Goal: Task Accomplishment & Management: Manage account settings

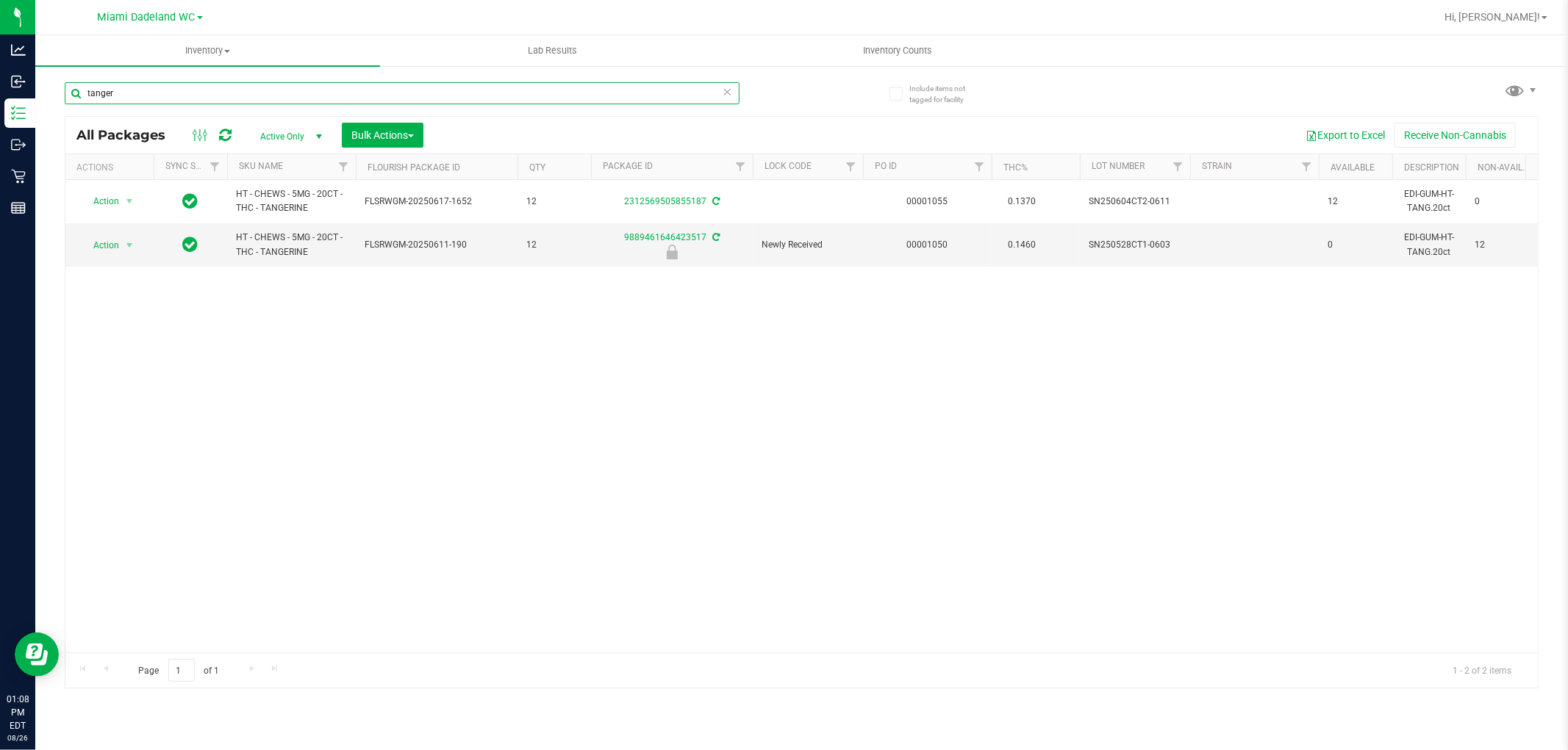
click at [198, 83] on input "tanger" at bounding box center [402, 93] width 675 height 22
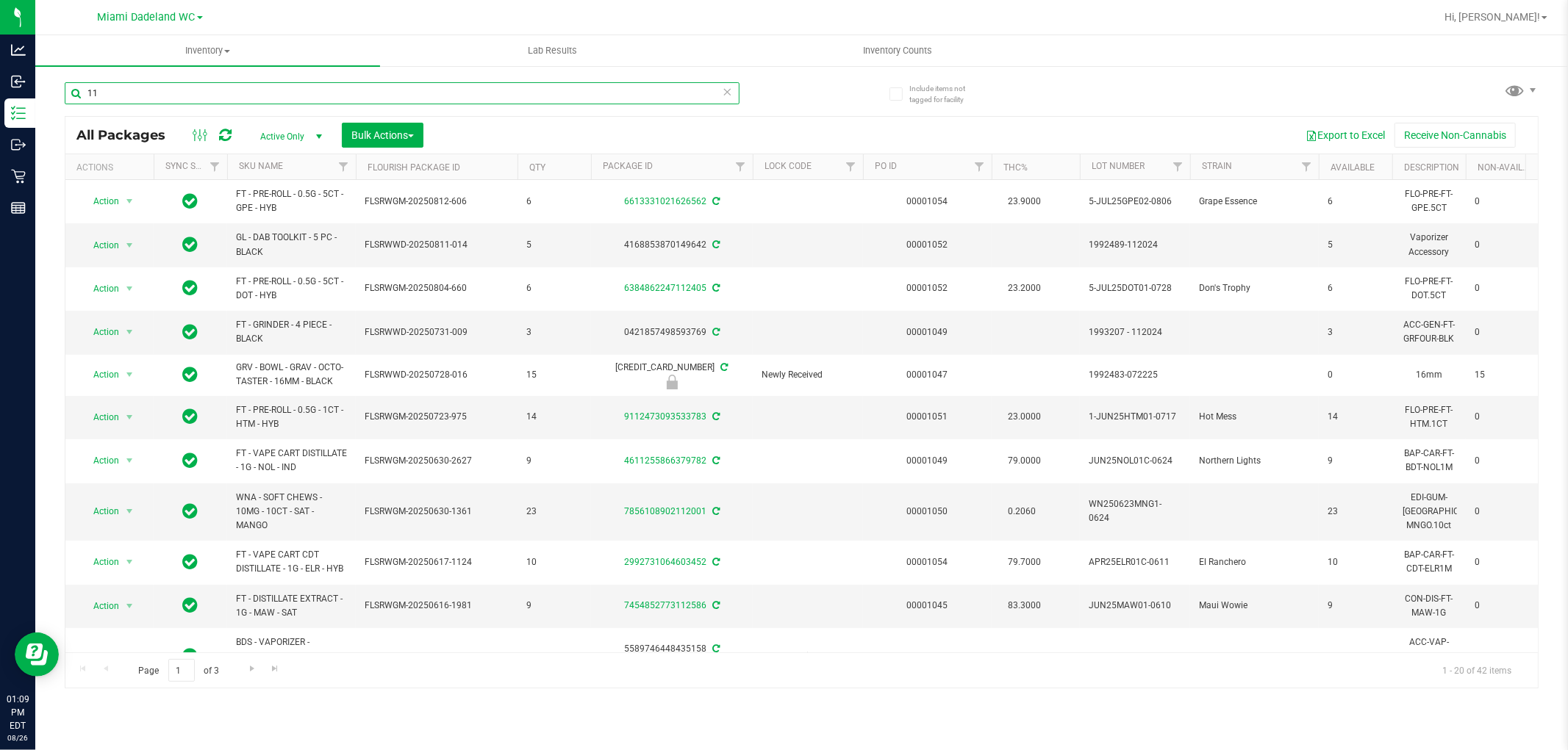
type input "1"
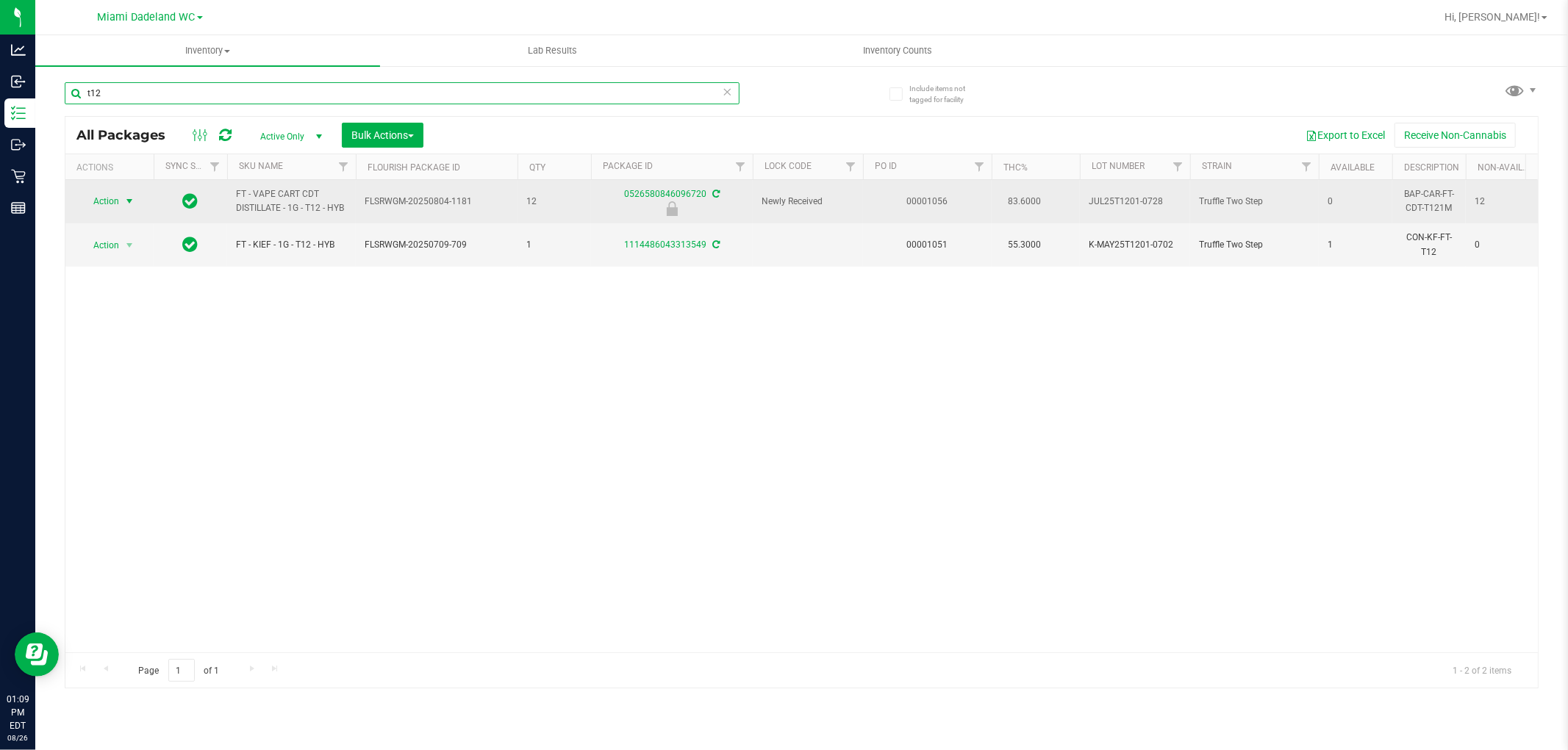
type input "t12"
click at [114, 208] on span "Action" at bounding box center [100, 201] width 39 height 20
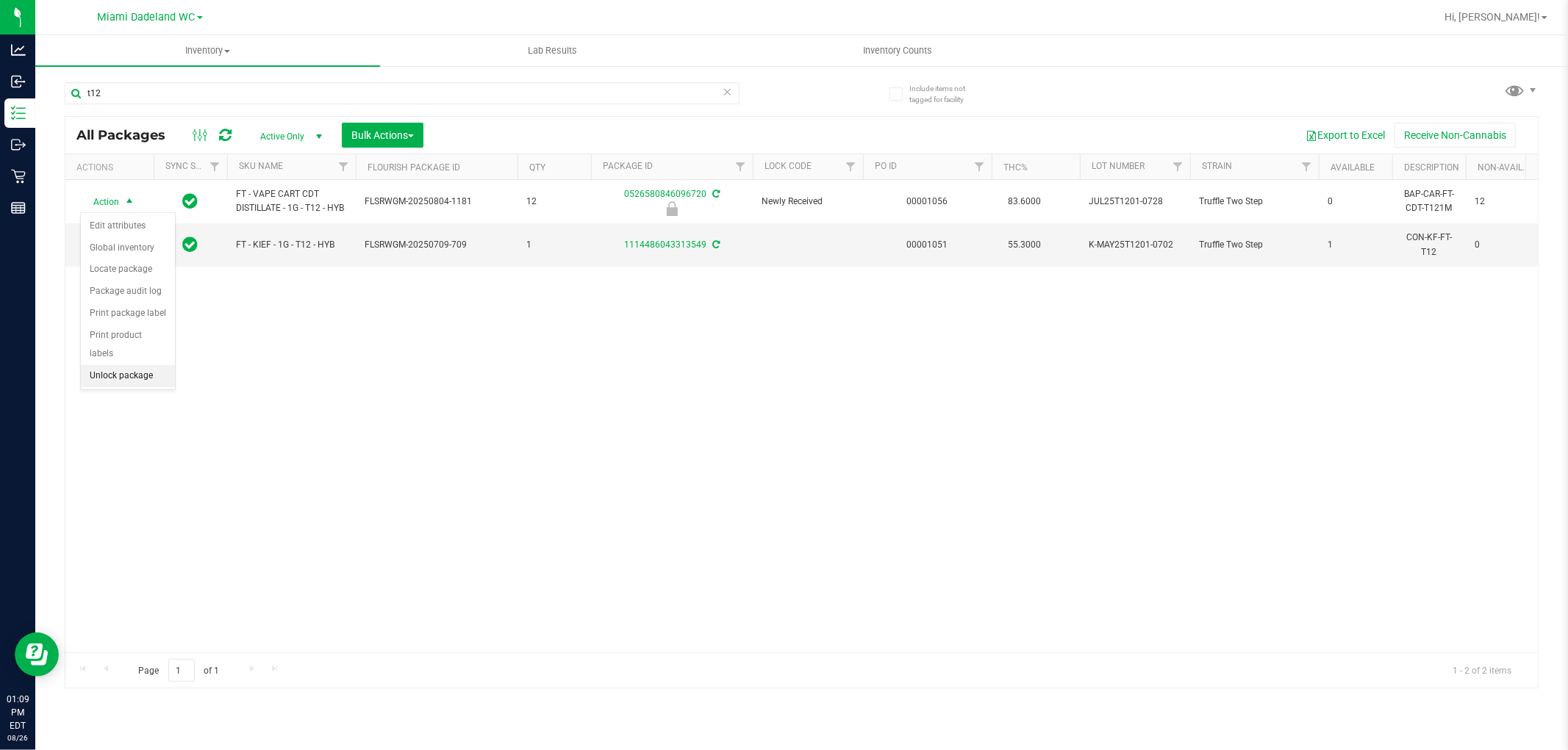
click at [88, 378] on li "Unlock package" at bounding box center [128, 376] width 94 height 22
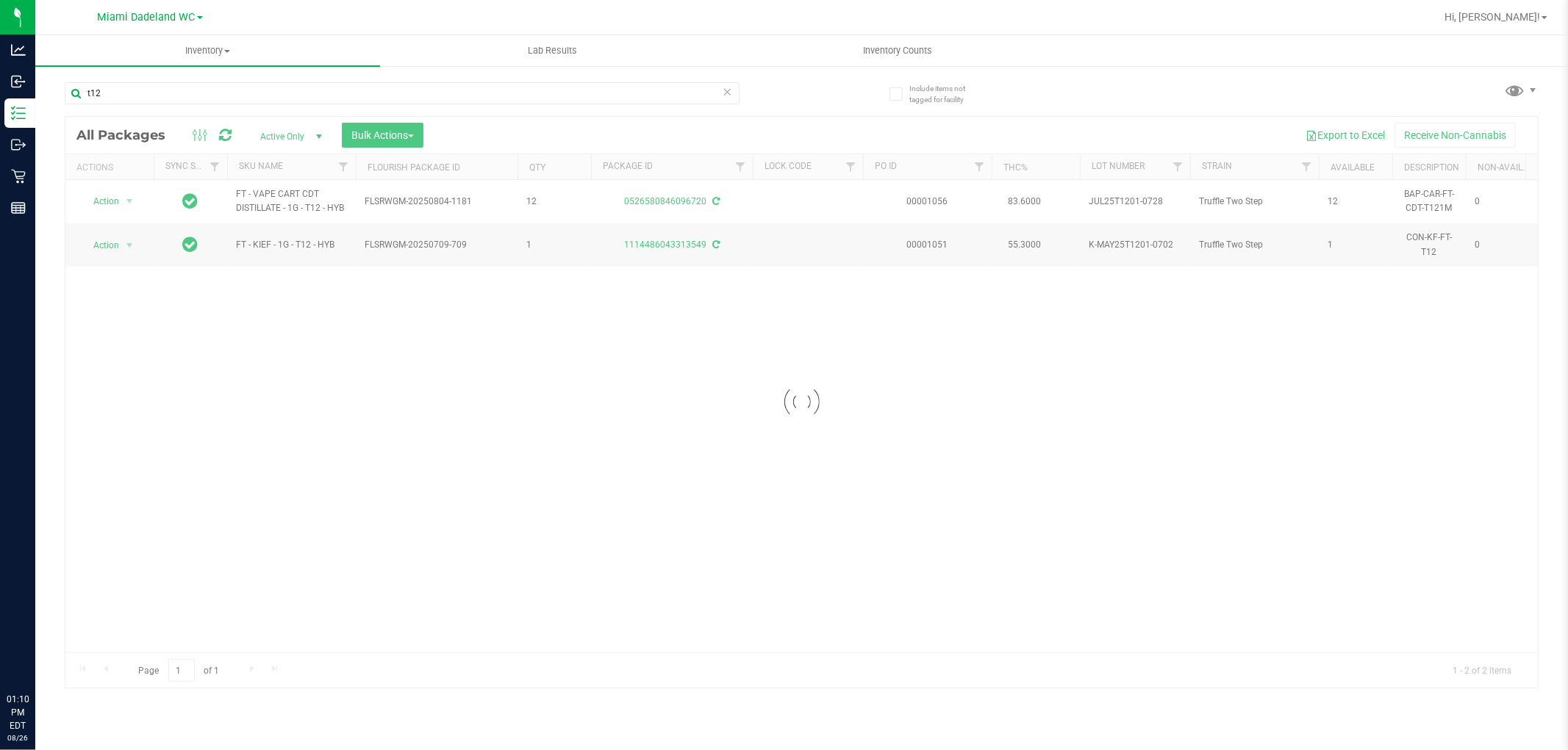
click at [439, 79] on div "t12" at bounding box center [433, 92] width 737 height 47
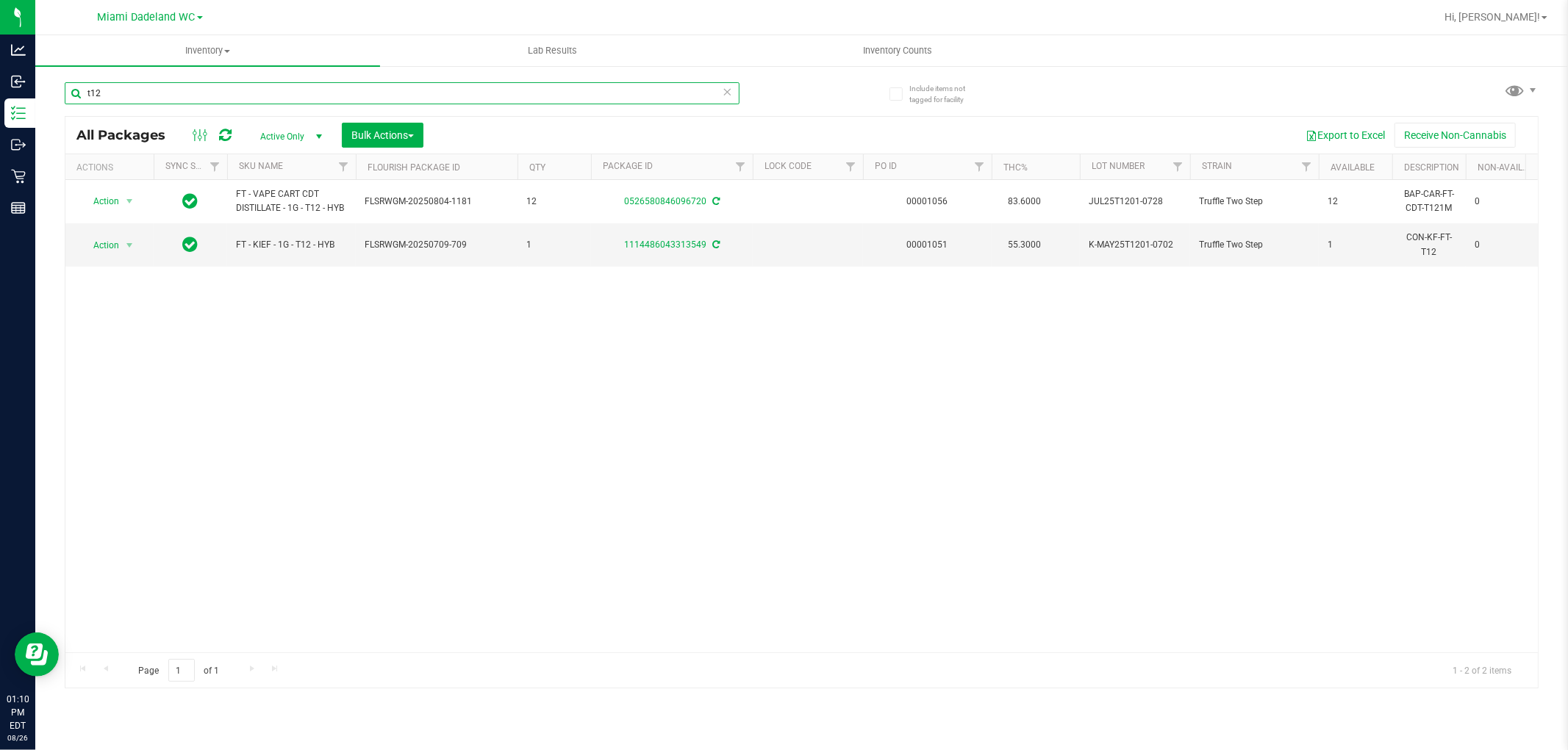
click at [443, 104] on input "t12" at bounding box center [402, 93] width 675 height 22
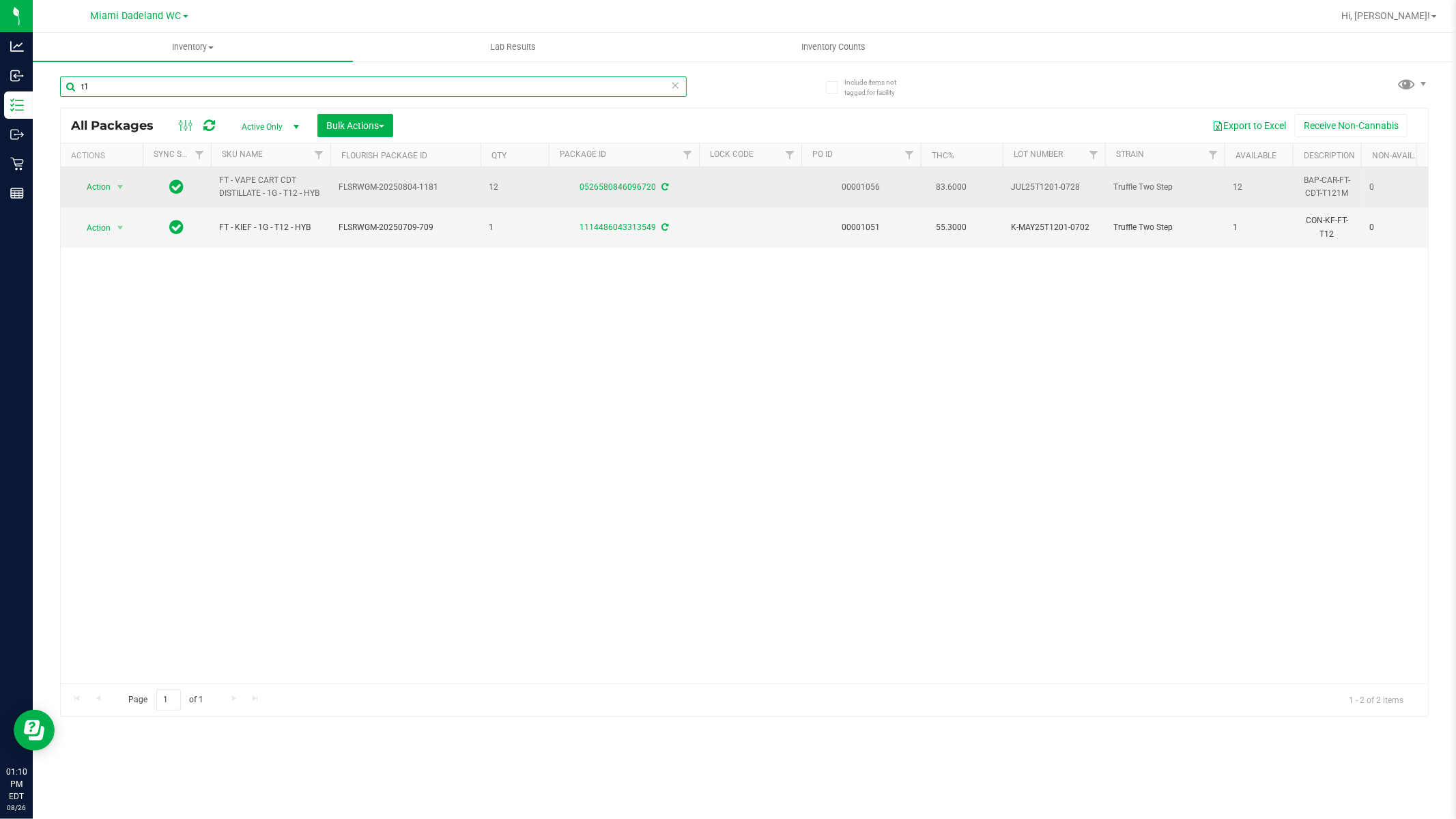
type input "t"
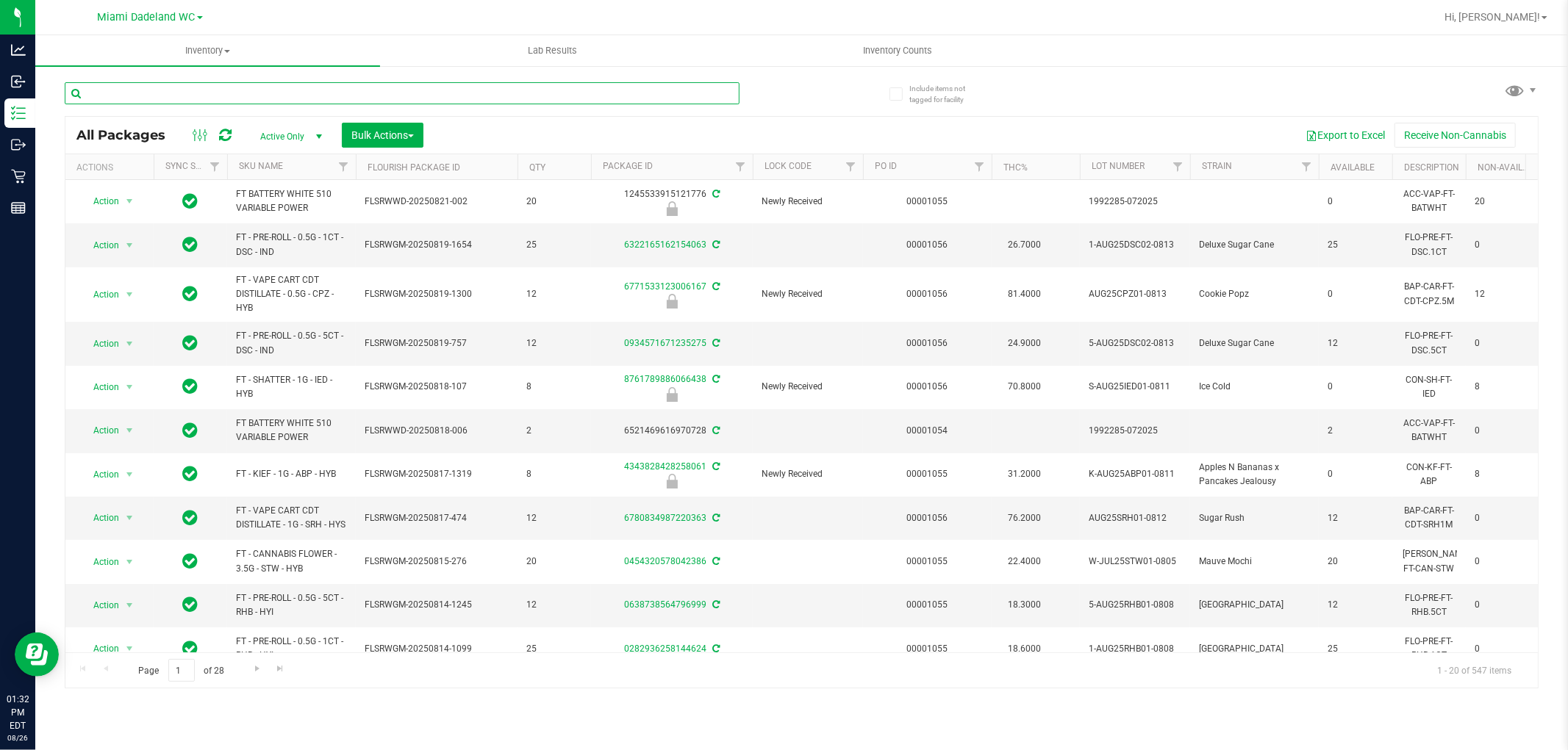
click at [167, 86] on input "text" at bounding box center [402, 93] width 675 height 22
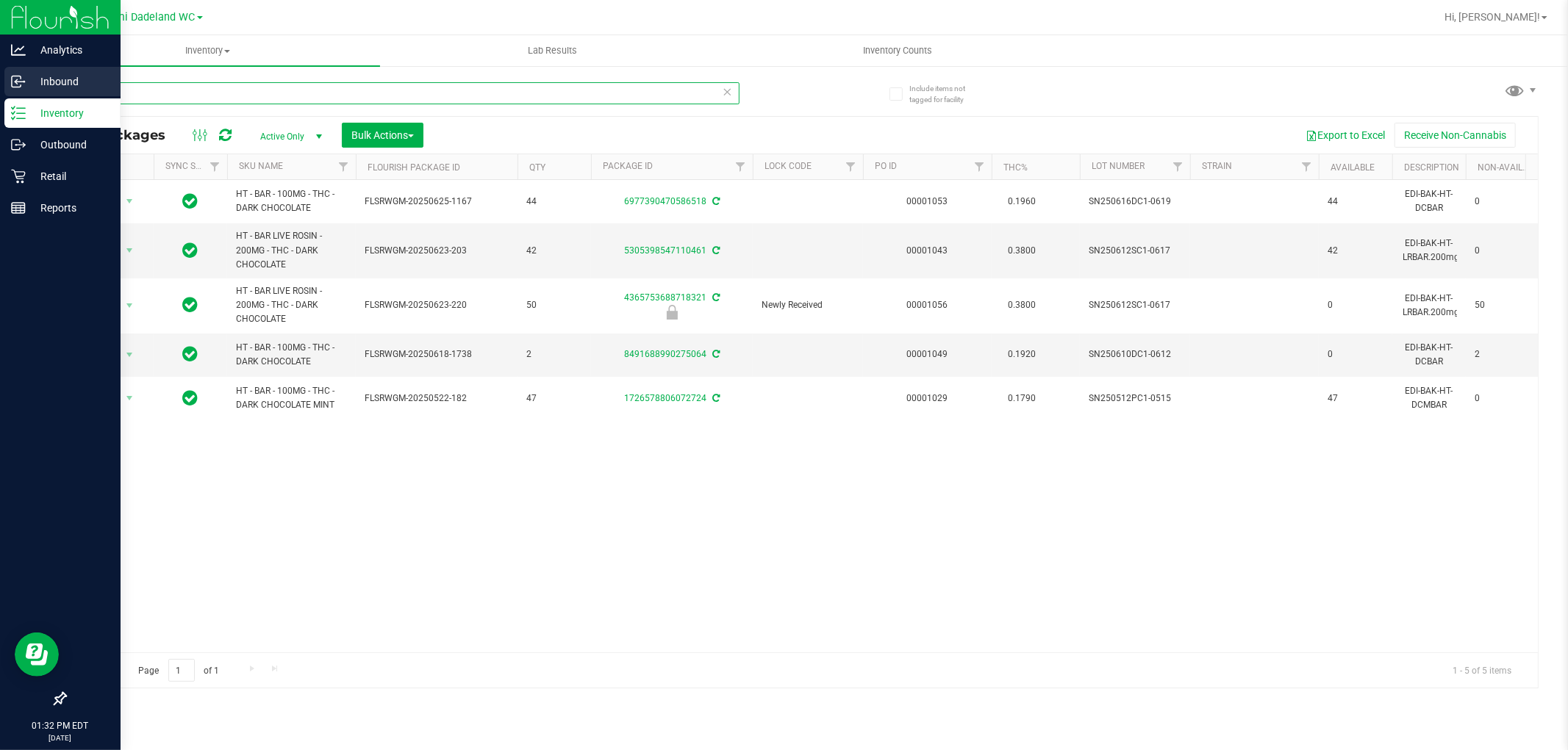
type input "dark"
click at [82, 107] on p "Inventory" at bounding box center [70, 113] width 88 height 17
click at [71, 83] on p "Inbound" at bounding box center [70, 81] width 88 height 17
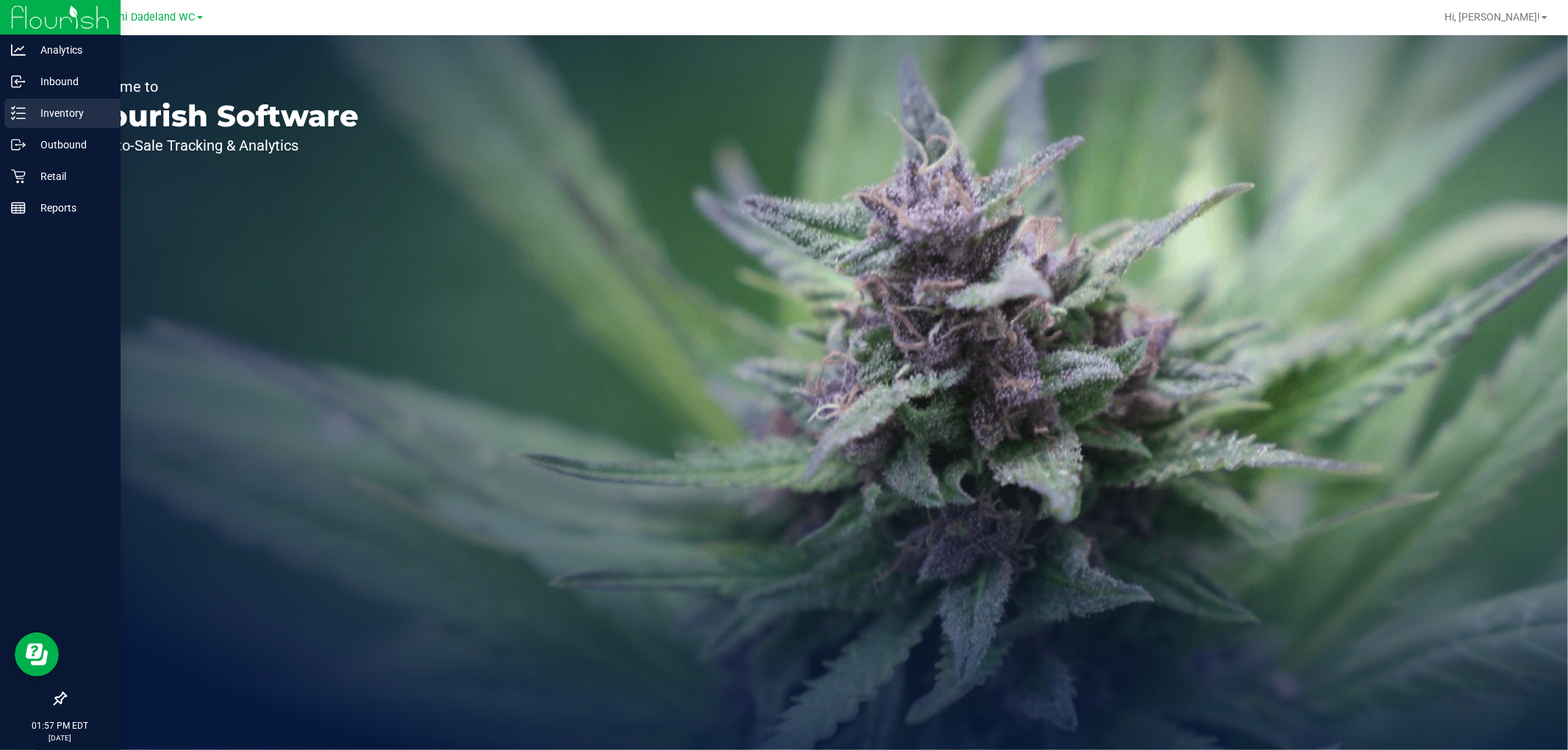
click at [64, 114] on p "Inventory" at bounding box center [70, 113] width 88 height 17
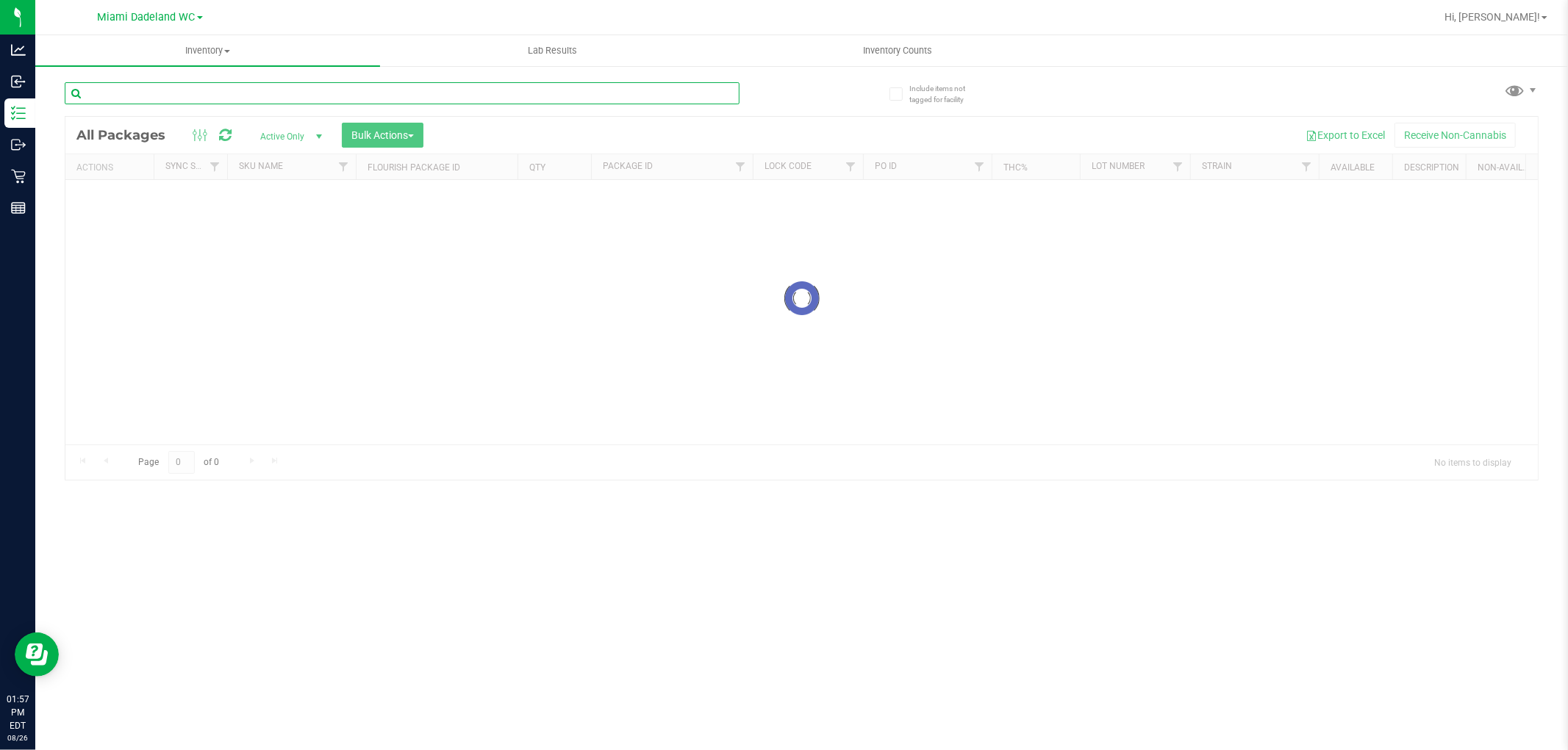
click at [435, 97] on div "Inventory All packages All inventory Waste log Create inventory Lab Results Inv…" at bounding box center [802, 393] width 1533 height 715
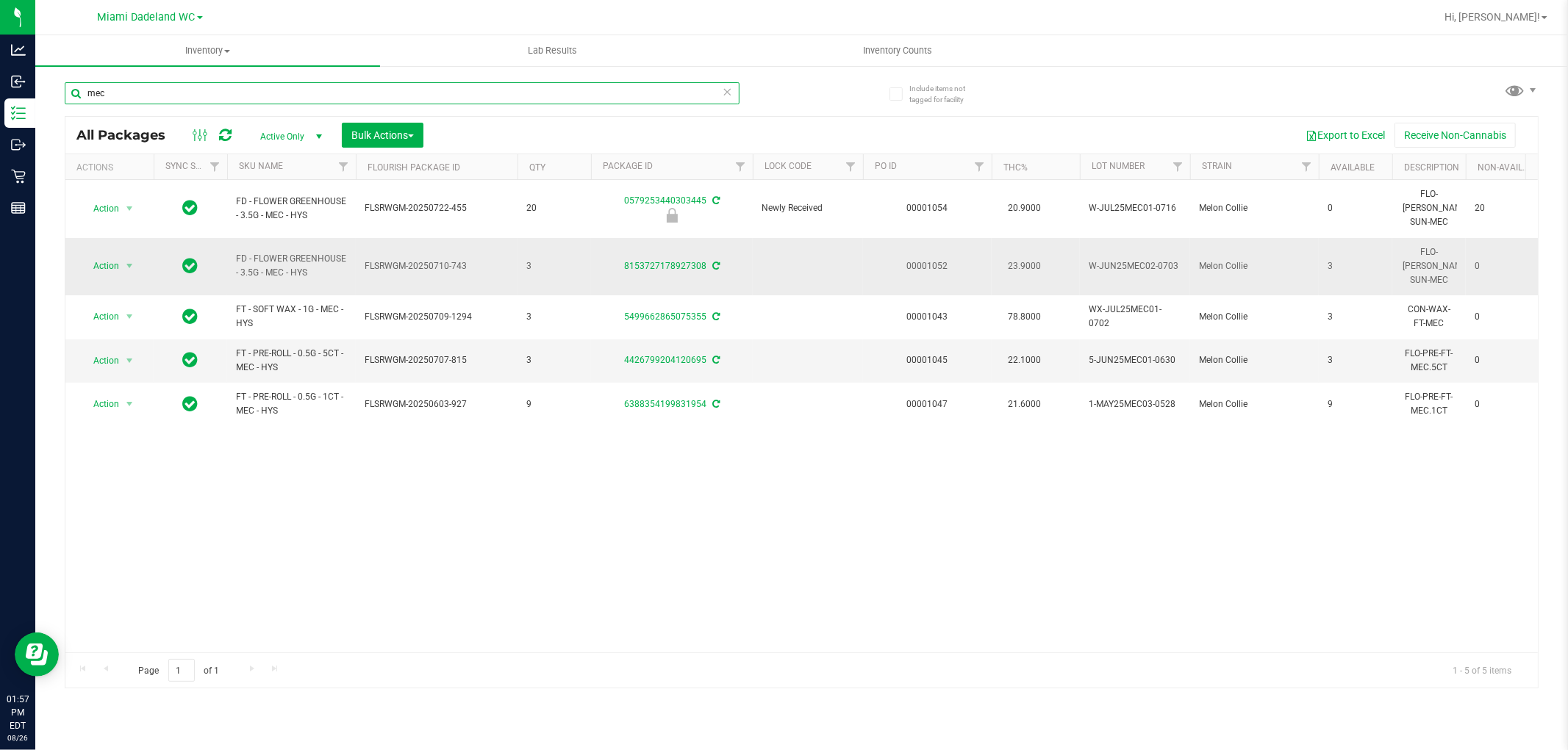
type input "mec"
click at [104, 256] on span "Action" at bounding box center [100, 265] width 39 height 20
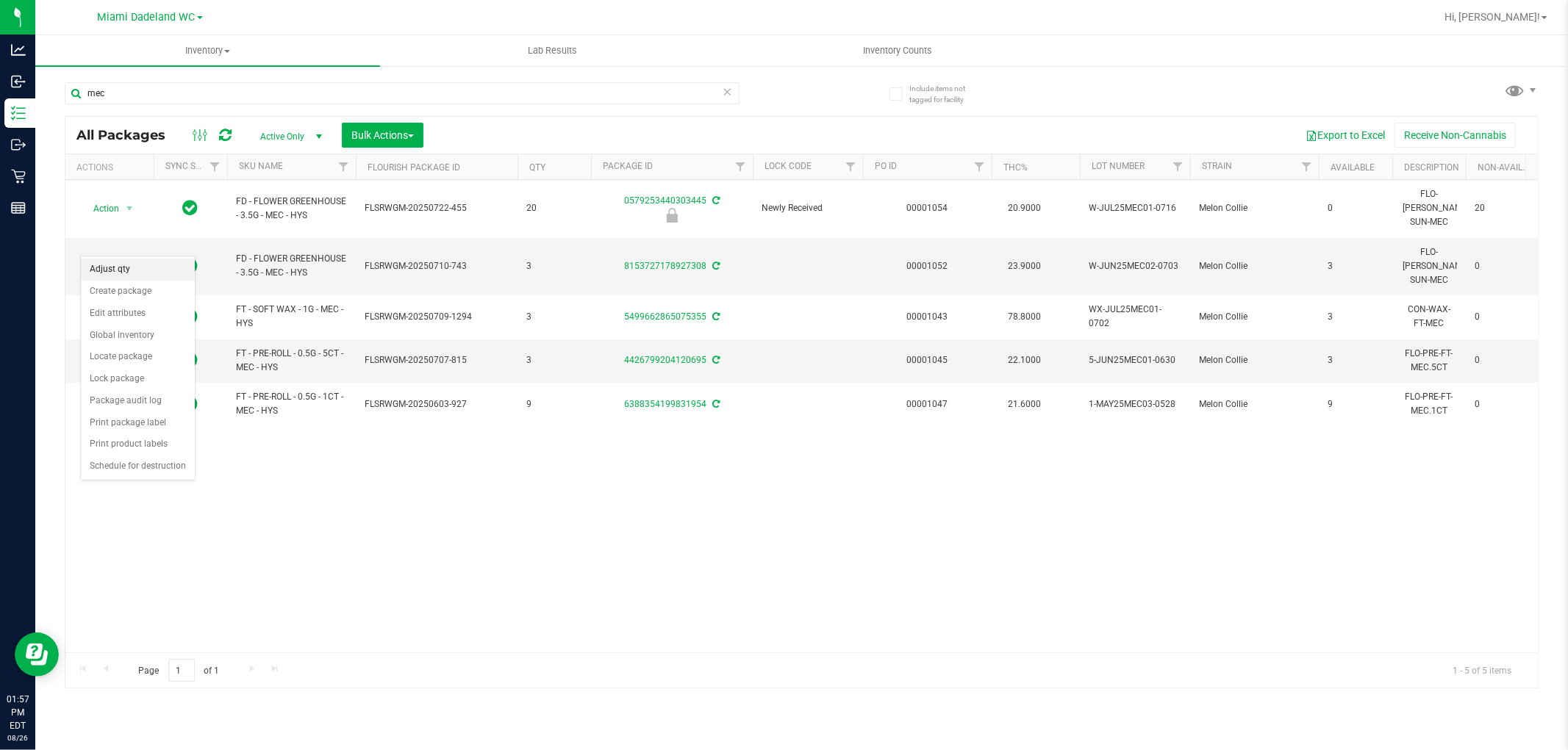
click at [160, 268] on li "Adjust qty" at bounding box center [138, 269] width 114 height 22
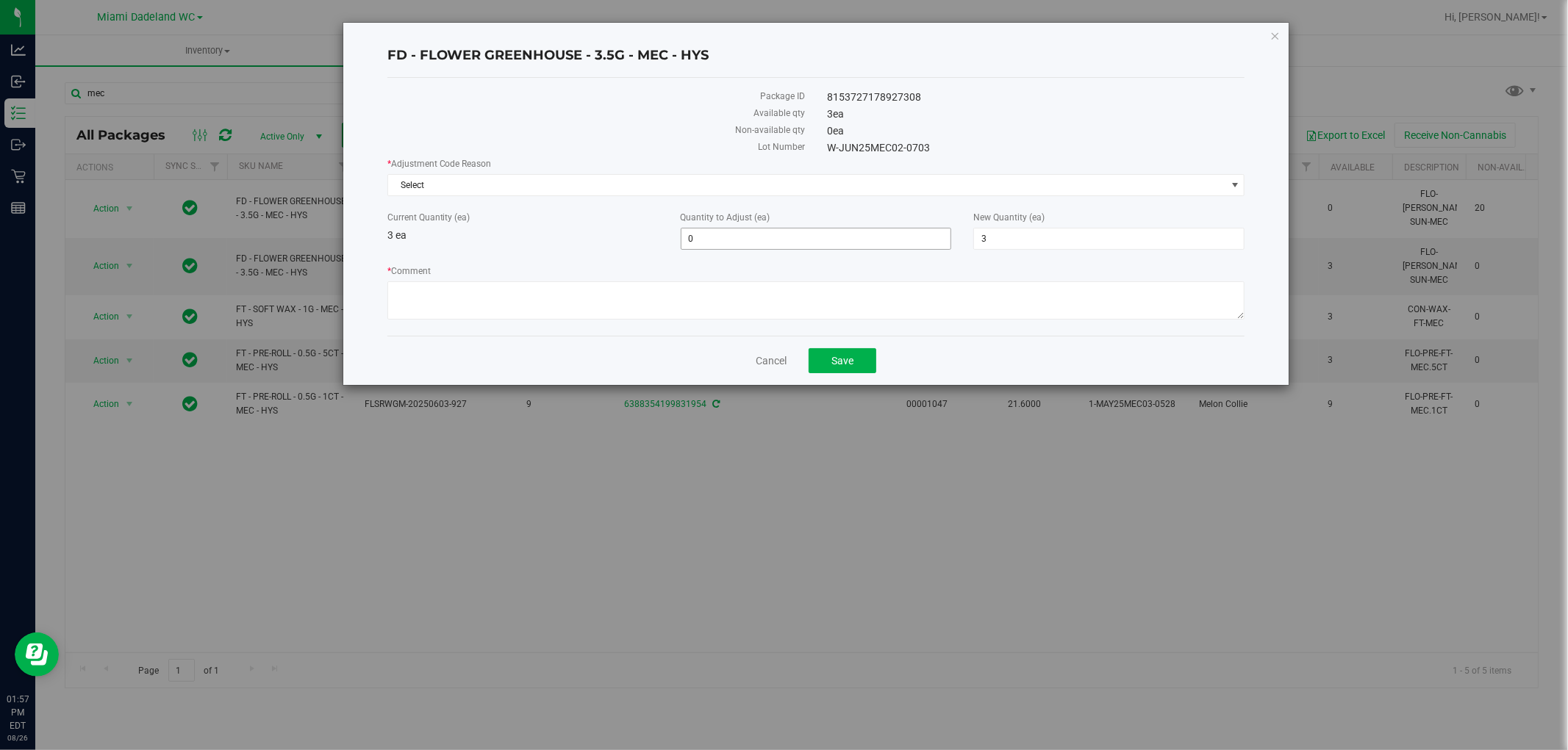
click at [731, 237] on span "0 0" at bounding box center [816, 238] width 272 height 22
type input "-1"
type input "2"
click at [635, 237] on div "Current Quantity (ea) 3 ea" at bounding box center [523, 227] width 293 height 33
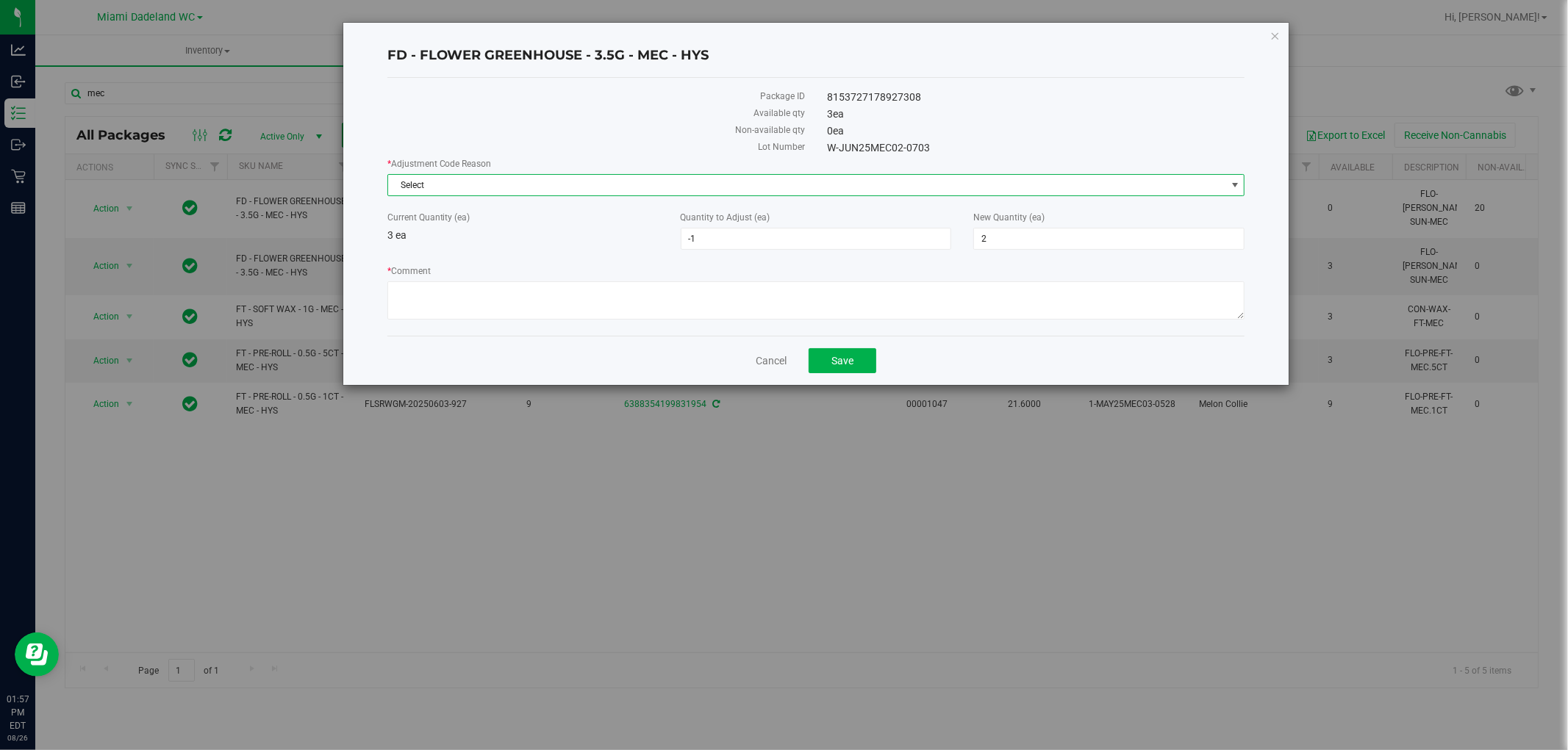
click at [784, 187] on span "Select" at bounding box center [807, 184] width 838 height 20
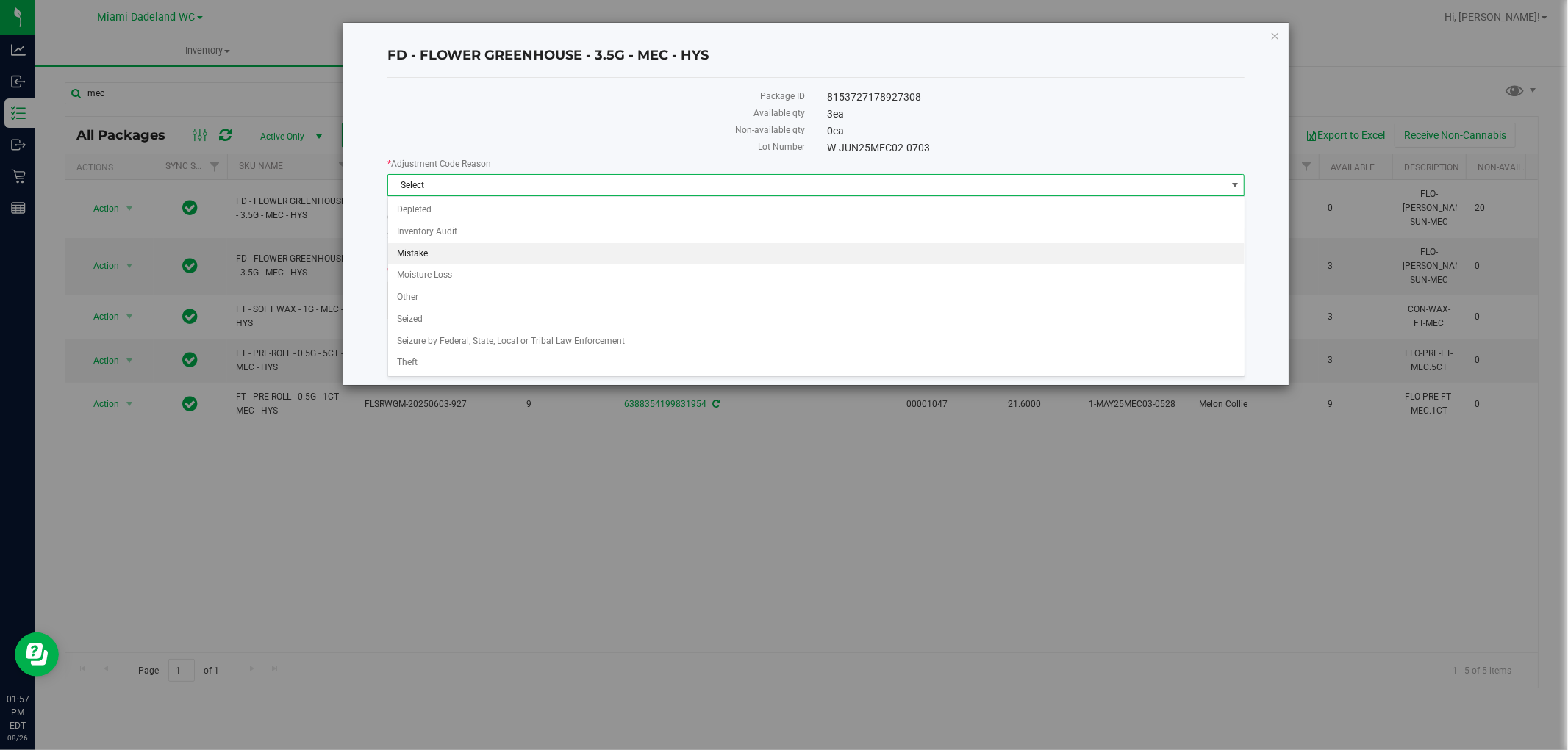
click at [631, 258] on li "Mistake" at bounding box center [816, 254] width 856 height 22
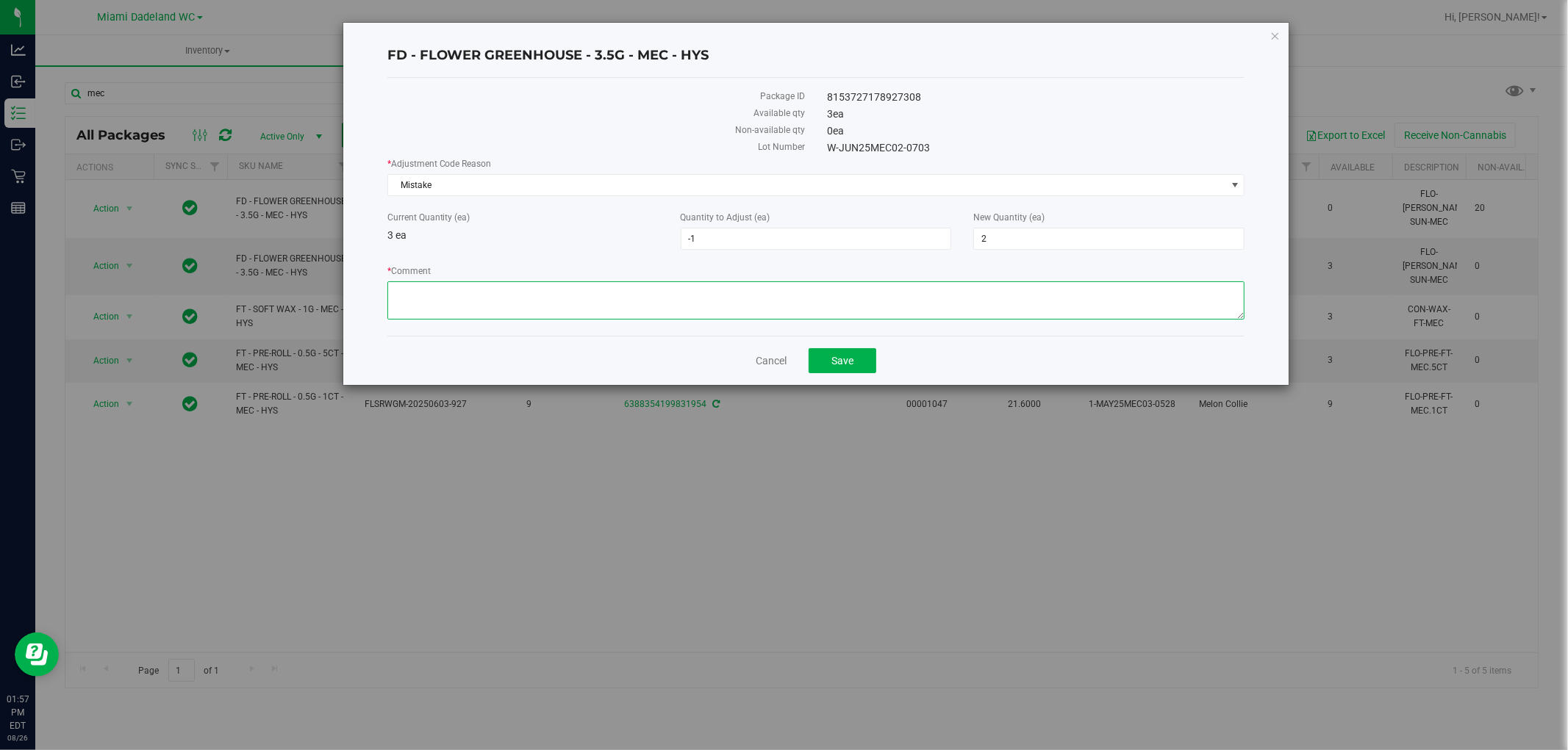
click at [608, 302] on textarea "* Comment" at bounding box center [816, 300] width 858 height 39
click at [622, 232] on div "Current Quantity (ea) 3 ea" at bounding box center [523, 227] width 293 height 33
click at [765, 361] on link "Cancel" at bounding box center [771, 361] width 31 height 14
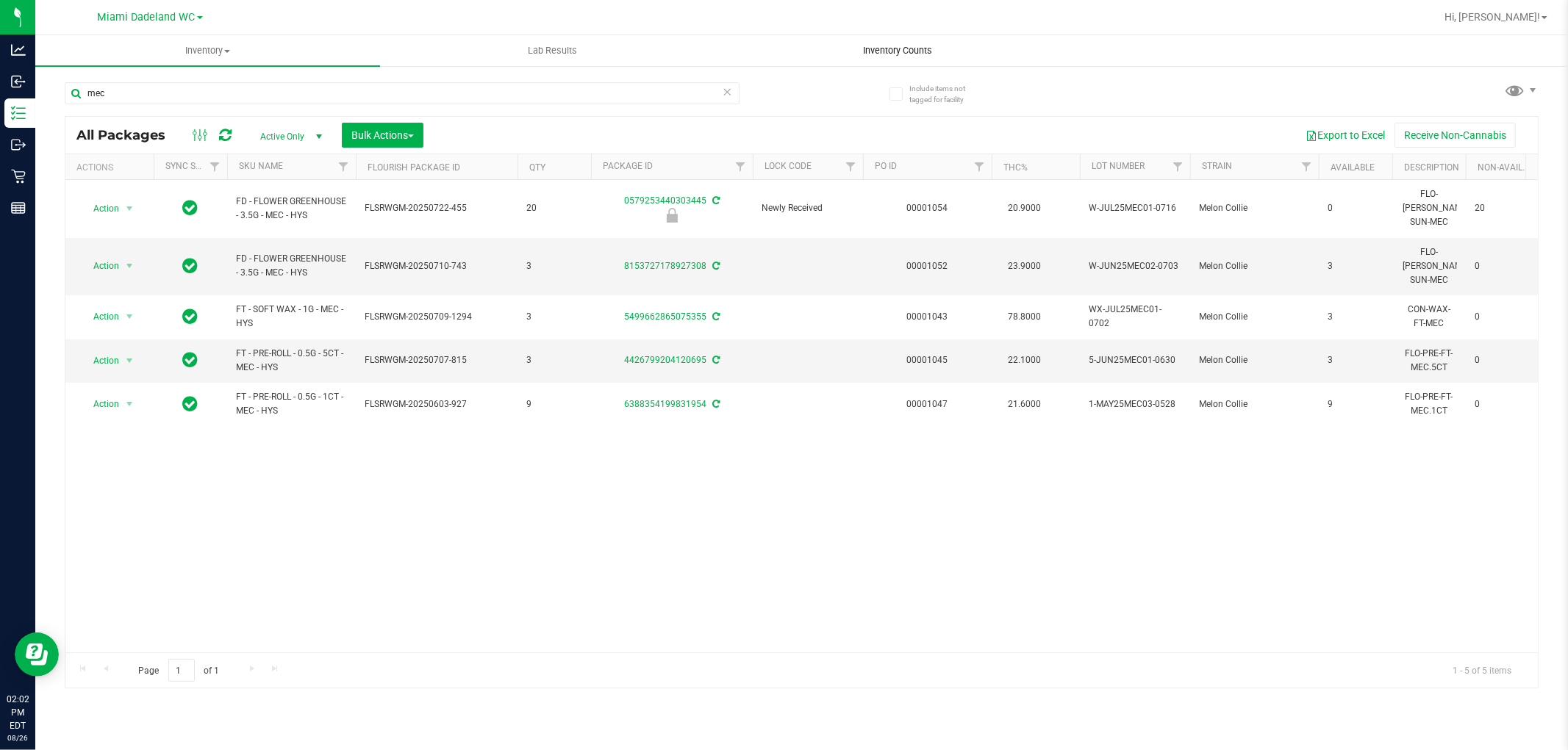
click at [863, 54] on span "Inventory Counts" at bounding box center [898, 50] width 109 height 13
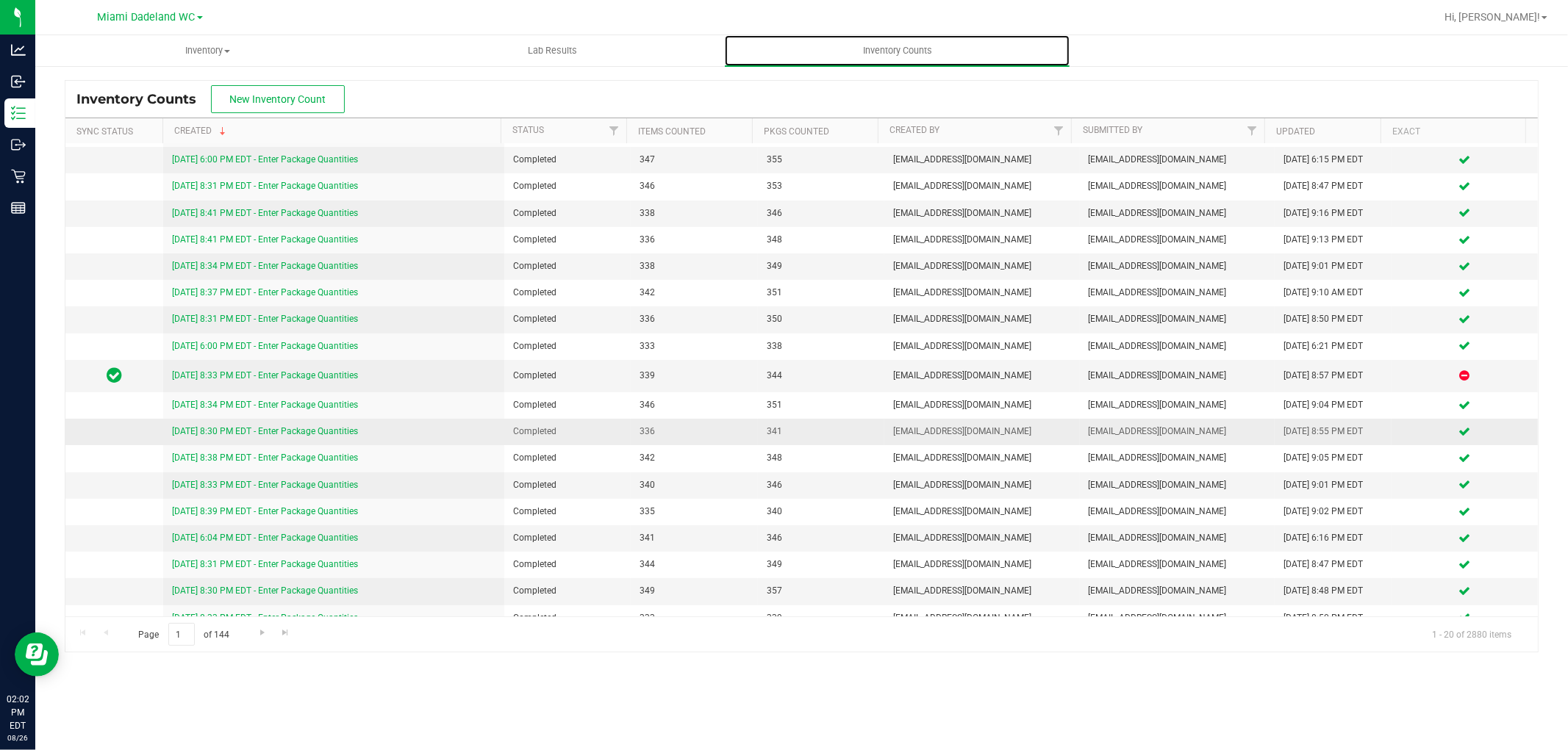
scroll to position [64, 0]
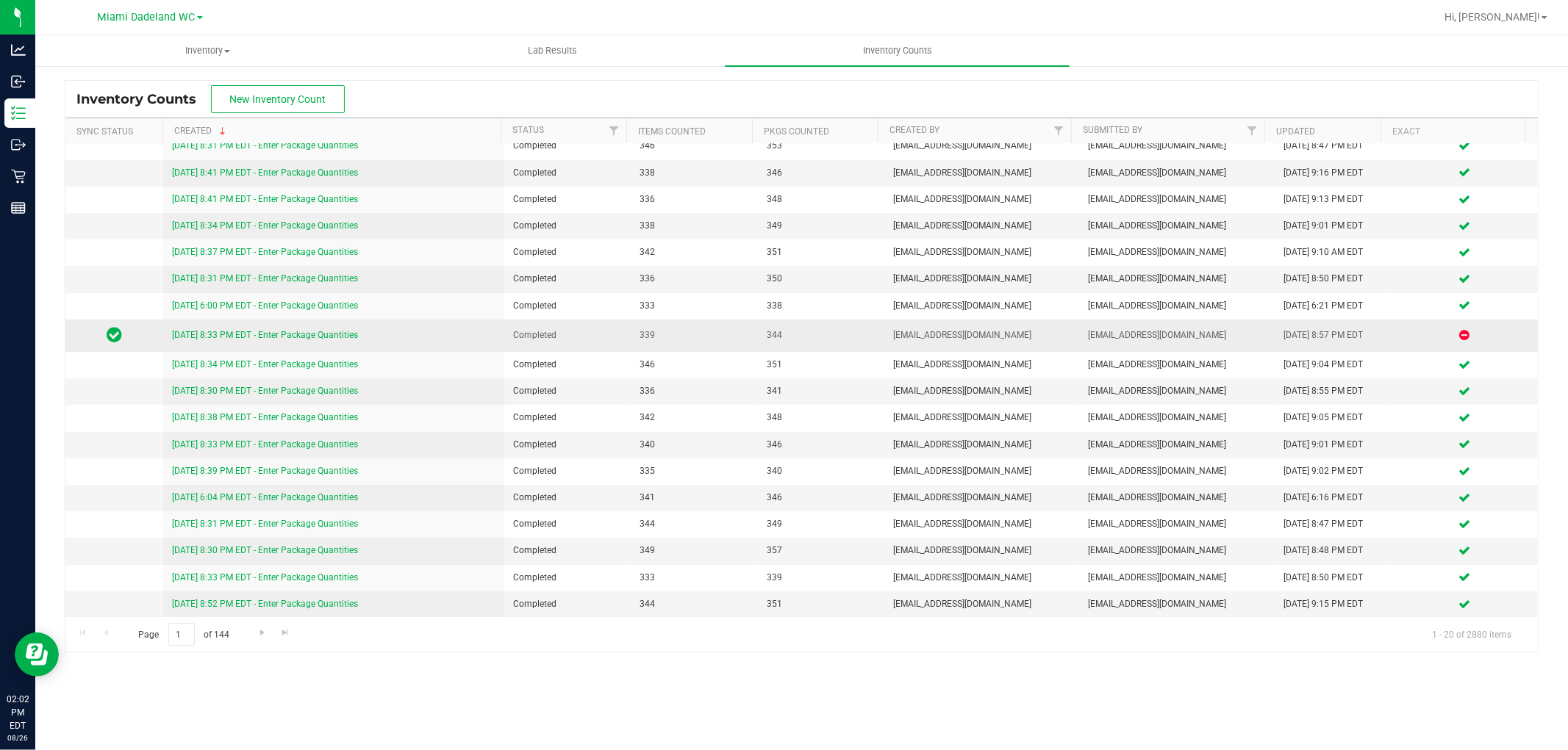
click at [324, 334] on link "8/16/25 8:33 PM EDT - Enter Package Quantities" at bounding box center [265, 335] width 186 height 11
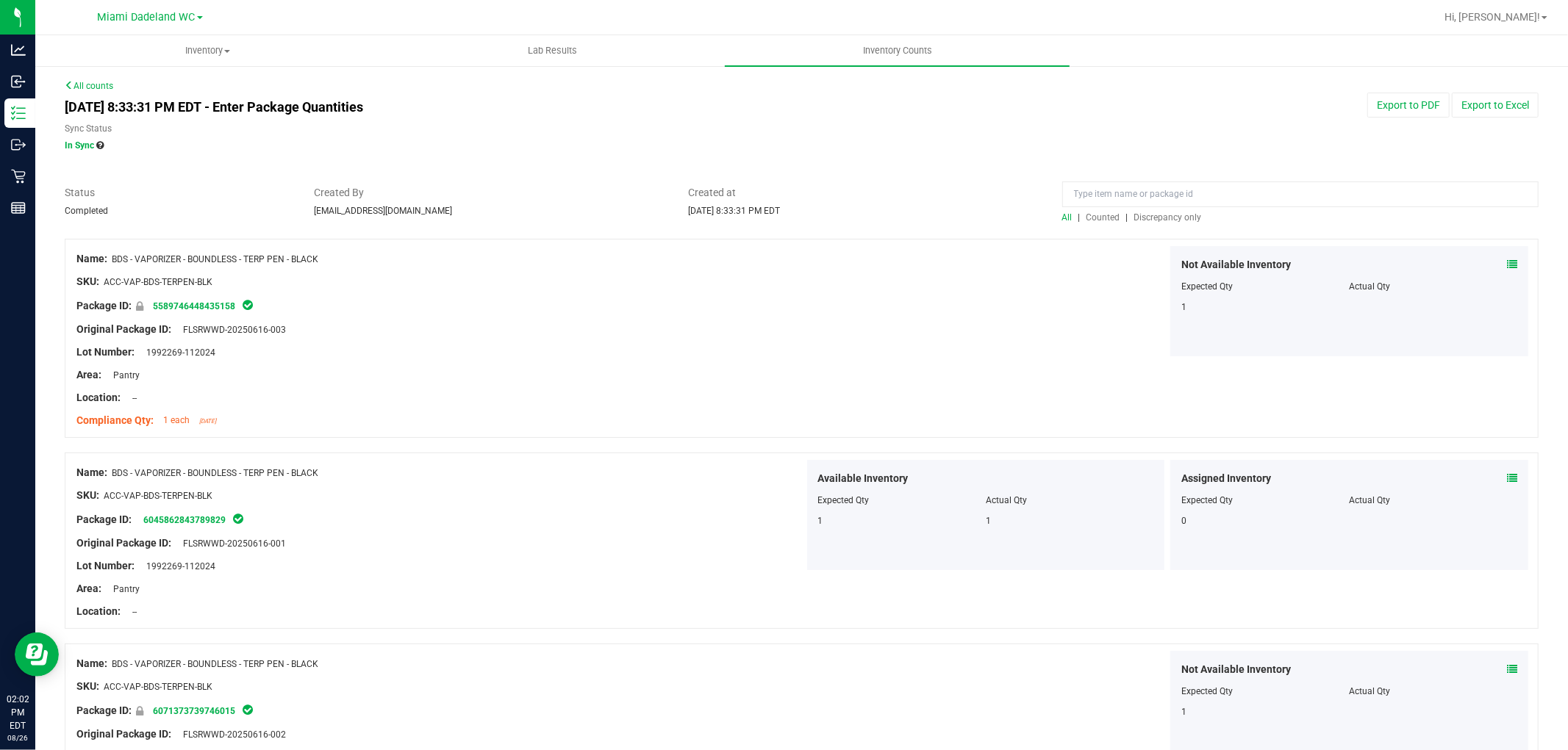
click at [1152, 212] on span "Discrepancy only" at bounding box center [1168, 218] width 67 height 11
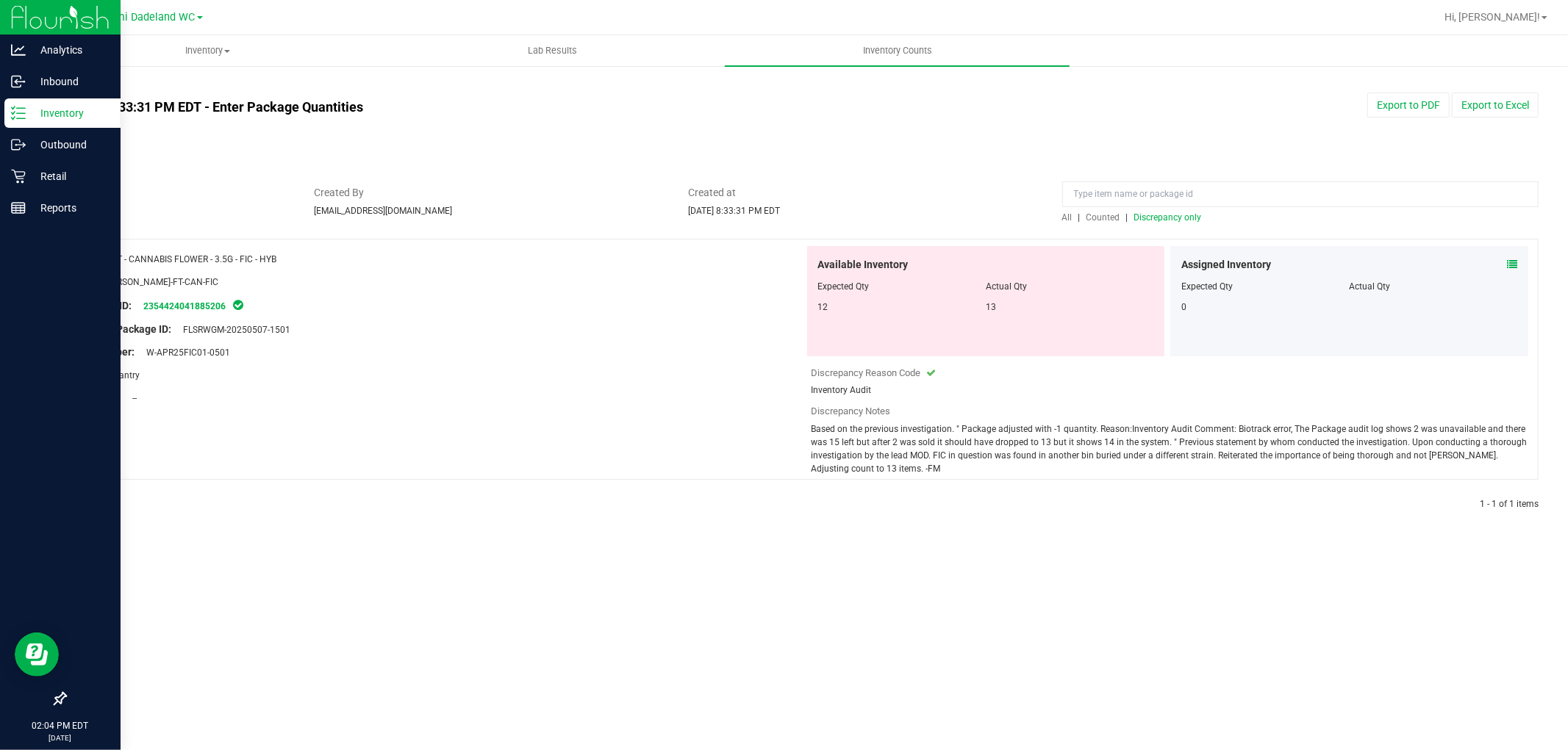
click at [56, 107] on p "Inventory" at bounding box center [70, 113] width 88 height 17
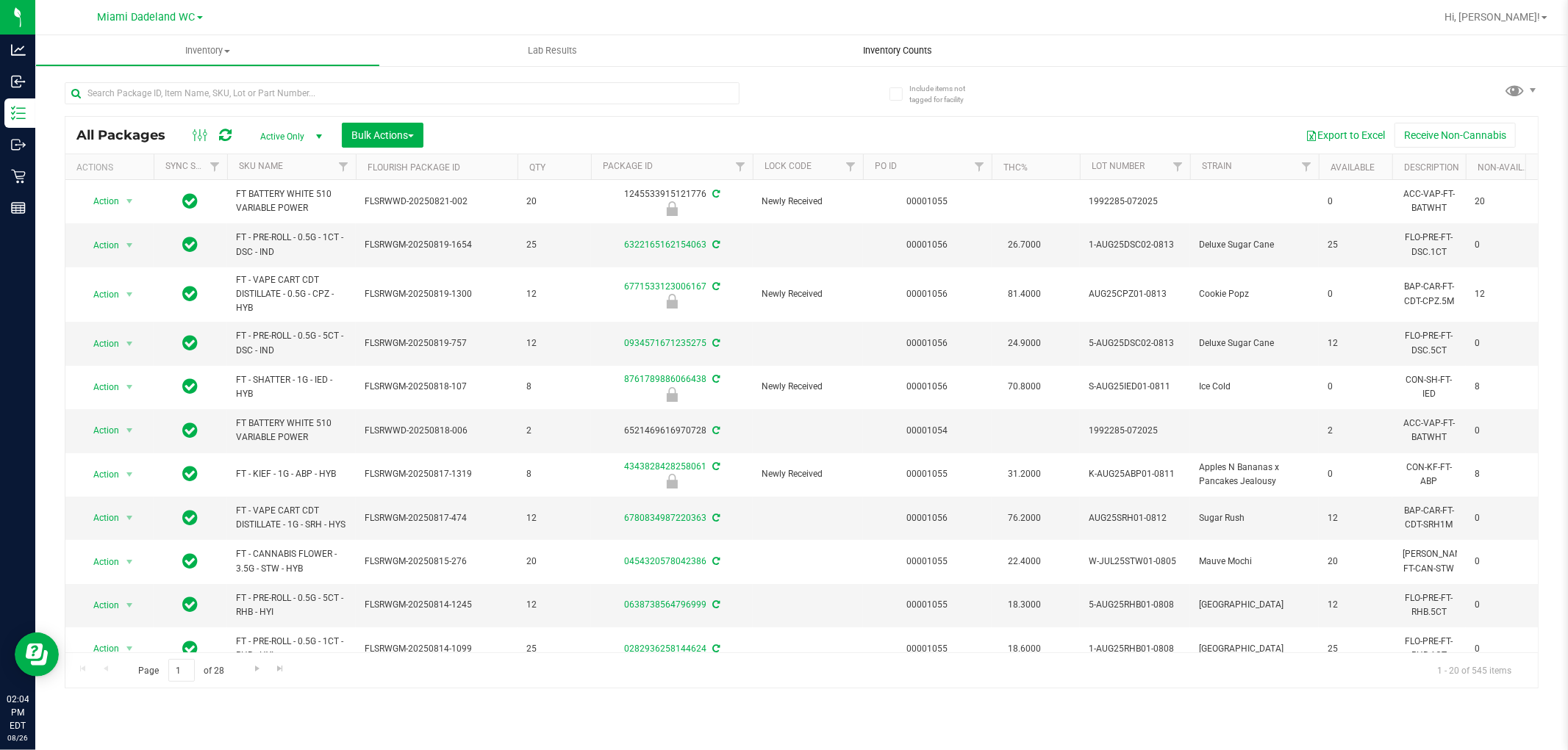
click at [862, 45] on span "Inventory Counts" at bounding box center [898, 50] width 109 height 13
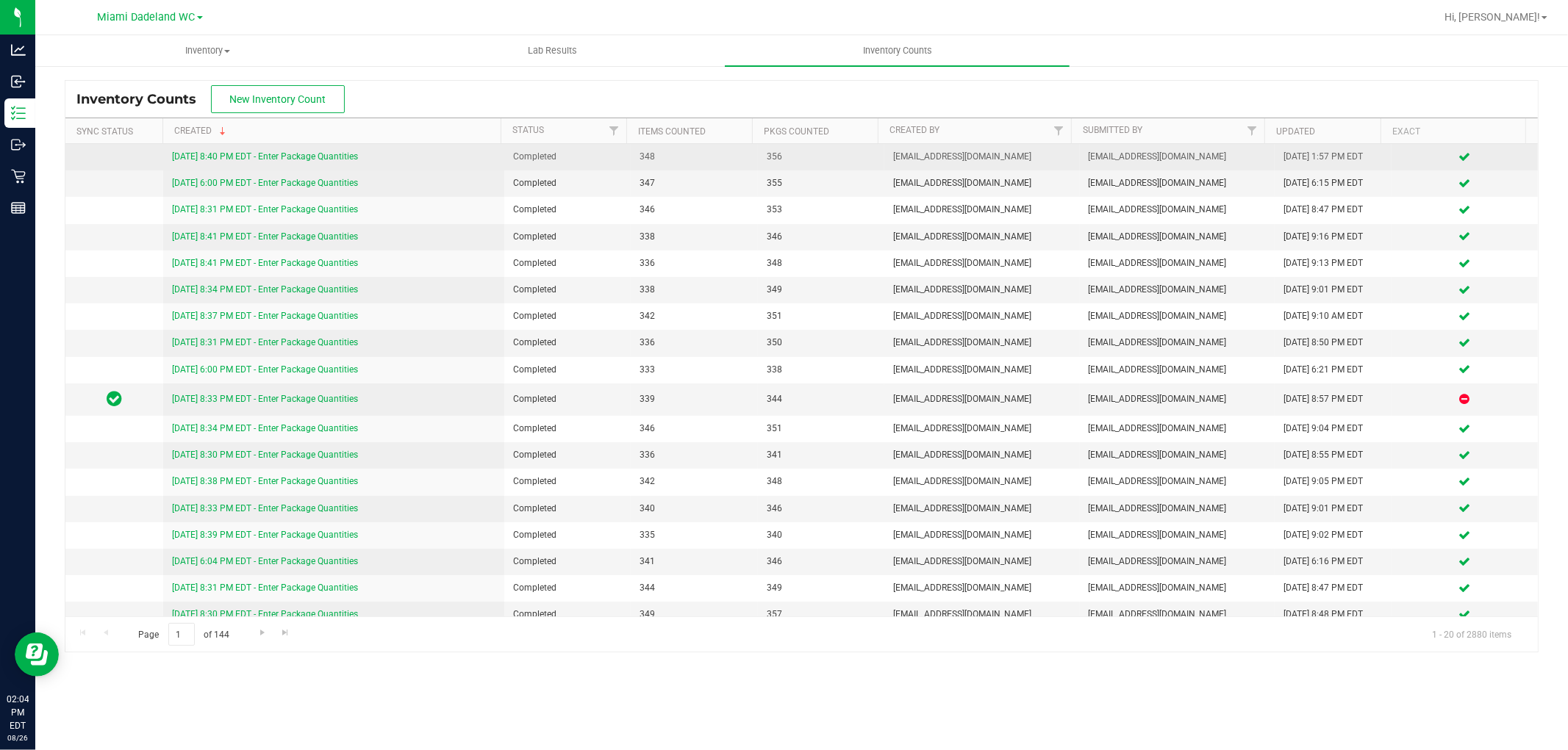
click at [352, 155] on link "8/25/25 8:40 PM EDT - Enter Package Quantities" at bounding box center [265, 157] width 186 height 11
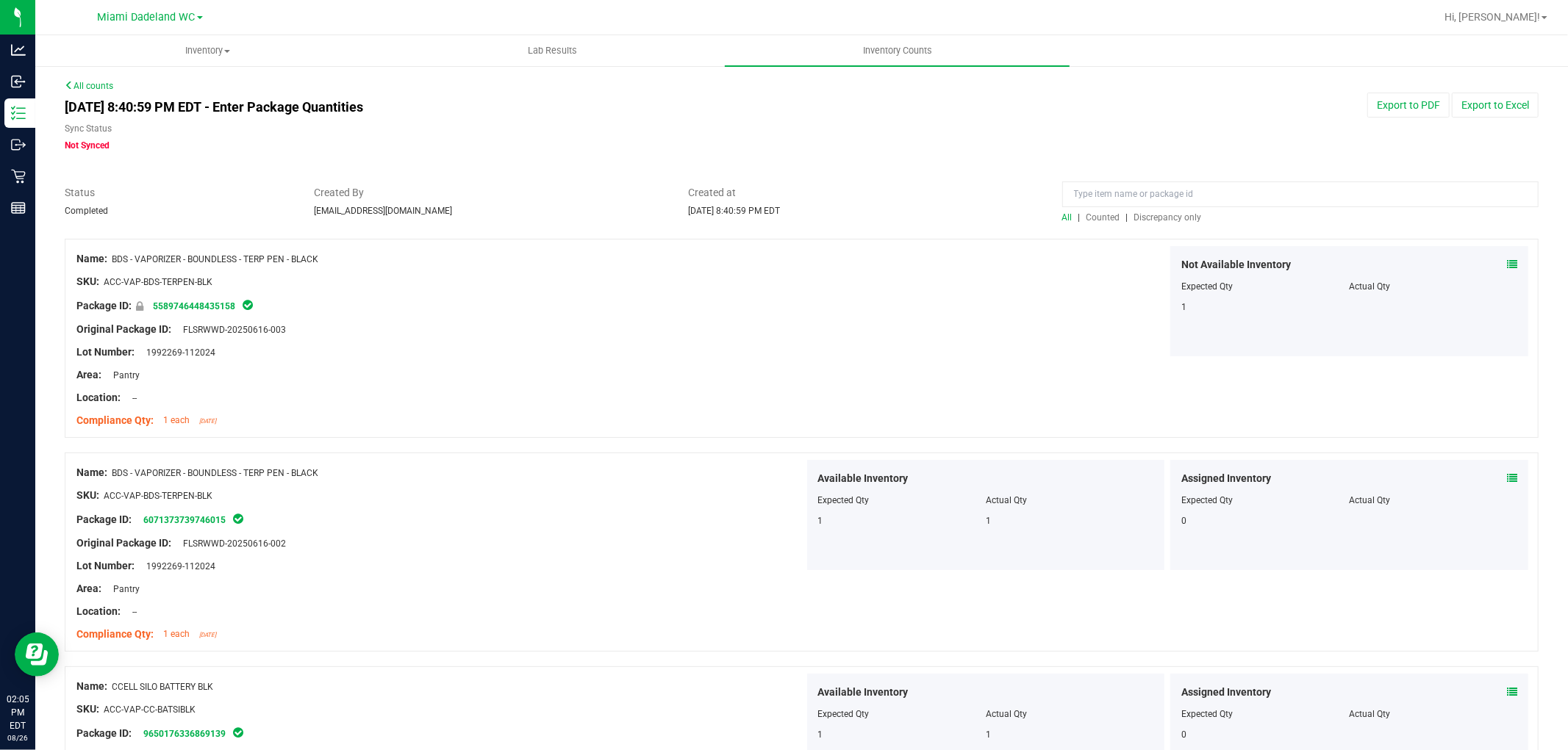
click at [1142, 215] on span "Discrepancy only" at bounding box center [1168, 218] width 67 height 11
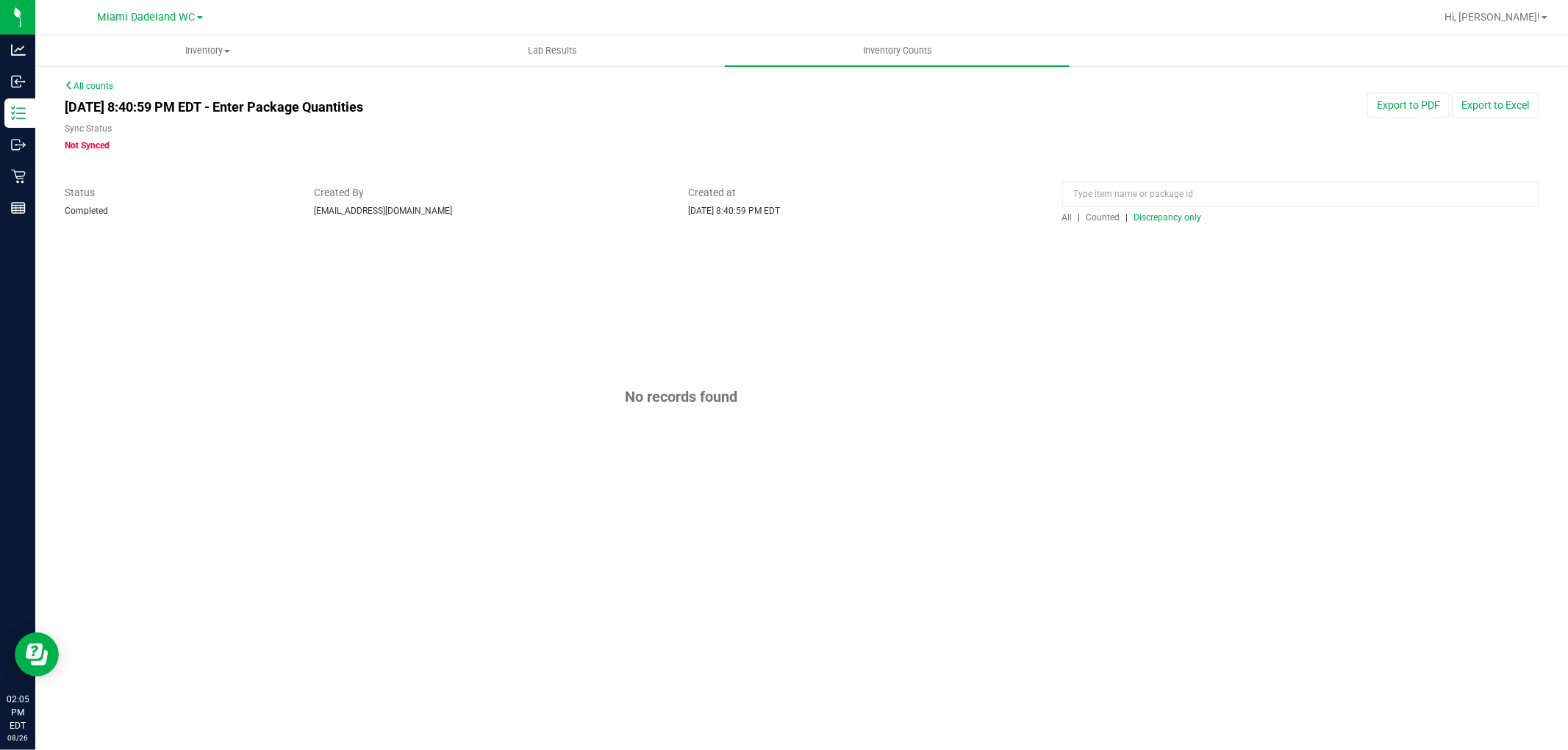
click at [1056, 221] on div "All | Counted | Discrepancy only" at bounding box center [1300, 205] width 498 height 39
click at [1064, 214] on span "All" at bounding box center [1067, 218] width 11 height 11
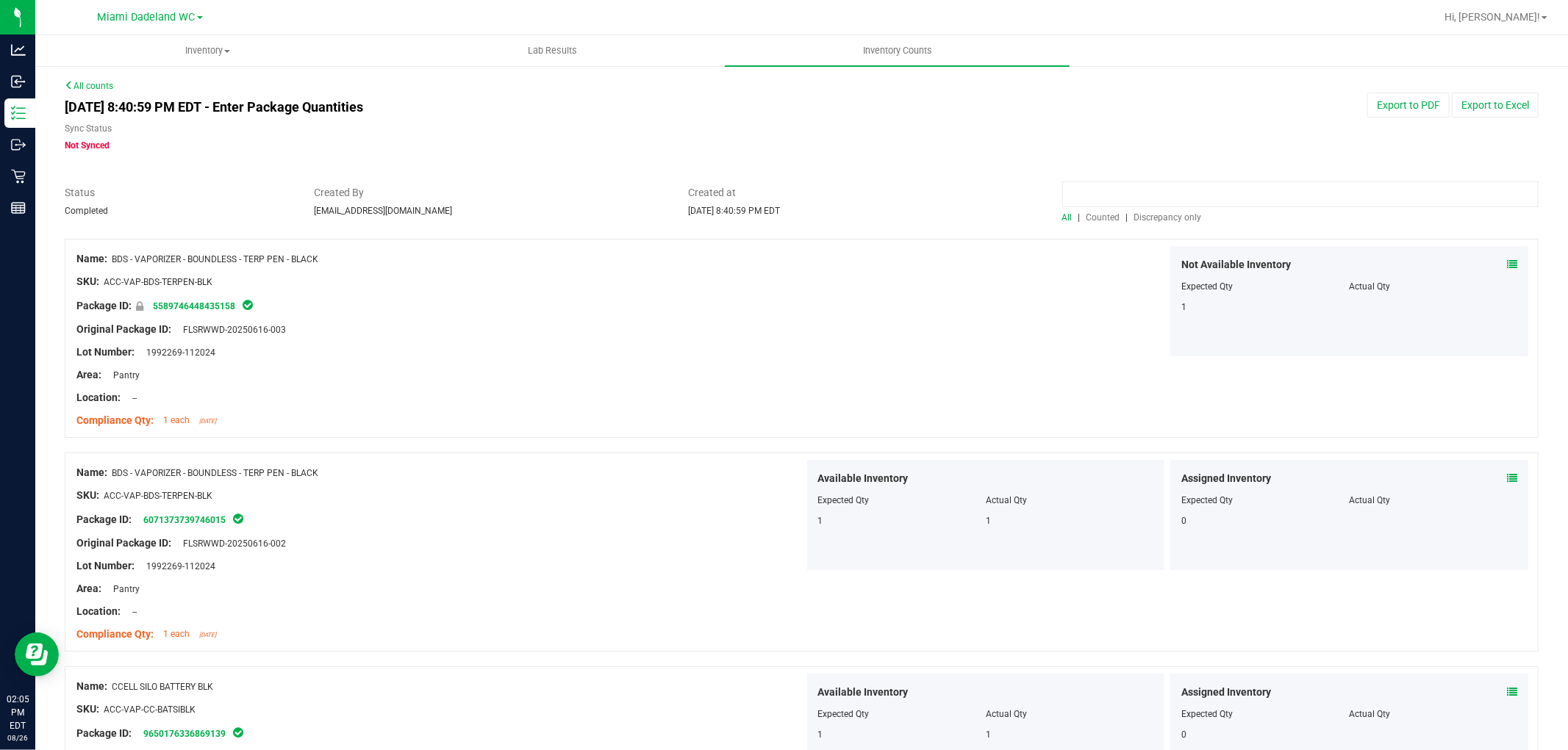
click at [1150, 200] on input at bounding box center [1300, 194] width 477 height 26
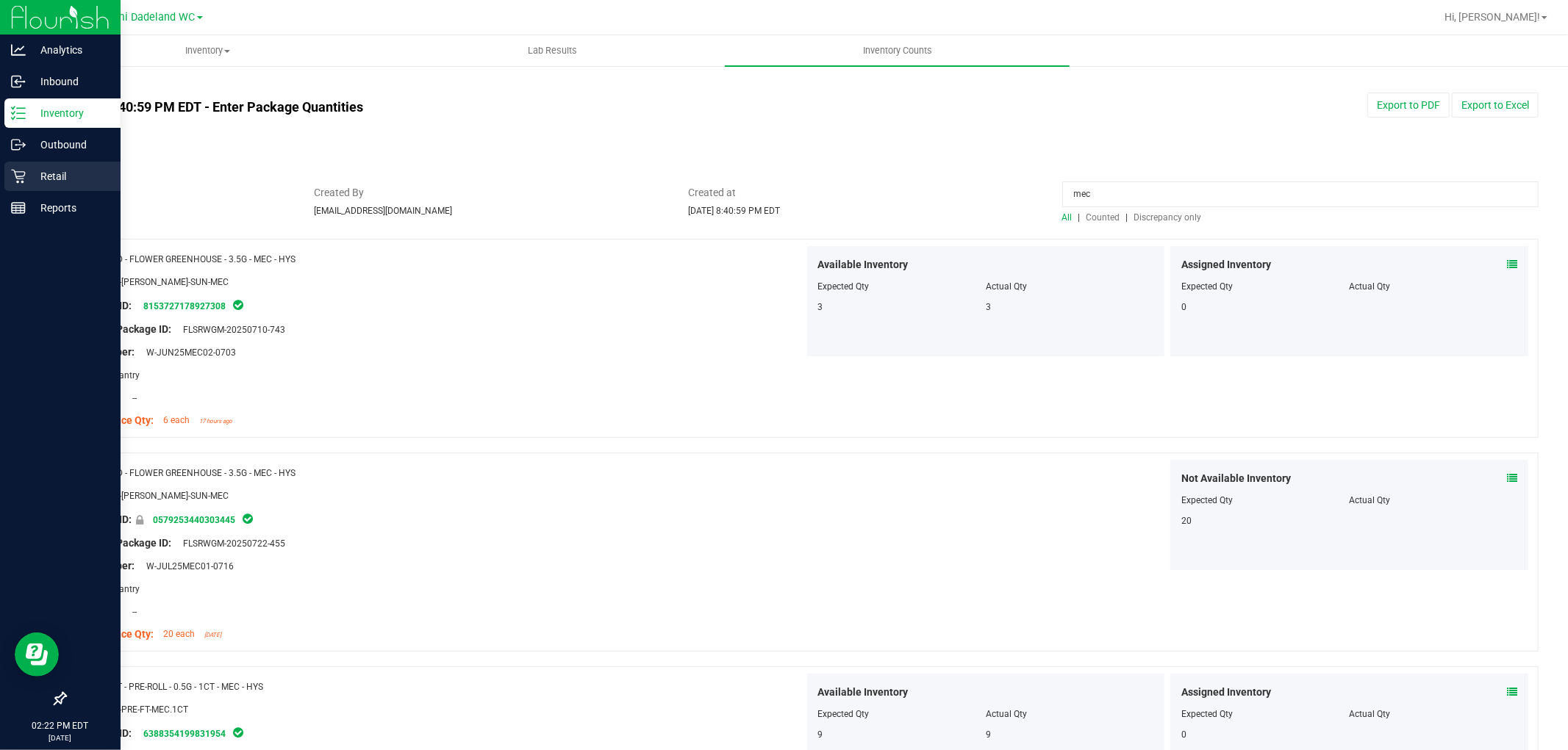
type input "mec"
click at [13, 175] on icon at bounding box center [18, 176] width 14 height 14
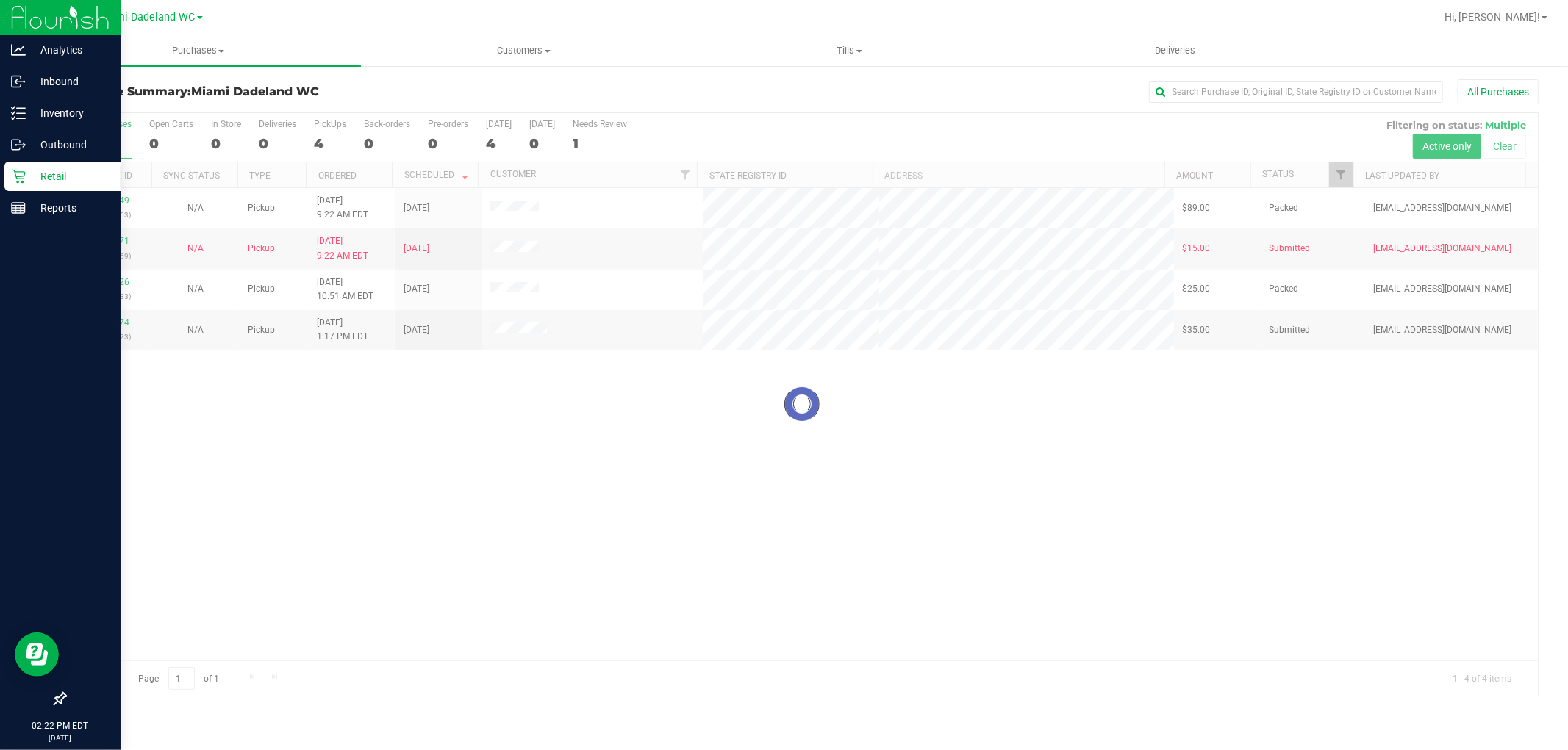
click at [1185, 475] on div at bounding box center [802, 404] width 1473 height 583
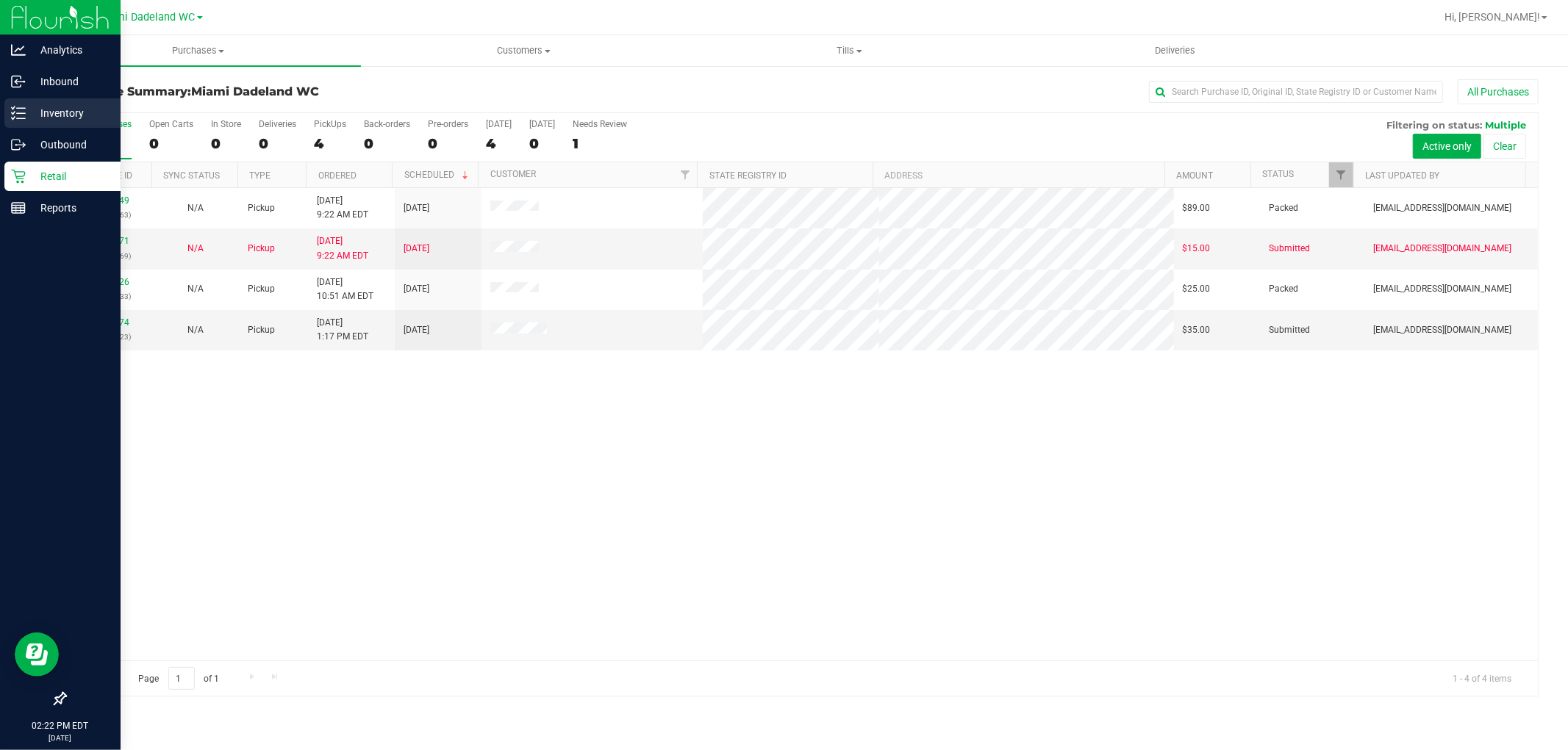
click at [65, 106] on p "Inventory" at bounding box center [70, 113] width 88 height 17
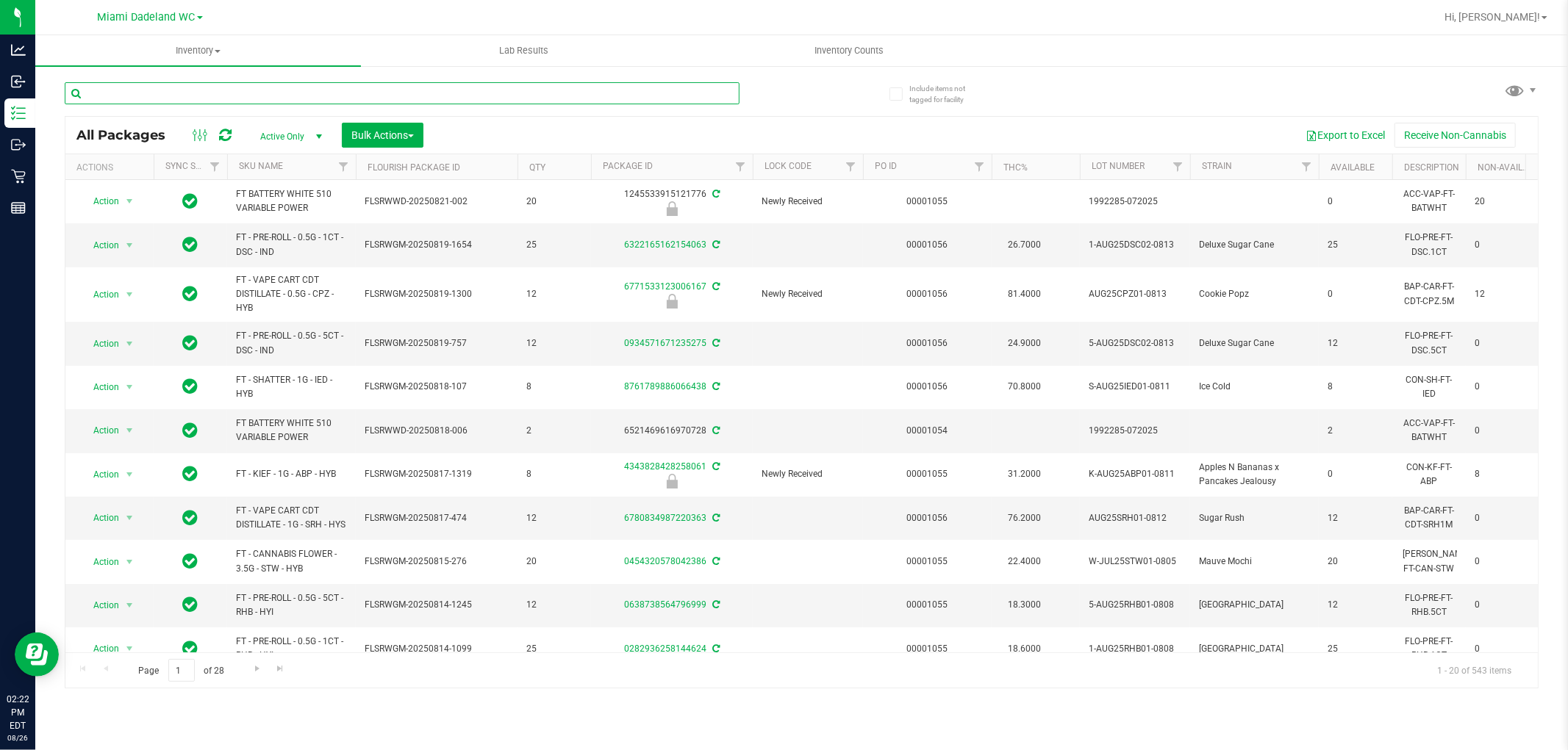
click at [162, 98] on input "text" at bounding box center [402, 93] width 675 height 22
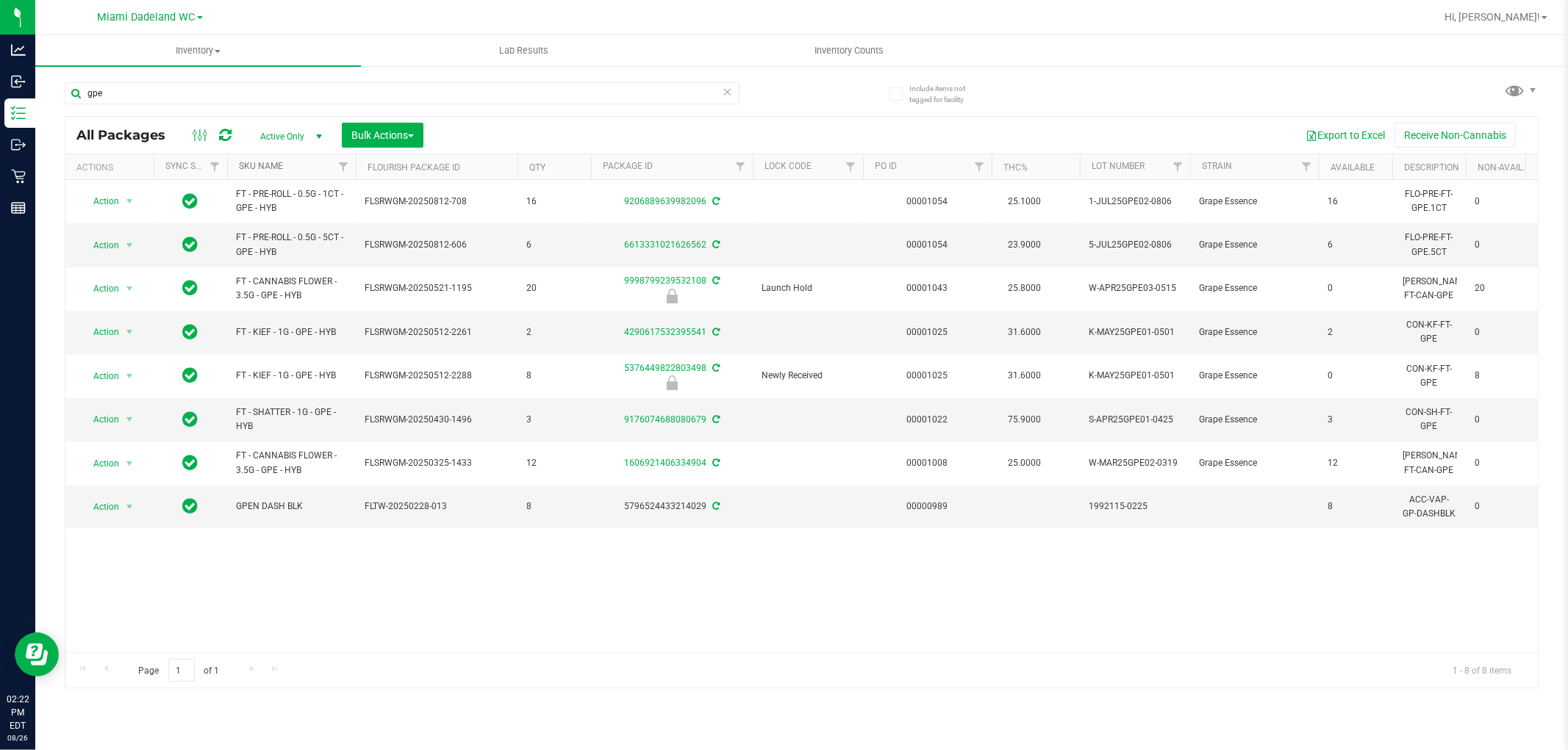
click at [276, 166] on link "SKU Name" at bounding box center [261, 166] width 44 height 11
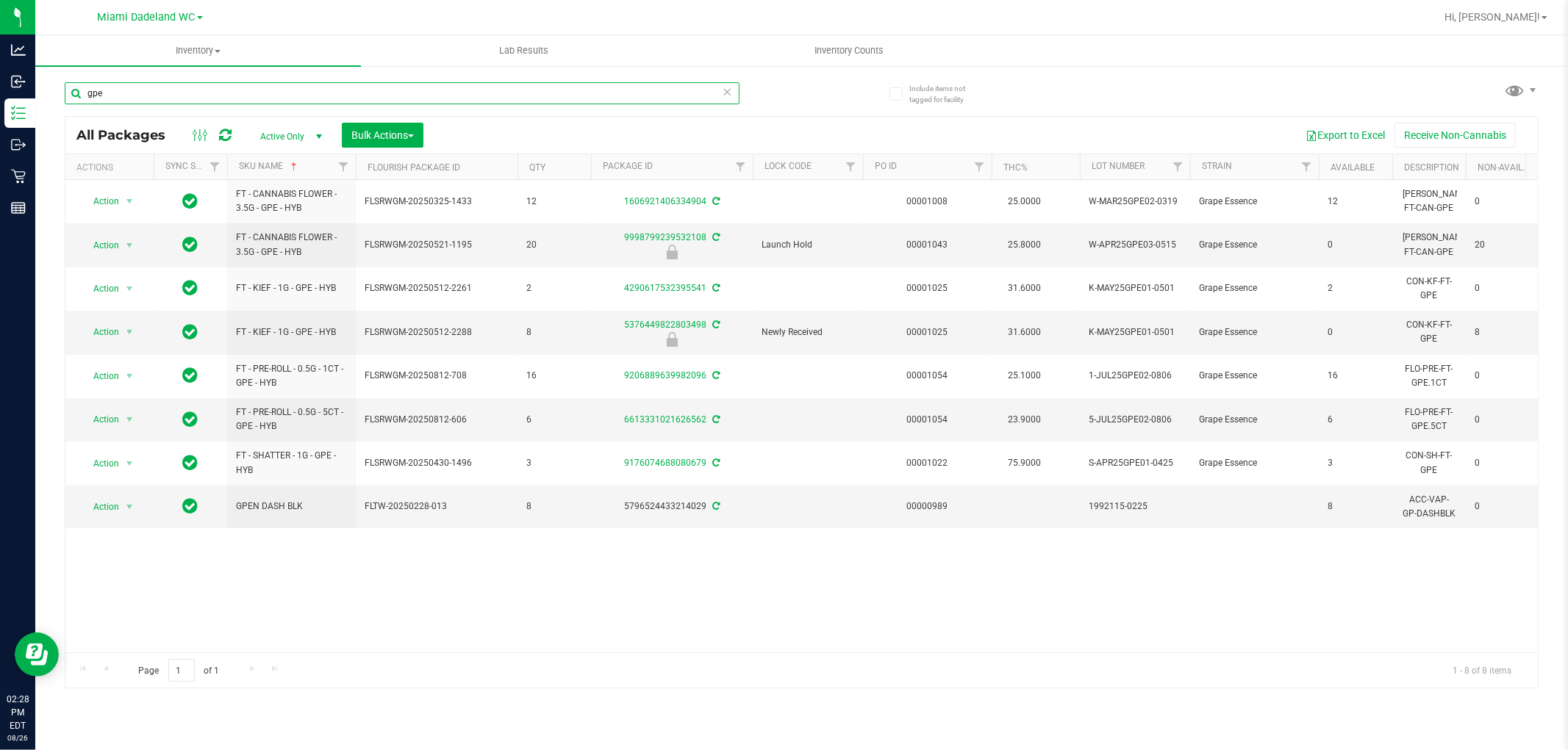
click at [116, 91] on input "gpe" at bounding box center [402, 93] width 675 height 22
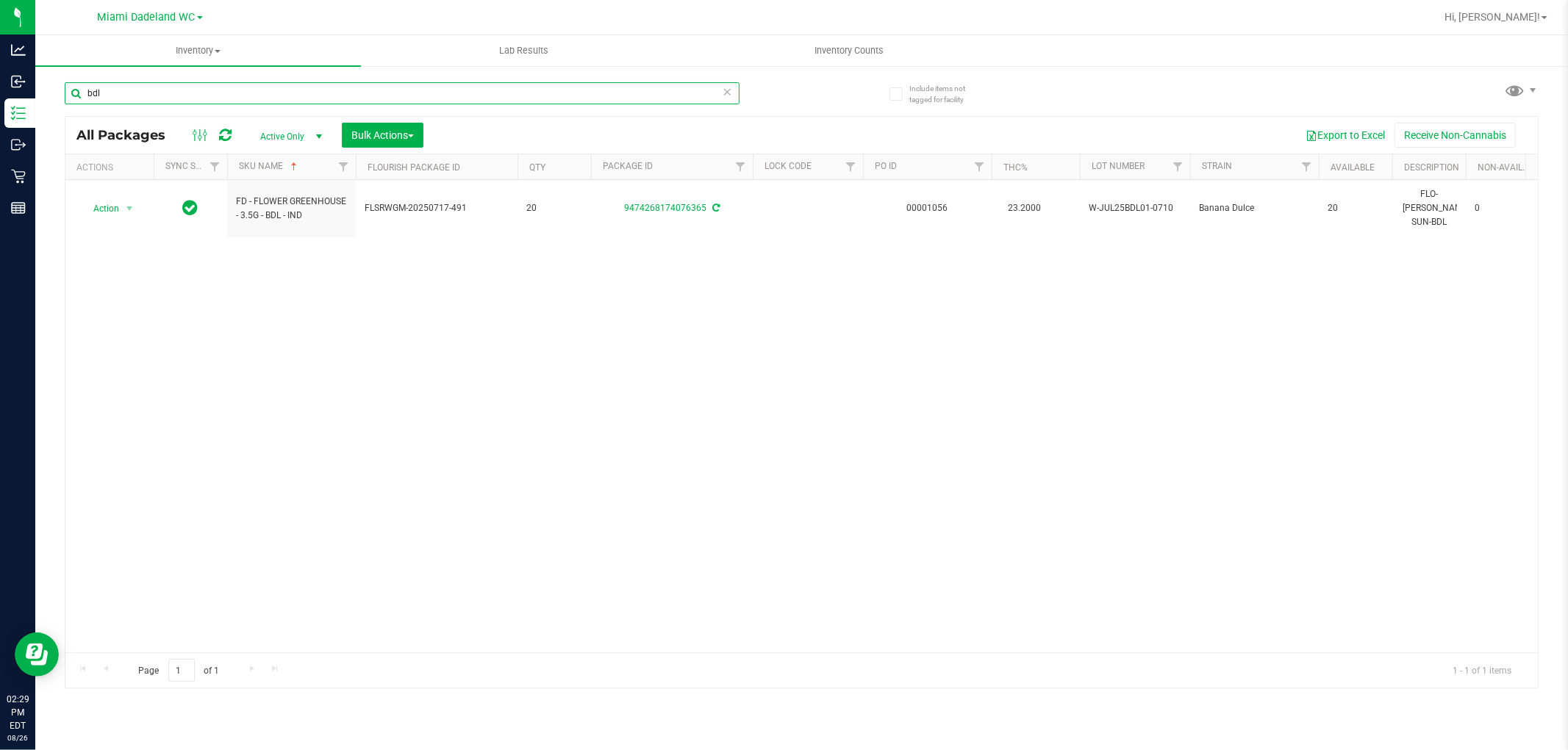
type input "bdl"
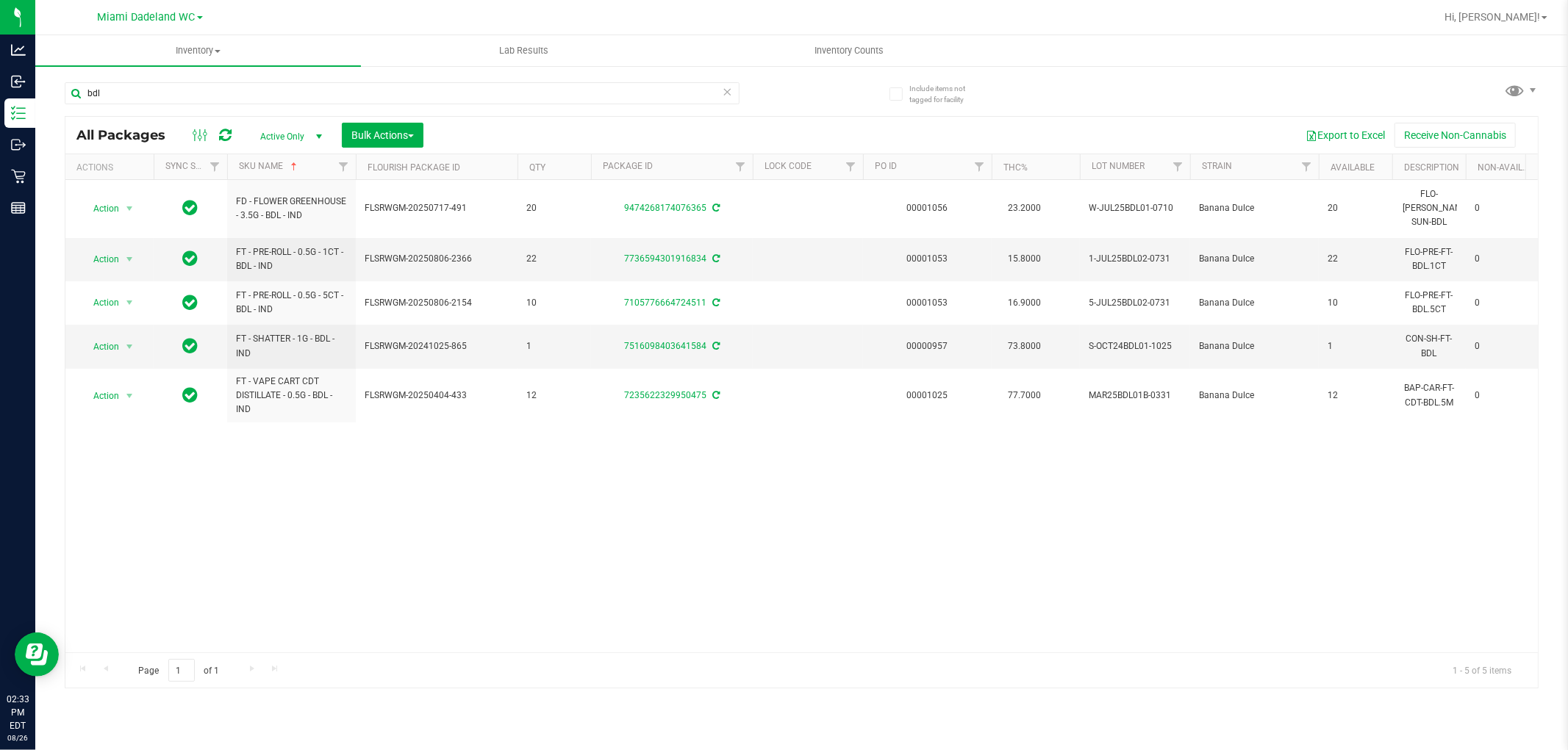
drag, startPoint x: 981, startPoint y: 497, endPoint x: 936, endPoint y: 497, distance: 45.0
click at [976, 497] on div "Action Action Adjust qty Create package Edit attributes Global inventory Locate…" at bounding box center [802, 416] width 1473 height 473
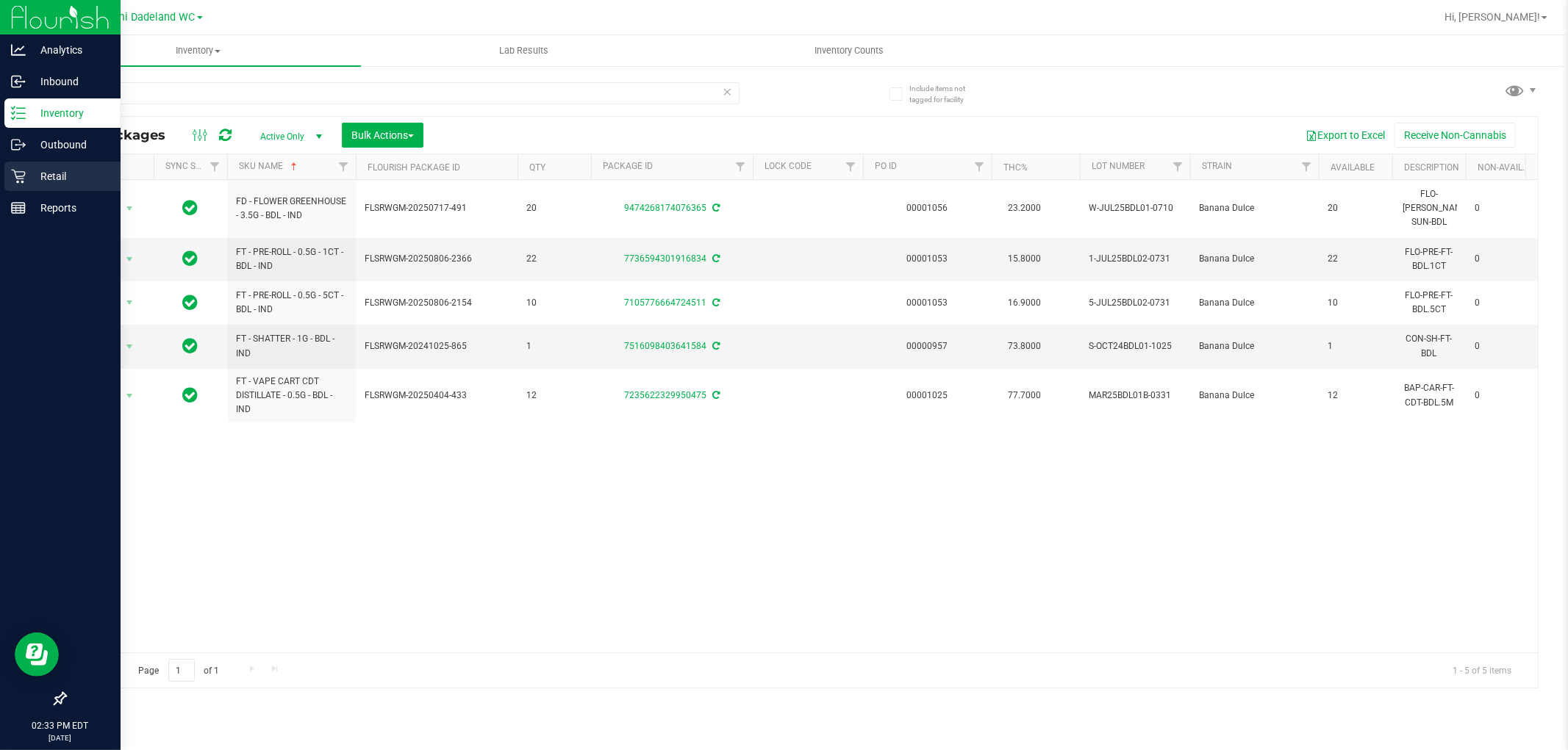
click at [20, 169] on icon at bounding box center [18, 176] width 14 height 14
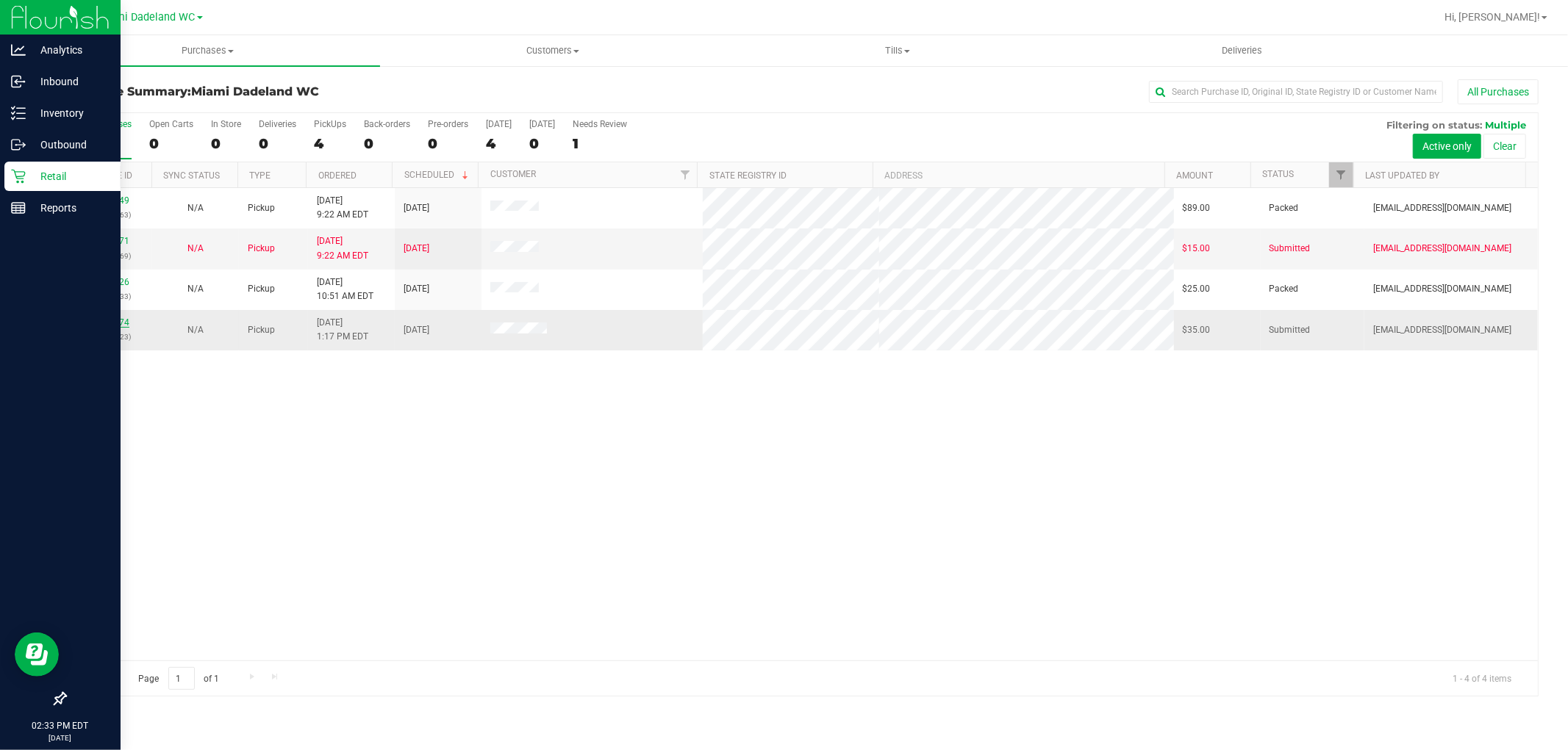
click at [119, 324] on link "11849974" at bounding box center [109, 323] width 41 height 11
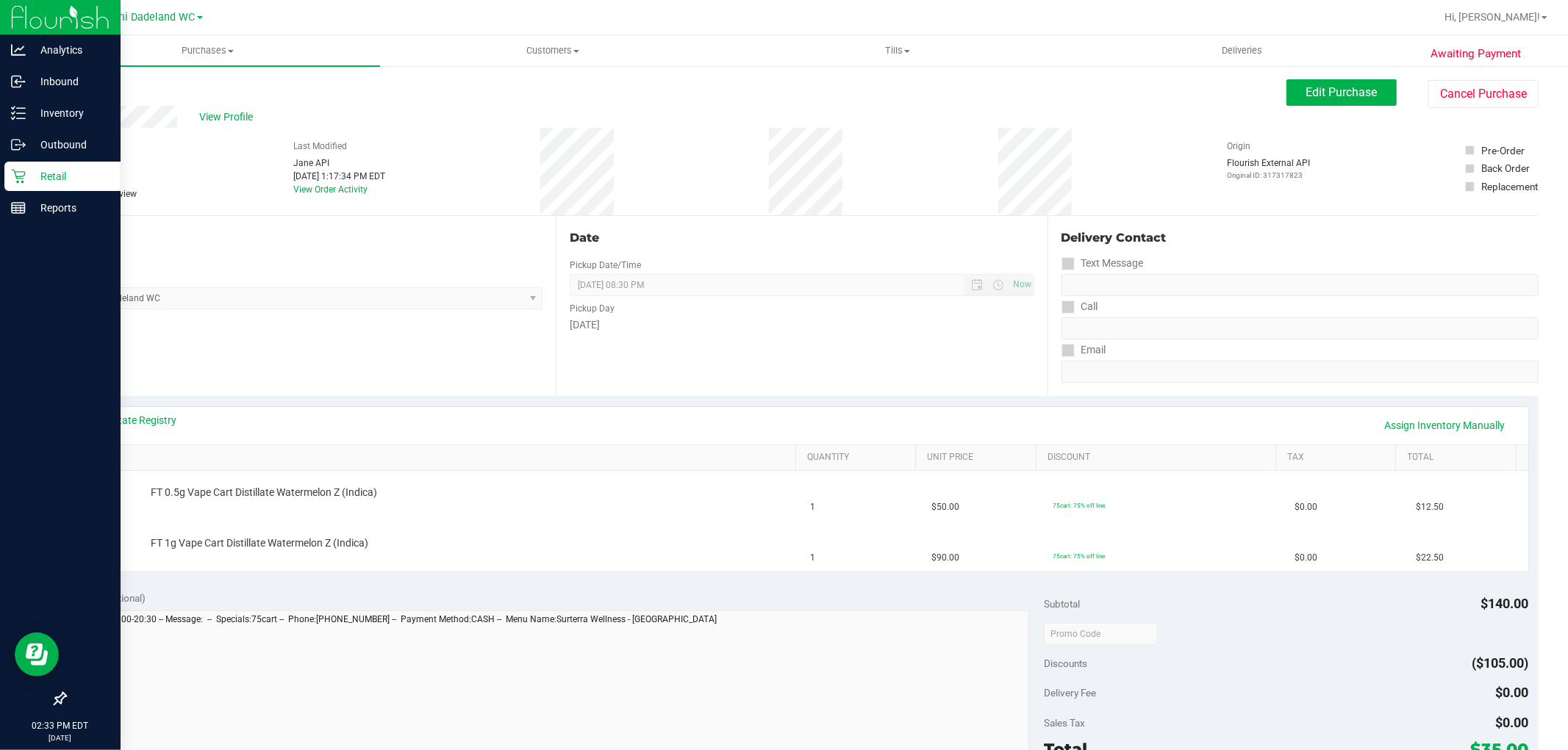
click at [223, 321] on div "Location Pickup Store Miami Dadeland WC Select Store Bonita Springs WC Boynton …" at bounding box center [310, 306] width 491 height 180
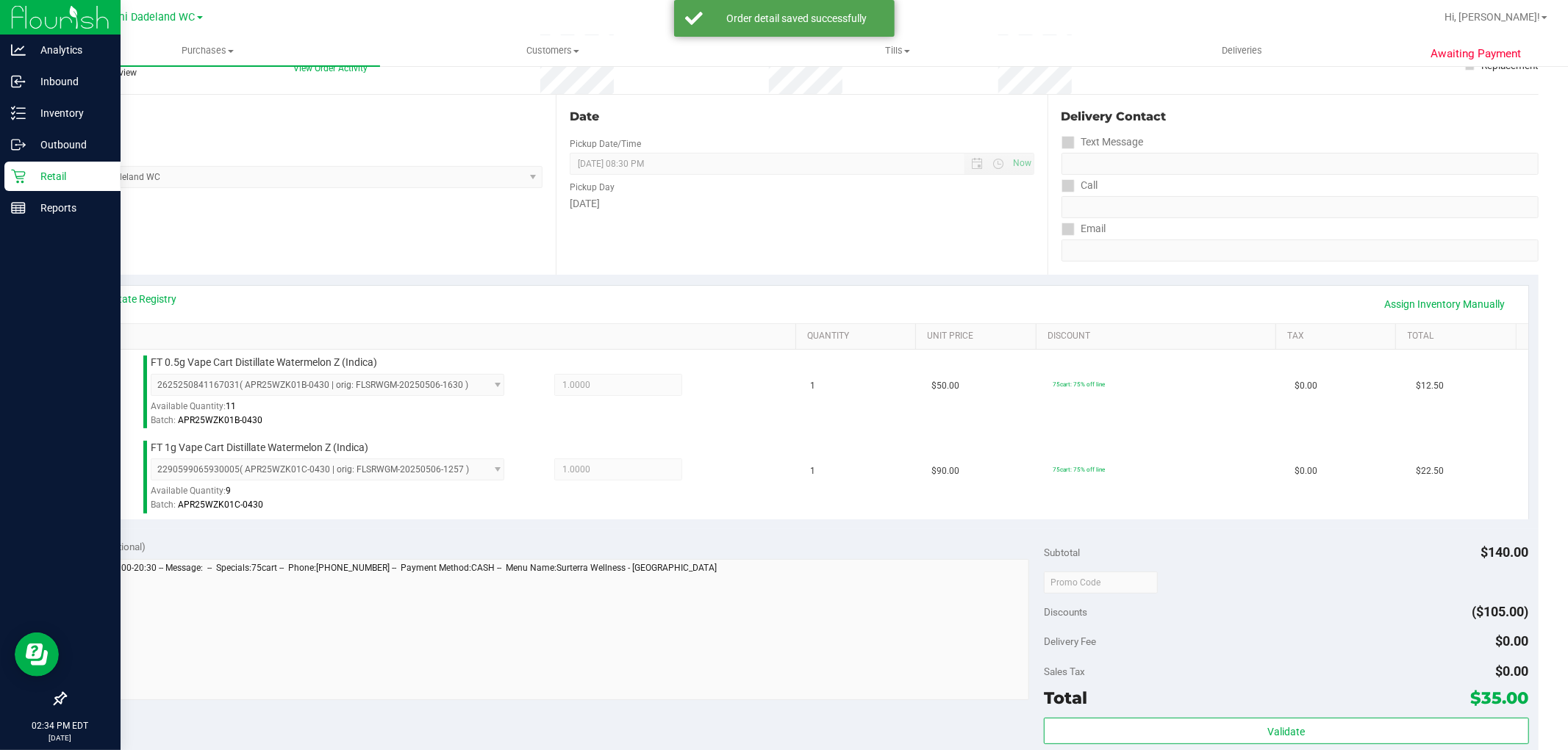
scroll to position [489, 0]
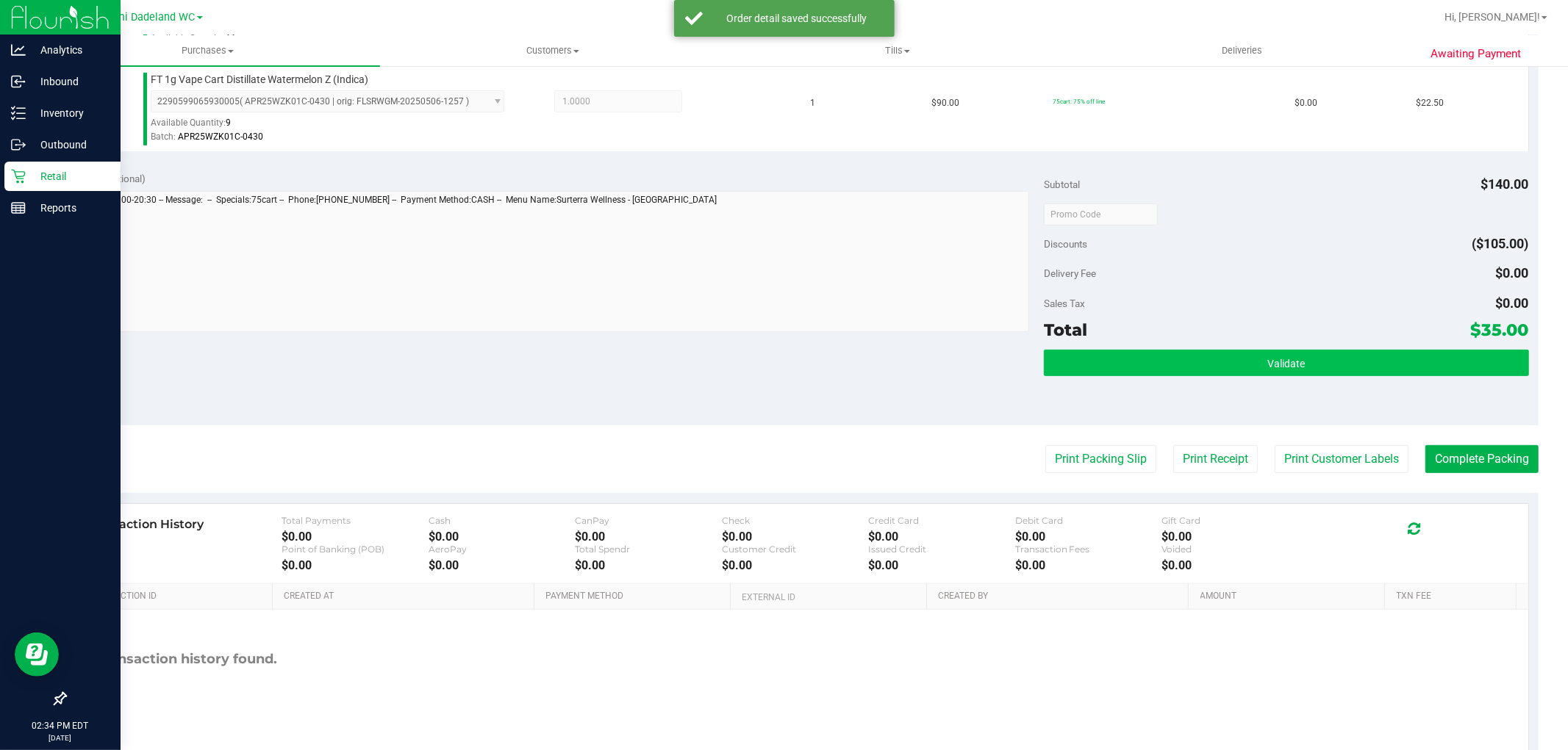
click at [1212, 375] on div "Validate" at bounding box center [1286, 364] width 485 height 28
click at [1203, 361] on button "Validate" at bounding box center [1286, 363] width 485 height 26
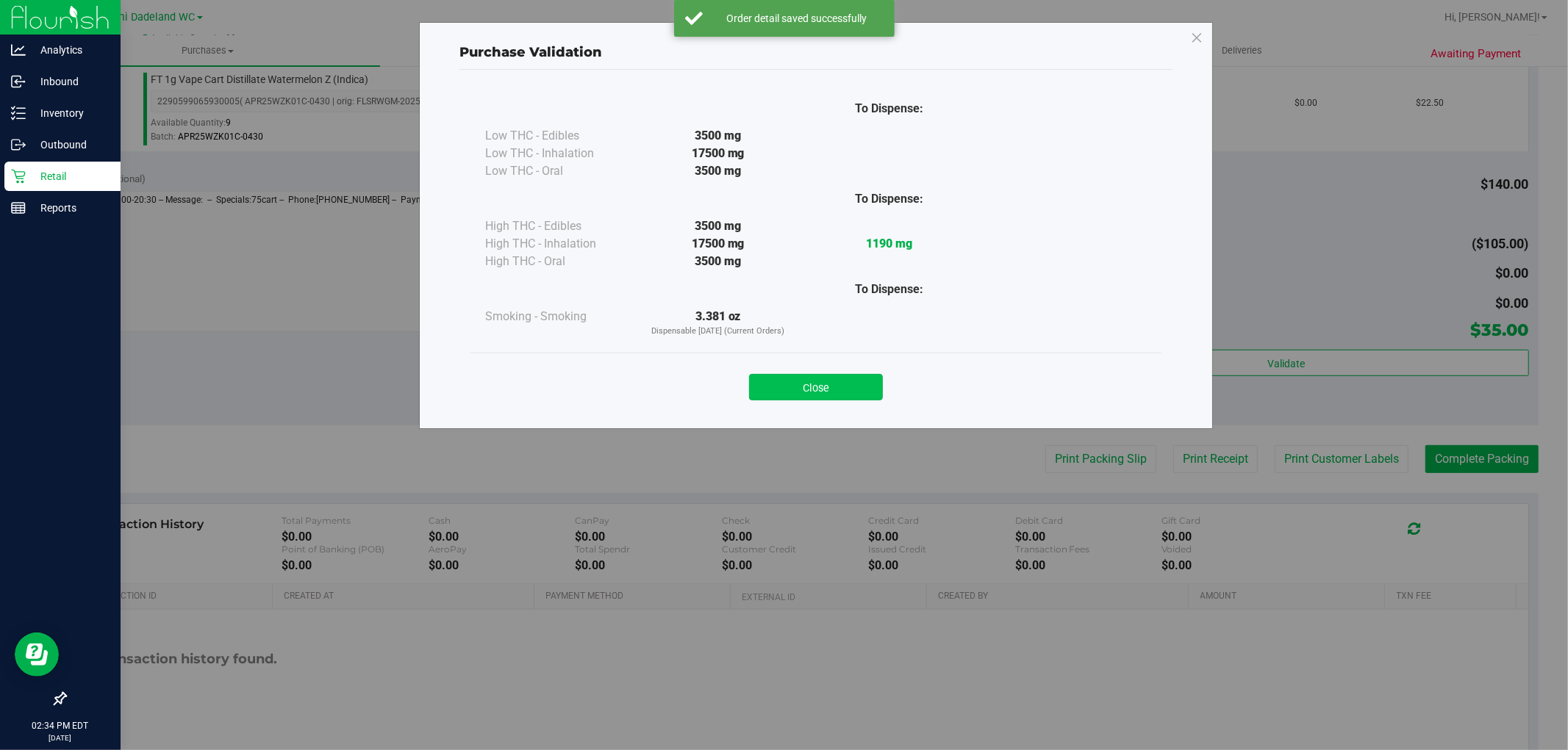
click at [785, 386] on button "Close" at bounding box center [815, 387] width 134 height 26
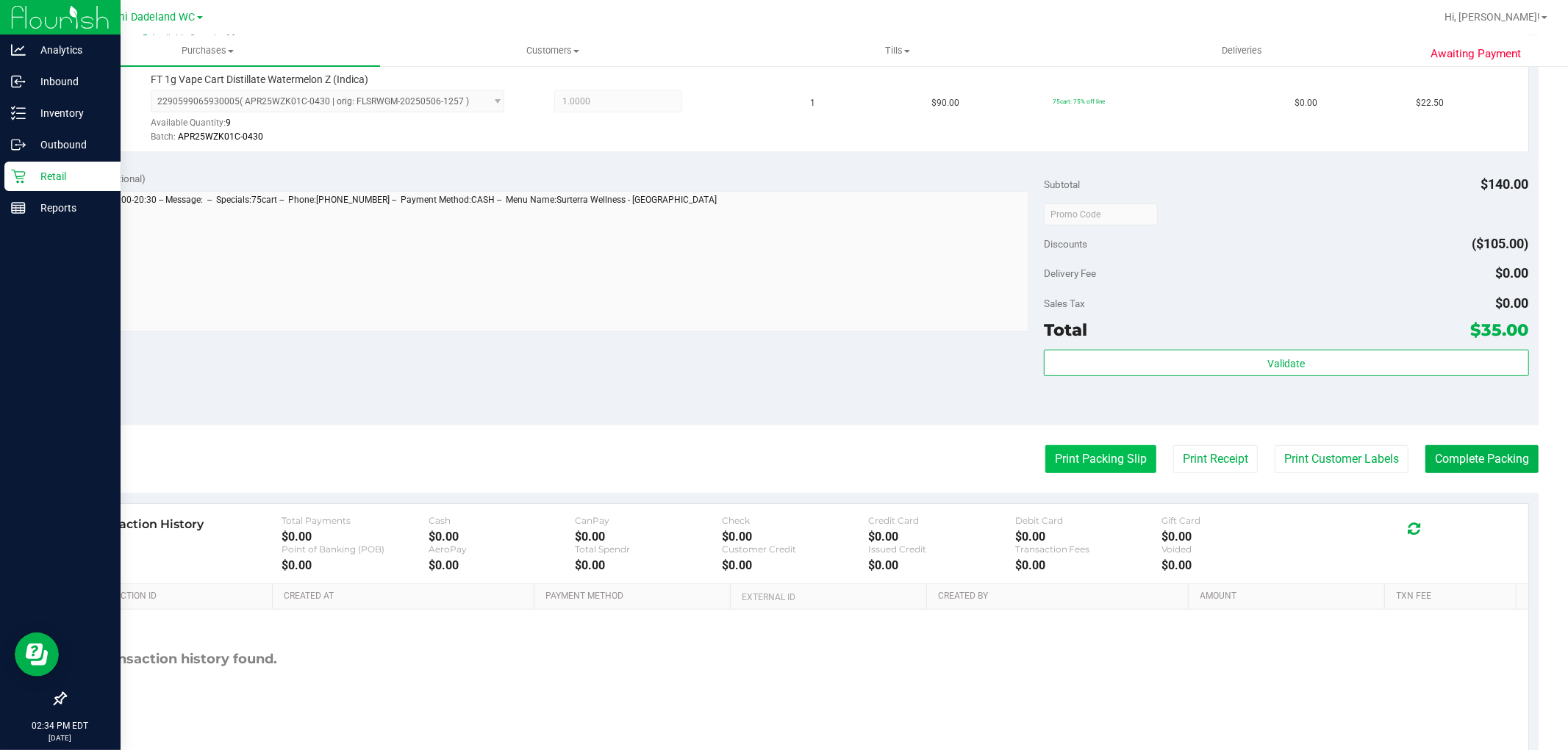
click at [1099, 449] on button "Print Packing Slip" at bounding box center [1101, 459] width 111 height 28
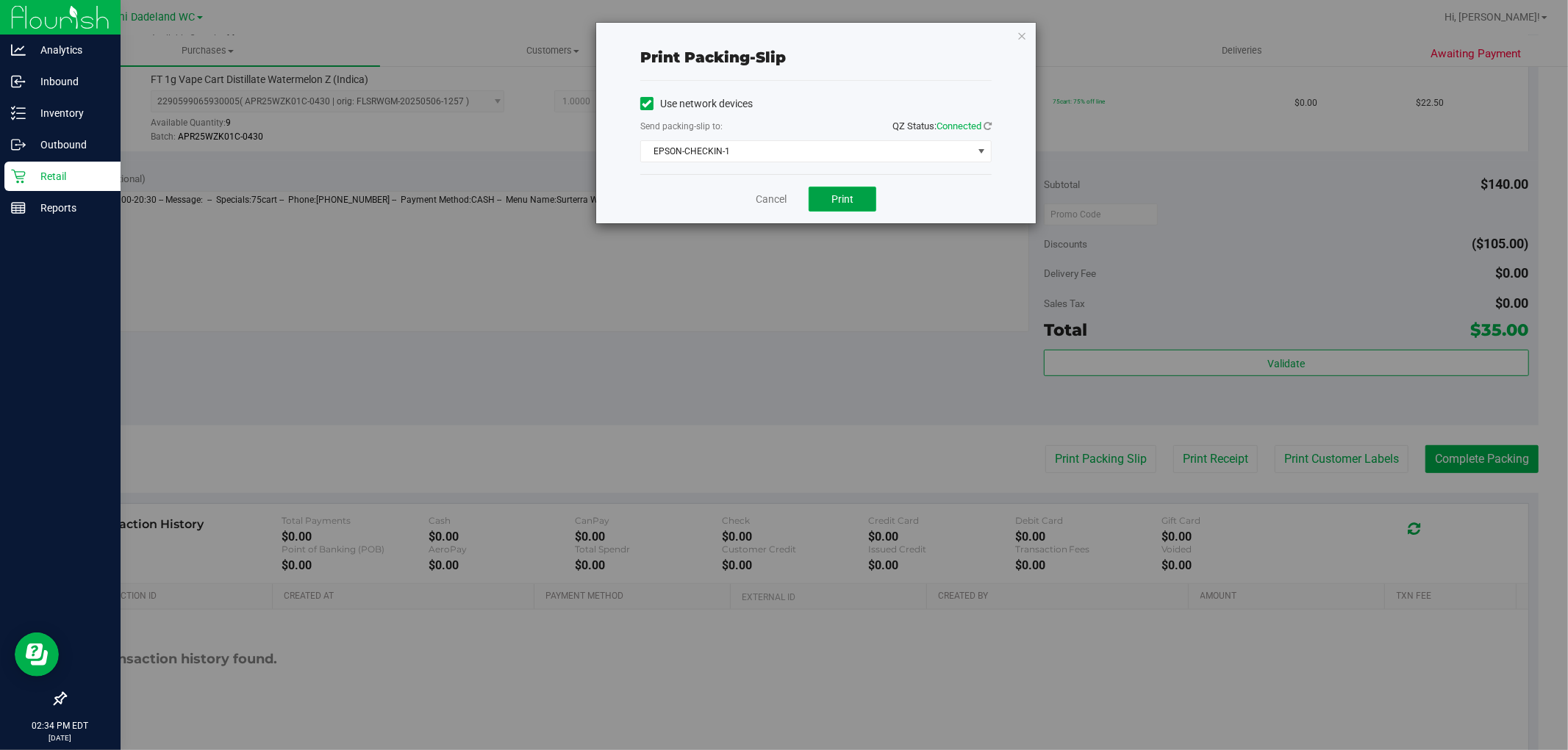
click at [849, 202] on span "Print" at bounding box center [842, 200] width 22 height 12
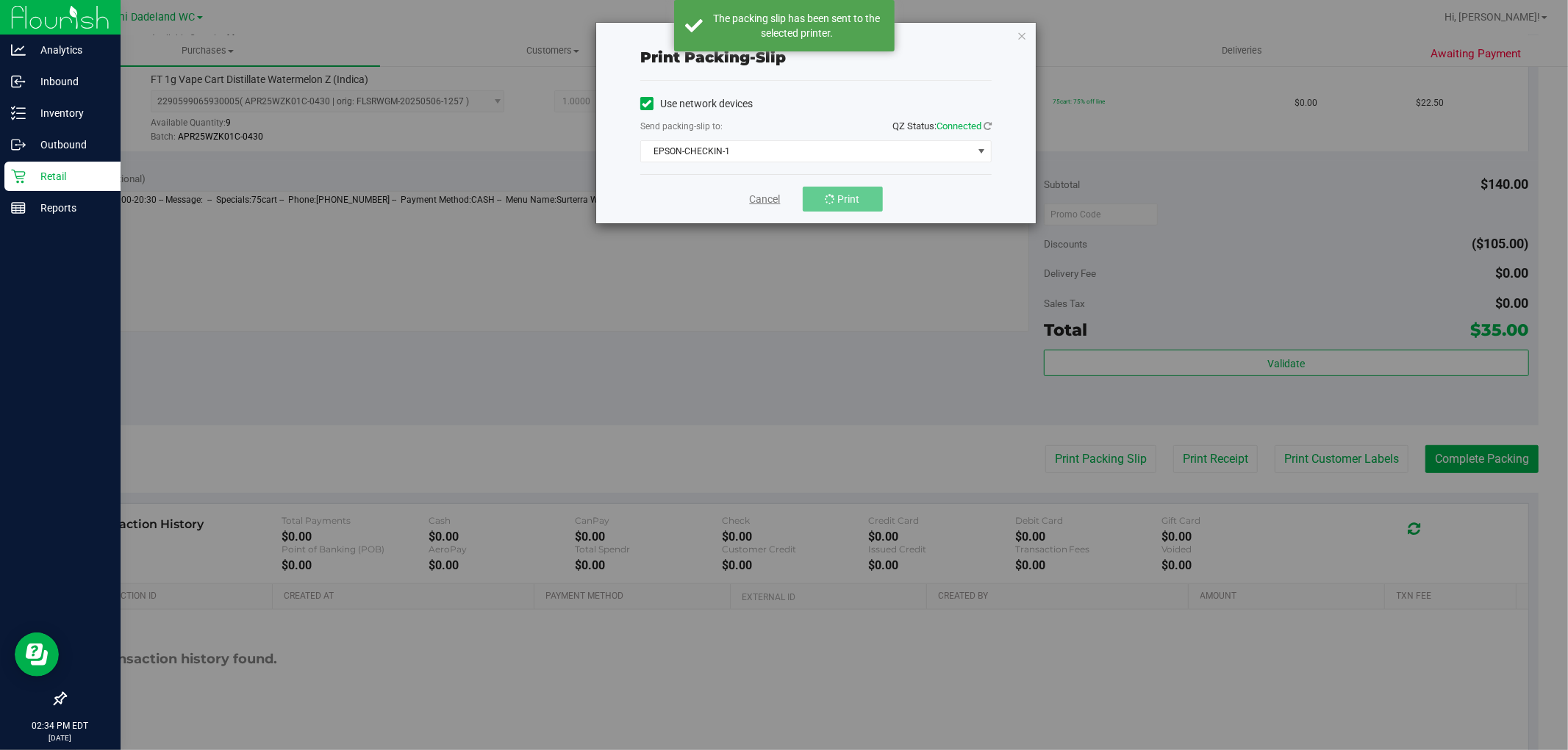
click at [762, 203] on link "Cancel" at bounding box center [765, 200] width 31 height 15
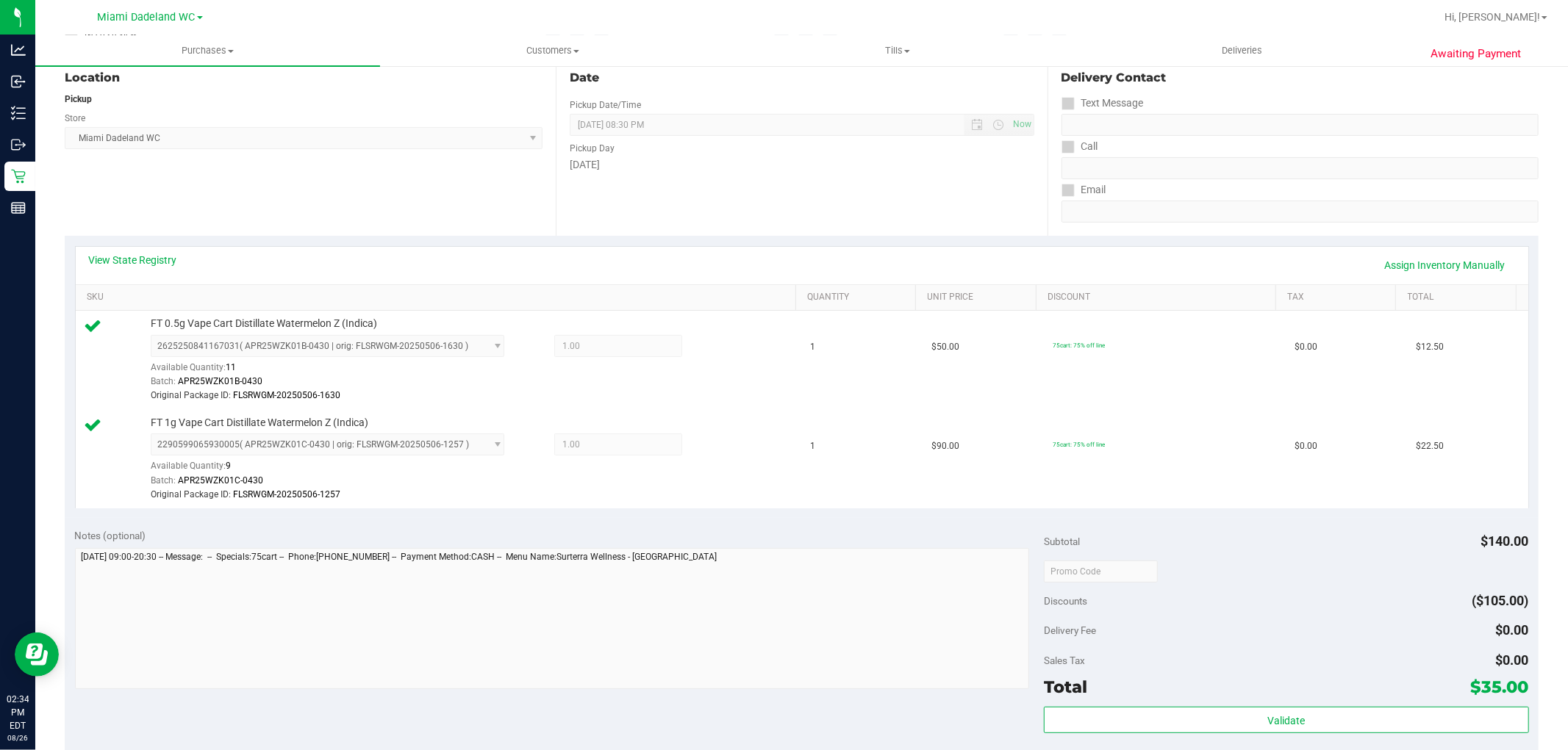
scroll to position [489, 0]
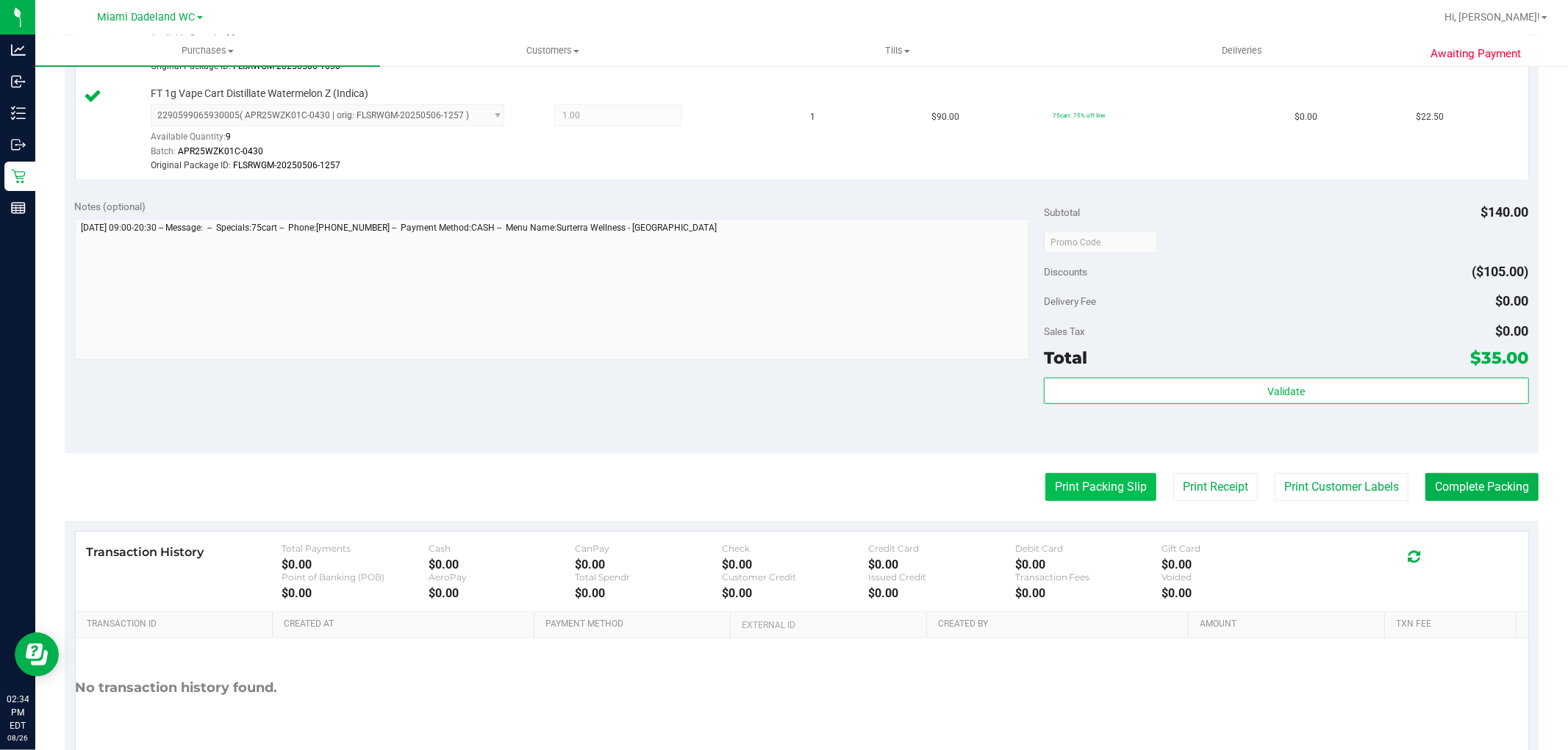
click at [1108, 482] on button "Print Packing Slip" at bounding box center [1101, 487] width 111 height 28
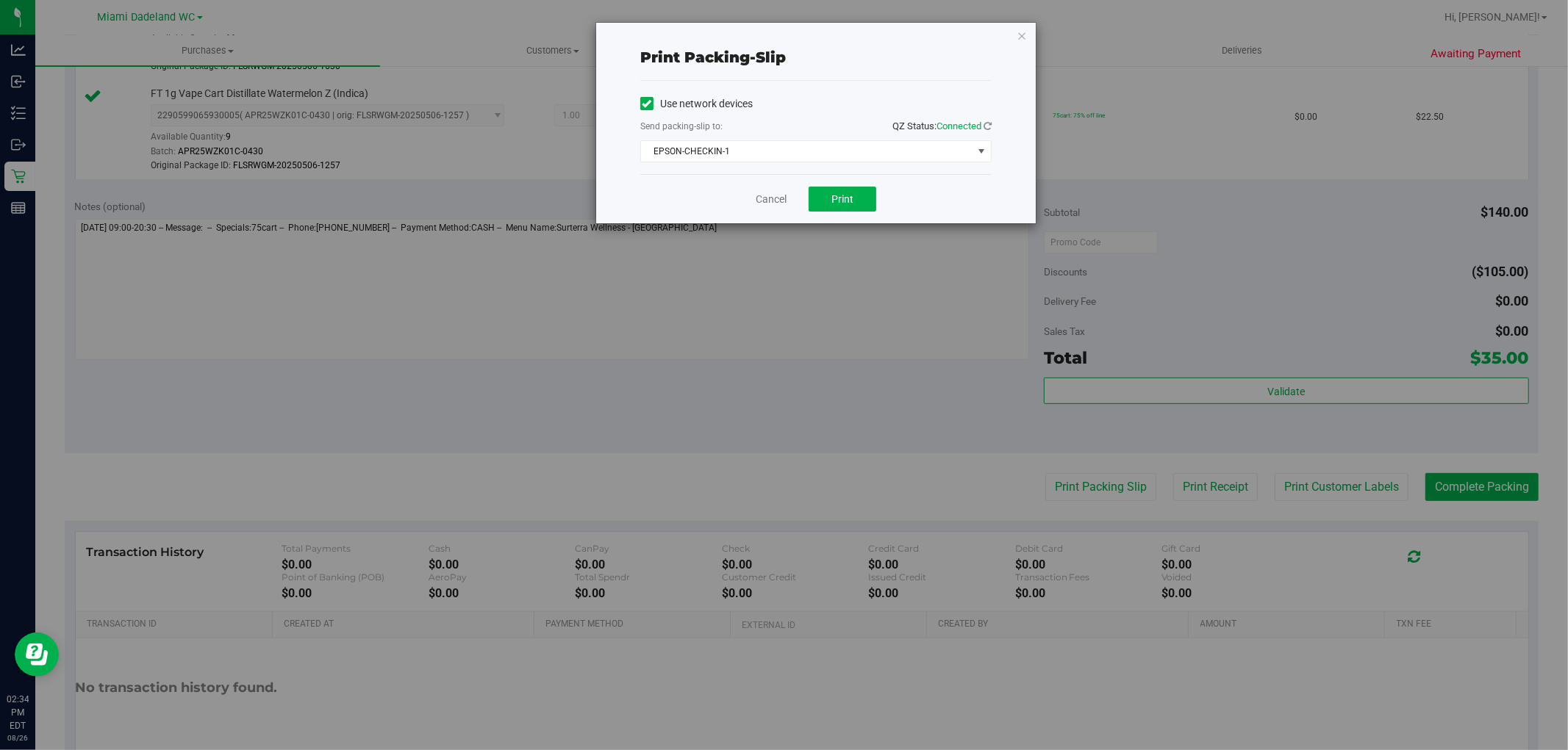
click at [908, 175] on div "Cancel Print" at bounding box center [816, 198] width 352 height 49
click at [911, 152] on span "EPSON-CHECKIN-1" at bounding box center [807, 151] width 331 height 20
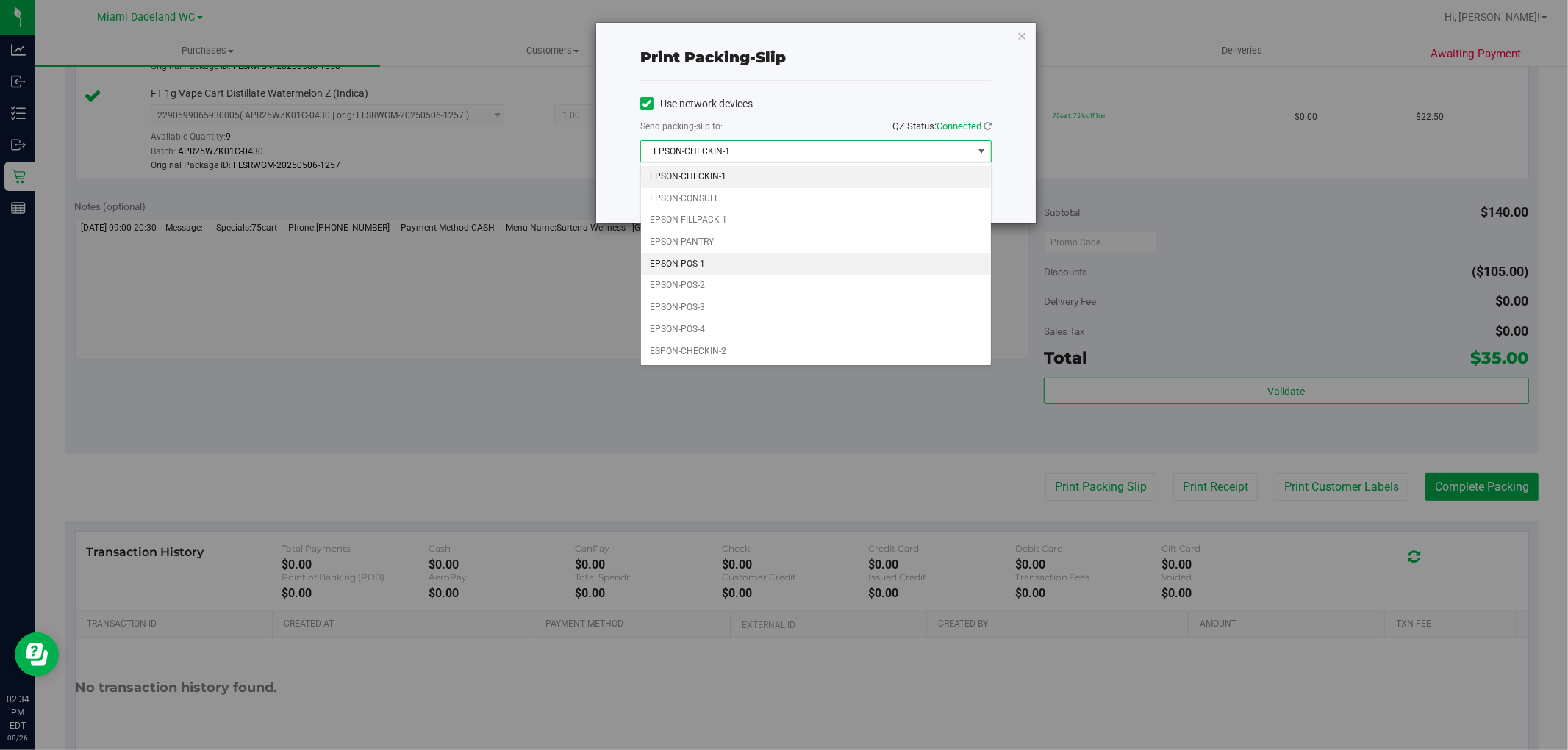
click at [722, 265] on li "EPSON-POS-1" at bounding box center [816, 264] width 350 height 22
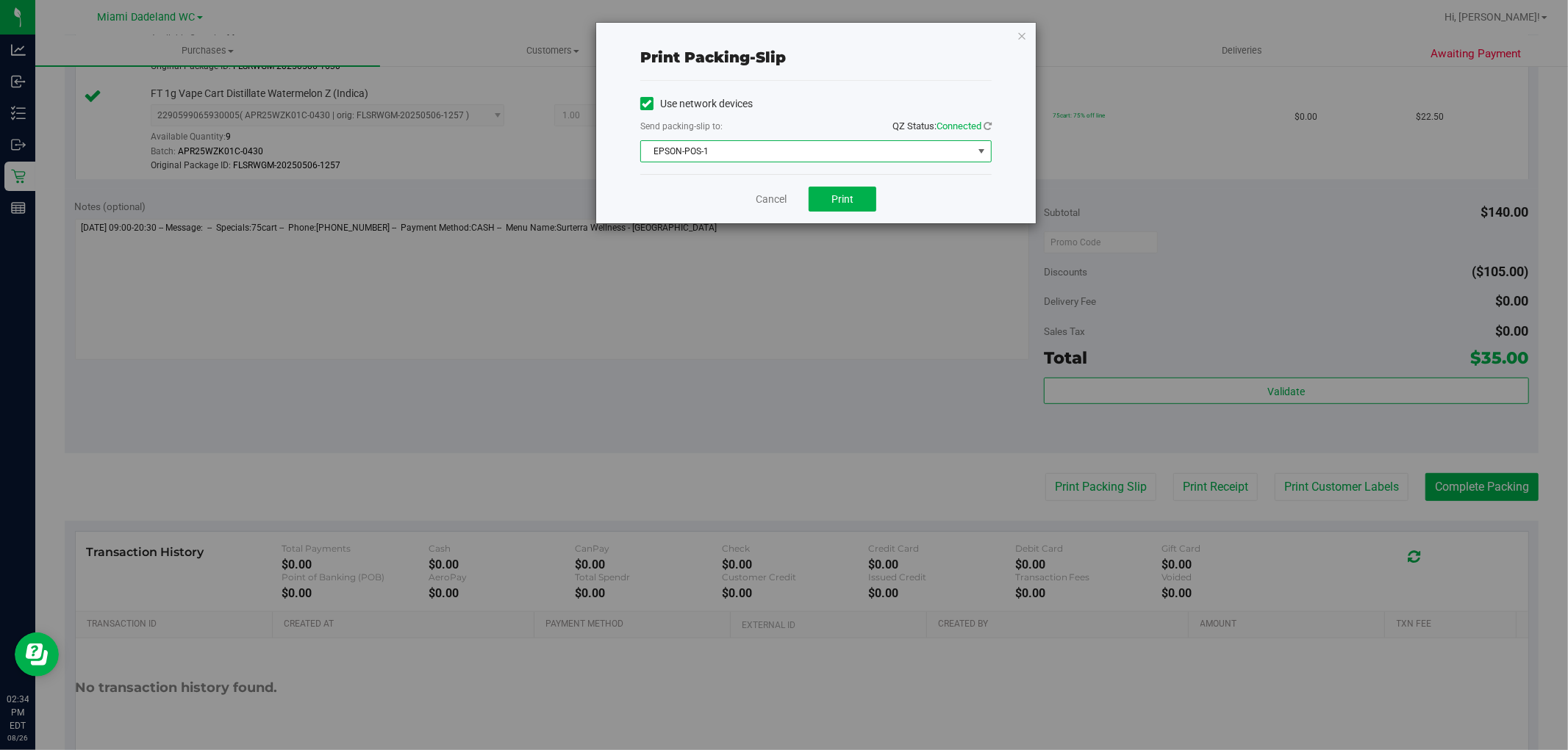
click at [796, 135] on div "Send packing-slip to: QZ Status: Connected" at bounding box center [816, 127] width 352 height 18
click at [805, 144] on span "EPSON-POS-1" at bounding box center [807, 151] width 331 height 20
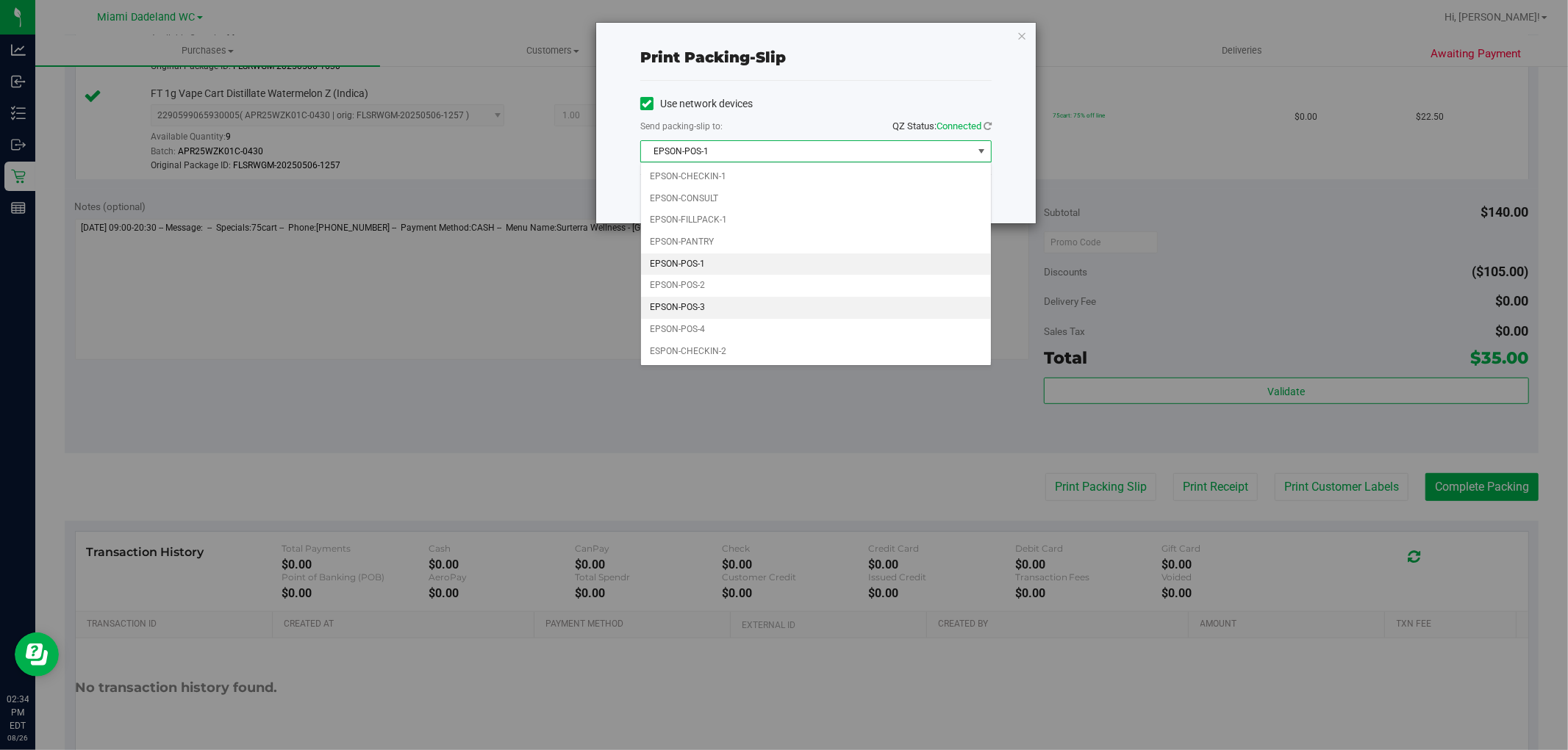
click at [722, 303] on li "EPSON-POS-3" at bounding box center [816, 308] width 350 height 22
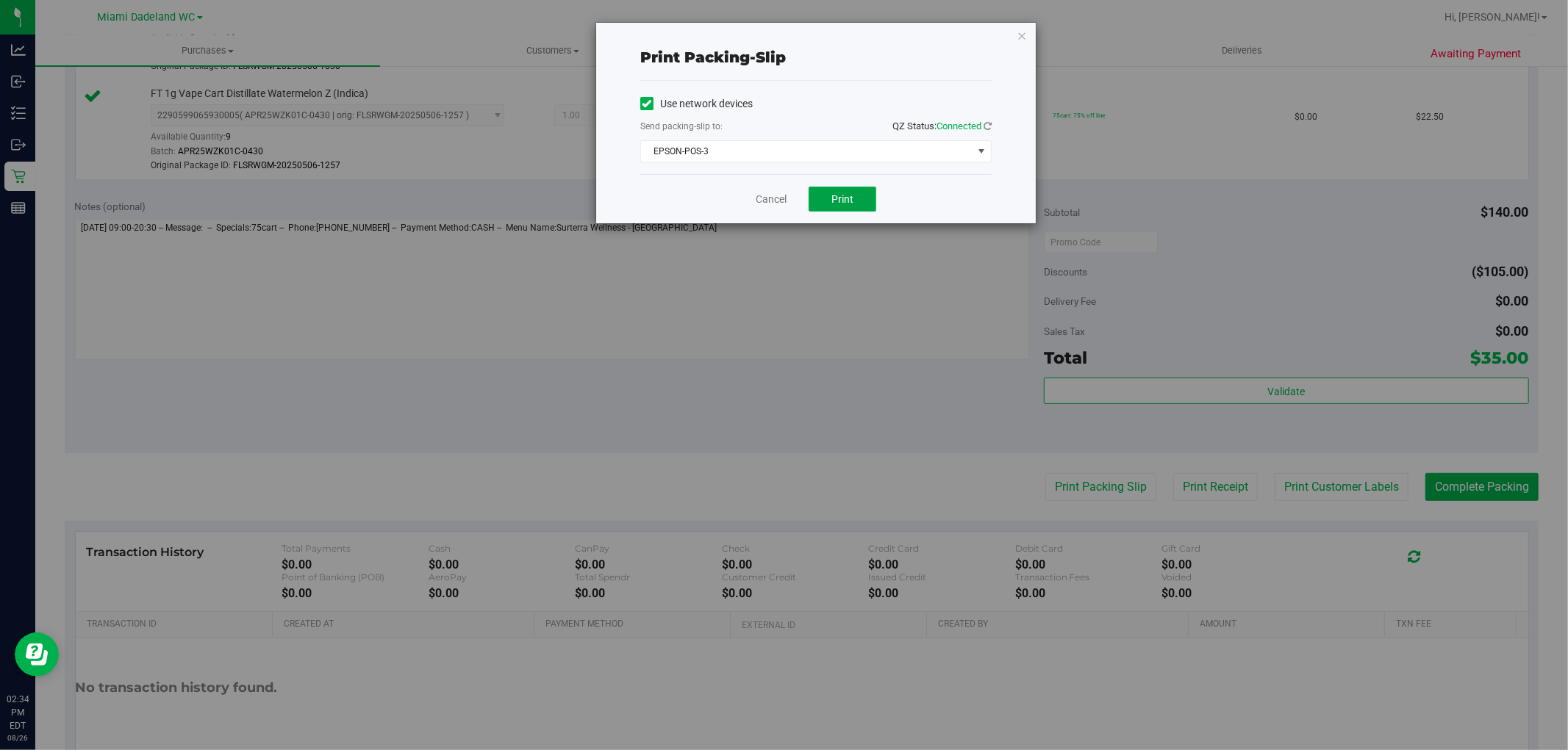
click at [829, 194] on button "Print" at bounding box center [842, 199] width 67 height 25
click at [780, 201] on link "Cancel" at bounding box center [771, 200] width 31 height 15
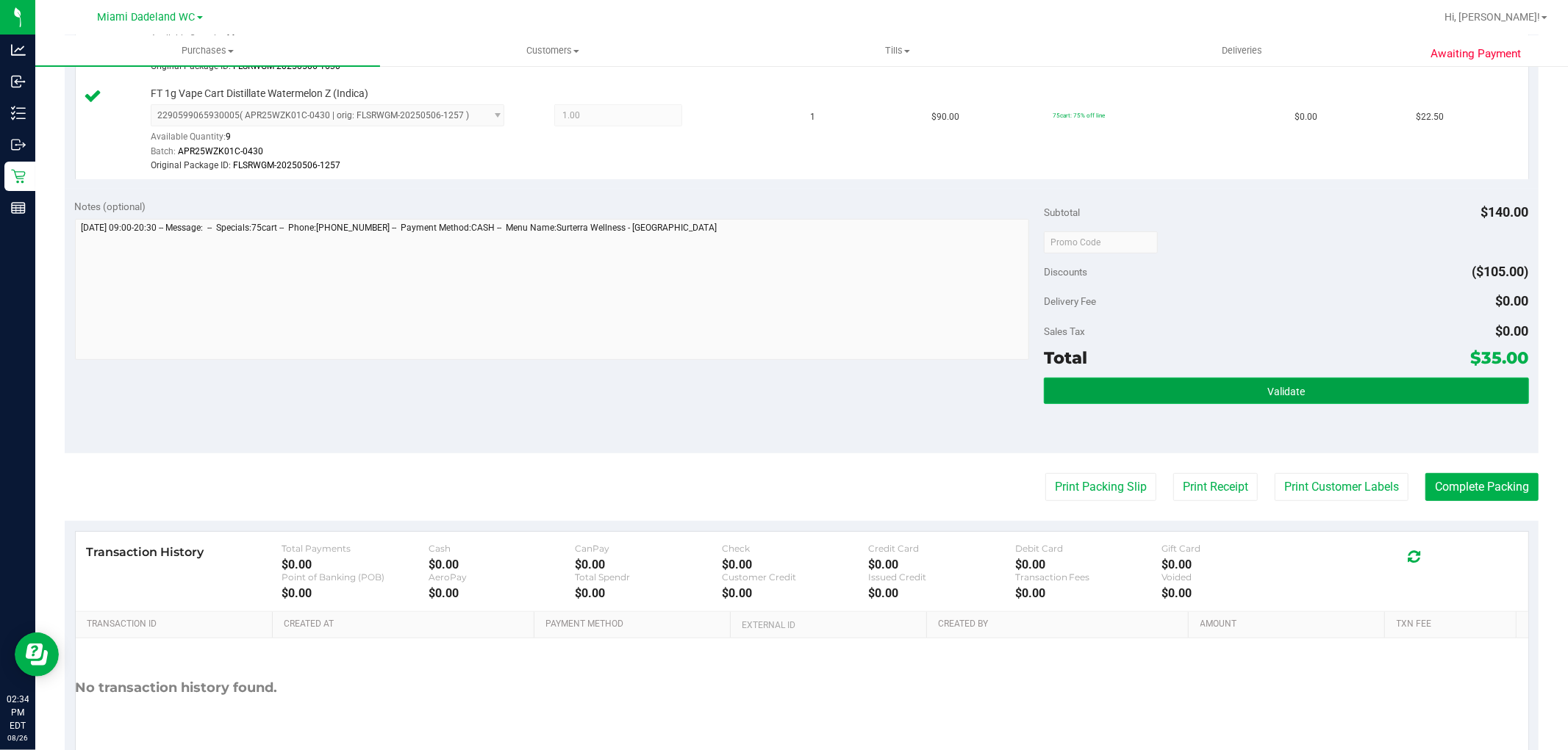
click at [1273, 388] on span "Validate" at bounding box center [1287, 392] width 38 height 12
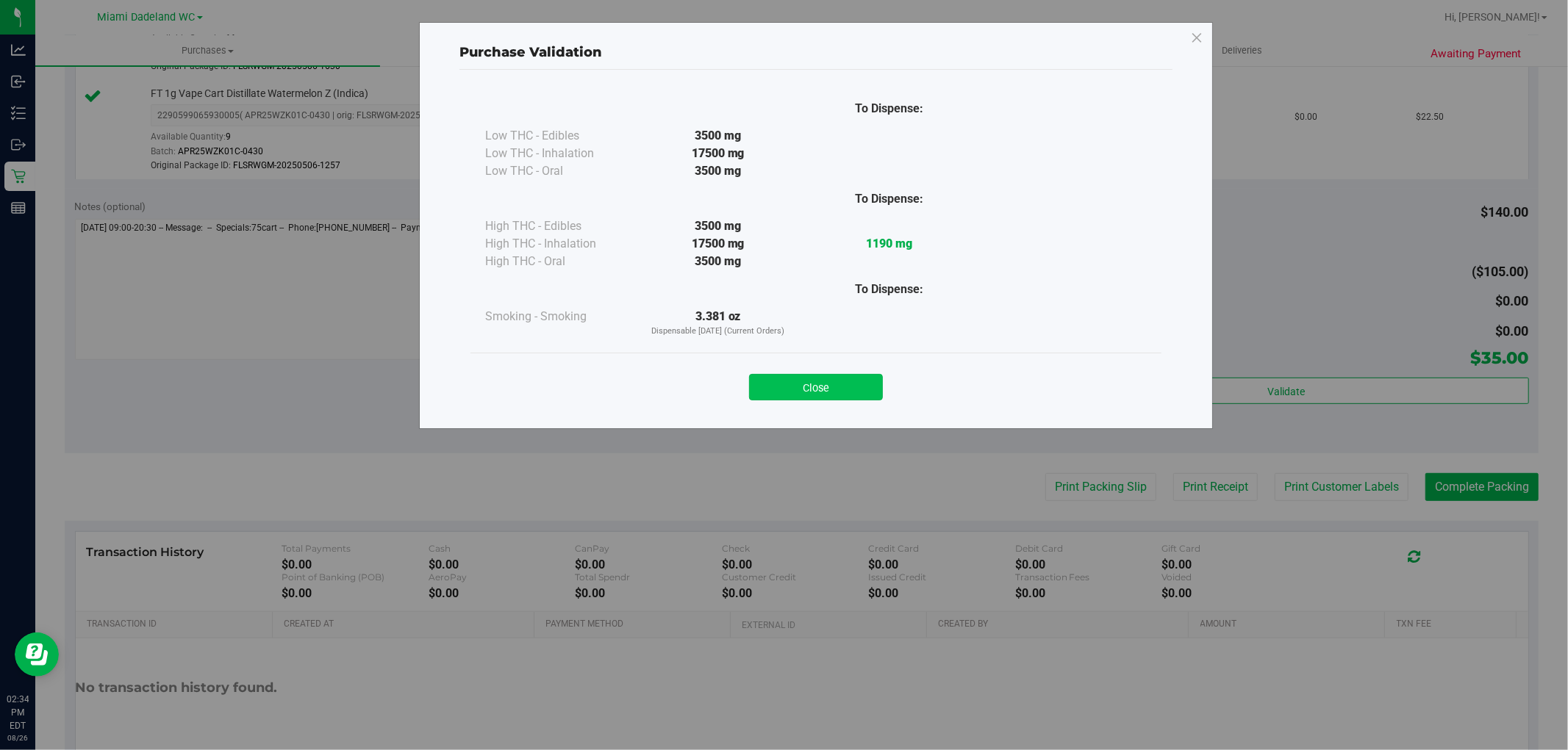
click at [832, 378] on button "Close" at bounding box center [815, 387] width 134 height 26
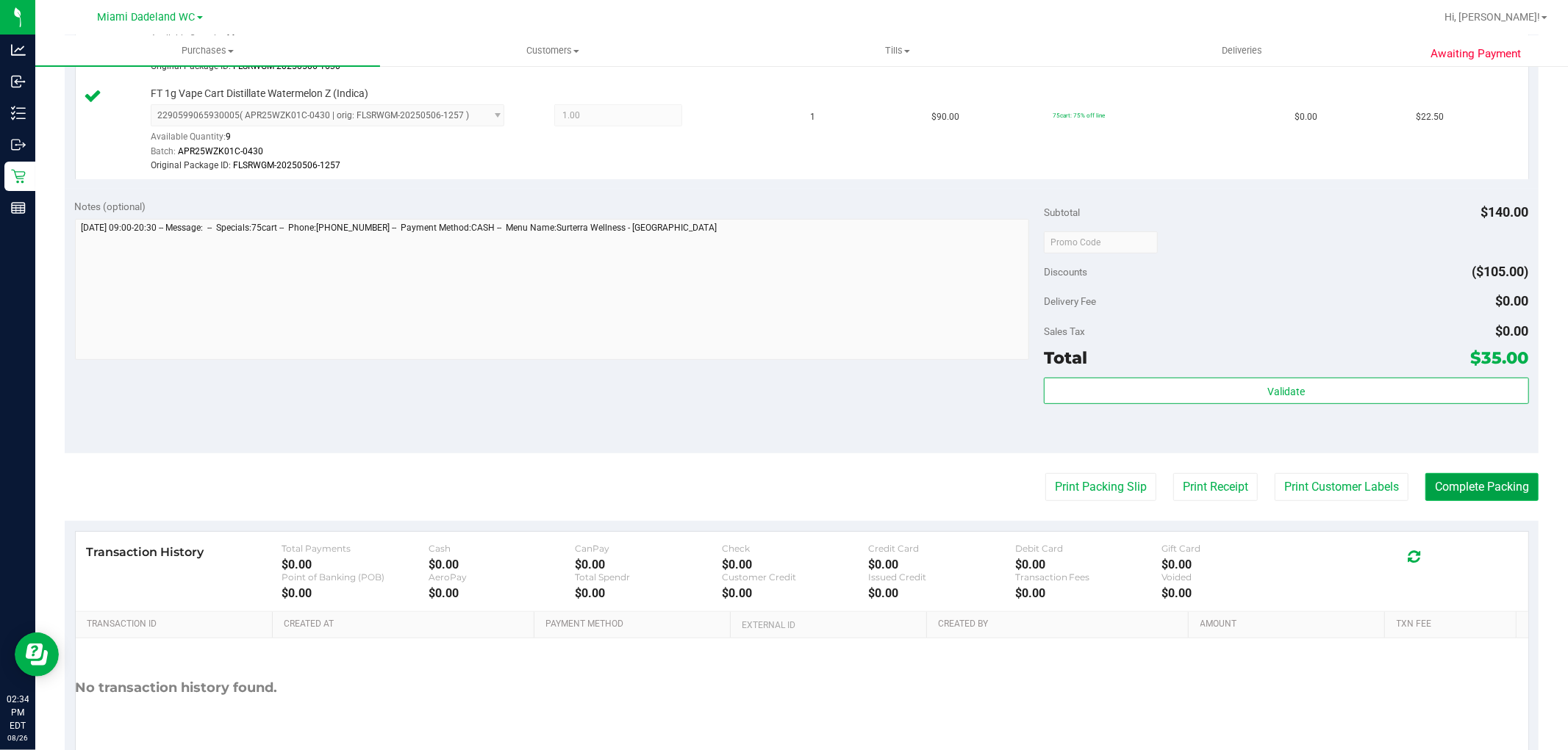
click at [1483, 485] on button "Complete Packing" at bounding box center [1483, 487] width 113 height 28
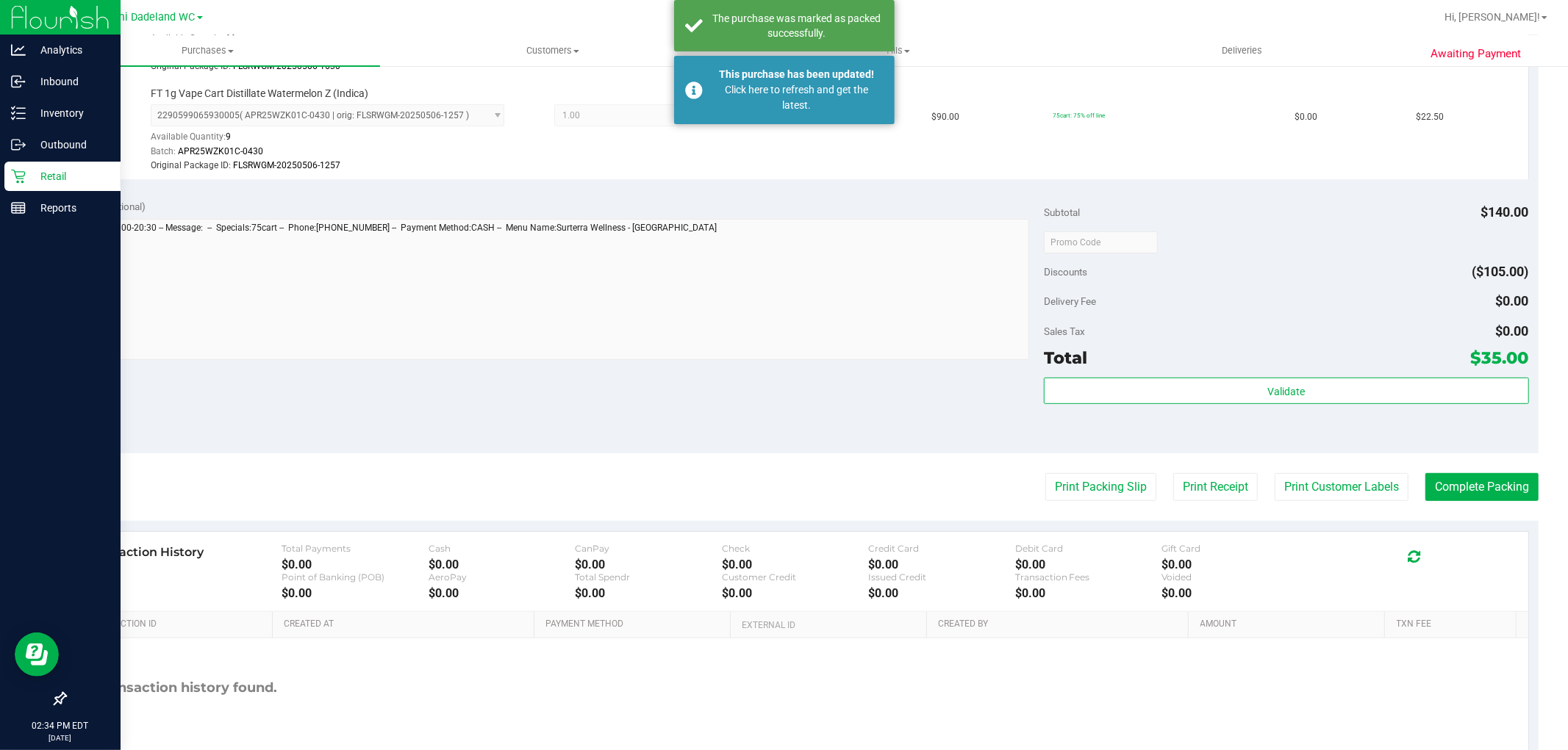
click at [13, 175] on icon at bounding box center [18, 176] width 14 height 14
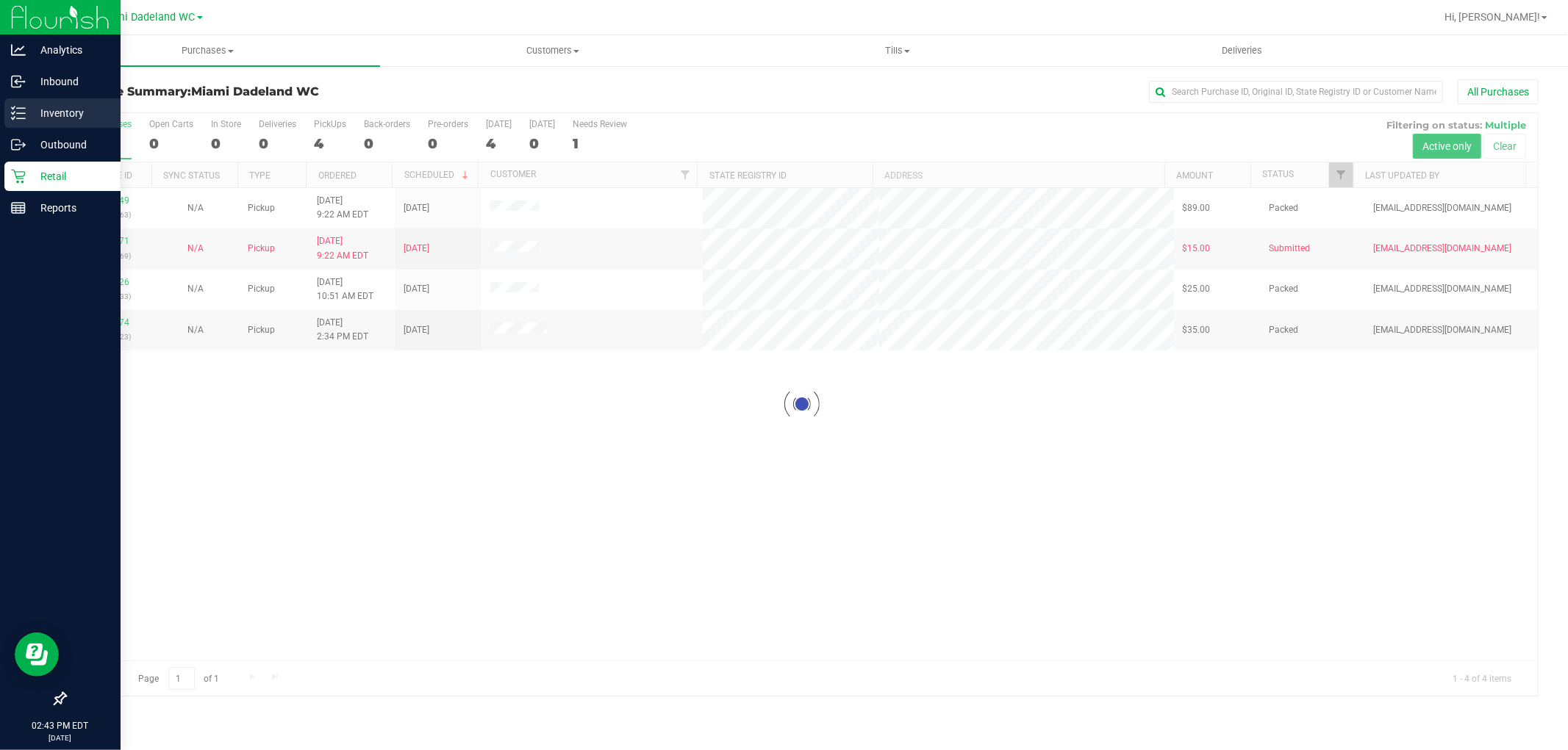
click at [38, 119] on p "Inventory" at bounding box center [70, 113] width 88 height 17
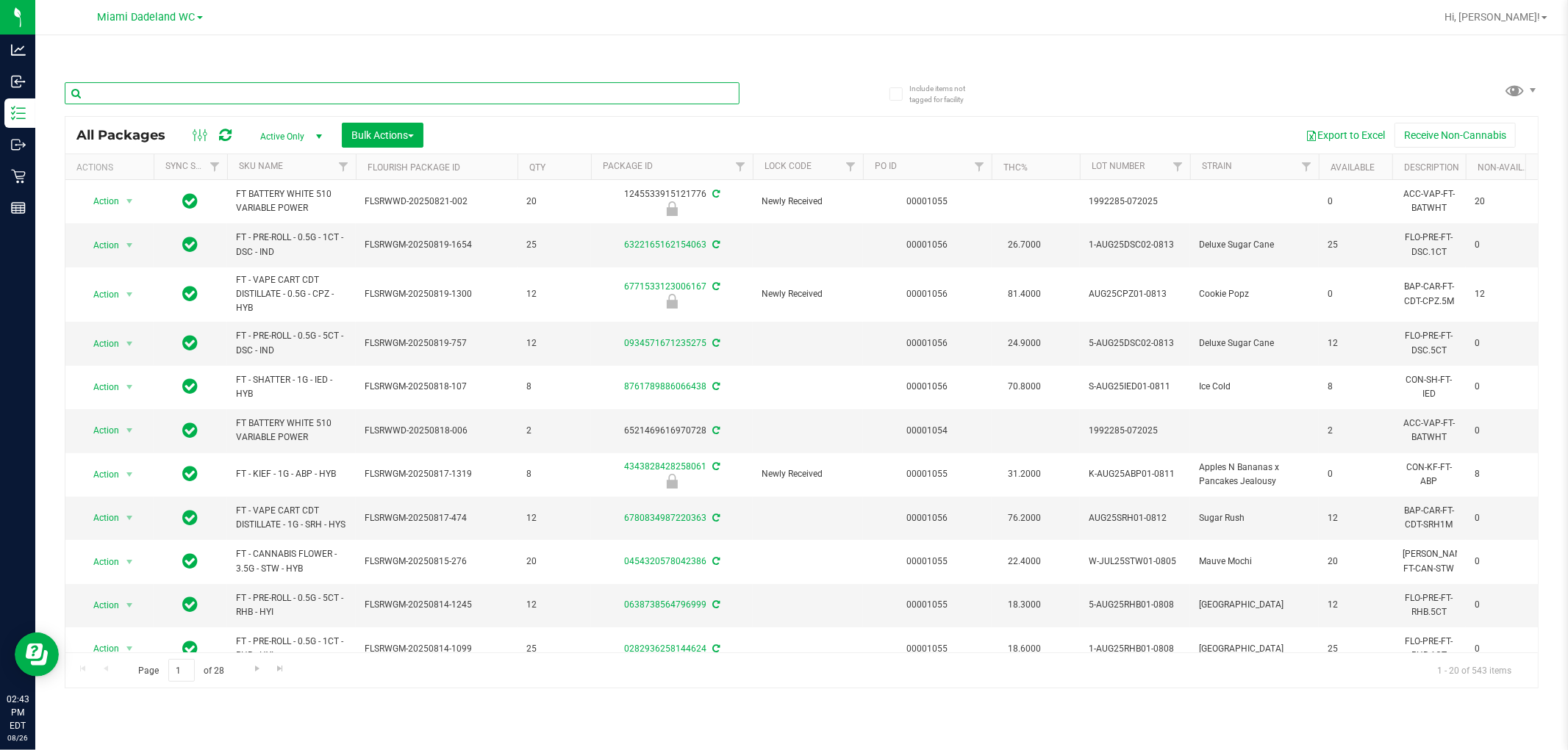
click at [551, 85] on input "text" at bounding box center [402, 93] width 675 height 22
click at [850, 172] on span "Filter" at bounding box center [851, 167] width 12 height 12
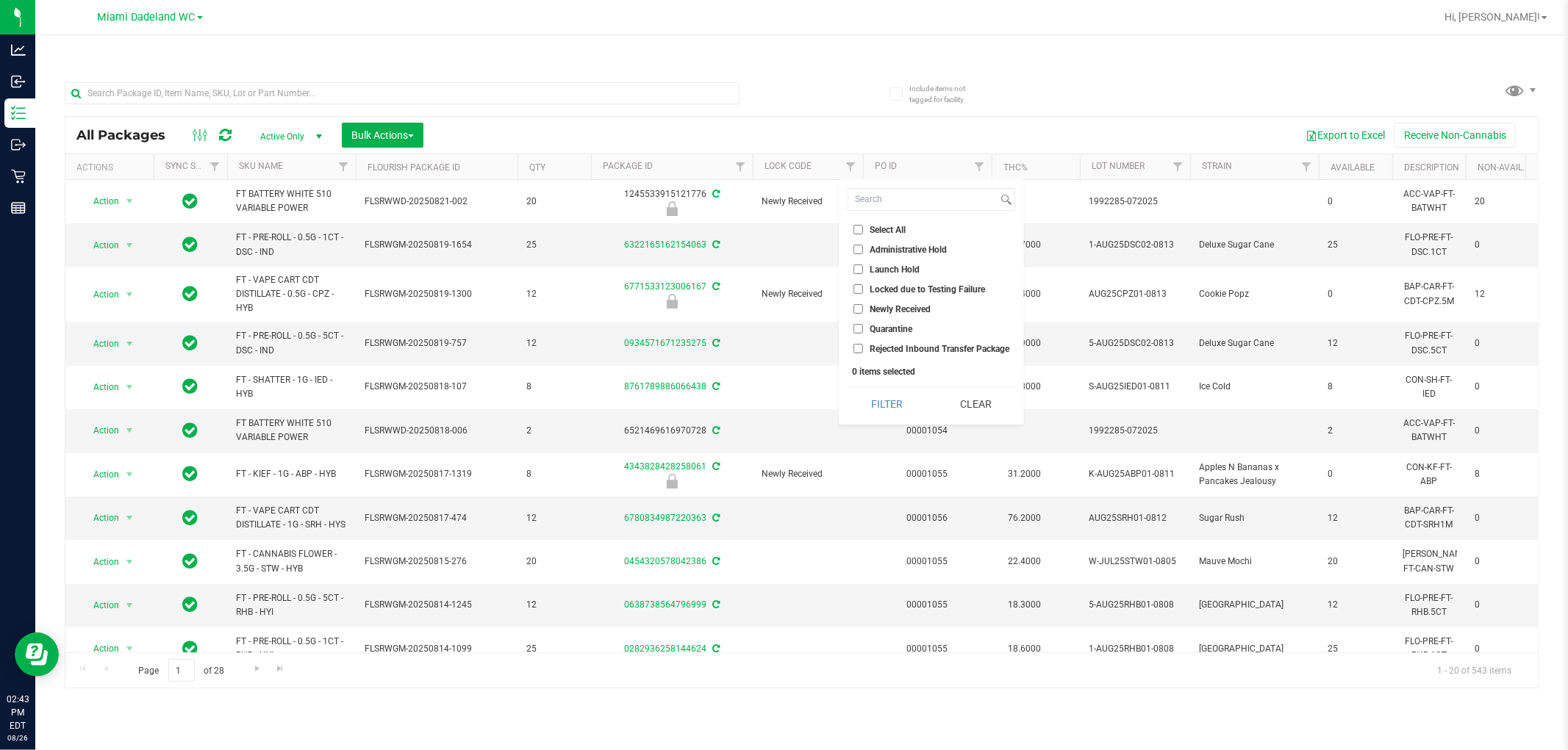
click at [862, 263] on li "Launch Hold" at bounding box center [932, 269] width 168 height 15
click at [857, 267] on input "Launch Hold" at bounding box center [858, 269] width 10 height 10
checkbox input "true"
click at [888, 401] on button "Filter" at bounding box center [887, 404] width 79 height 33
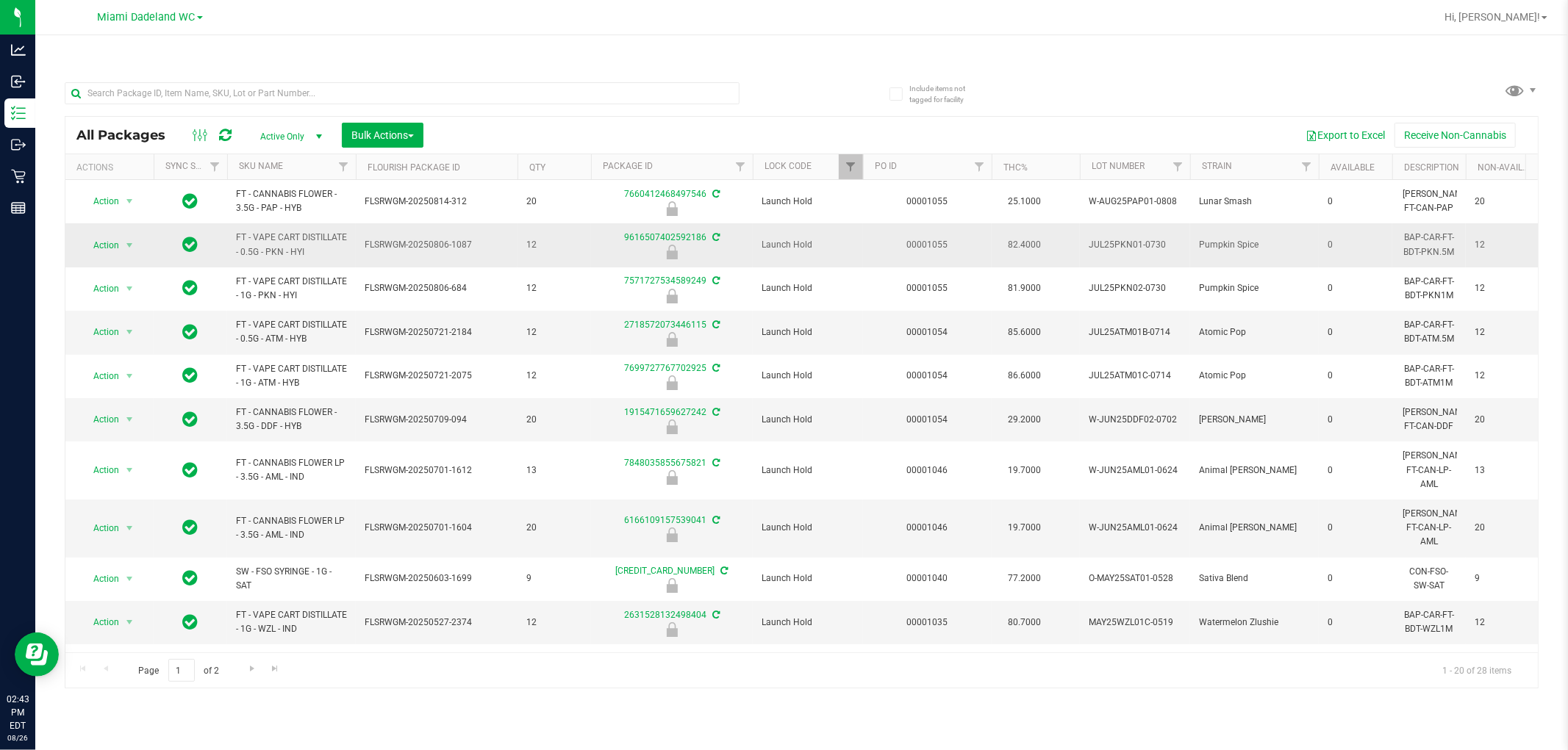
click at [272, 233] on span "FT - VAPE CART DISTILLATE - 0.5G - PKN - HYI" at bounding box center [291, 244] width 111 height 28
copy tr "FT - VAPE CART DISTILLATE - 0.5G - PKN - HYI"
click at [353, 88] on input "text" at bounding box center [402, 93] width 675 height 22
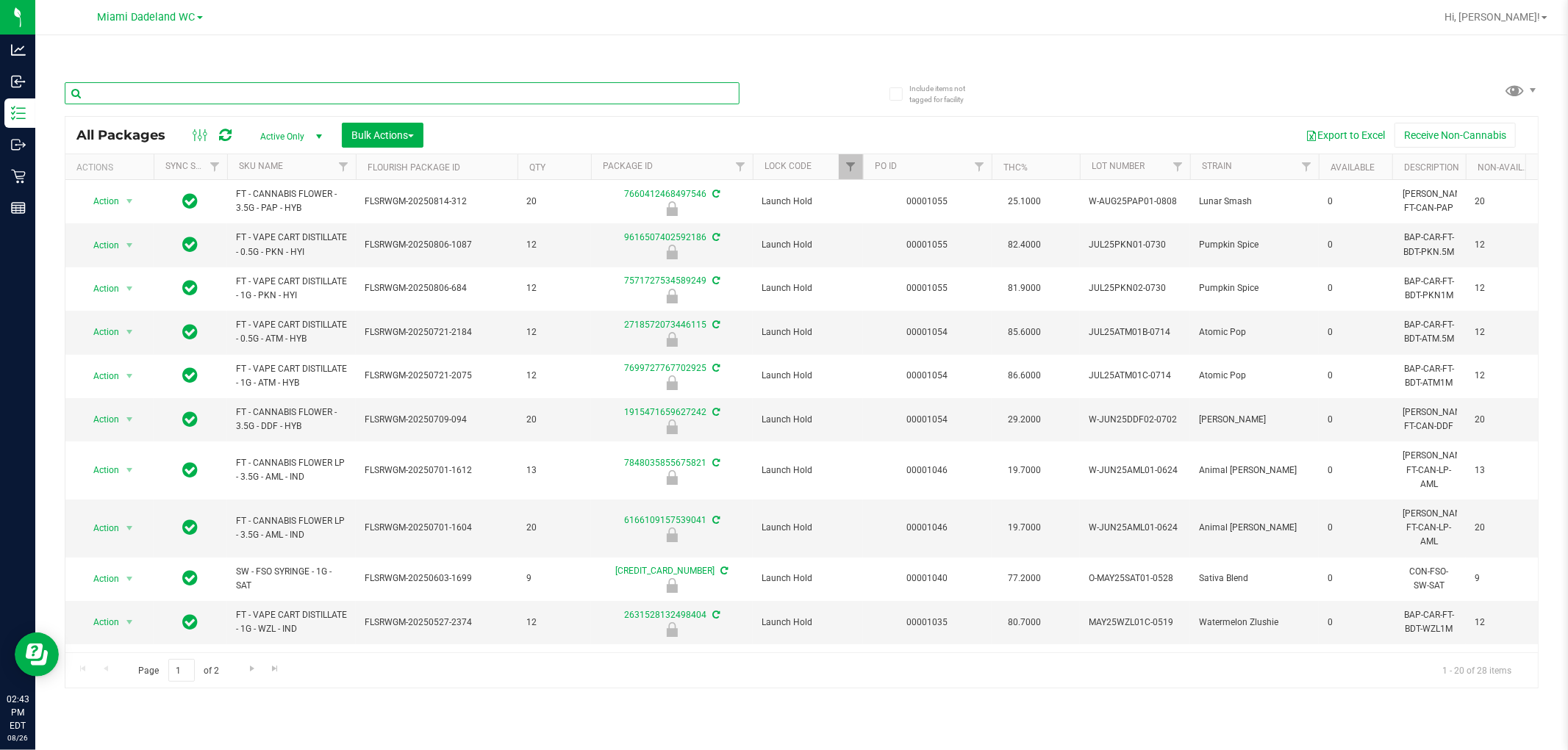
paste input "FT - VAPE CART DISTILLATE - 0.5G - PKN - HYI"
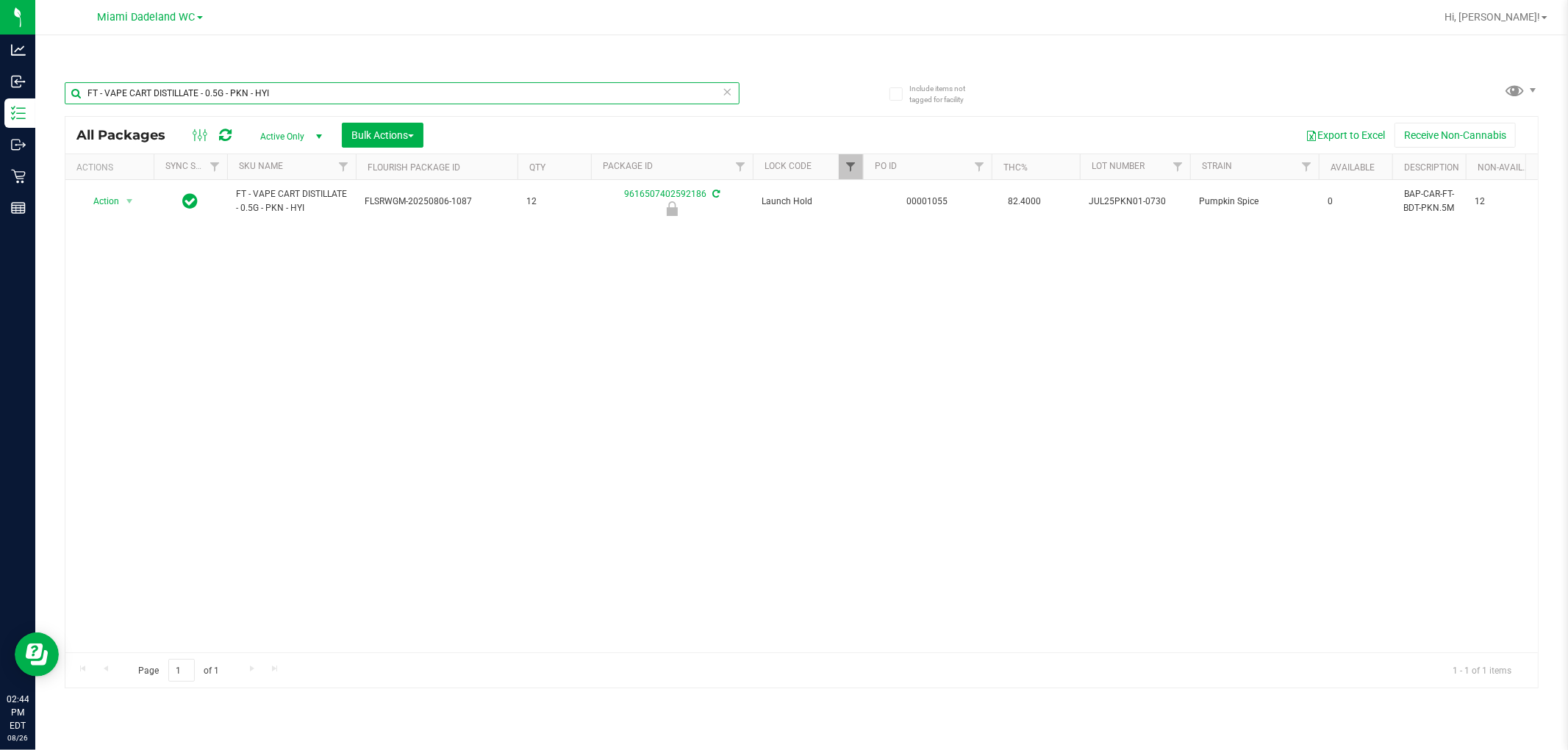
type input "FT - VAPE CART DISTILLATE - 0.5G - PKN - HYI"
click at [851, 166] on span "Filter" at bounding box center [851, 167] width 12 height 12
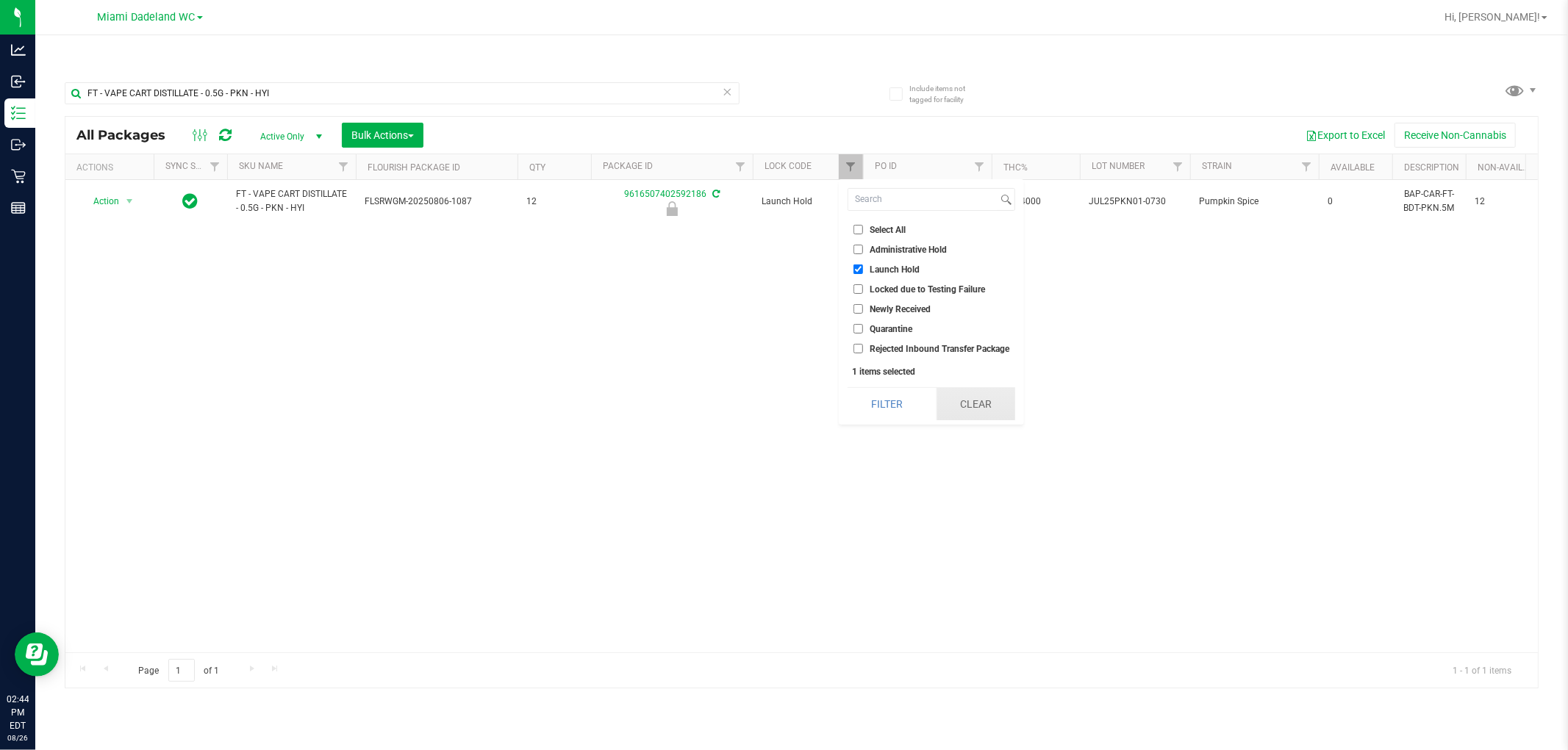
click at [987, 417] on button "Clear" at bounding box center [976, 404] width 79 height 33
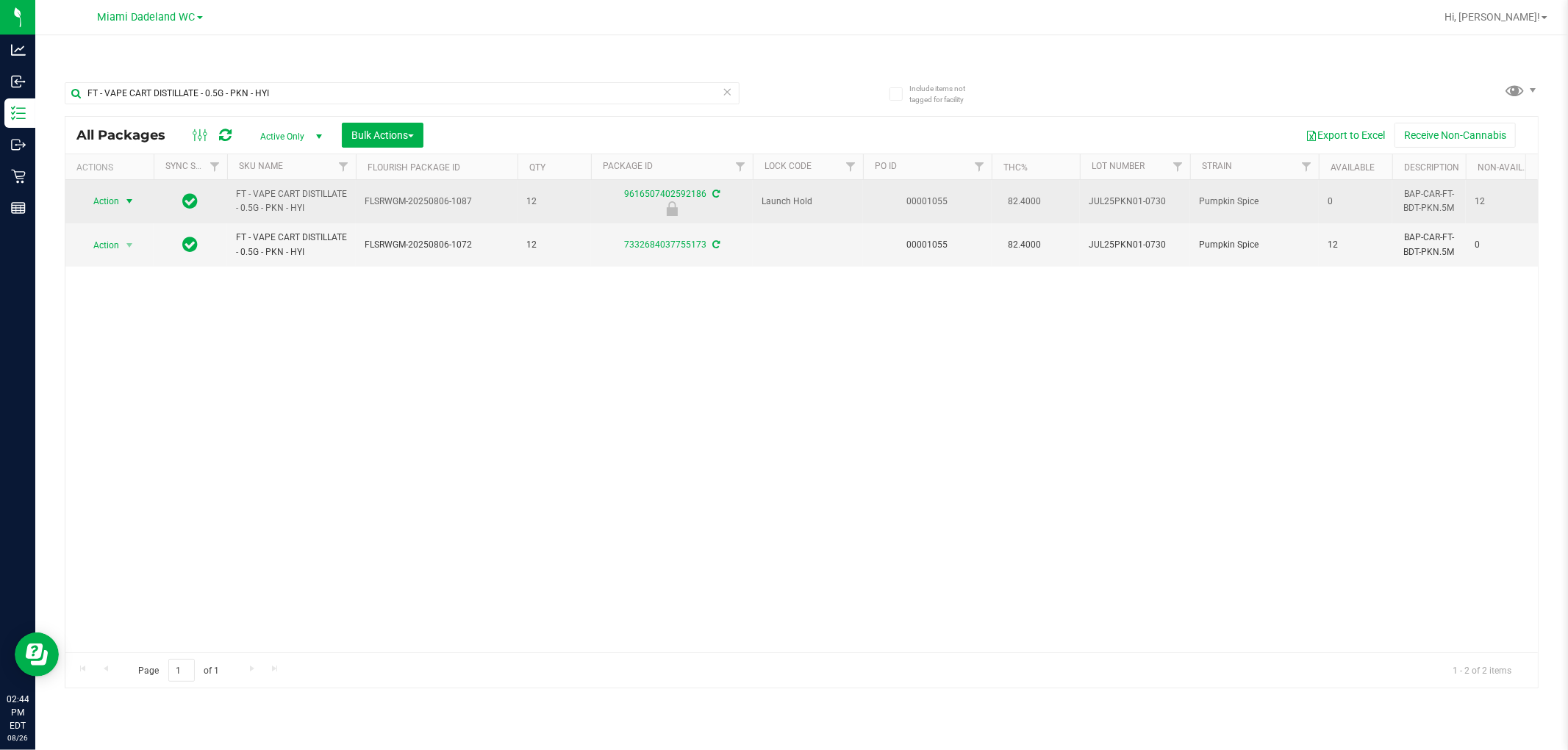
click at [104, 207] on span "Action" at bounding box center [100, 201] width 39 height 20
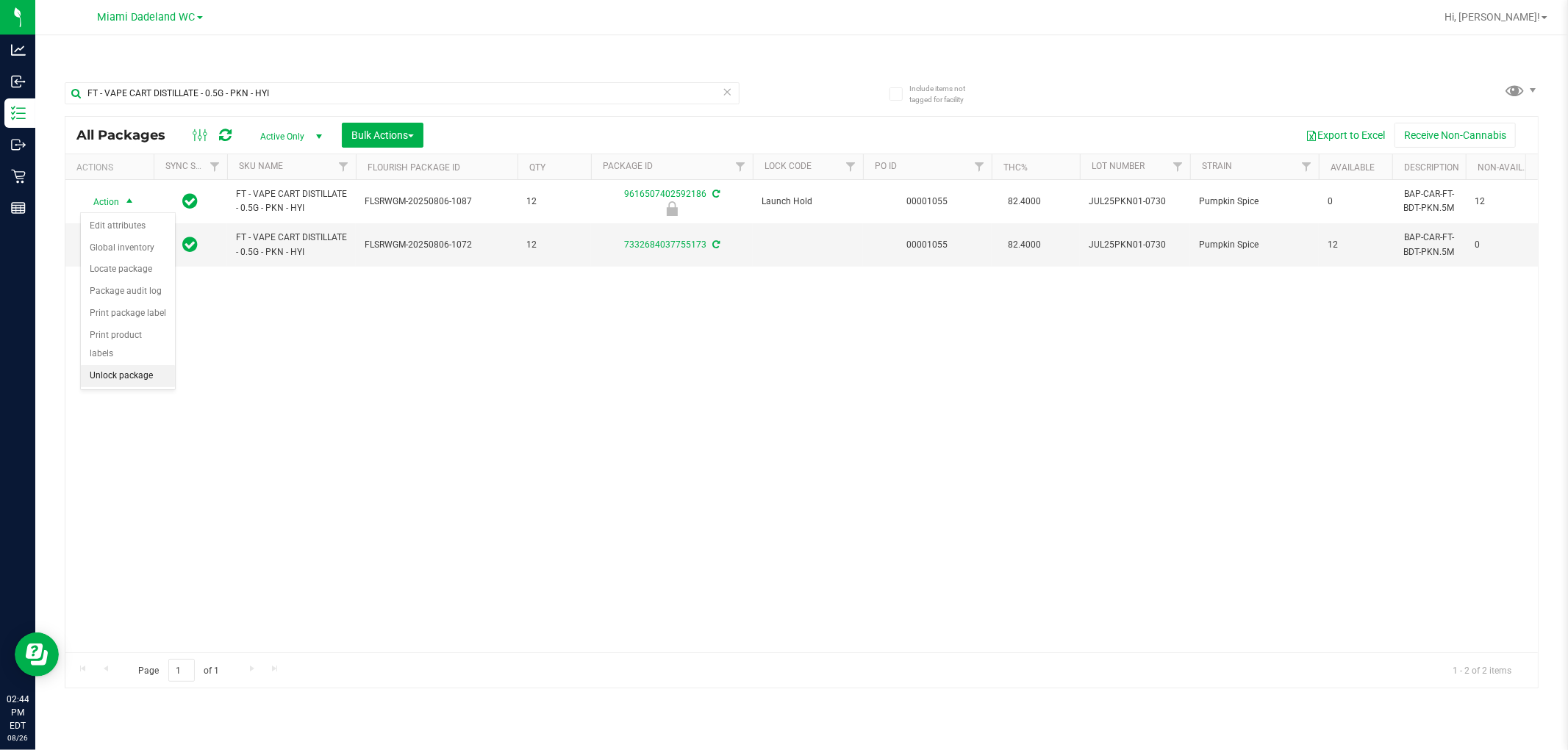
click at [144, 379] on li "Unlock package" at bounding box center [128, 376] width 94 height 22
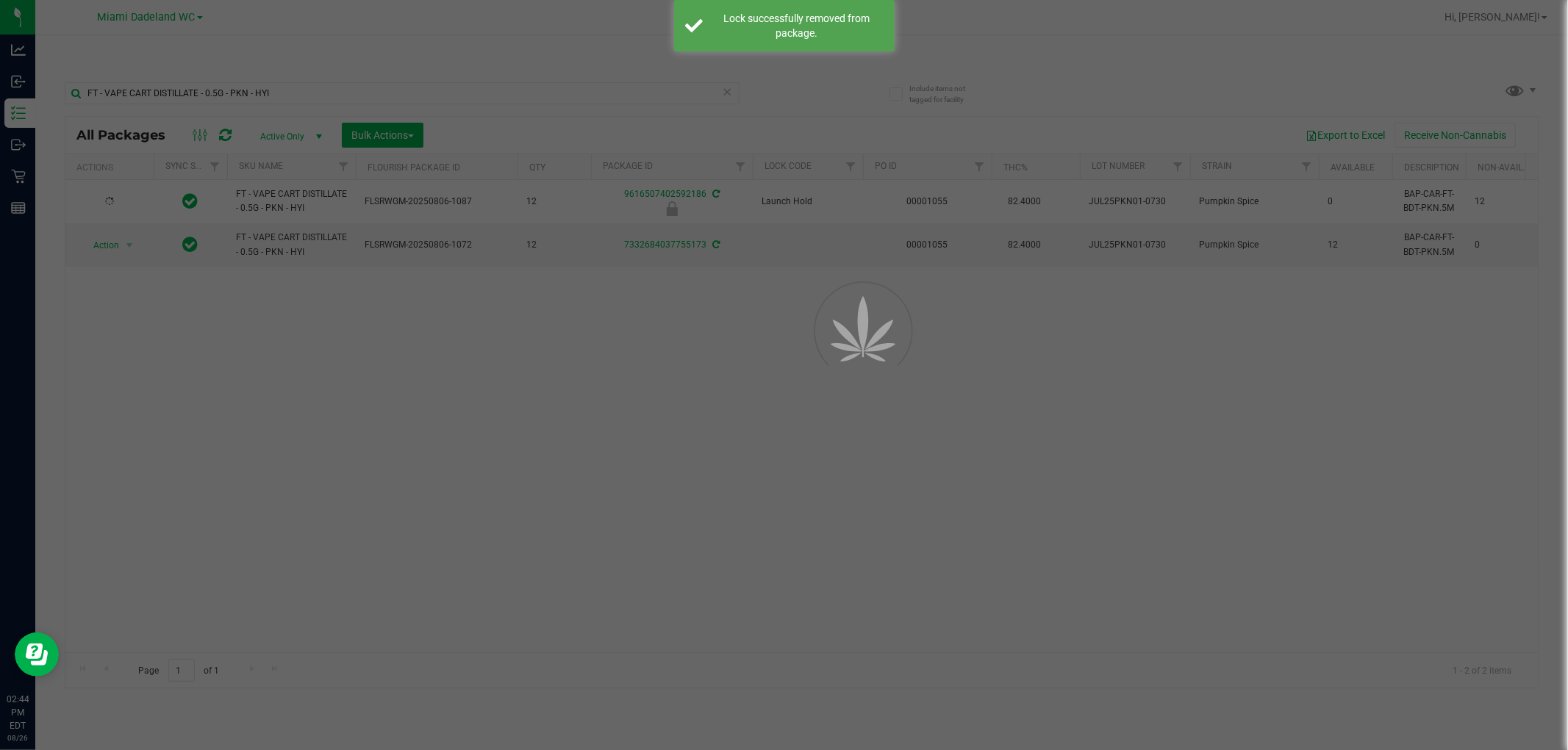
click at [112, 202] on div at bounding box center [784, 375] width 1568 height 750
click at [111, 204] on div at bounding box center [784, 375] width 1568 height 750
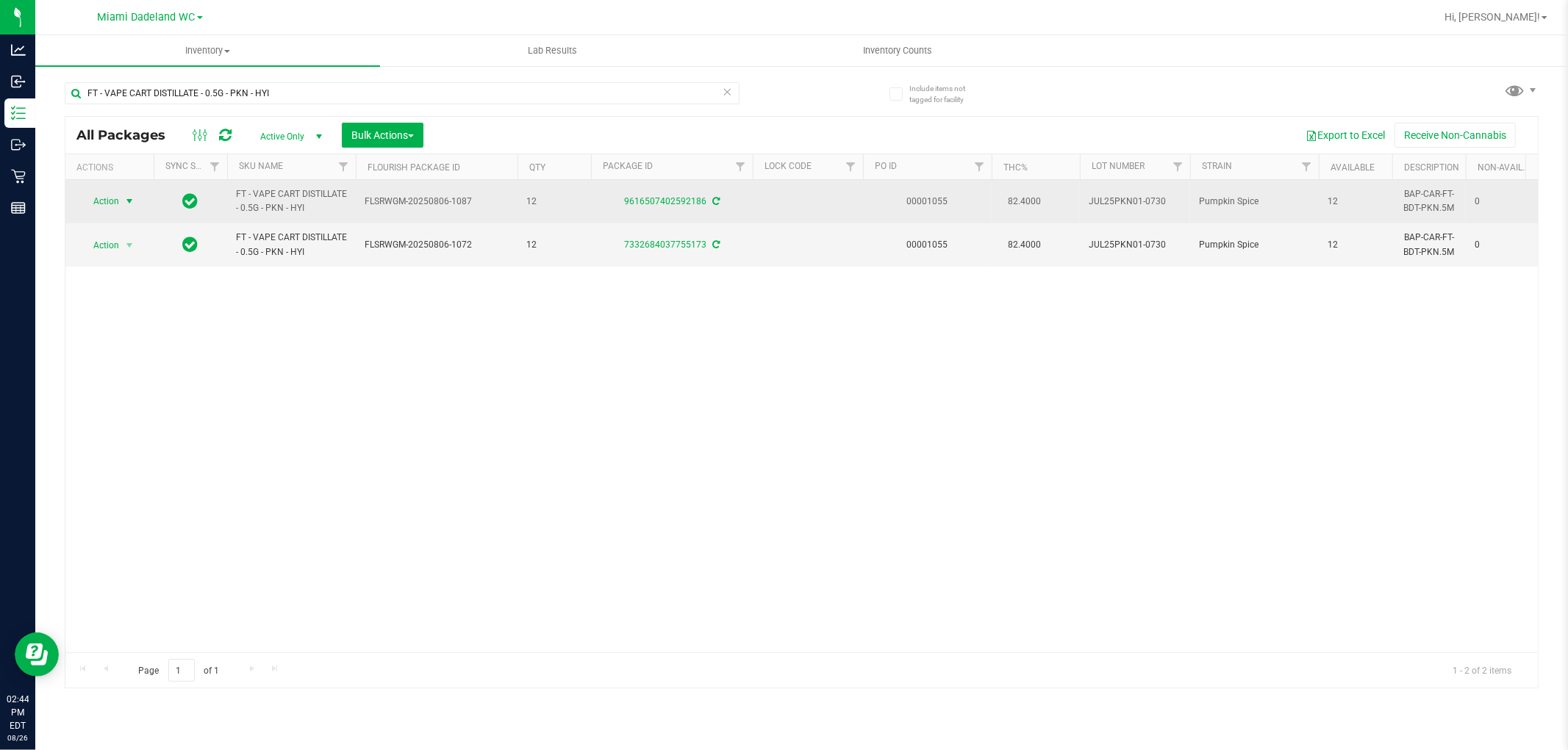
click at [129, 202] on span "select" at bounding box center [129, 202] width 12 height 12
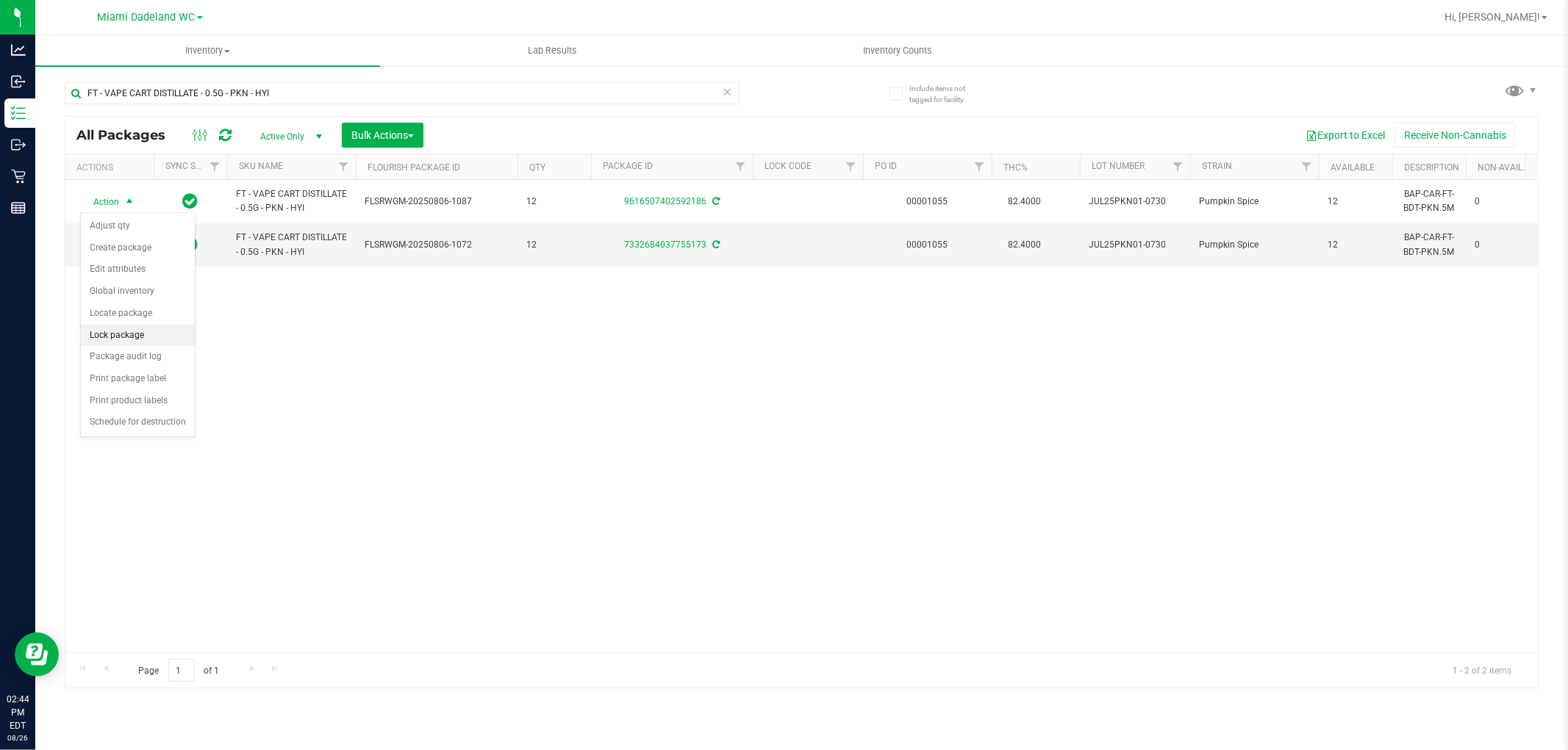
click at [149, 329] on li "Lock package" at bounding box center [138, 336] width 114 height 22
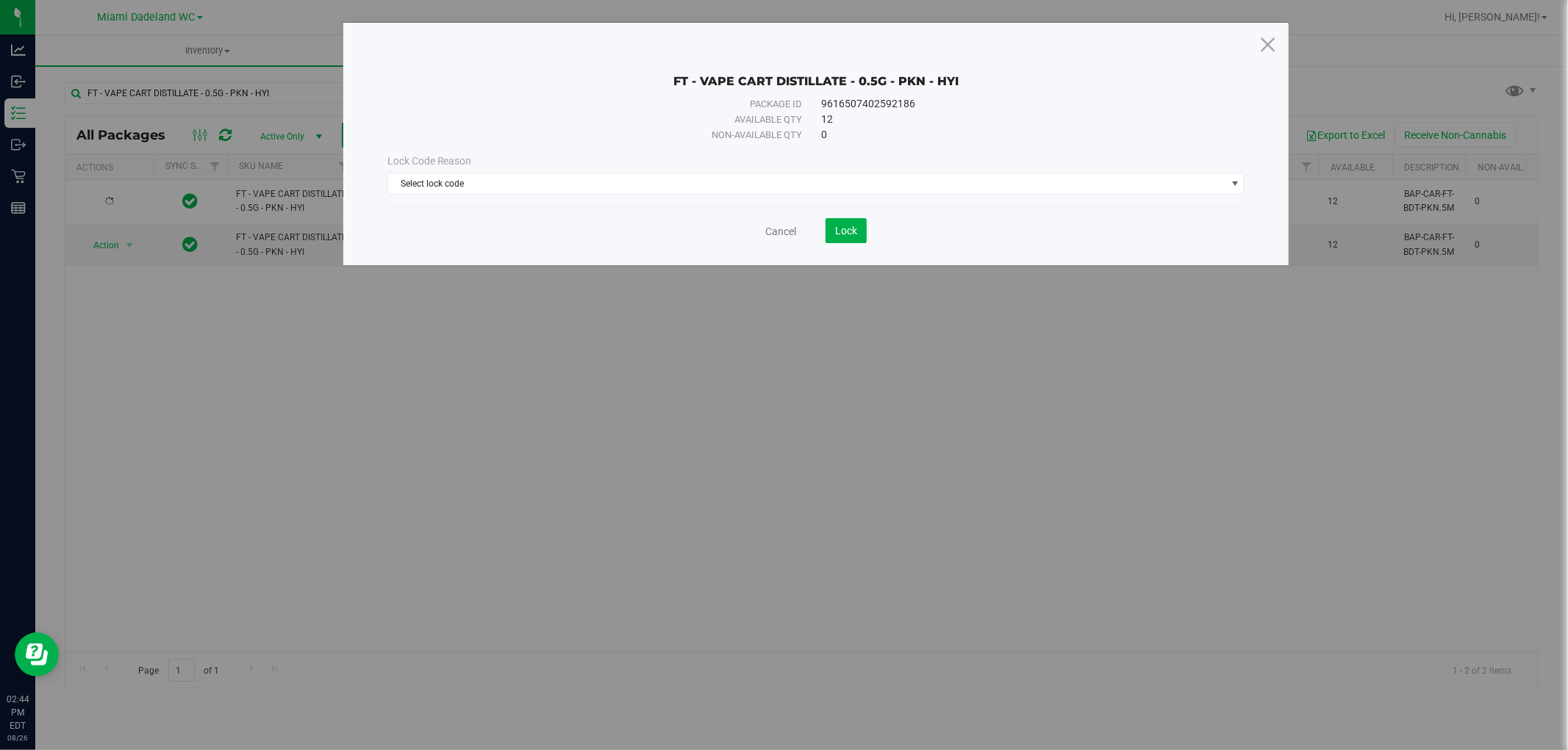
click at [608, 197] on div "Lock Code Reason Select lock code Select lock code Newly Received Administrativ…" at bounding box center [816, 175] width 880 height 64
click at [616, 188] on span "Select lock code" at bounding box center [807, 183] width 838 height 20
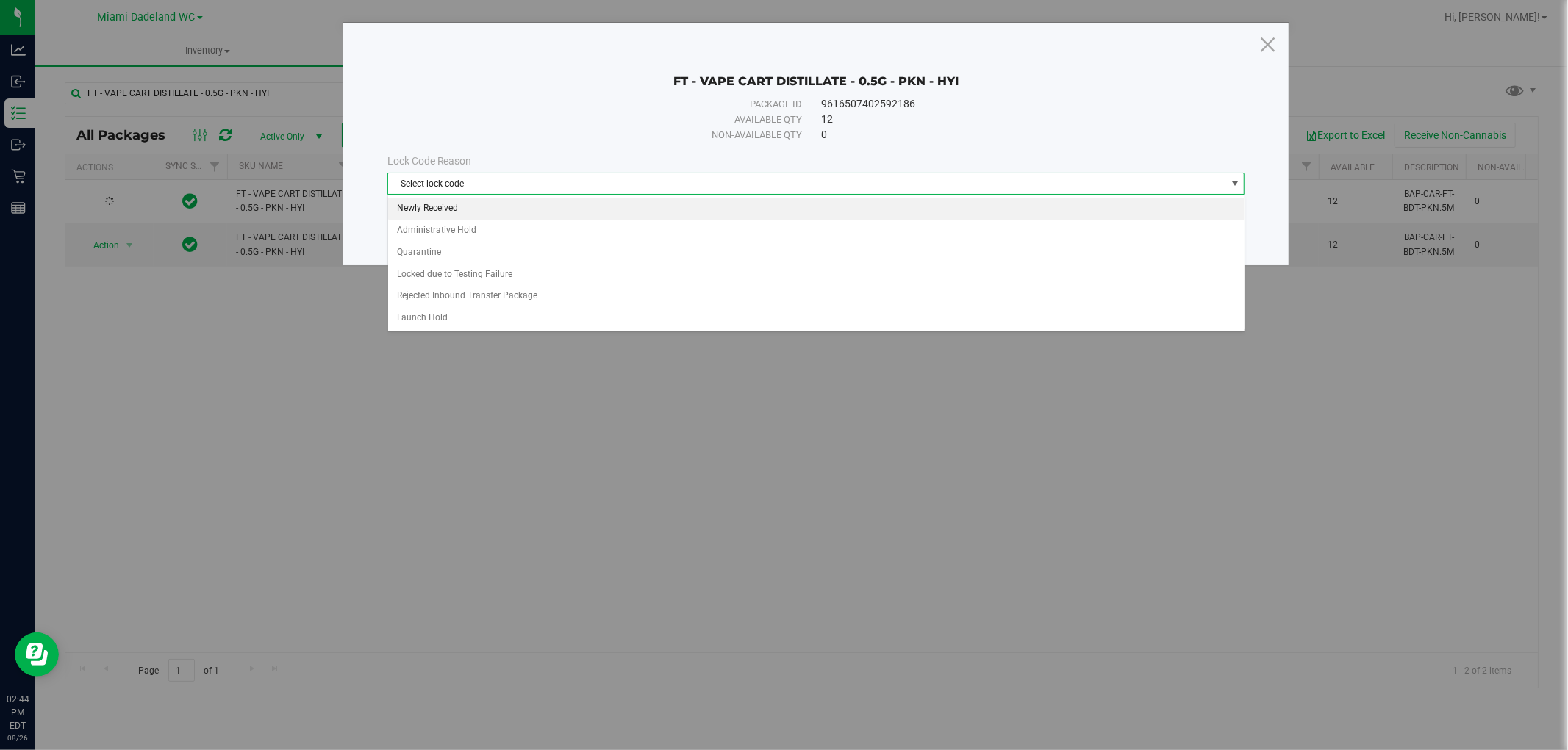
click at [525, 202] on li "Newly Received" at bounding box center [816, 208] width 856 height 22
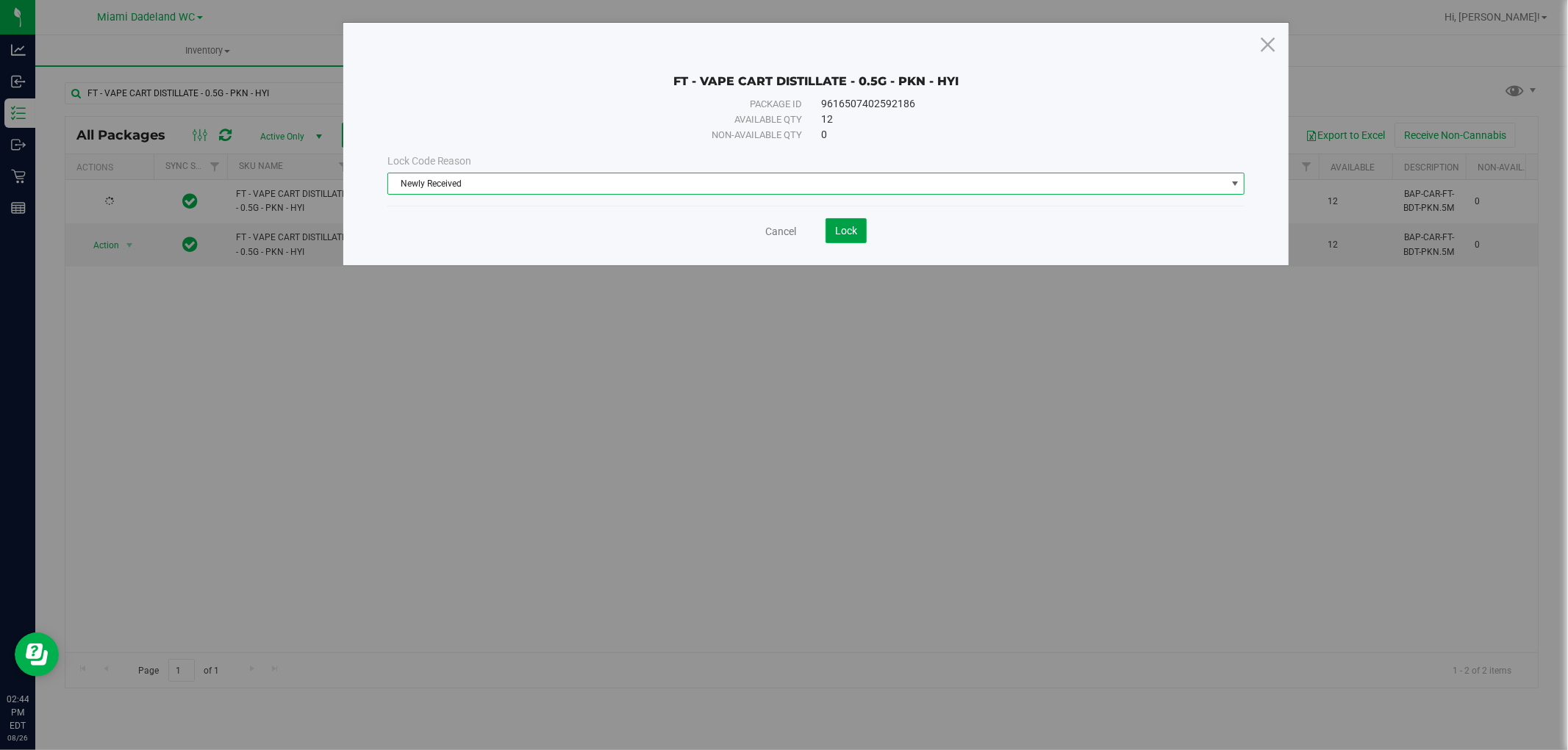
click at [847, 237] on button "Lock" at bounding box center [846, 231] width 41 height 25
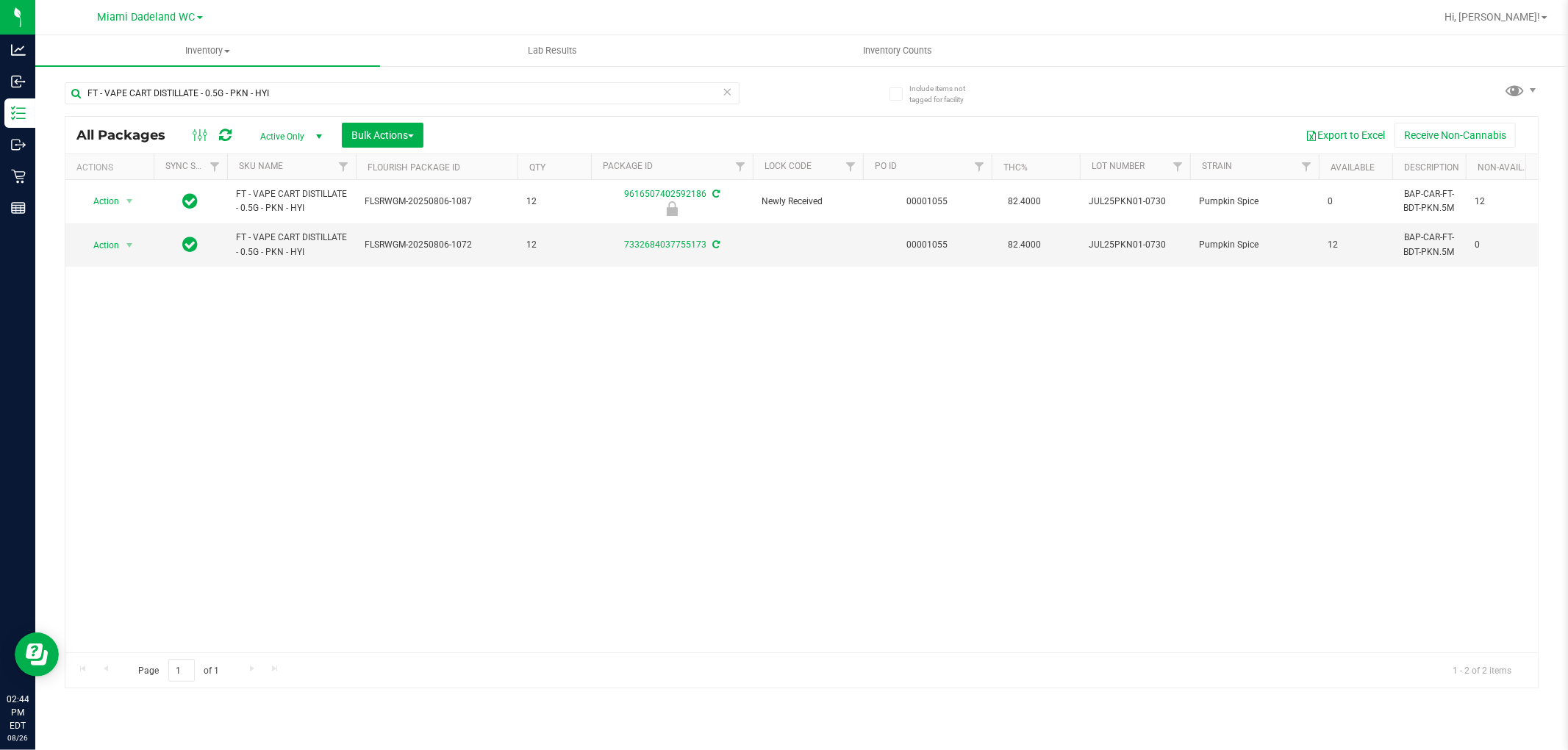
click at [726, 91] on icon at bounding box center [728, 91] width 11 height 17
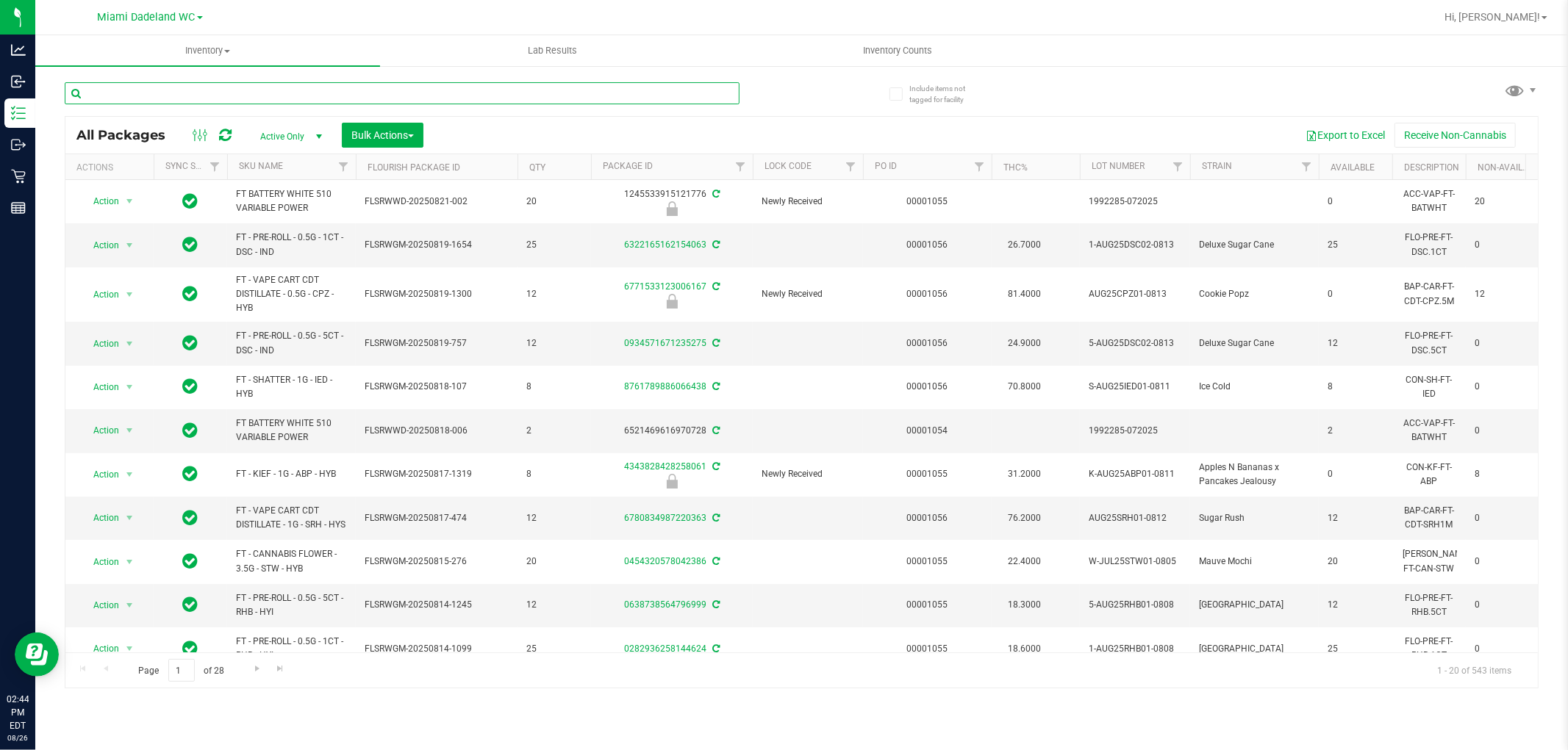
click at [655, 97] on input "text" at bounding box center [402, 93] width 675 height 22
click at [974, 169] on span "Filter" at bounding box center [980, 167] width 12 height 12
click at [852, 168] on span "Filter" at bounding box center [851, 167] width 12 height 12
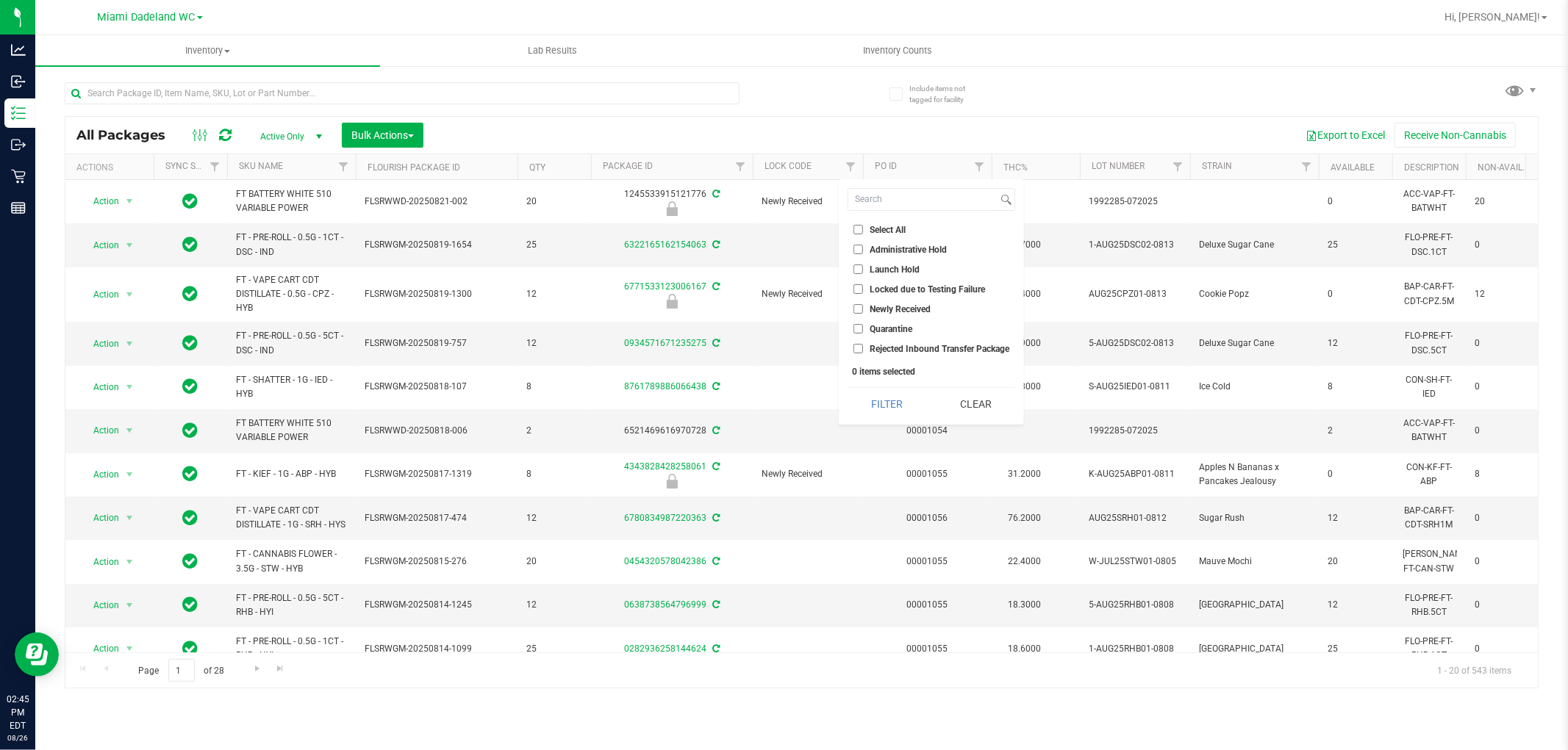
click at [856, 267] on input "Launch Hold" at bounding box center [858, 269] width 10 height 10
checkbox input "true"
click at [906, 404] on button "Filter" at bounding box center [887, 404] width 79 height 33
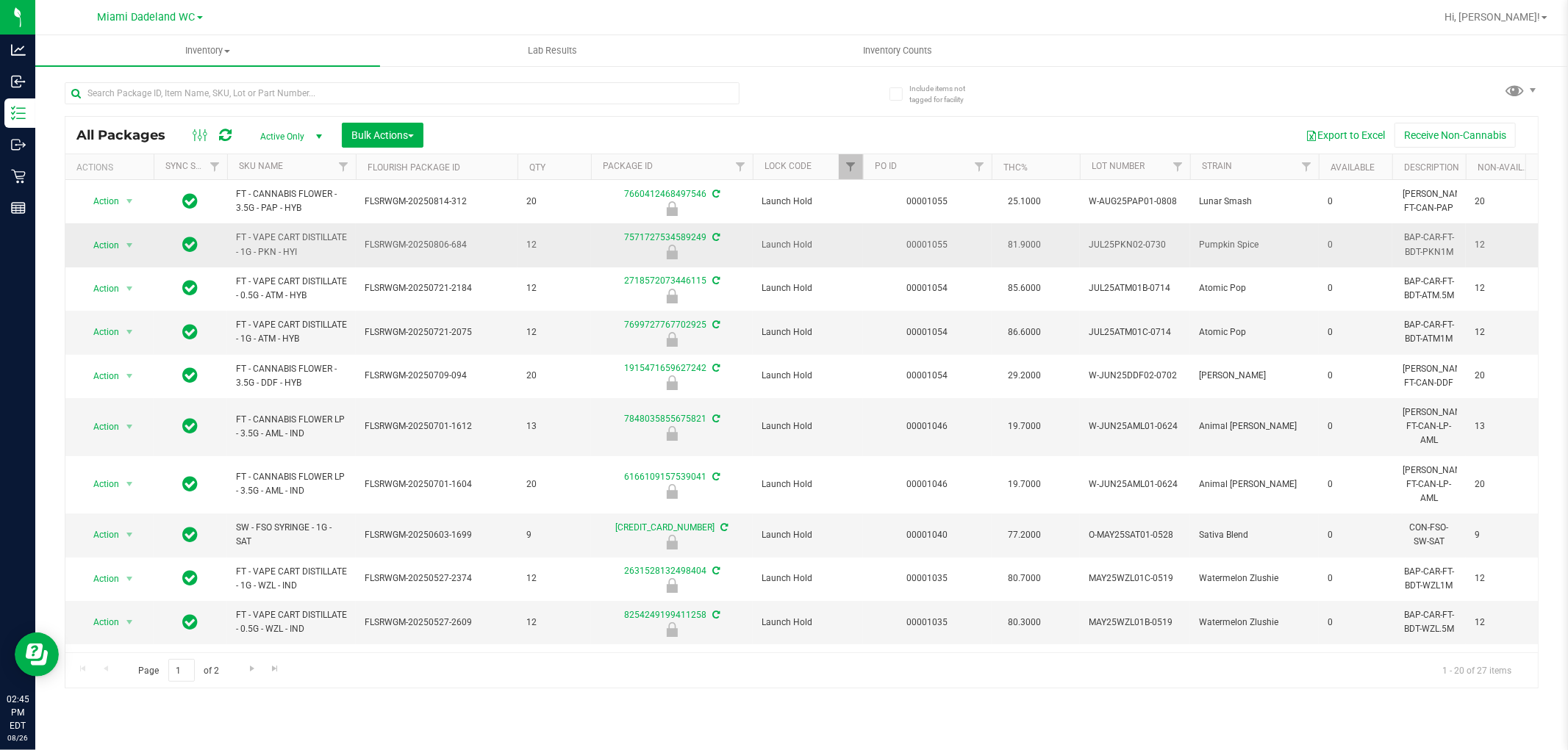
click at [275, 240] on span "FT - VAPE CART DISTILLATE - 1G - PKN - HYI" at bounding box center [291, 244] width 111 height 28
copy tr "FT - VAPE CART DISTILLATE - 1G - PKN - HYI"
click at [406, 84] on input "text" at bounding box center [402, 93] width 675 height 22
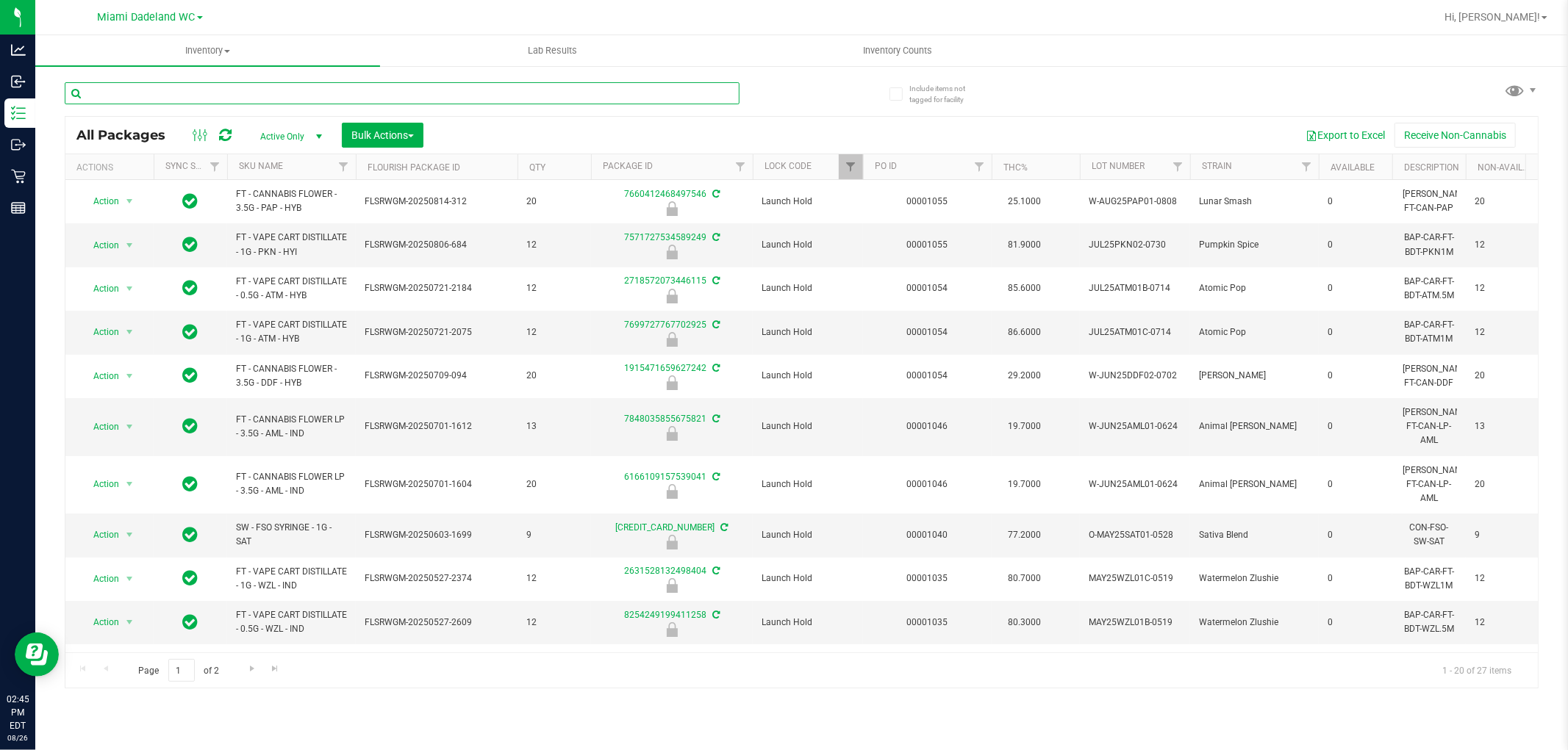
click at [406, 84] on input "text" at bounding box center [402, 93] width 675 height 22
paste input "FT - VAPE CART DISTILLATE - 1G - PKN - HYI"
type input "FT - VAPE CART DISTILLATE - 1G - PKN - HYI"
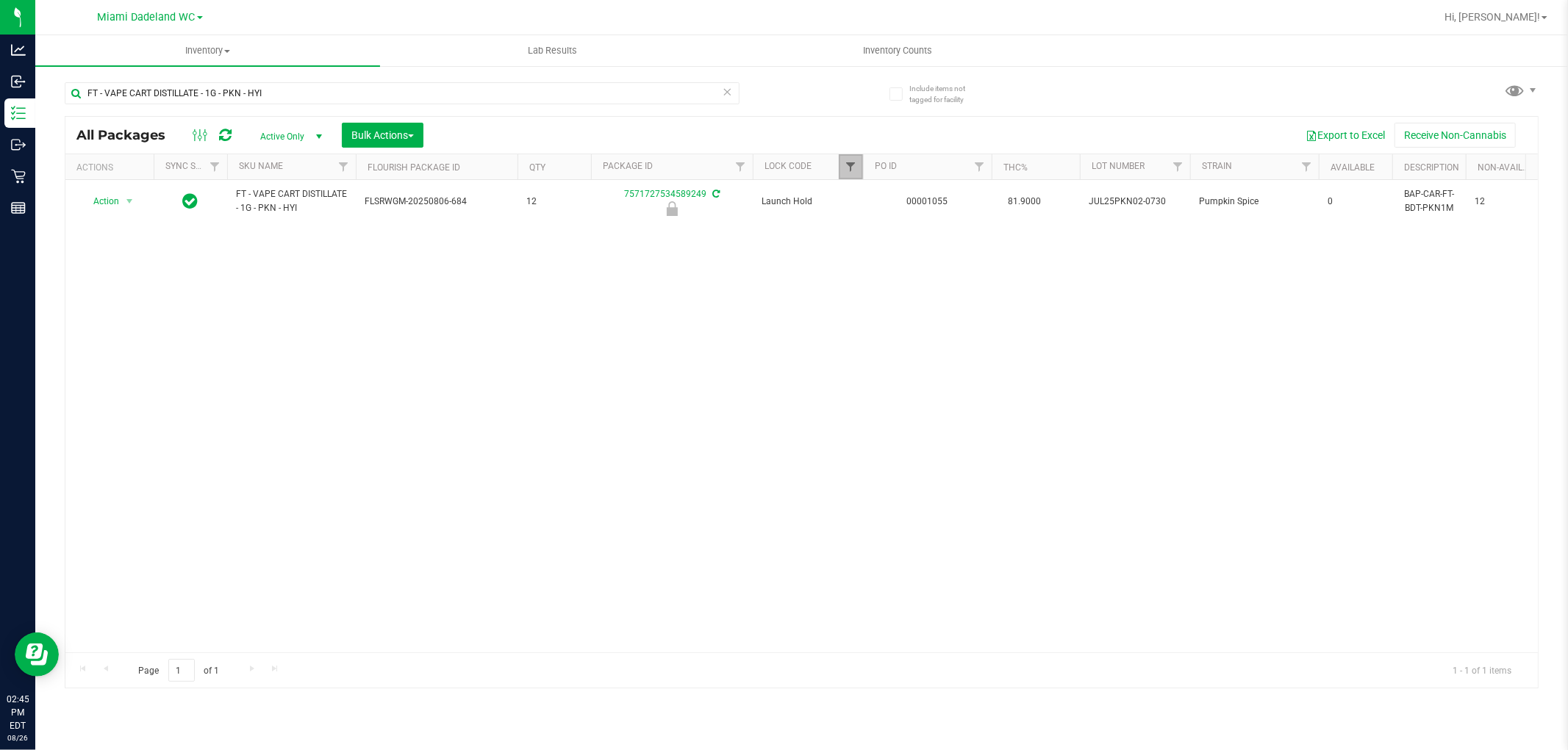
click at [849, 164] on span "Filter" at bounding box center [851, 167] width 12 height 12
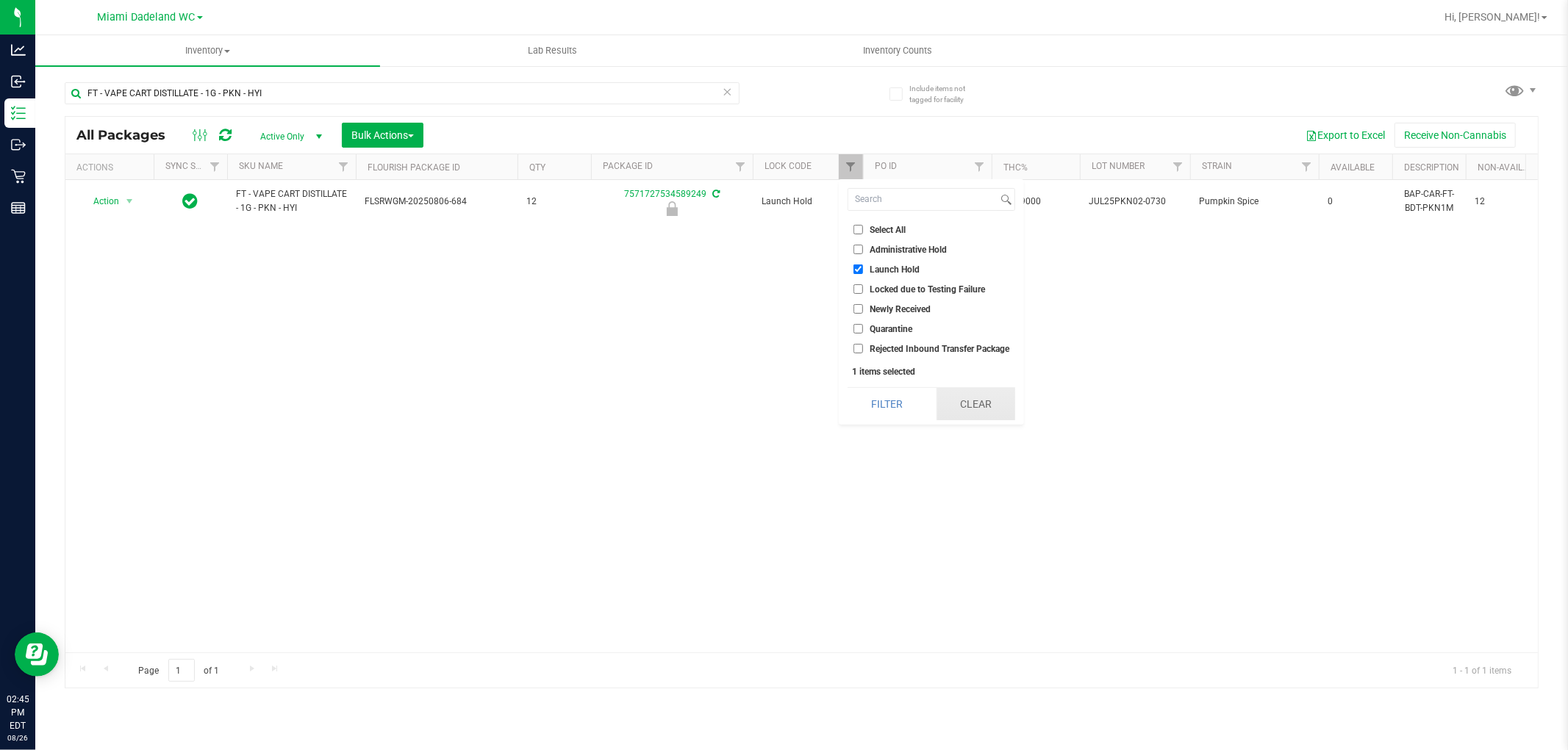
click at [964, 405] on button "Clear" at bounding box center [976, 404] width 79 height 33
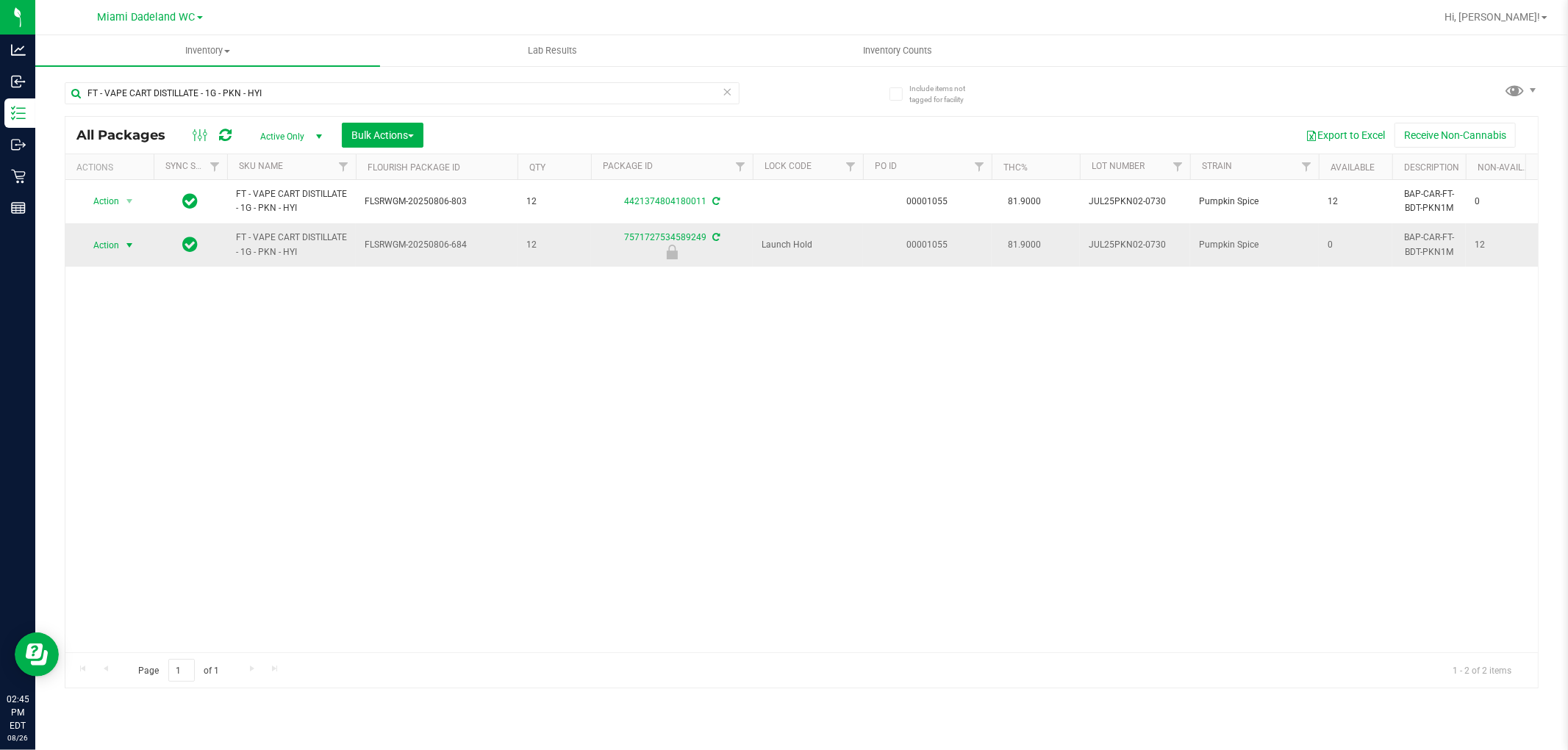
click at [104, 249] on span "Action" at bounding box center [100, 245] width 39 height 20
click at [137, 423] on li "Unlock package" at bounding box center [128, 420] width 94 height 22
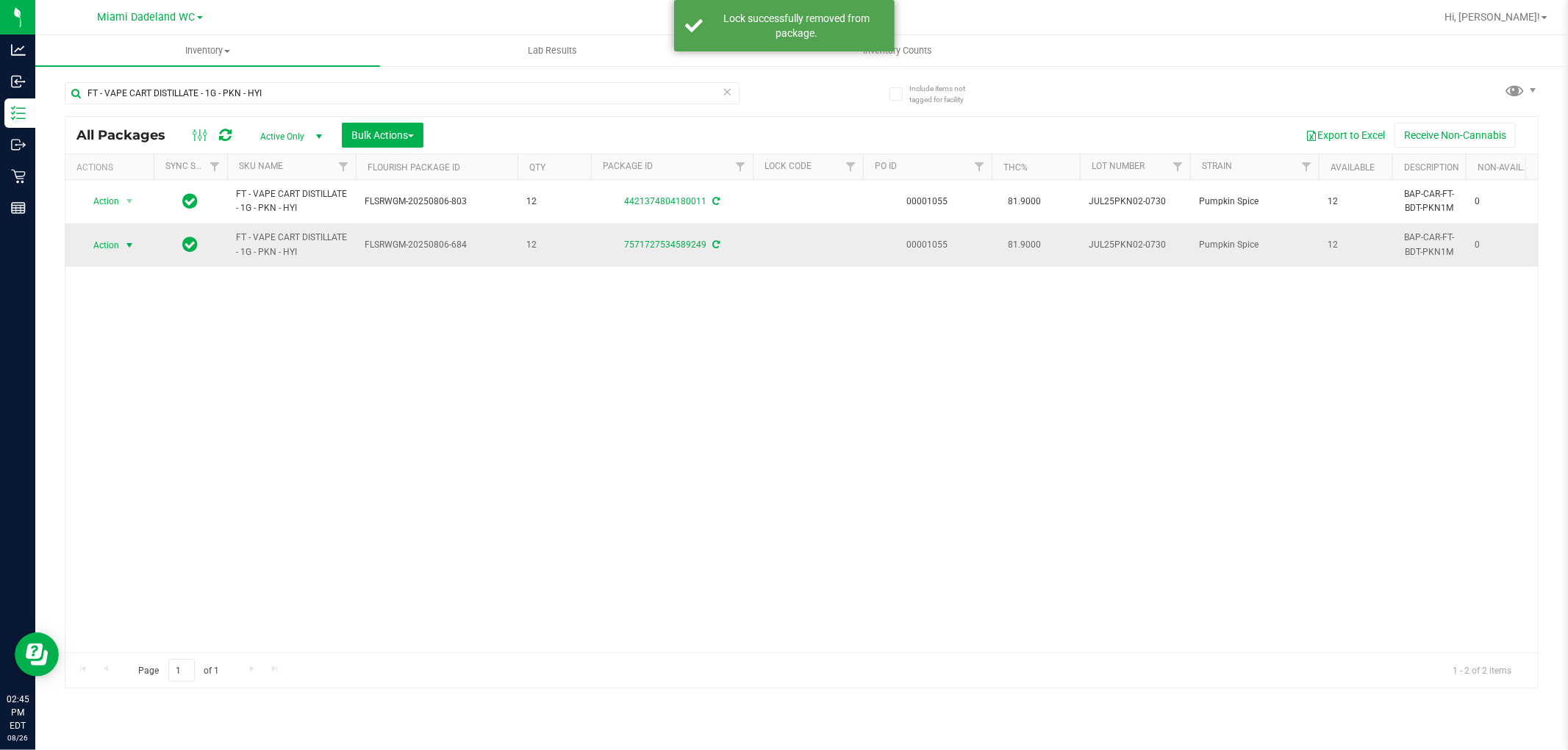
click at [116, 237] on span "Action" at bounding box center [100, 245] width 39 height 20
click at [147, 380] on li "Lock package" at bounding box center [138, 379] width 114 height 22
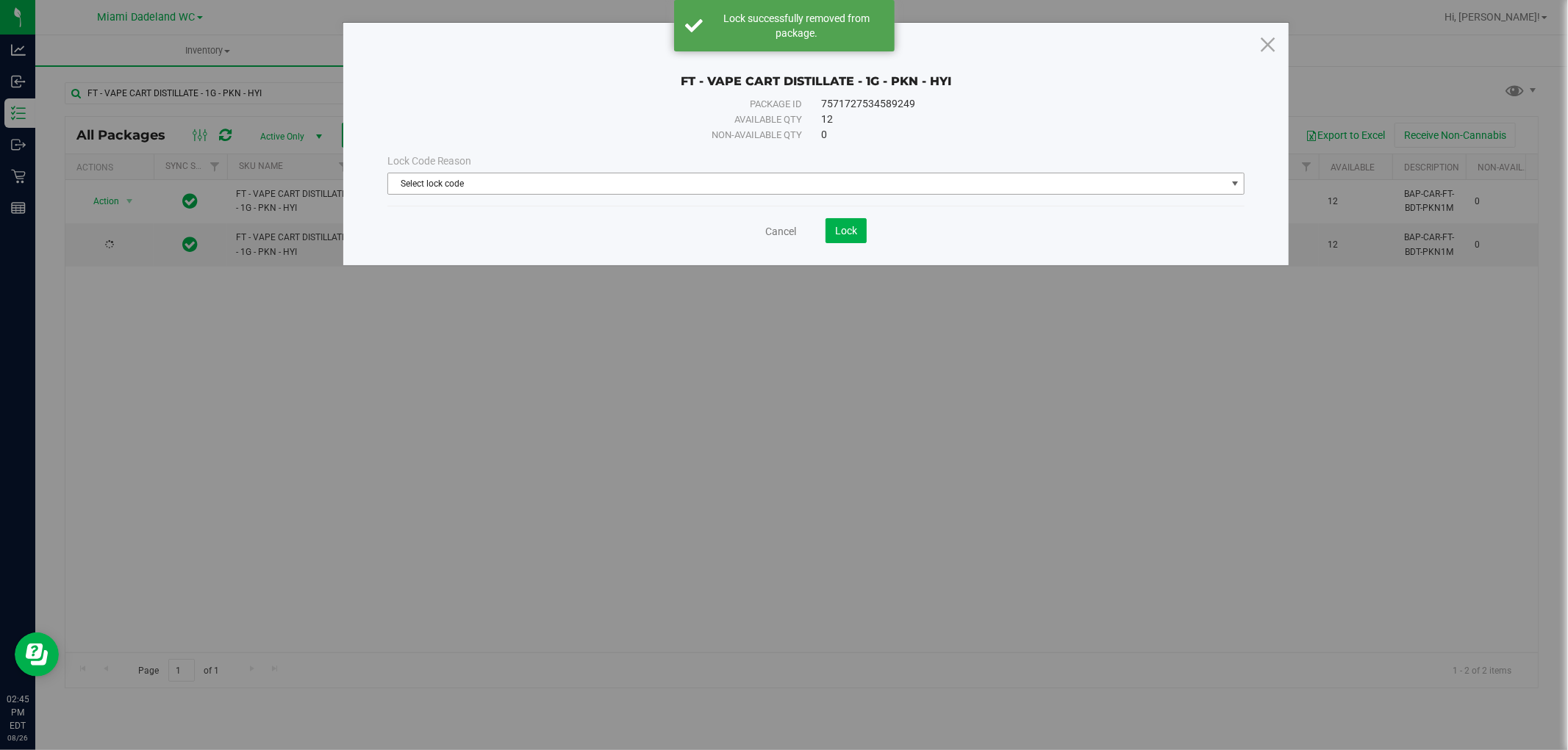
click at [958, 180] on span "Select lock code" at bounding box center [807, 183] width 838 height 20
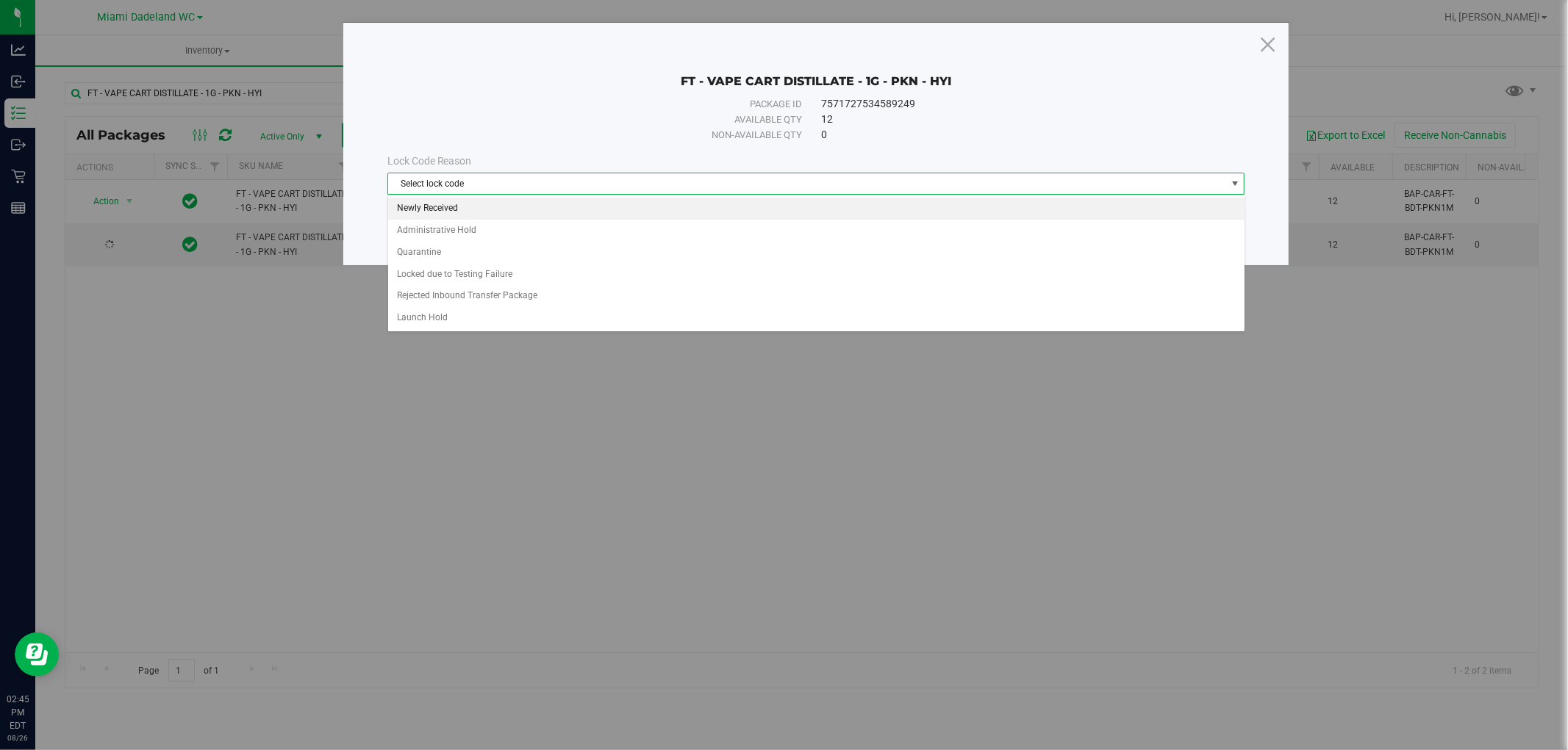
click at [563, 204] on li "Newly Received" at bounding box center [816, 208] width 856 height 22
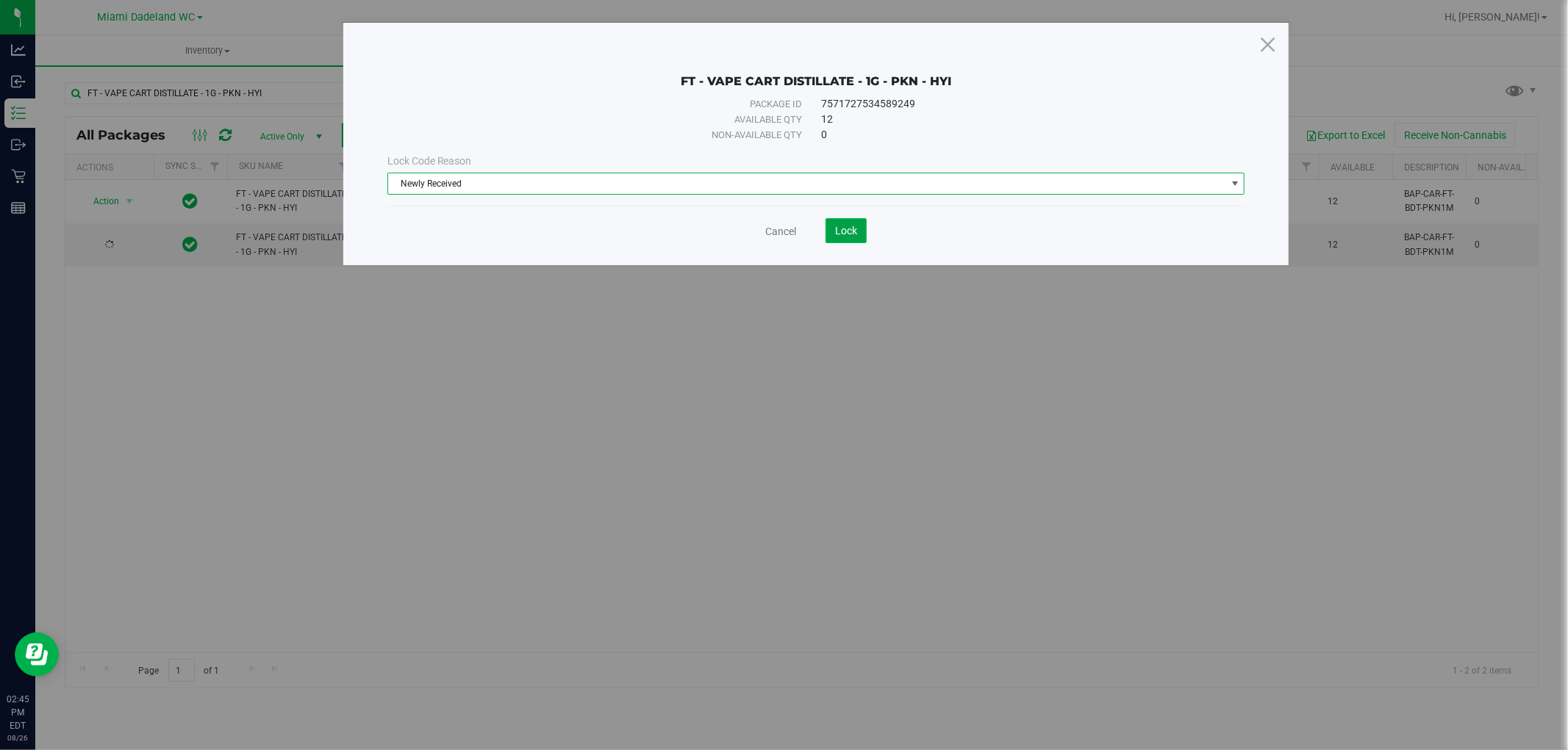
click at [840, 231] on span "Lock" at bounding box center [846, 231] width 22 height 12
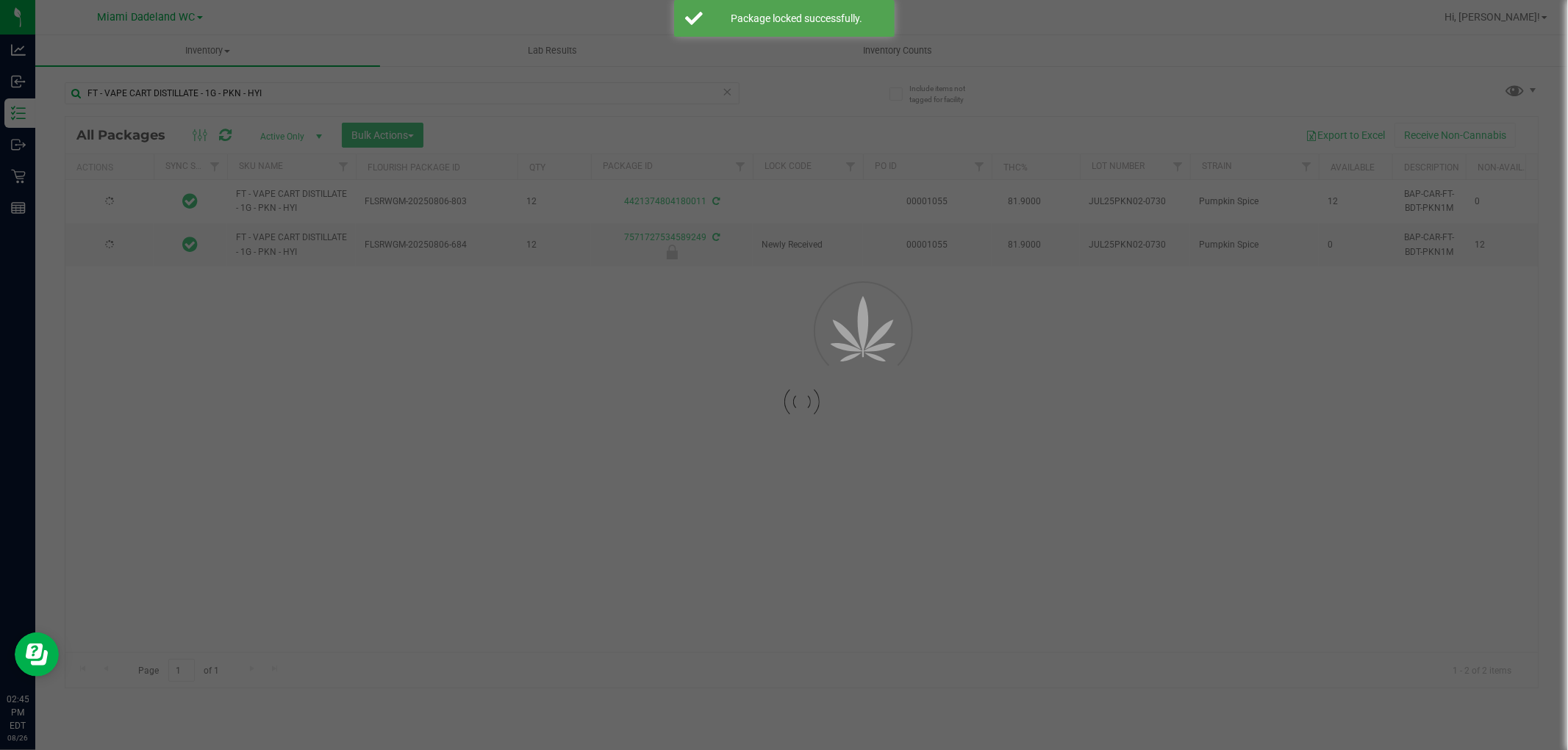
click at [728, 92] on div at bounding box center [784, 375] width 1568 height 750
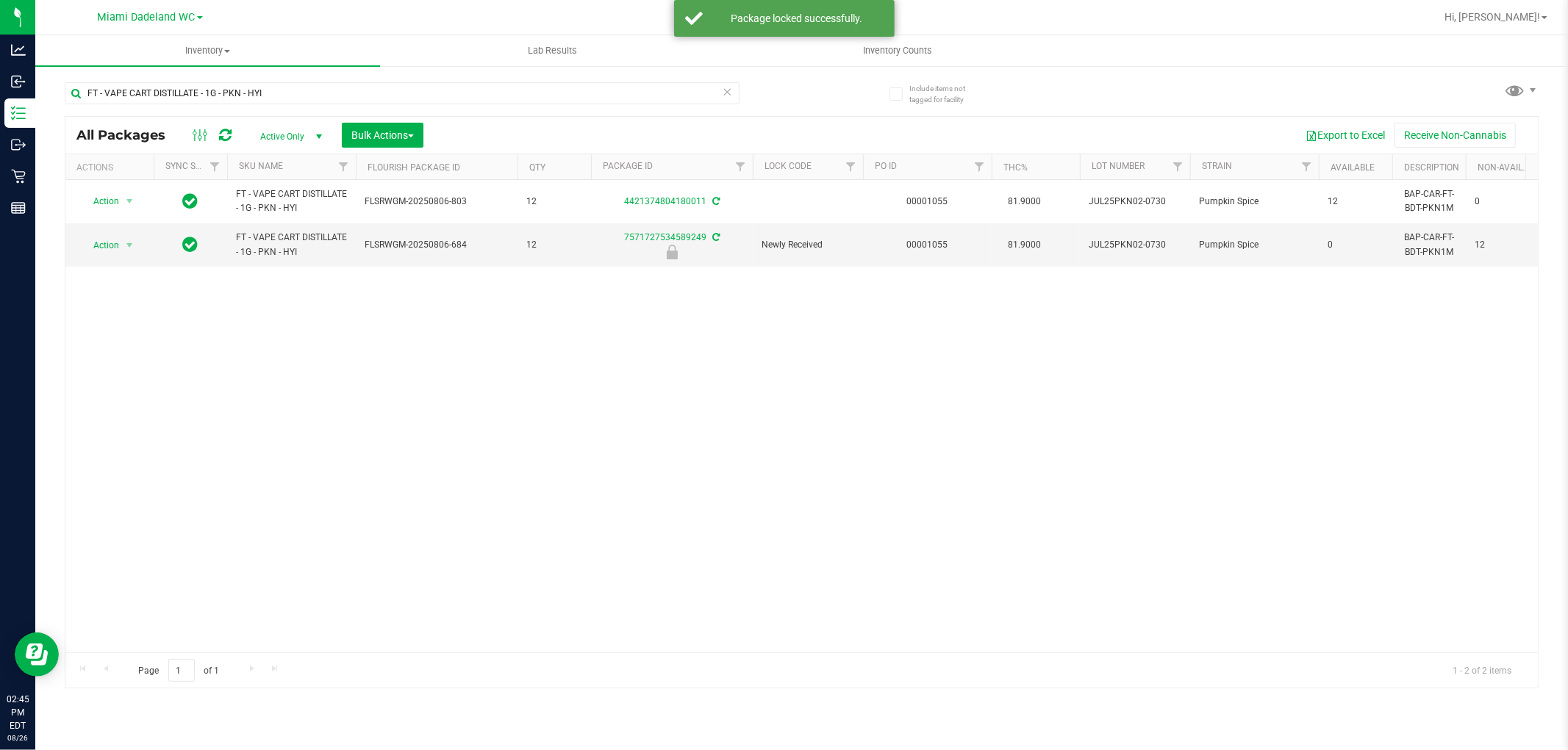
click at [728, 92] on icon at bounding box center [728, 91] width 11 height 17
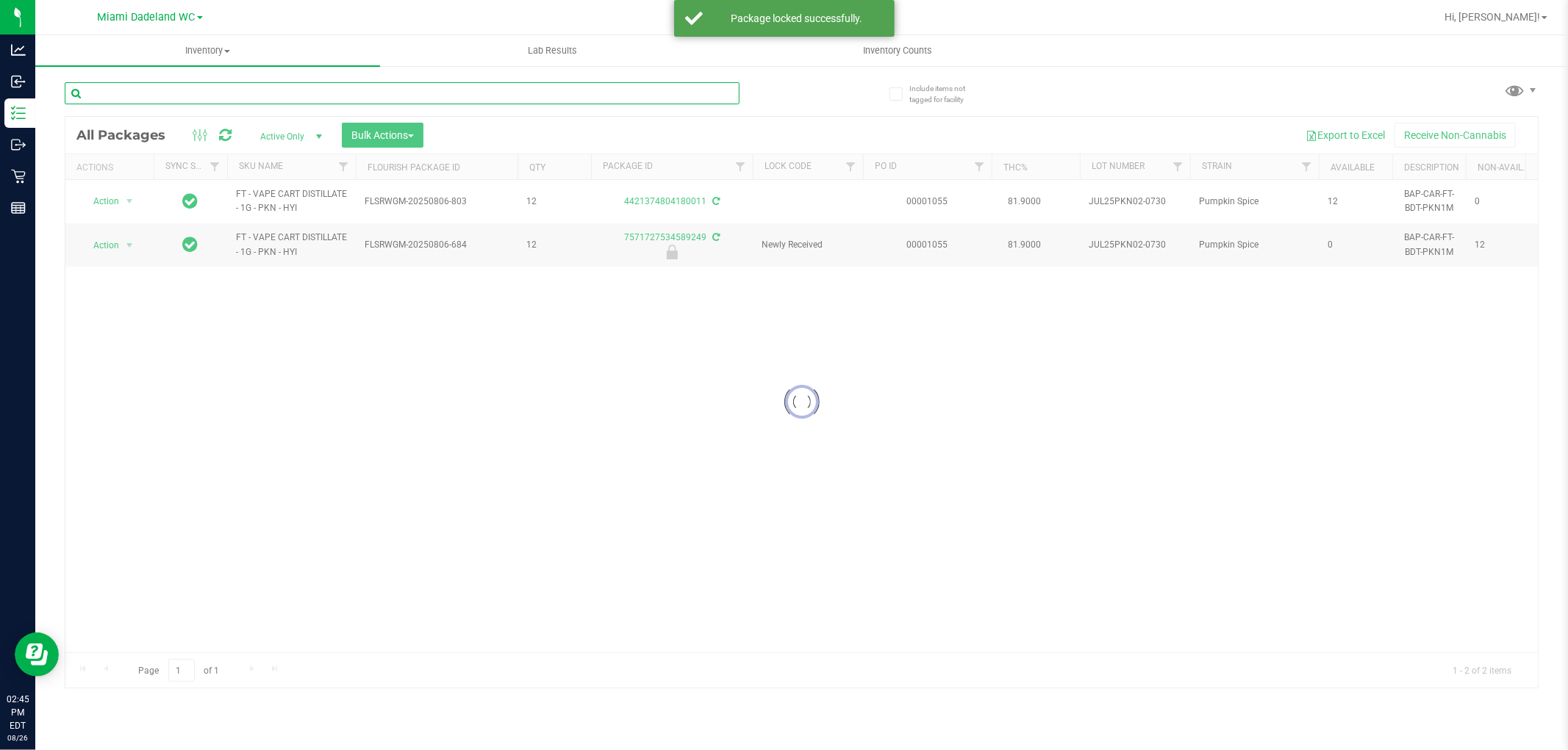
click at [664, 91] on input "text" at bounding box center [402, 93] width 675 height 22
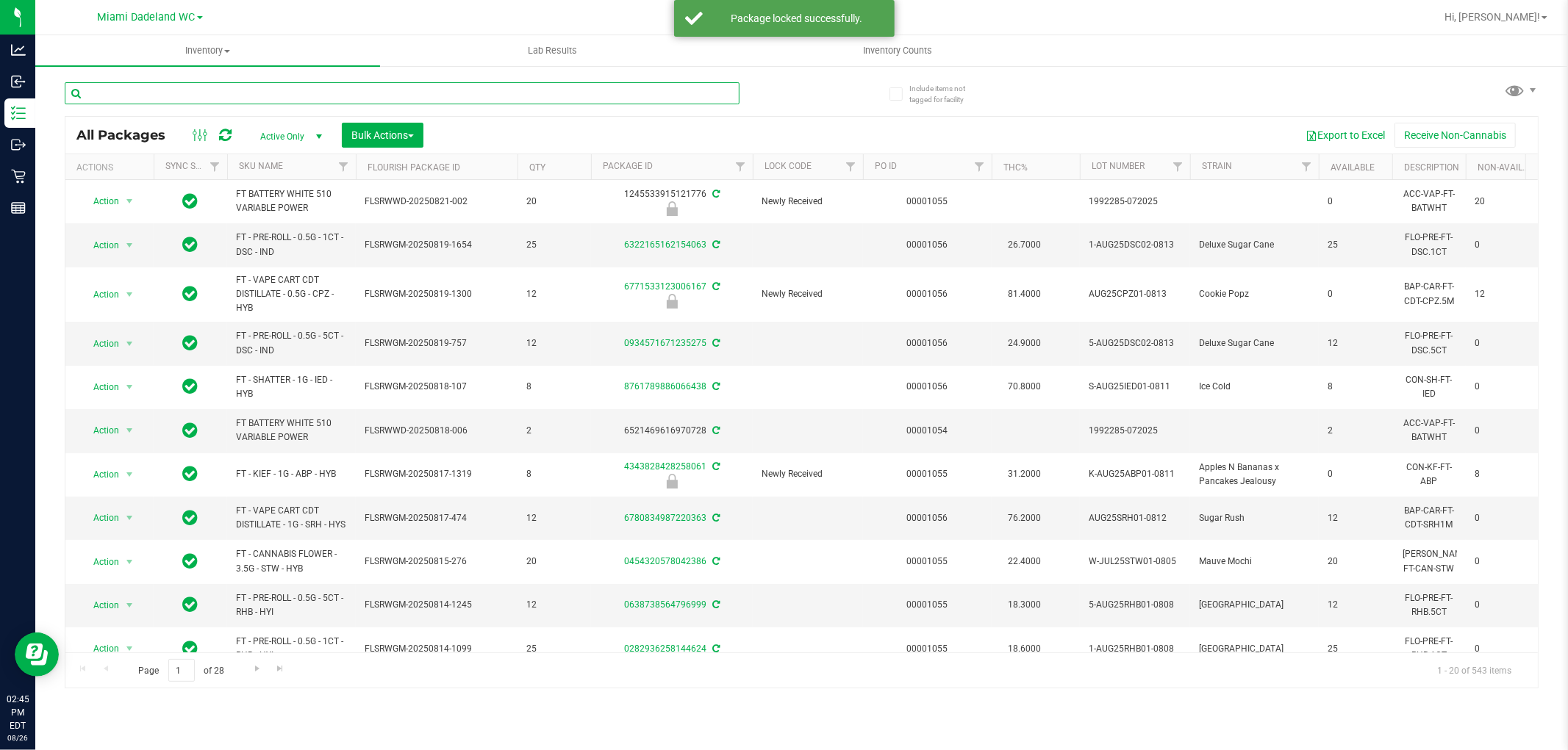
click at [664, 91] on input "text" at bounding box center [402, 93] width 675 height 22
click at [564, 90] on input "text" at bounding box center [402, 93] width 675 height 22
click at [568, 88] on input "text" at bounding box center [402, 93] width 675 height 22
type input "ddf"
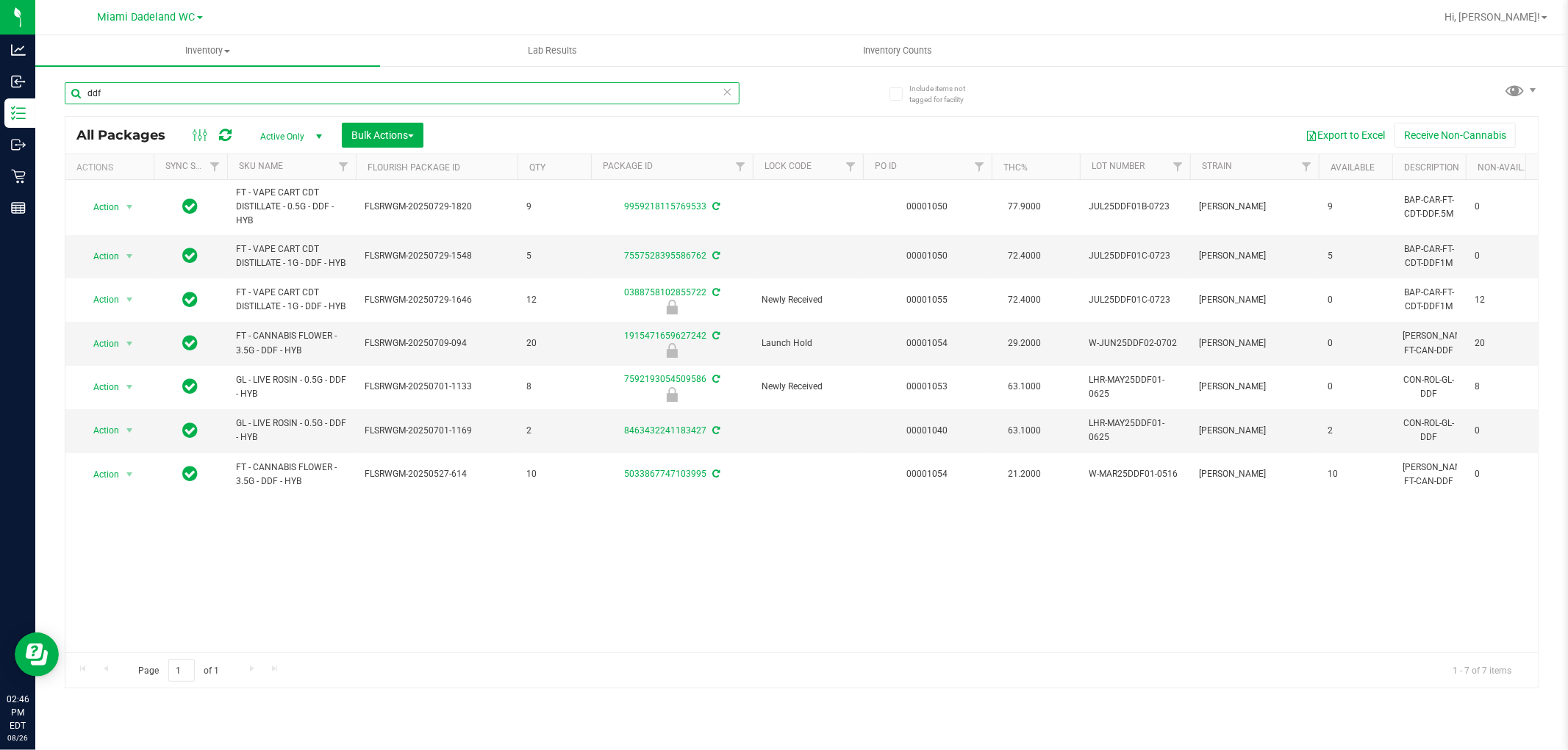
click at [414, 87] on input "ddf" at bounding box center [402, 93] width 675 height 22
click at [341, 91] on input "ddf" at bounding box center [402, 93] width 675 height 22
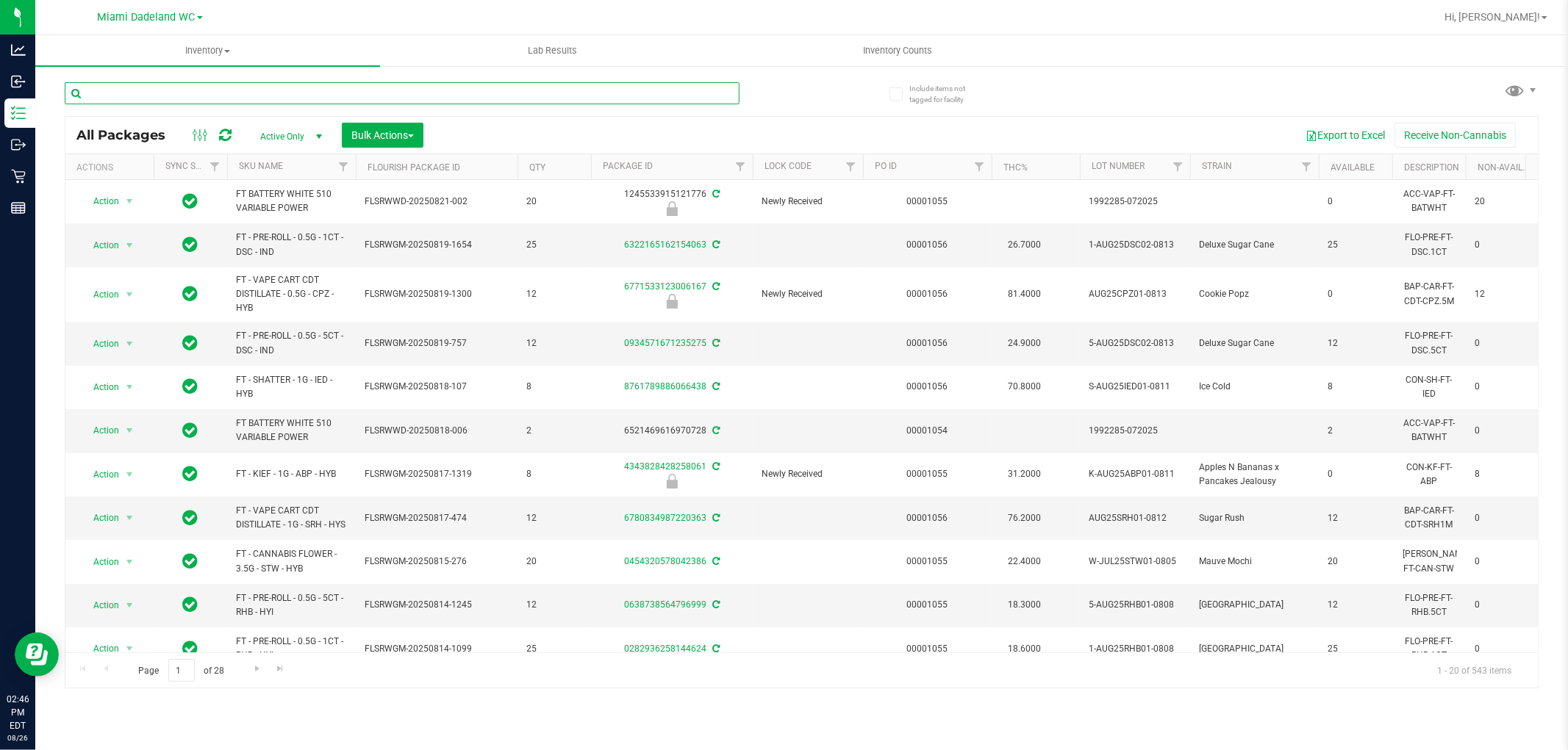
click at [421, 89] on input "text" at bounding box center [402, 93] width 675 height 22
click at [843, 163] on link "Filter" at bounding box center [851, 166] width 24 height 25
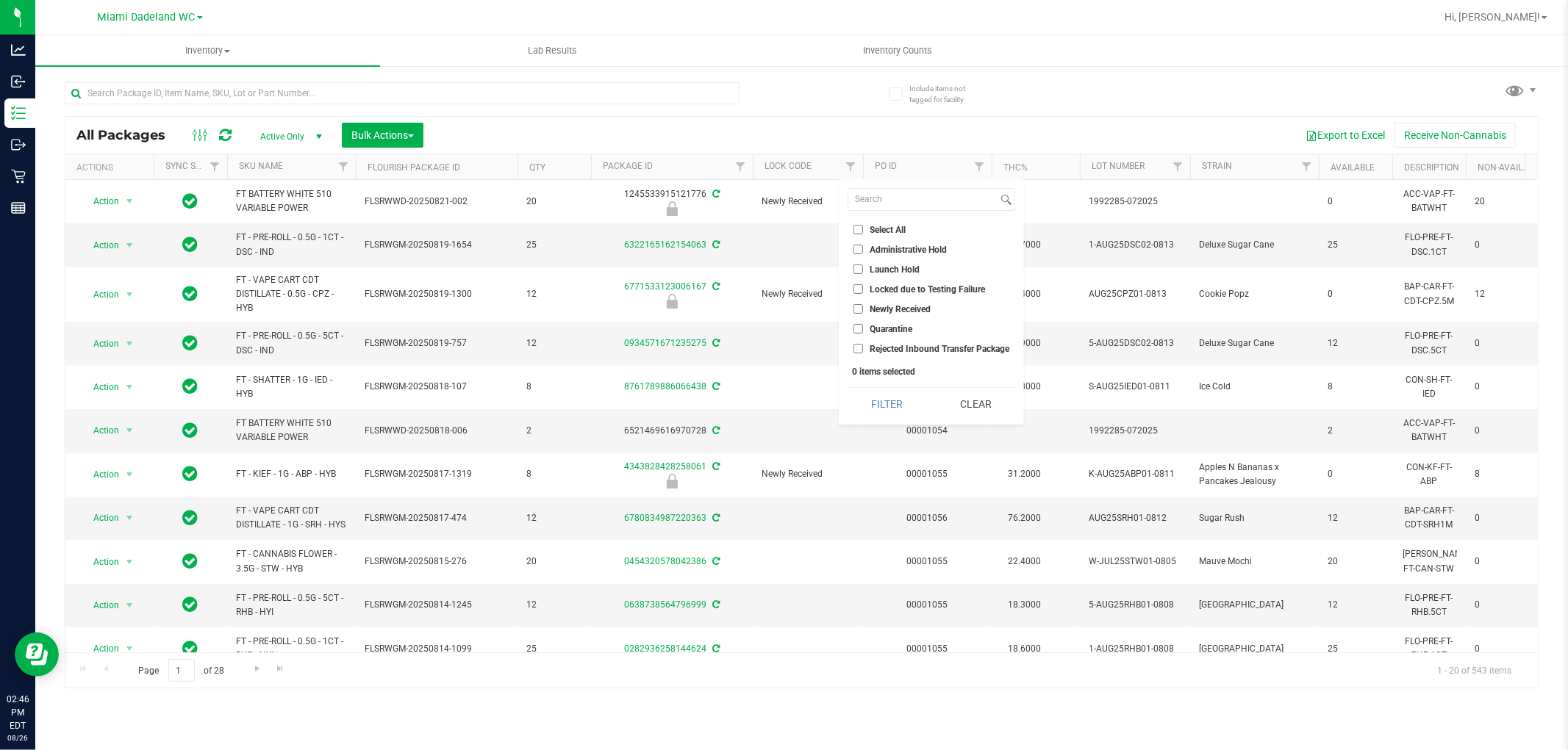
click at [858, 268] on input "Launch Hold" at bounding box center [858, 269] width 10 height 10
checkbox input "true"
click at [899, 405] on button "Filter" at bounding box center [887, 404] width 79 height 33
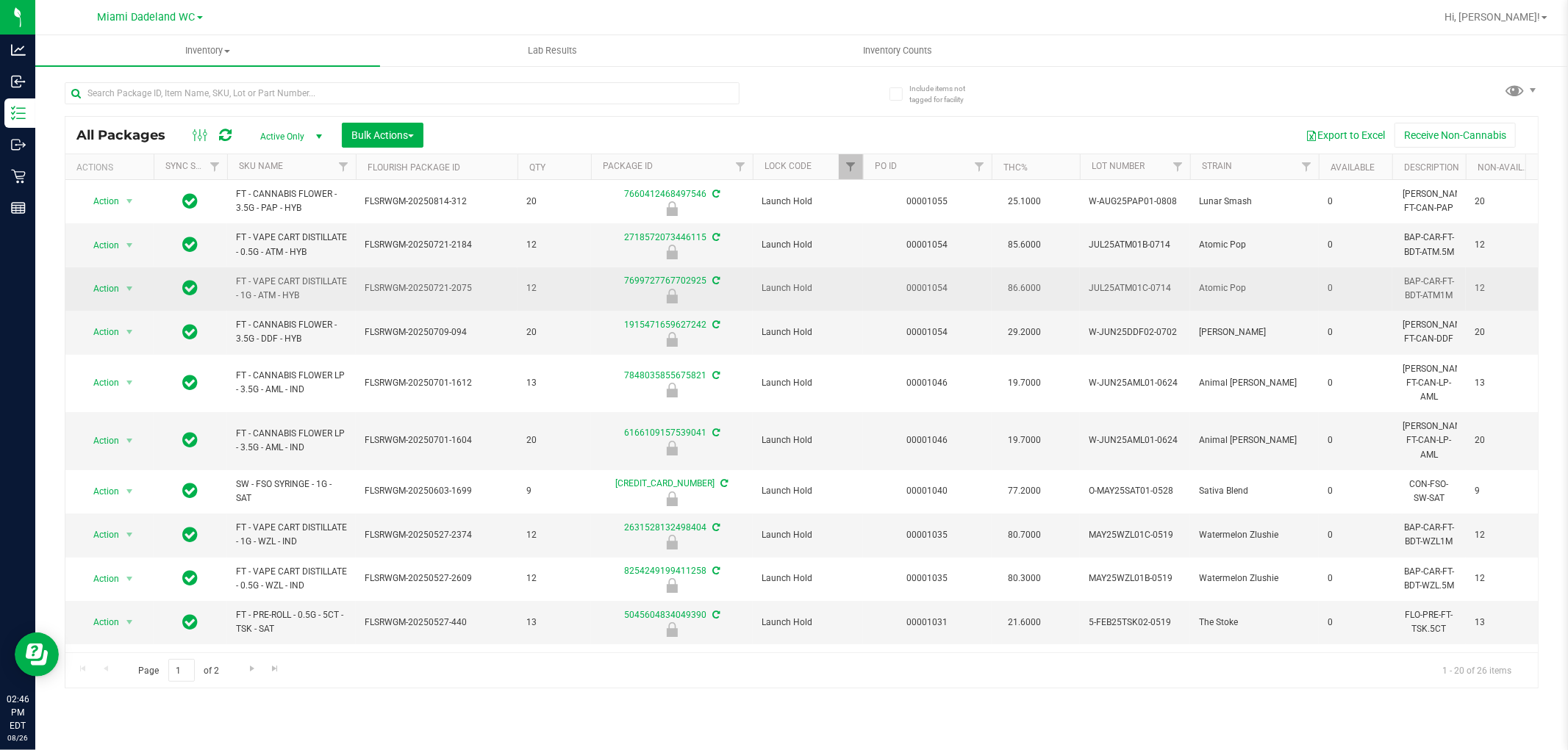
click at [275, 275] on span "FT - VAPE CART DISTILLATE - 1G - ATM - HYB" at bounding box center [291, 289] width 111 height 28
click at [273, 279] on span "FT - VAPE CART DISTILLATE - 1G - ATM - HYB" at bounding box center [291, 289] width 111 height 28
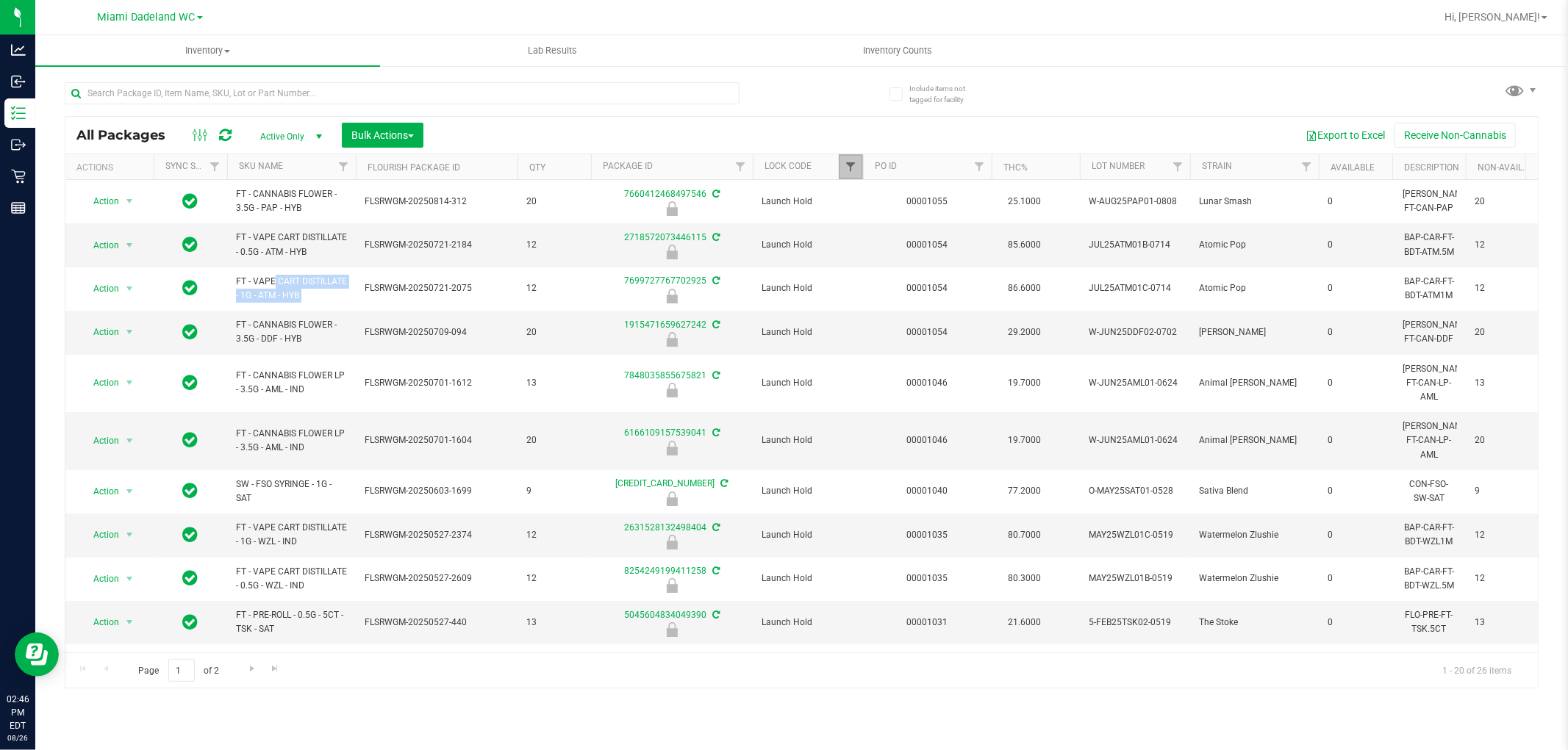
click at [846, 169] on span "Filter" at bounding box center [851, 167] width 12 height 12
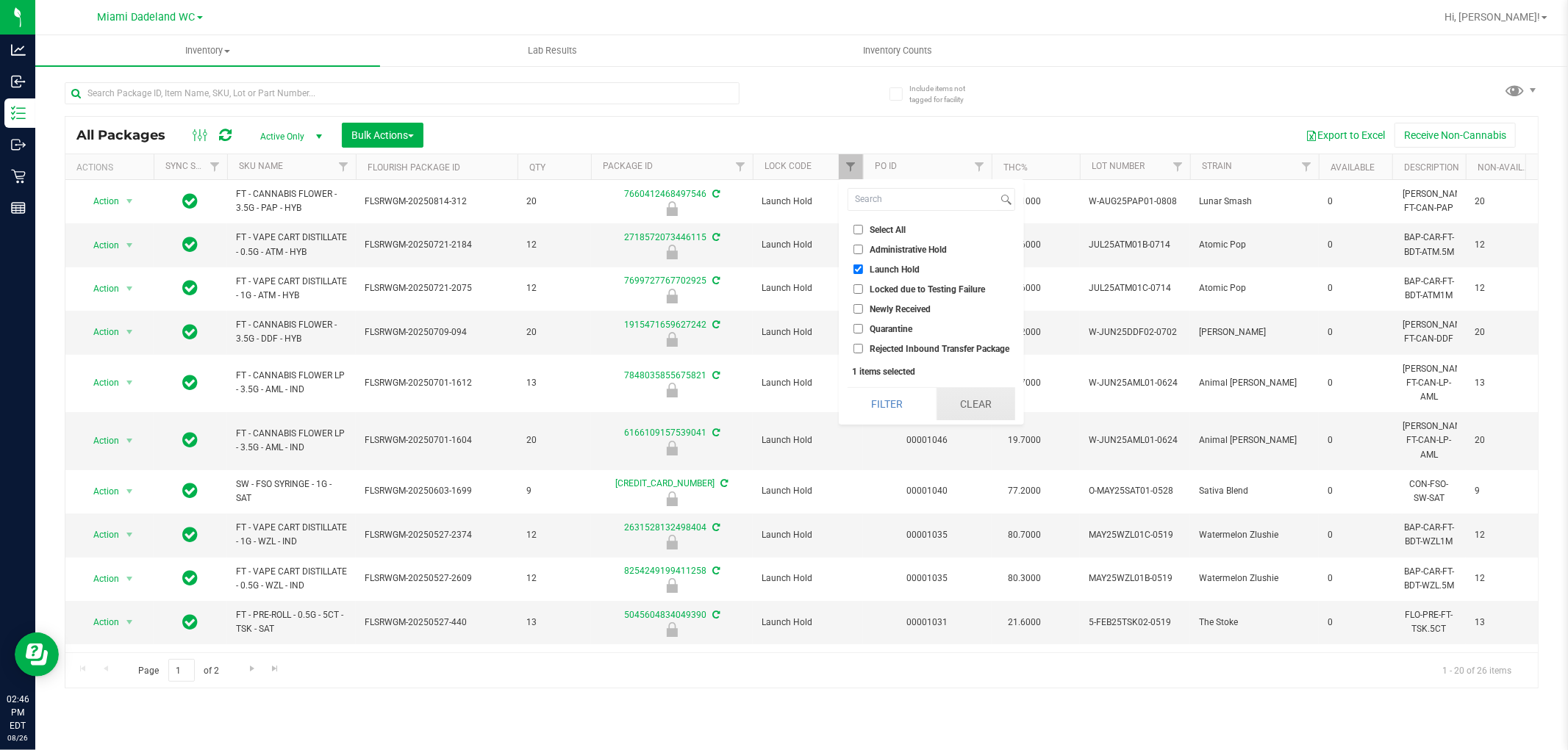
click at [963, 400] on button "Clear" at bounding box center [976, 404] width 79 height 33
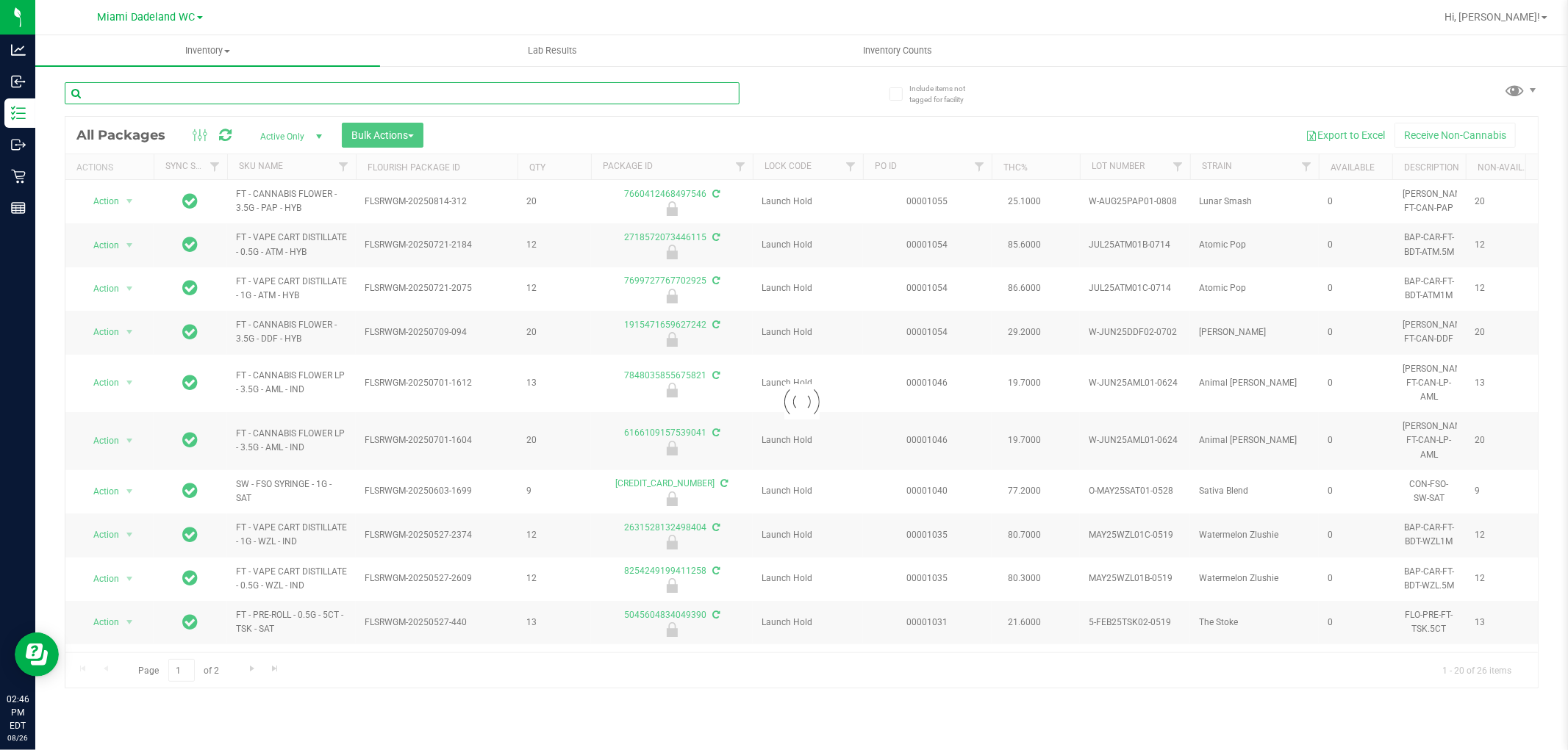
click at [517, 93] on input "text" at bounding box center [402, 93] width 675 height 22
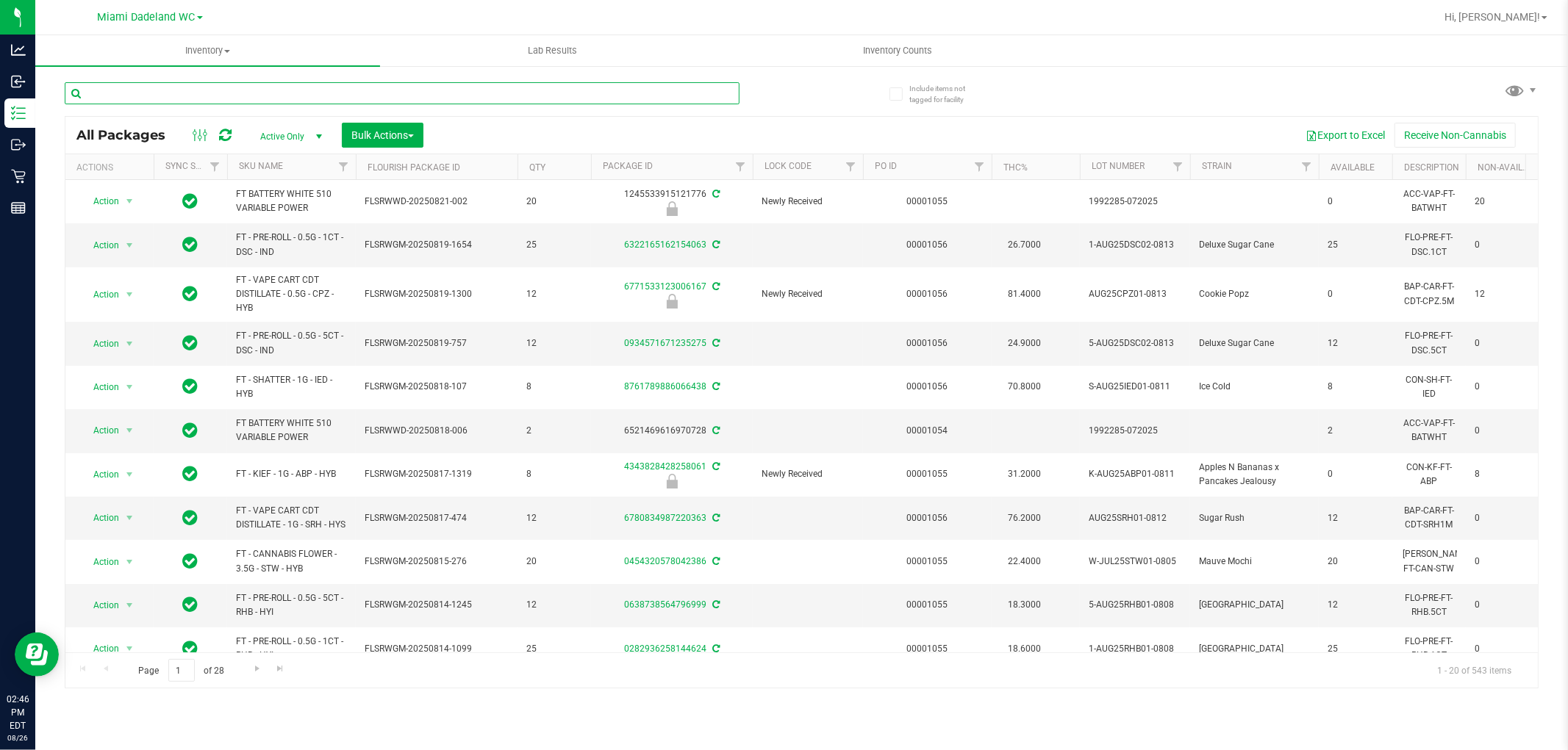
click at [517, 93] on input "text" at bounding box center [402, 93] width 675 height 22
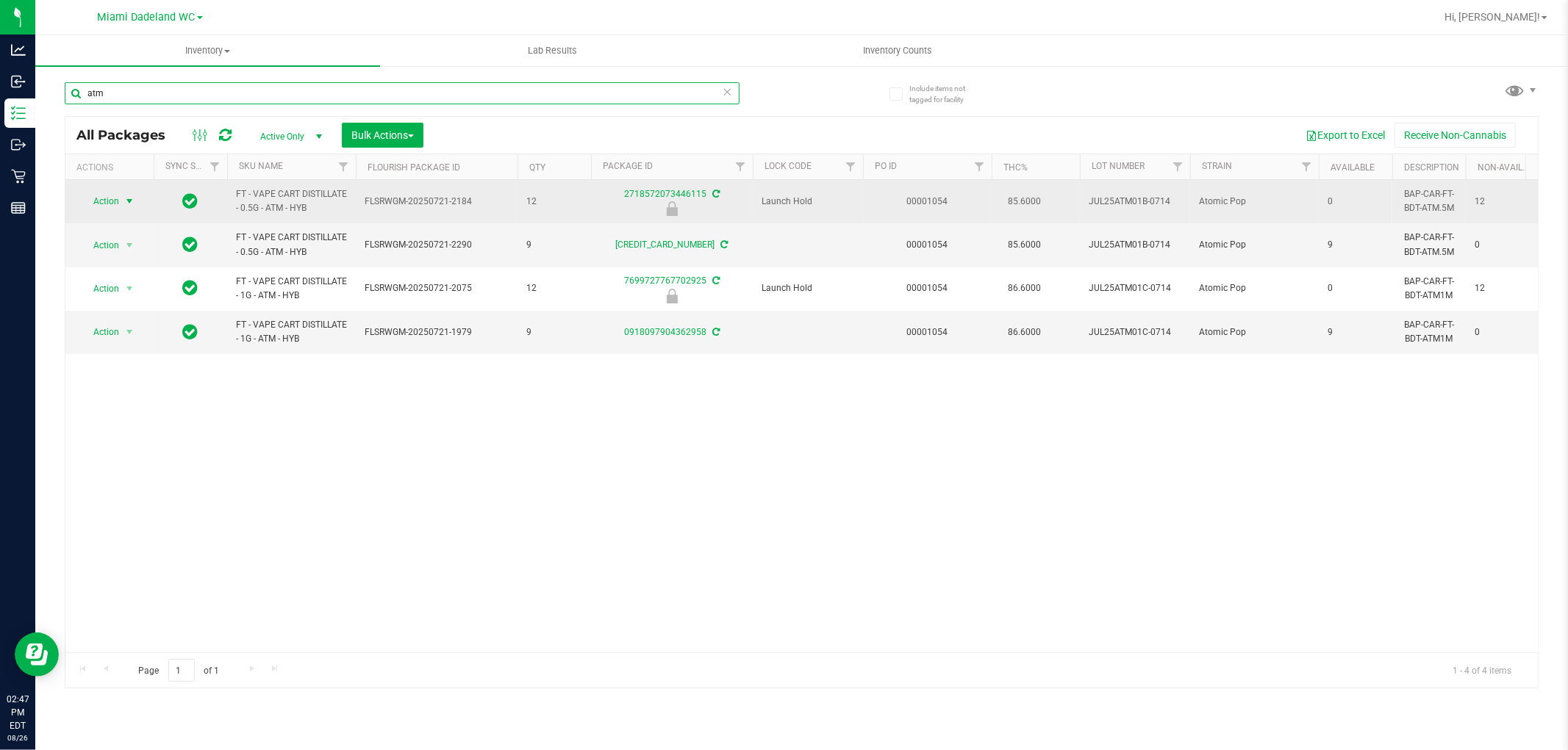
type input "atm"
click at [112, 203] on span "Action" at bounding box center [100, 201] width 39 height 20
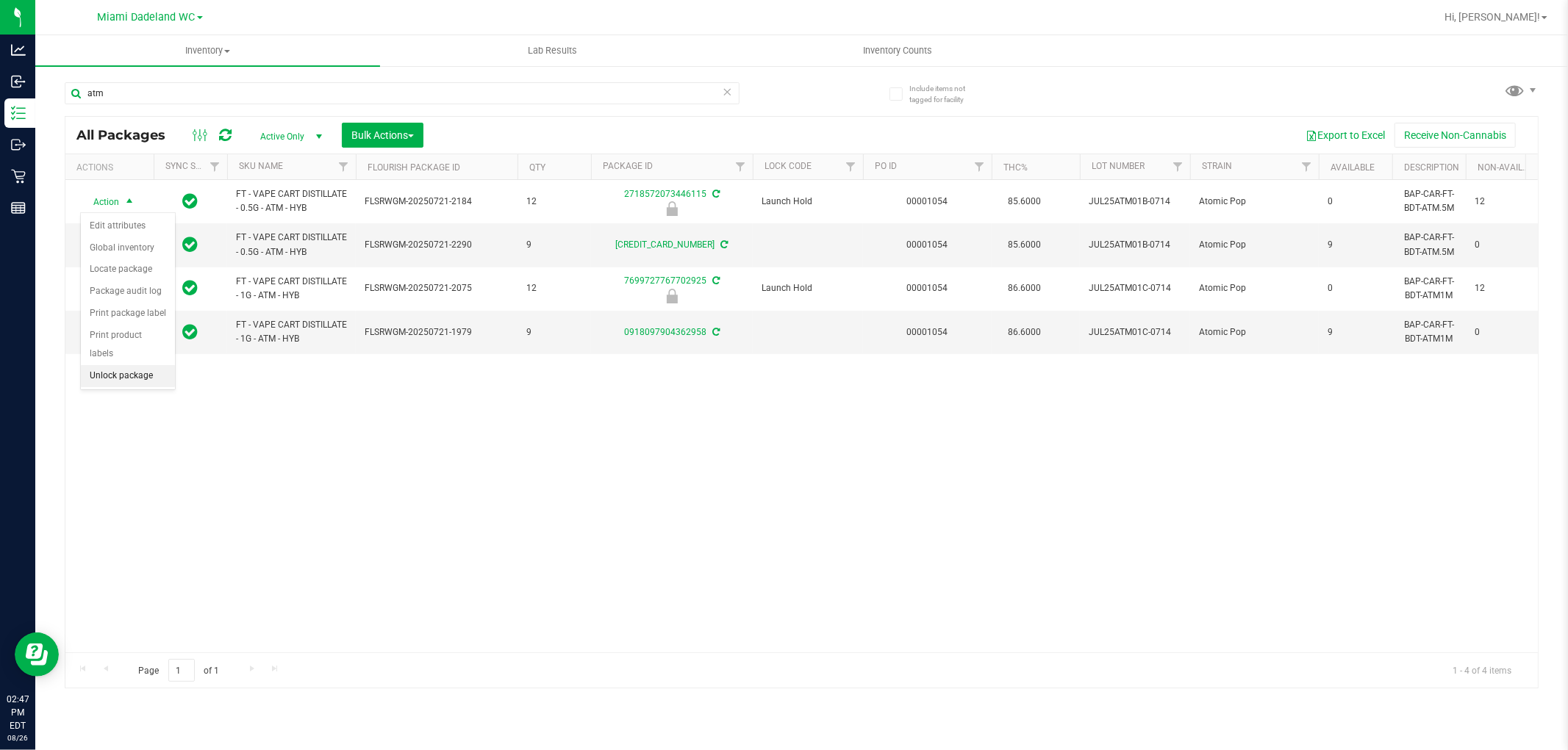
click at [141, 379] on li "Unlock package" at bounding box center [128, 376] width 94 height 22
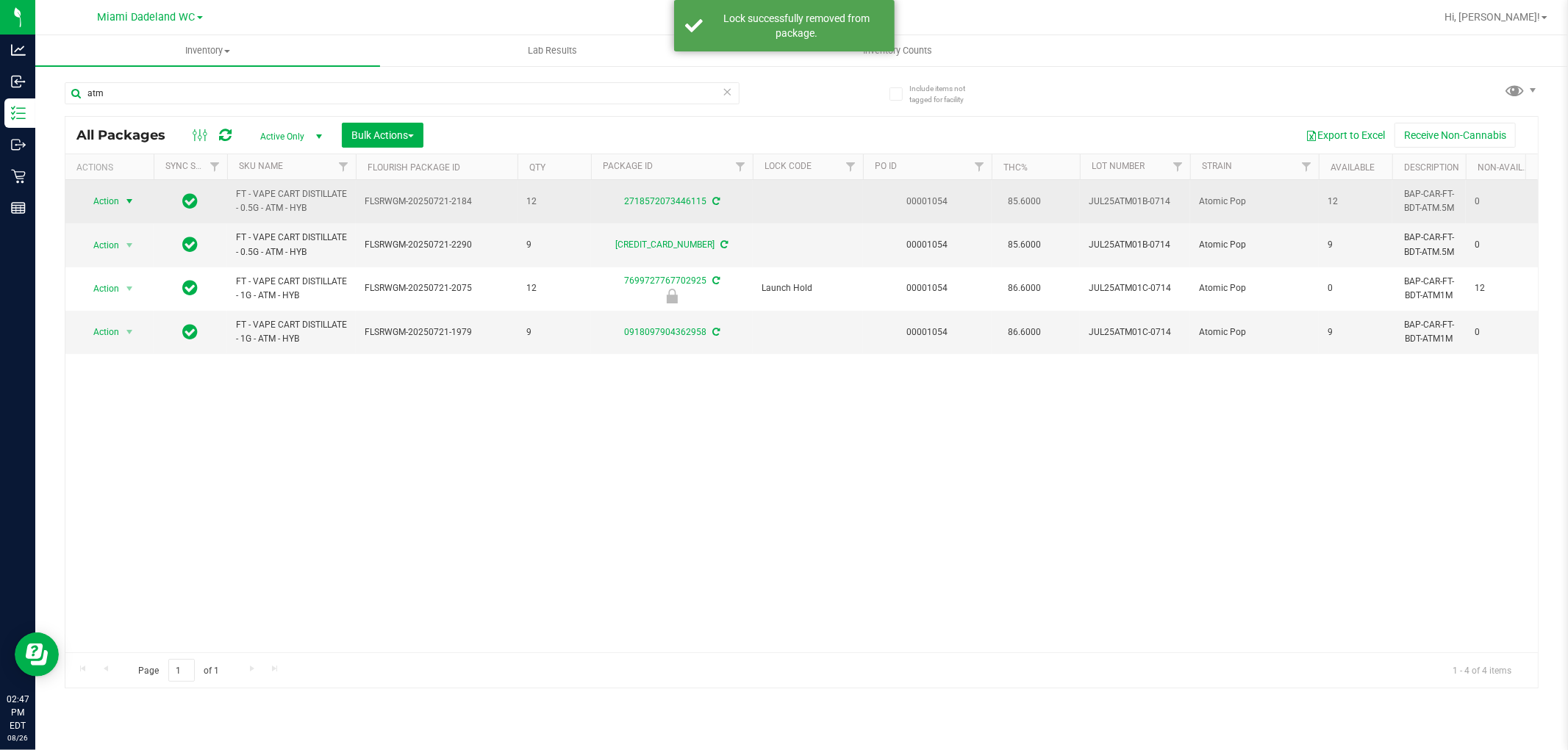
click at [99, 197] on span "Action" at bounding box center [100, 201] width 39 height 20
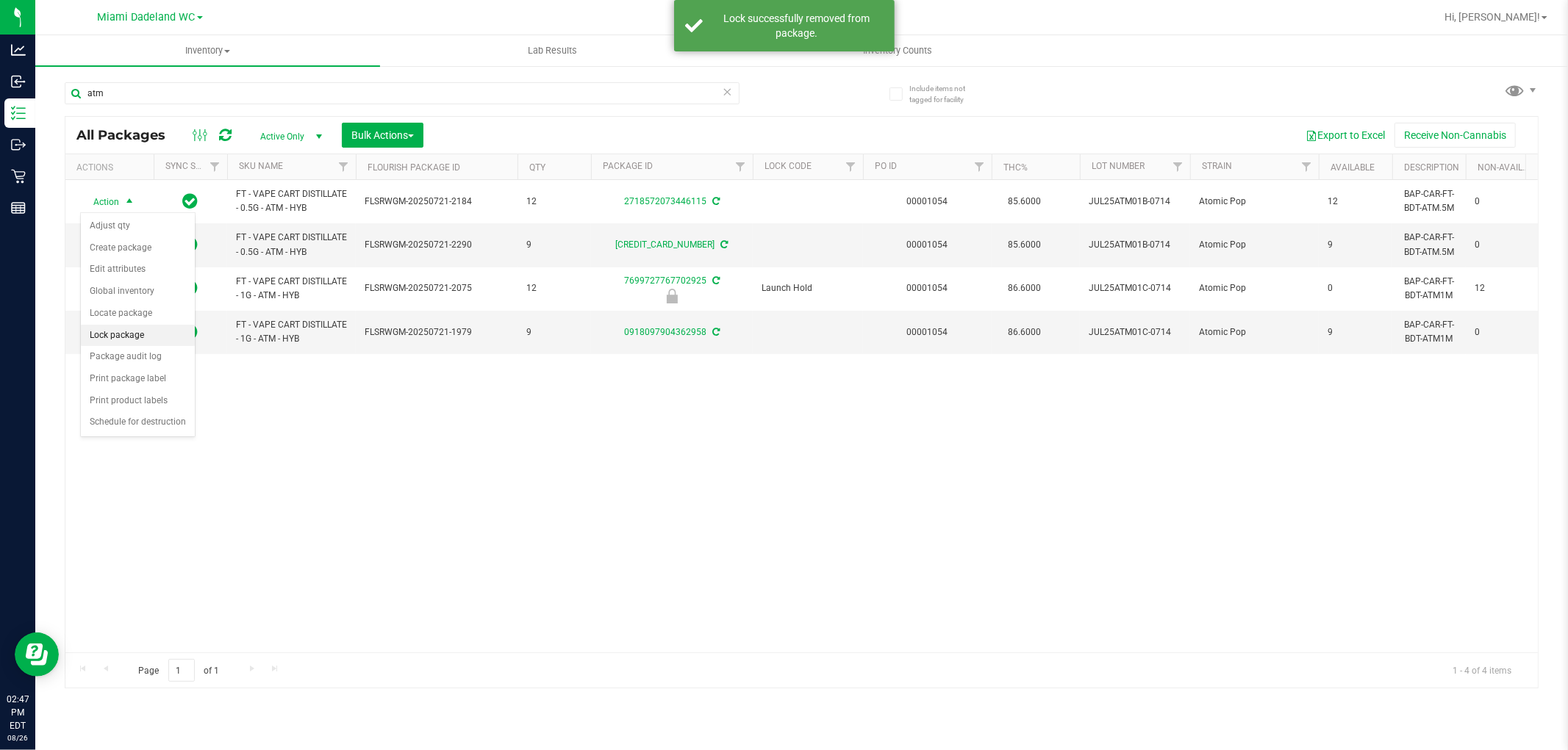
click at [148, 331] on li "Lock package" at bounding box center [138, 336] width 114 height 22
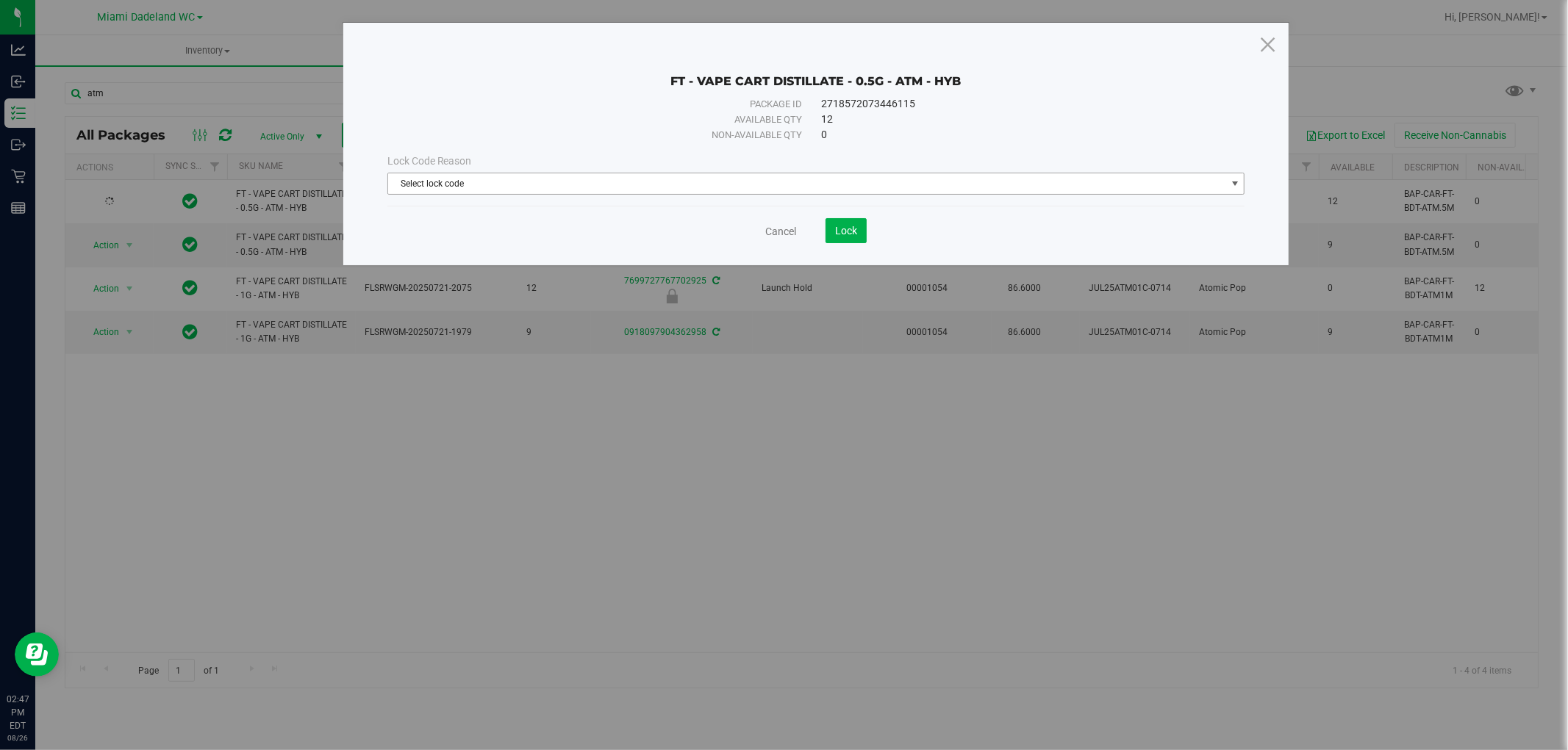
click at [500, 180] on span "Select lock code" at bounding box center [807, 183] width 838 height 20
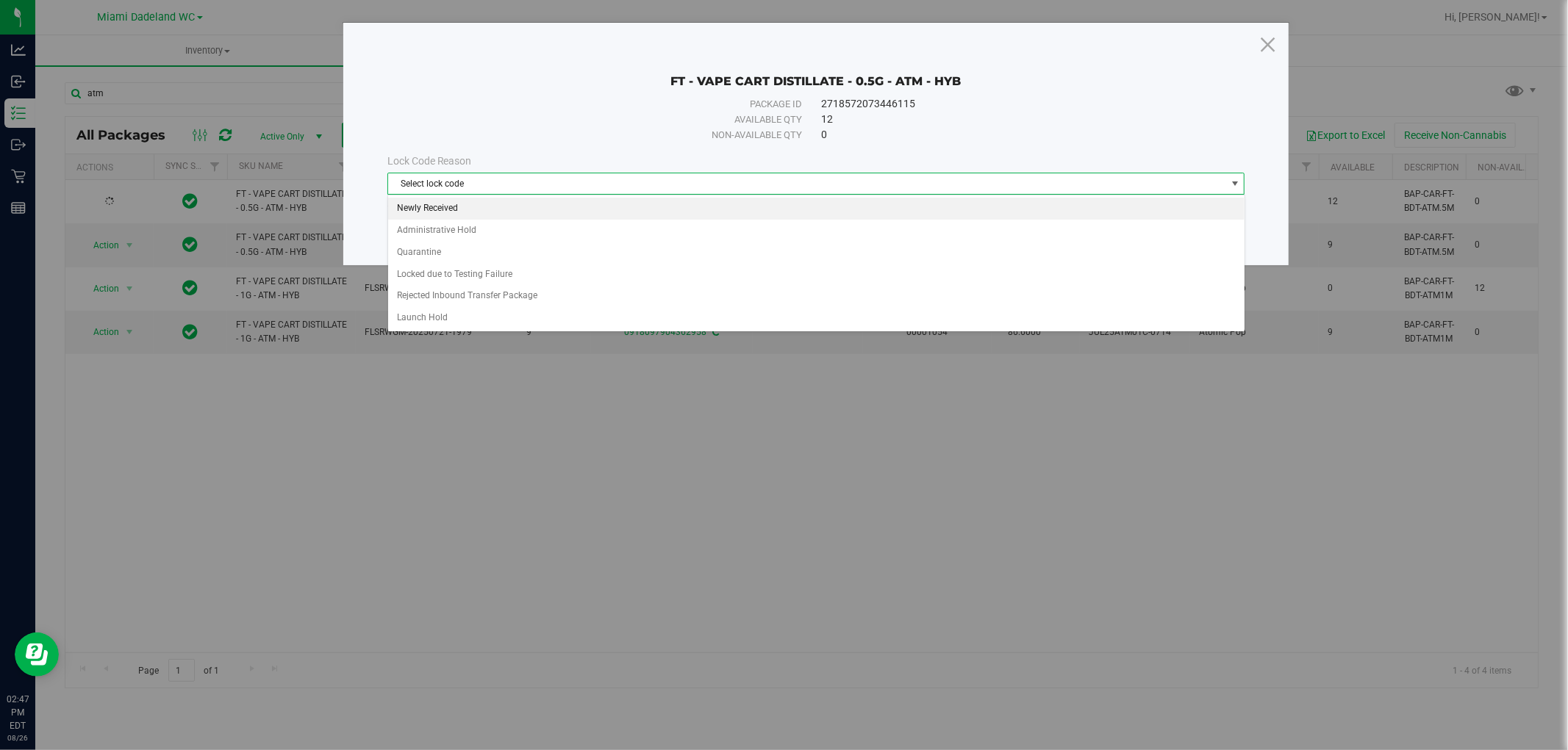
click at [505, 200] on li "Newly Received" at bounding box center [816, 208] width 856 height 22
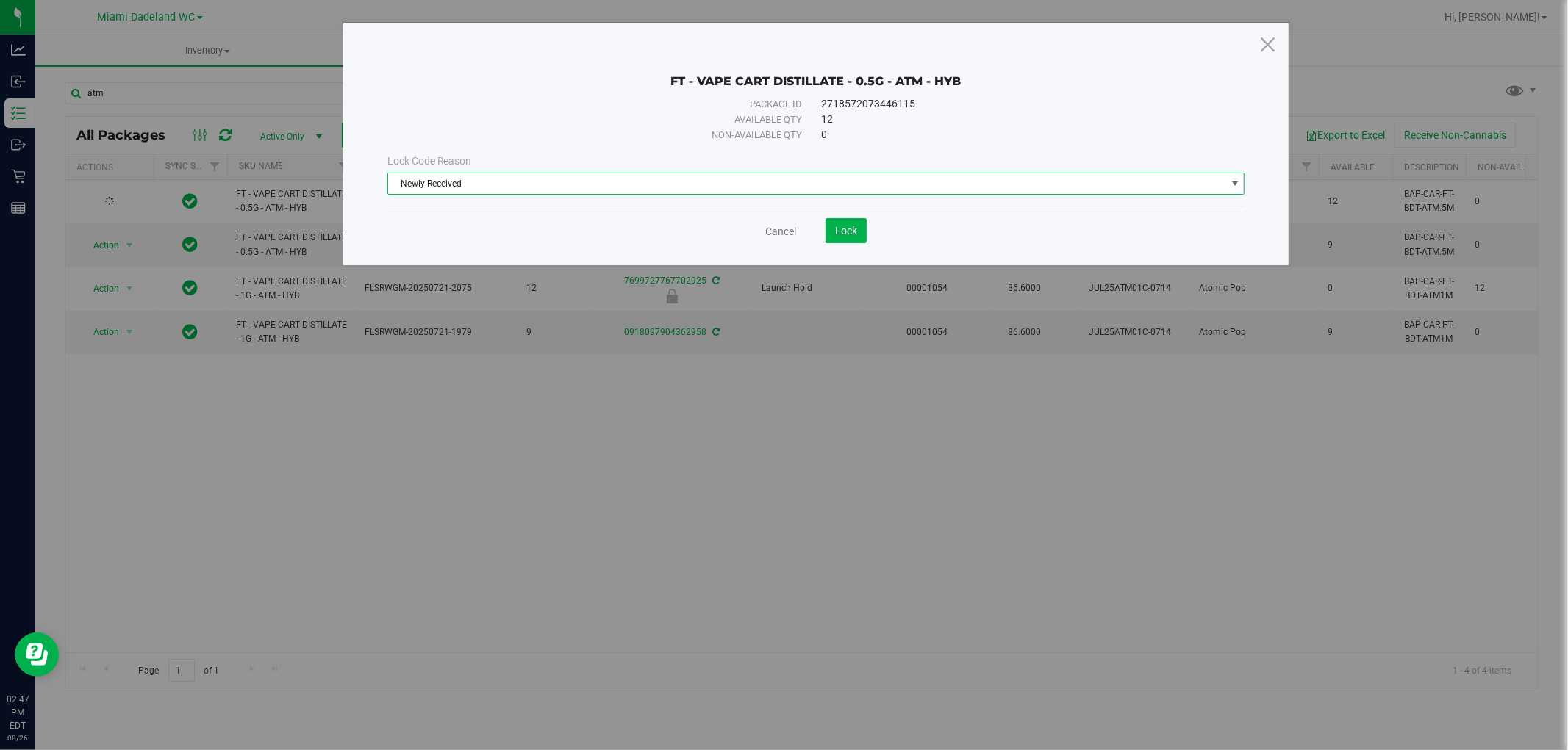
click at [541, 180] on span "Newly Received" at bounding box center [807, 183] width 838 height 20
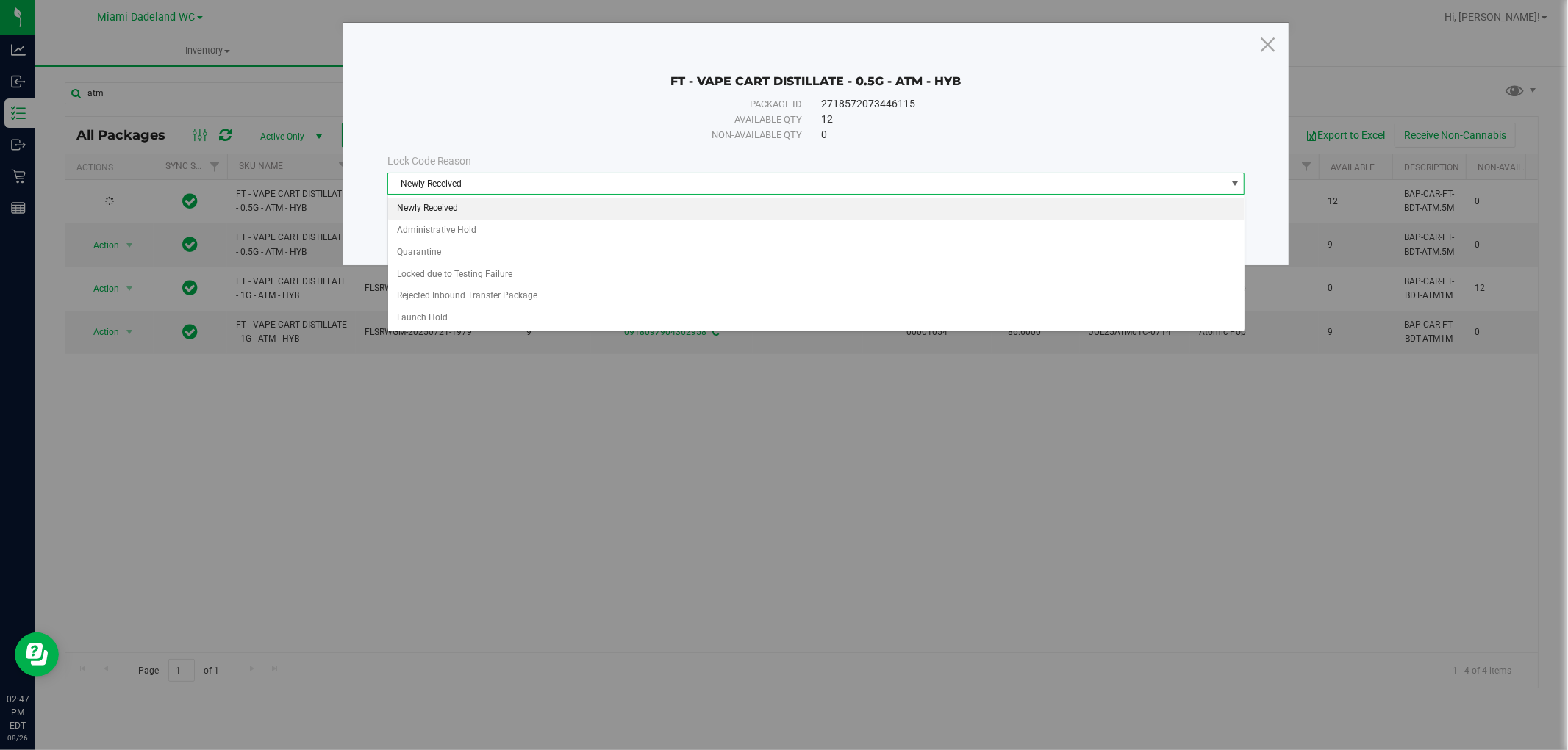
click at [549, 135] on div "Non-available qty" at bounding box center [613, 135] width 377 height 14
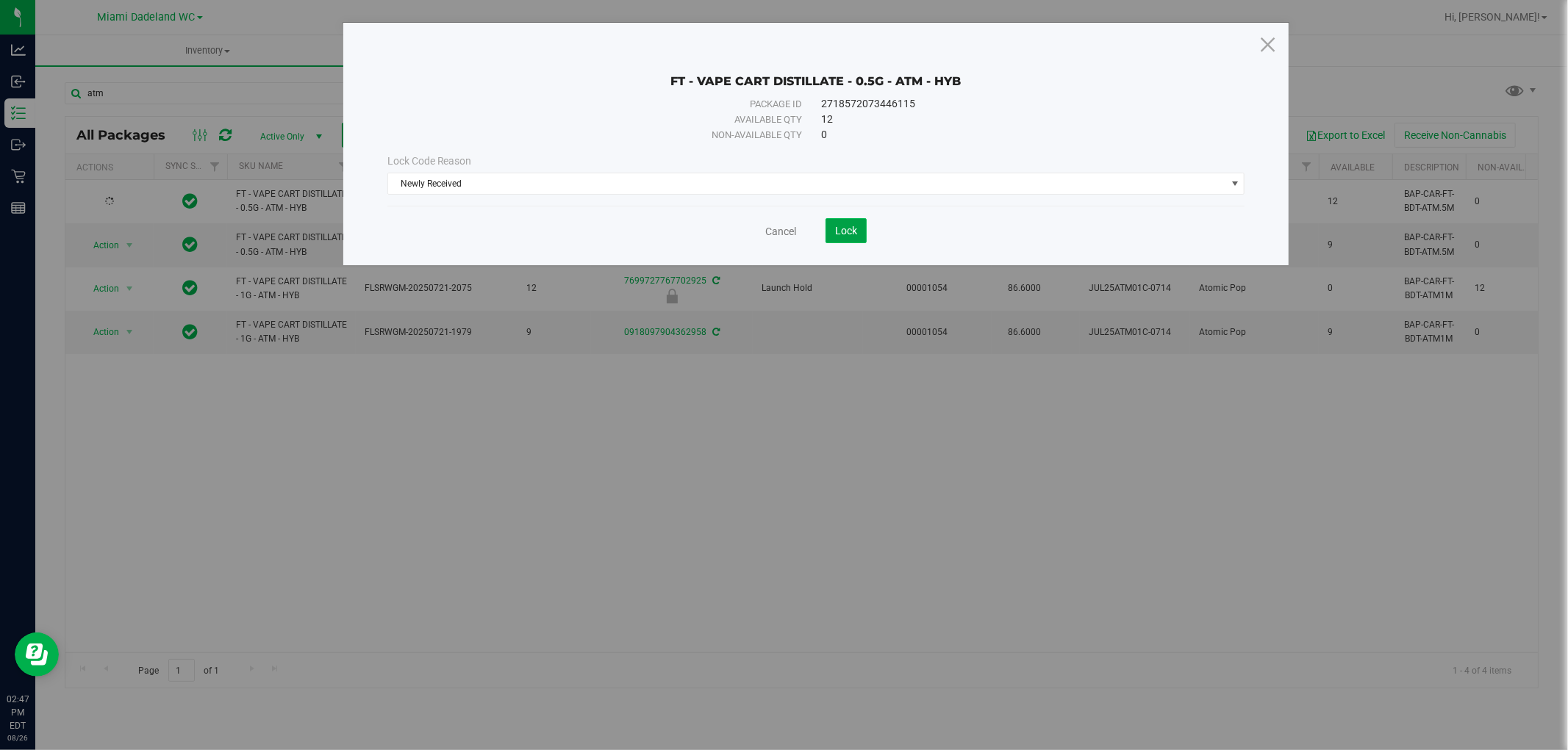
click at [858, 233] on button "Lock" at bounding box center [846, 231] width 41 height 25
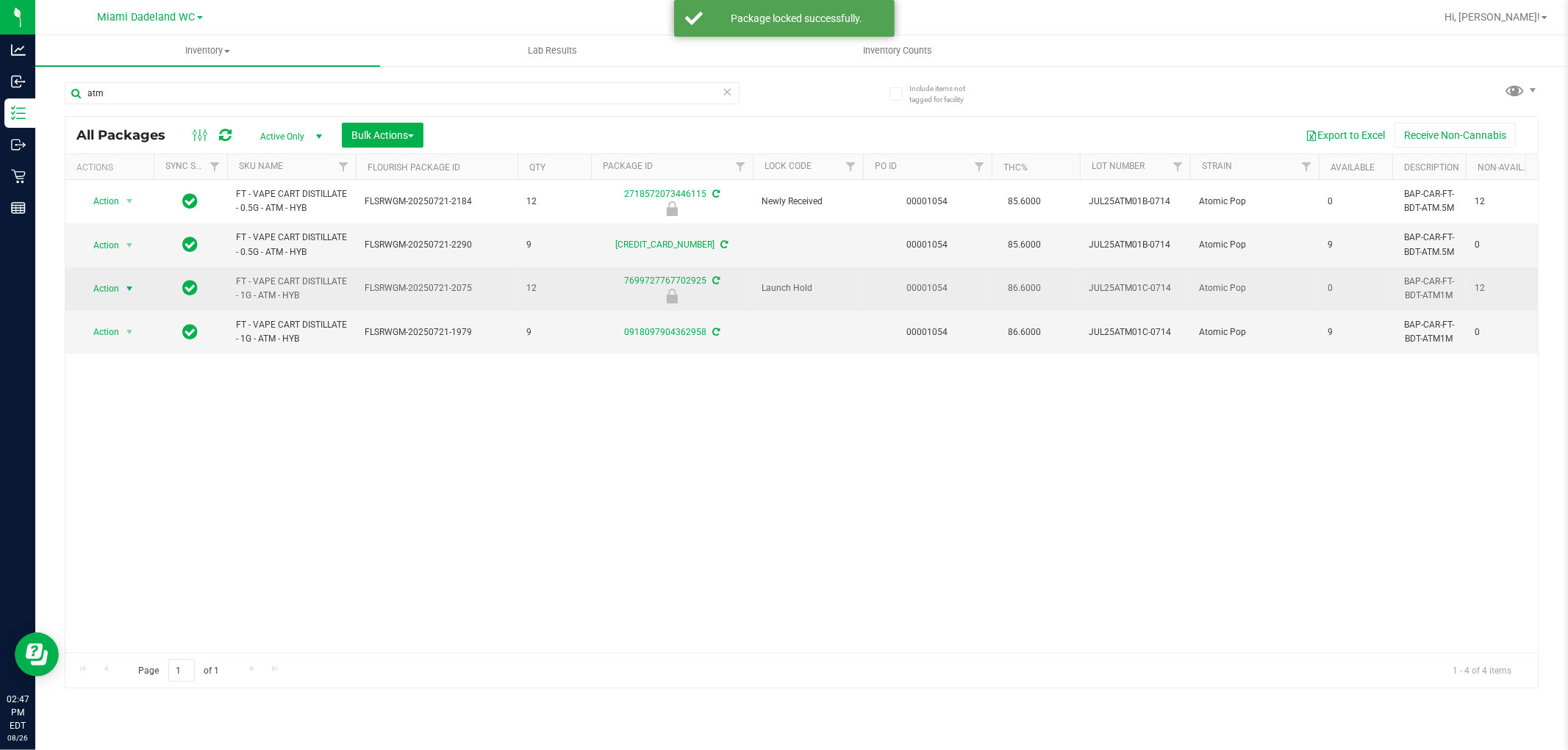
click at [101, 287] on span "Action" at bounding box center [100, 288] width 39 height 20
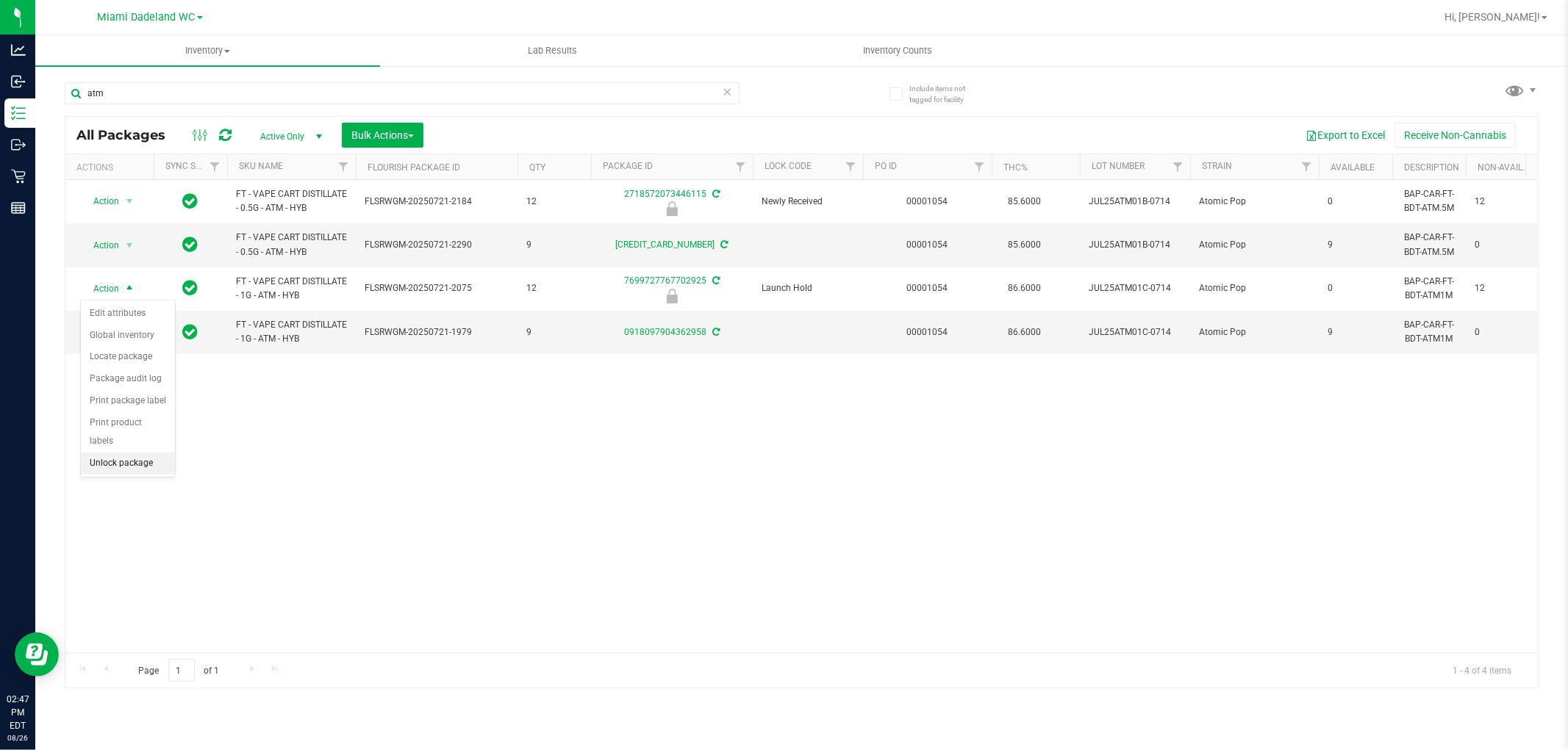
click at [141, 463] on li "Unlock package" at bounding box center [128, 463] width 94 height 22
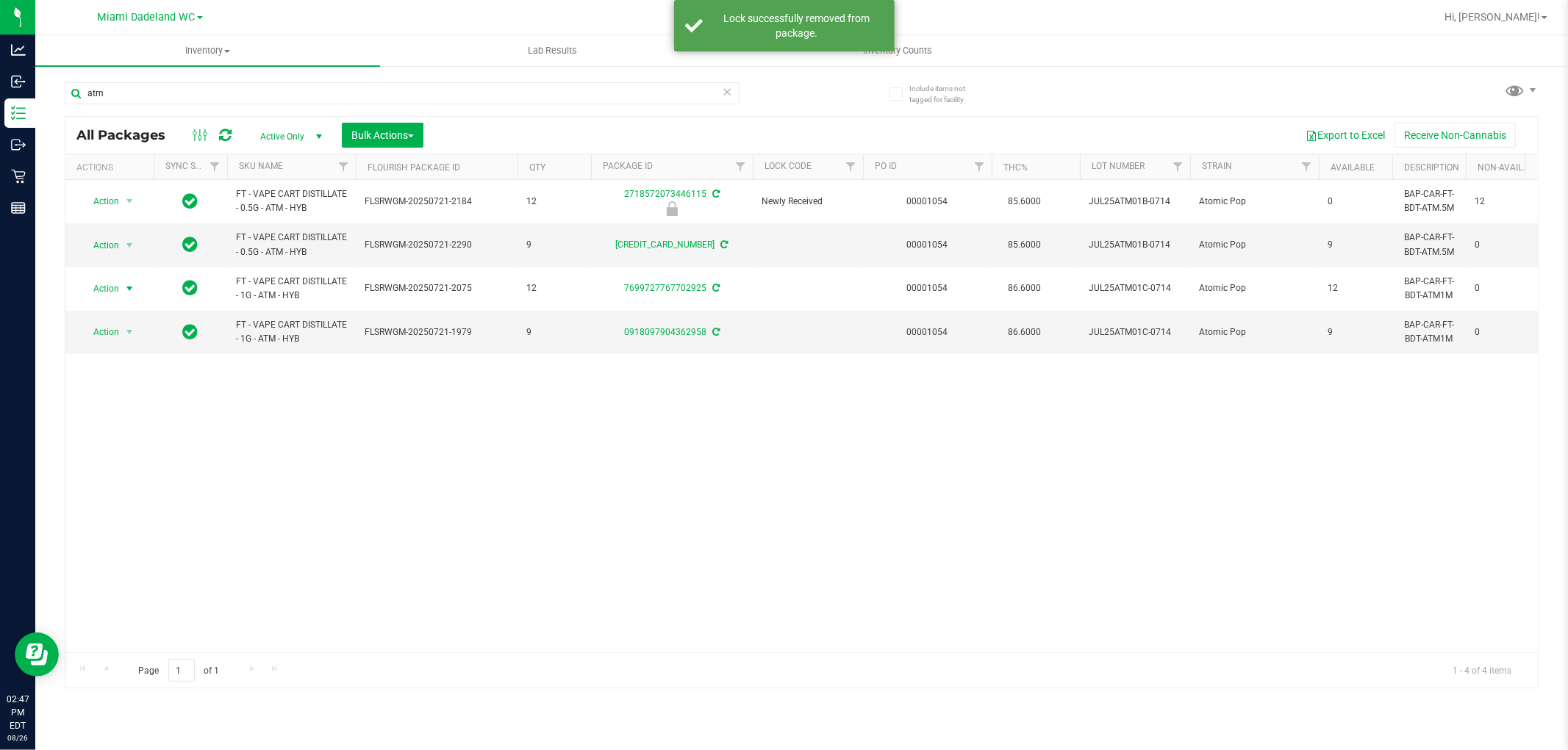
click at [118, 287] on span "Action" at bounding box center [100, 288] width 39 height 20
click at [132, 429] on li "Lock package" at bounding box center [138, 423] width 114 height 22
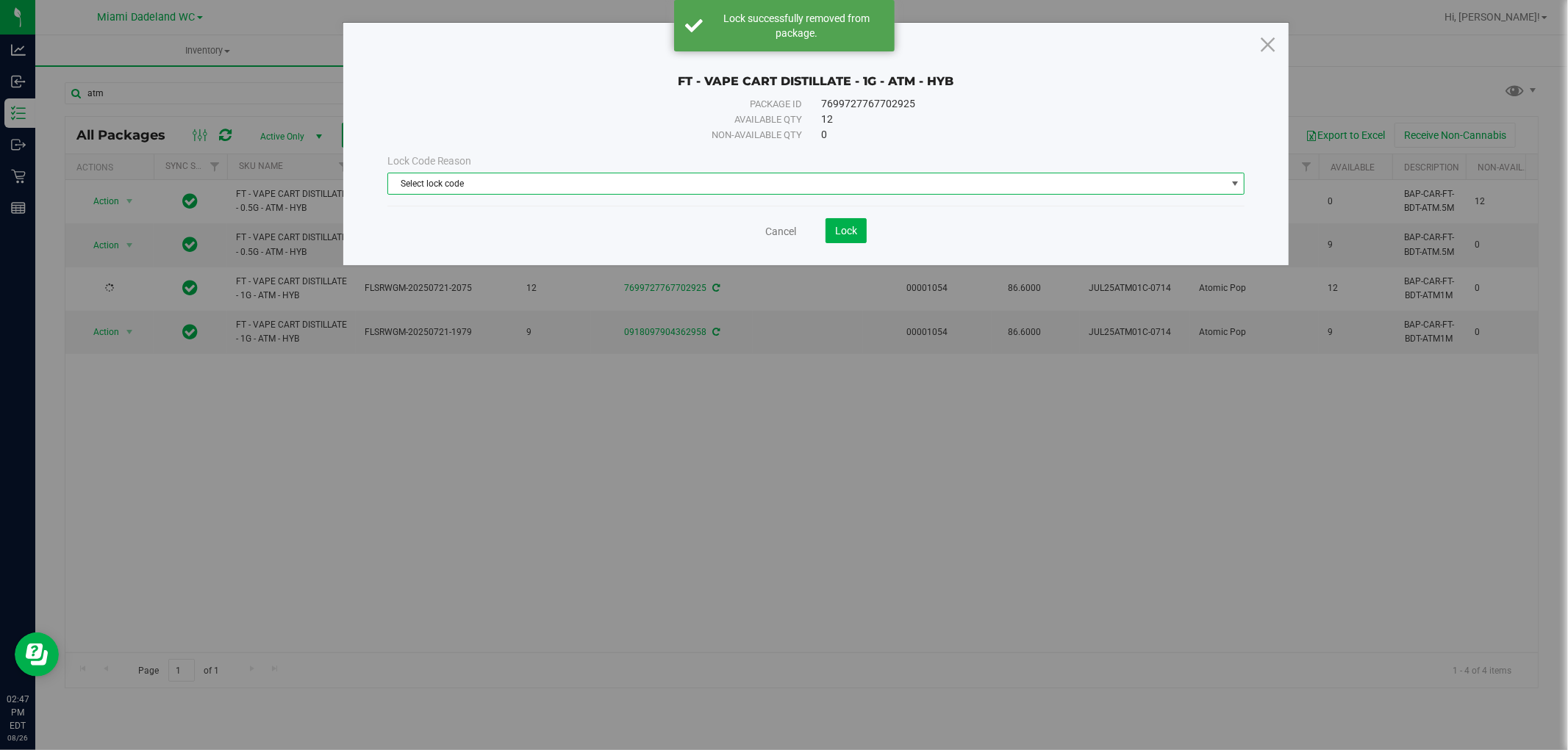
click at [635, 178] on span "Select lock code" at bounding box center [807, 183] width 838 height 20
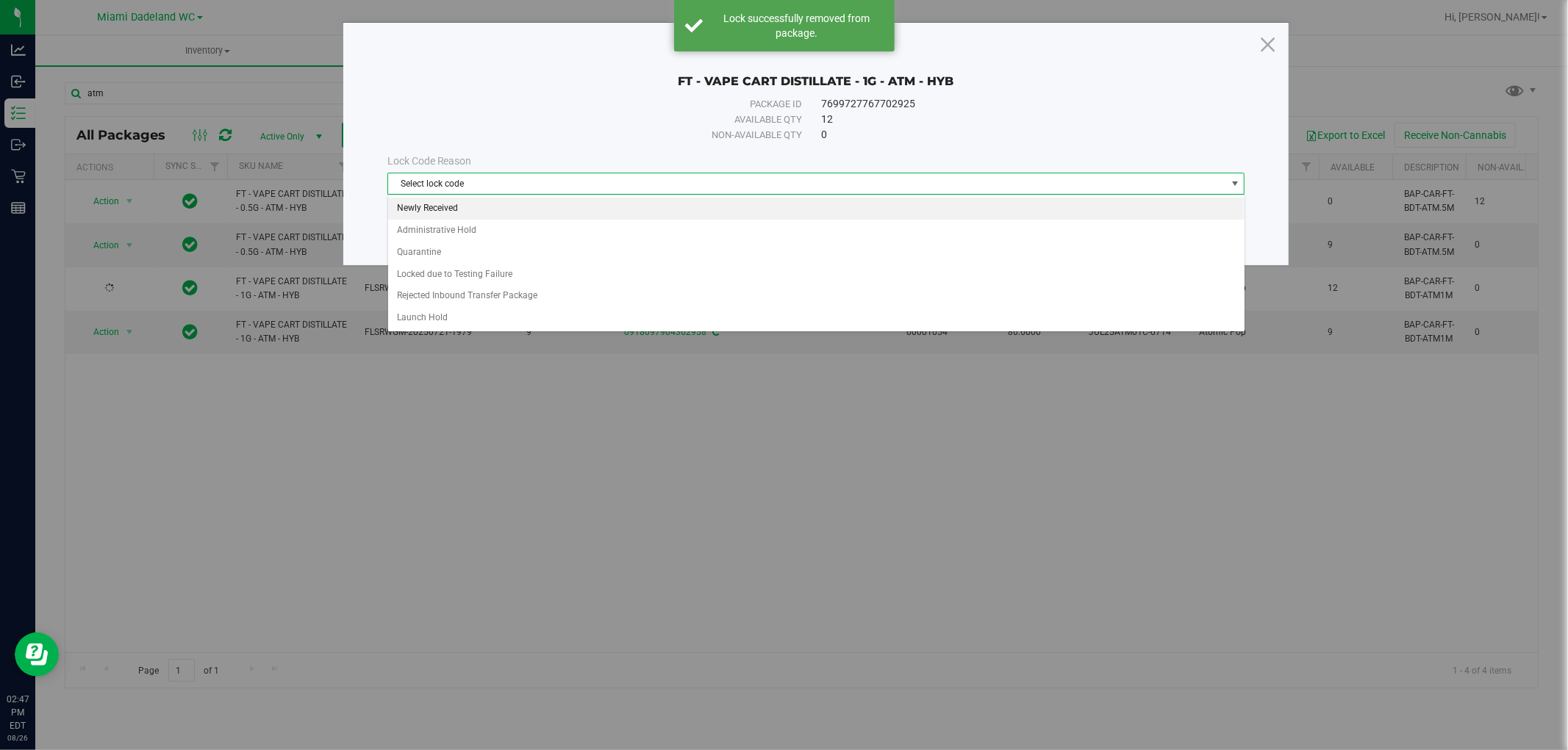
click at [607, 204] on li "Newly Received" at bounding box center [816, 208] width 856 height 22
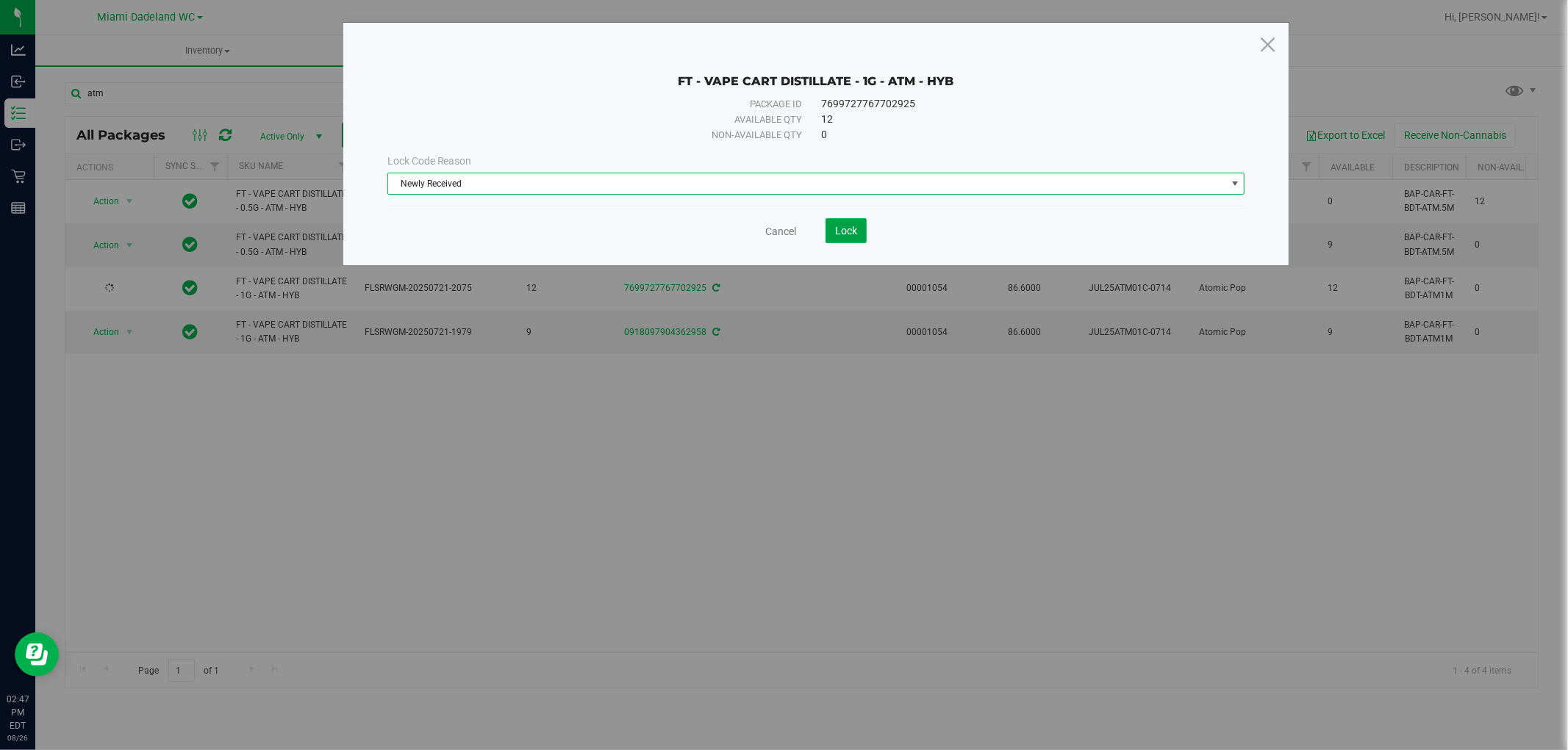
click at [847, 222] on button "Lock" at bounding box center [846, 231] width 41 height 25
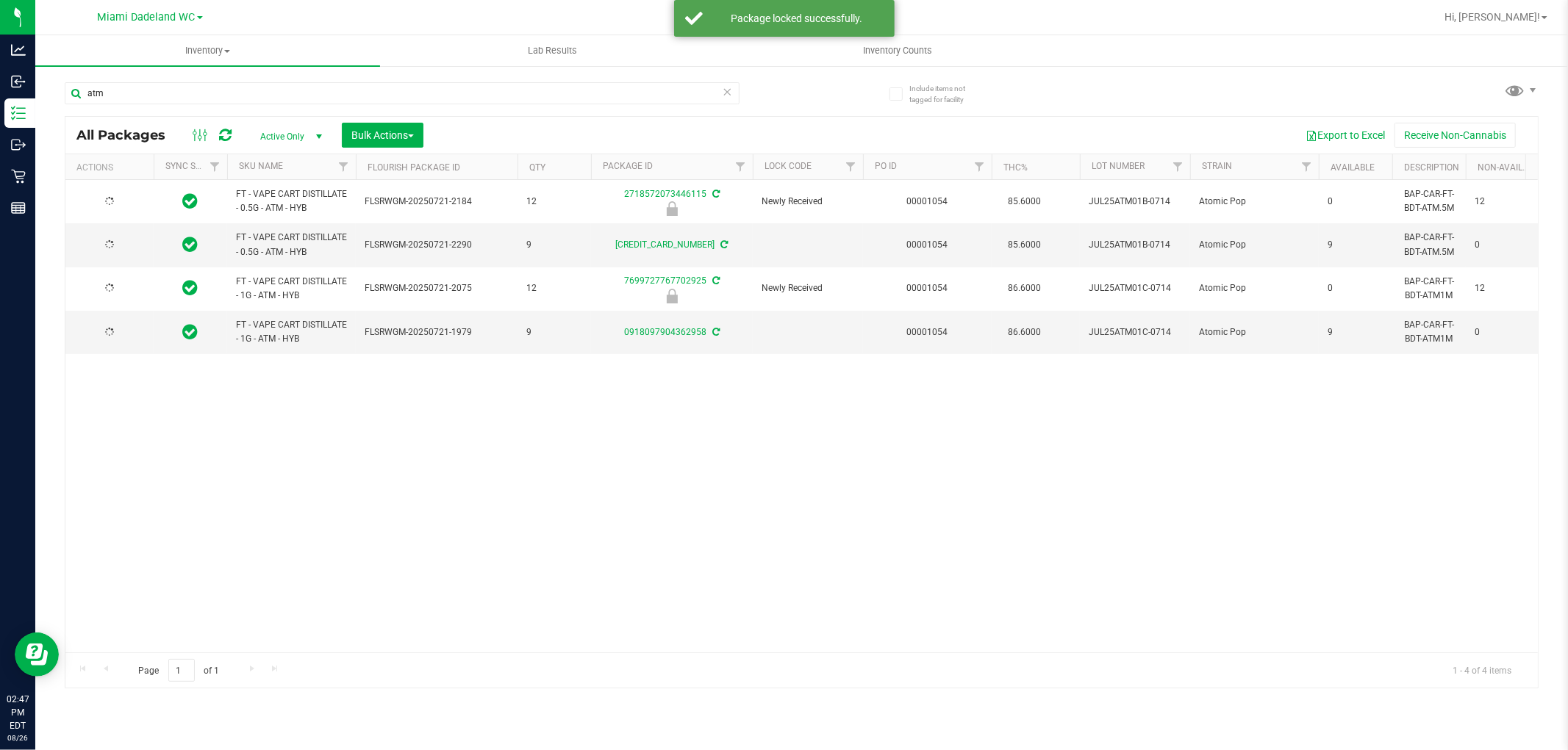
click at [722, 91] on icon at bounding box center [728, 91] width 11 height 17
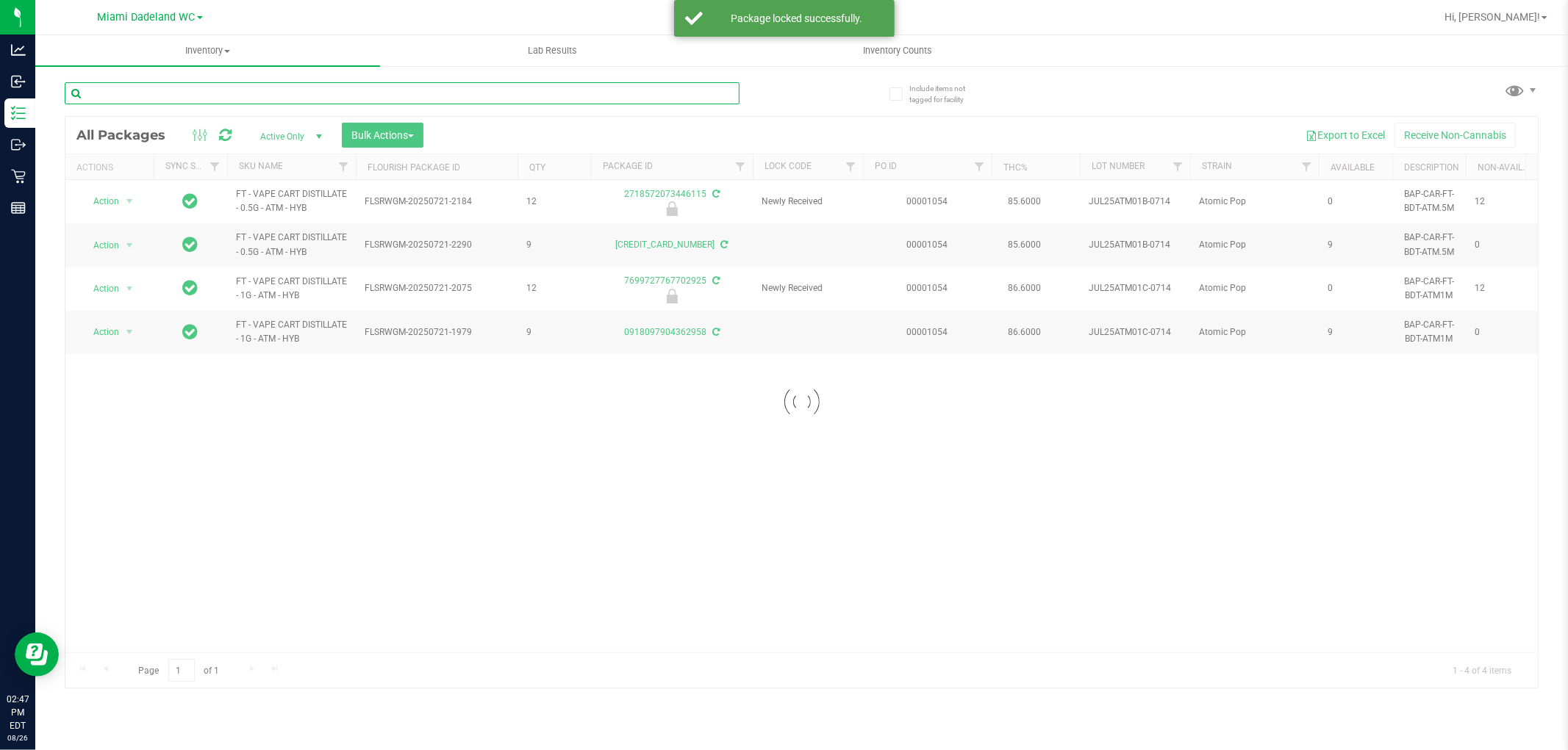
click at [723, 91] on input "text" at bounding box center [402, 93] width 675 height 22
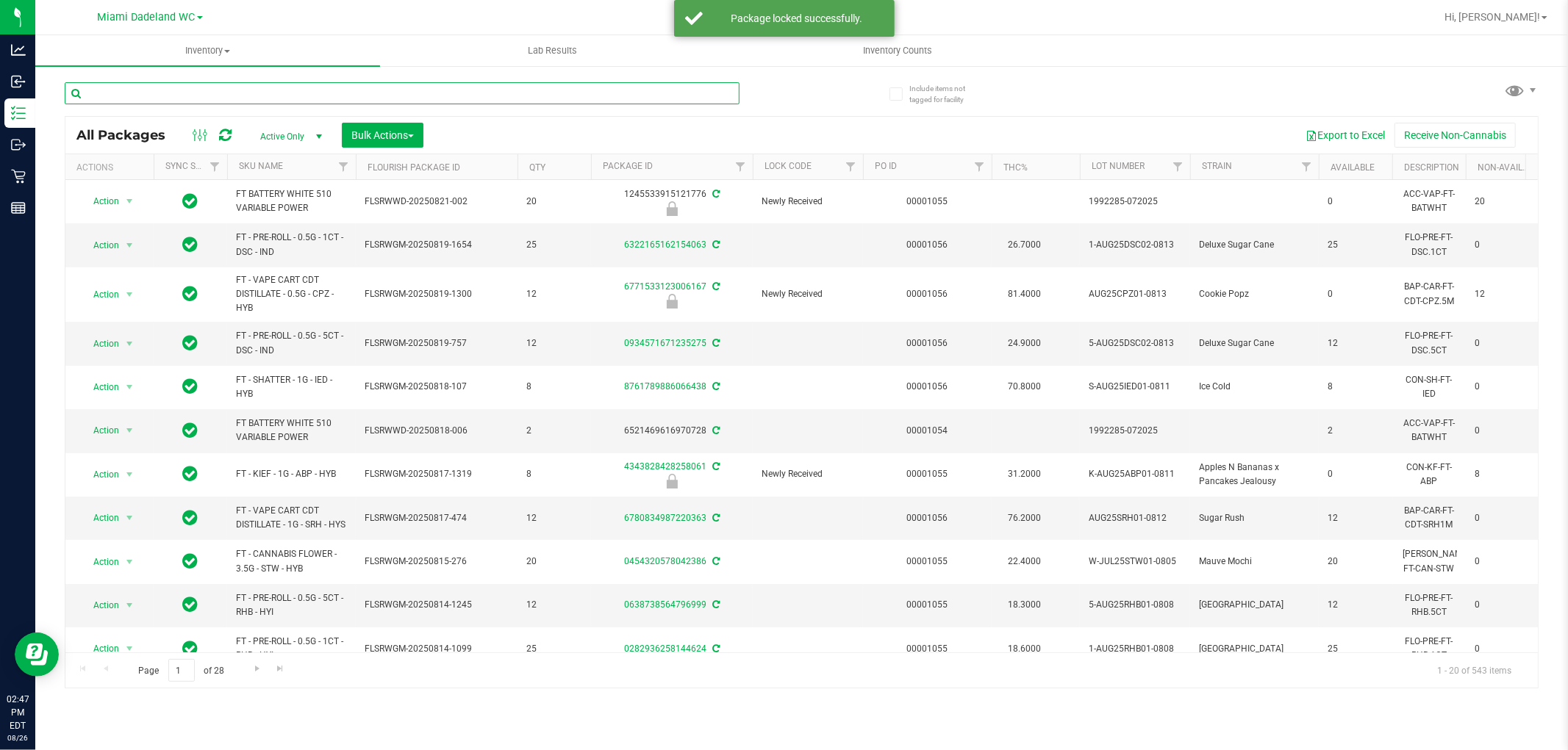
click at [657, 92] on input "text" at bounding box center [402, 93] width 675 height 22
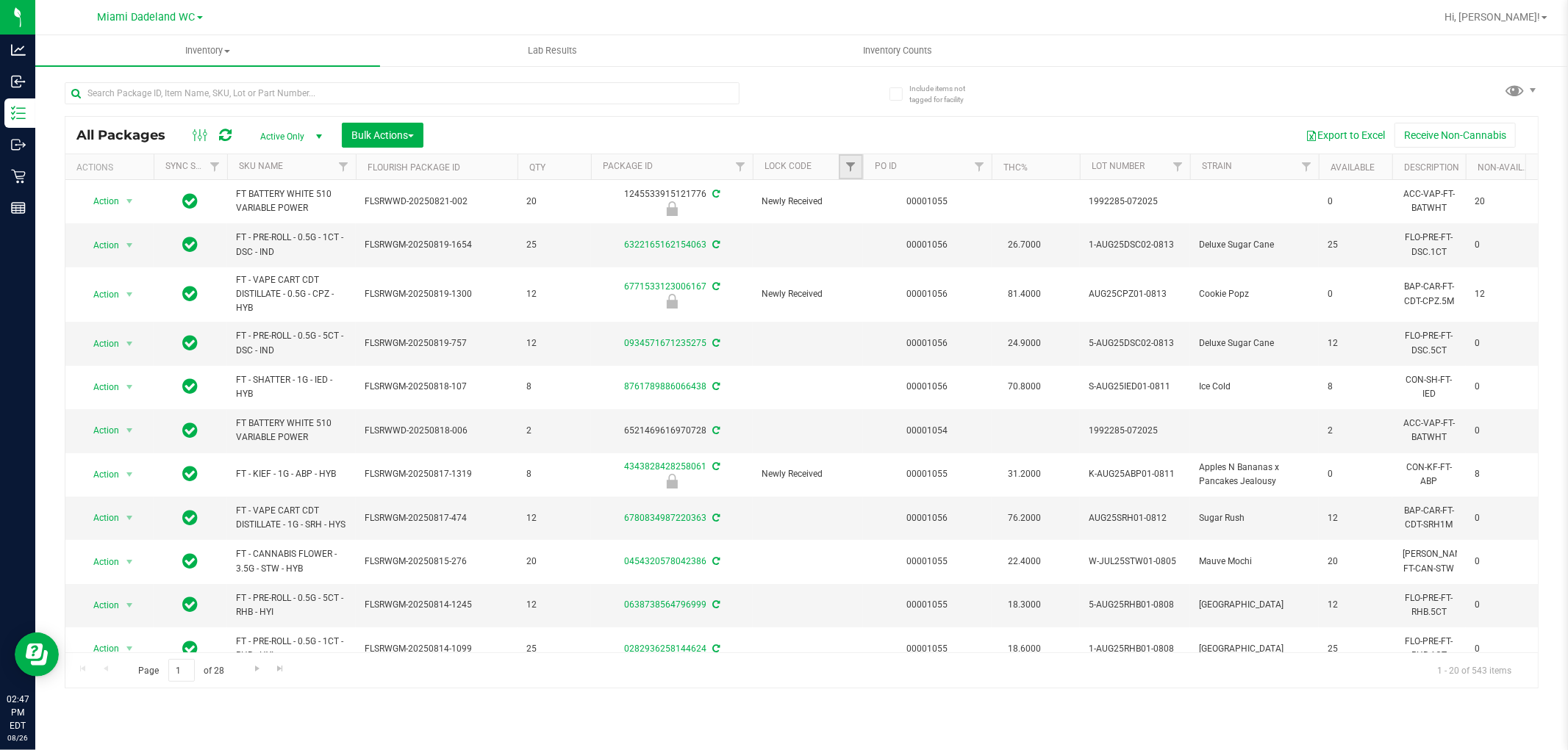
click at [857, 166] on link "Filter" at bounding box center [851, 166] width 24 height 25
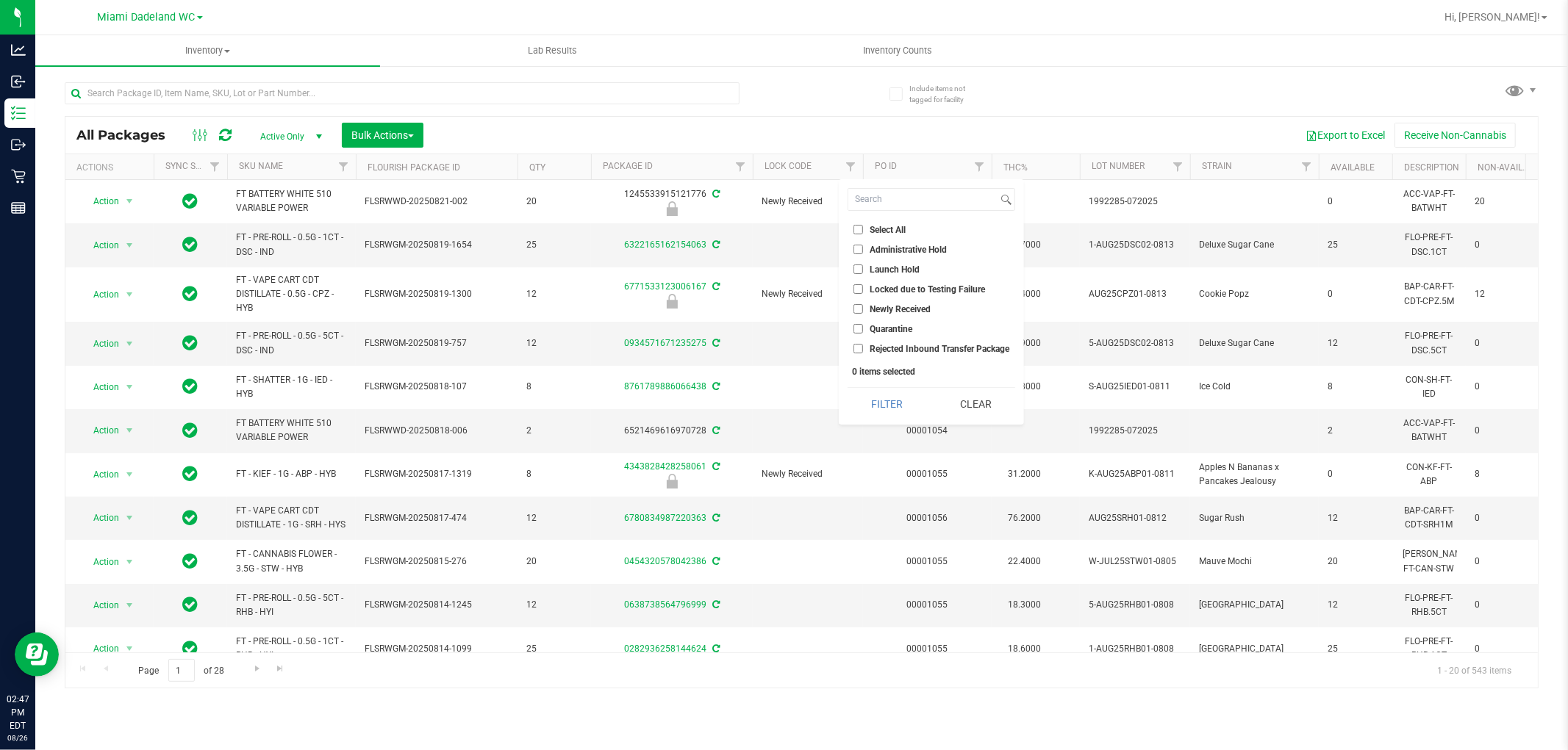
click at [857, 271] on input "Launch Hold" at bounding box center [858, 269] width 10 height 10
checkbox input "true"
click at [908, 403] on button "Filter" at bounding box center [887, 404] width 79 height 33
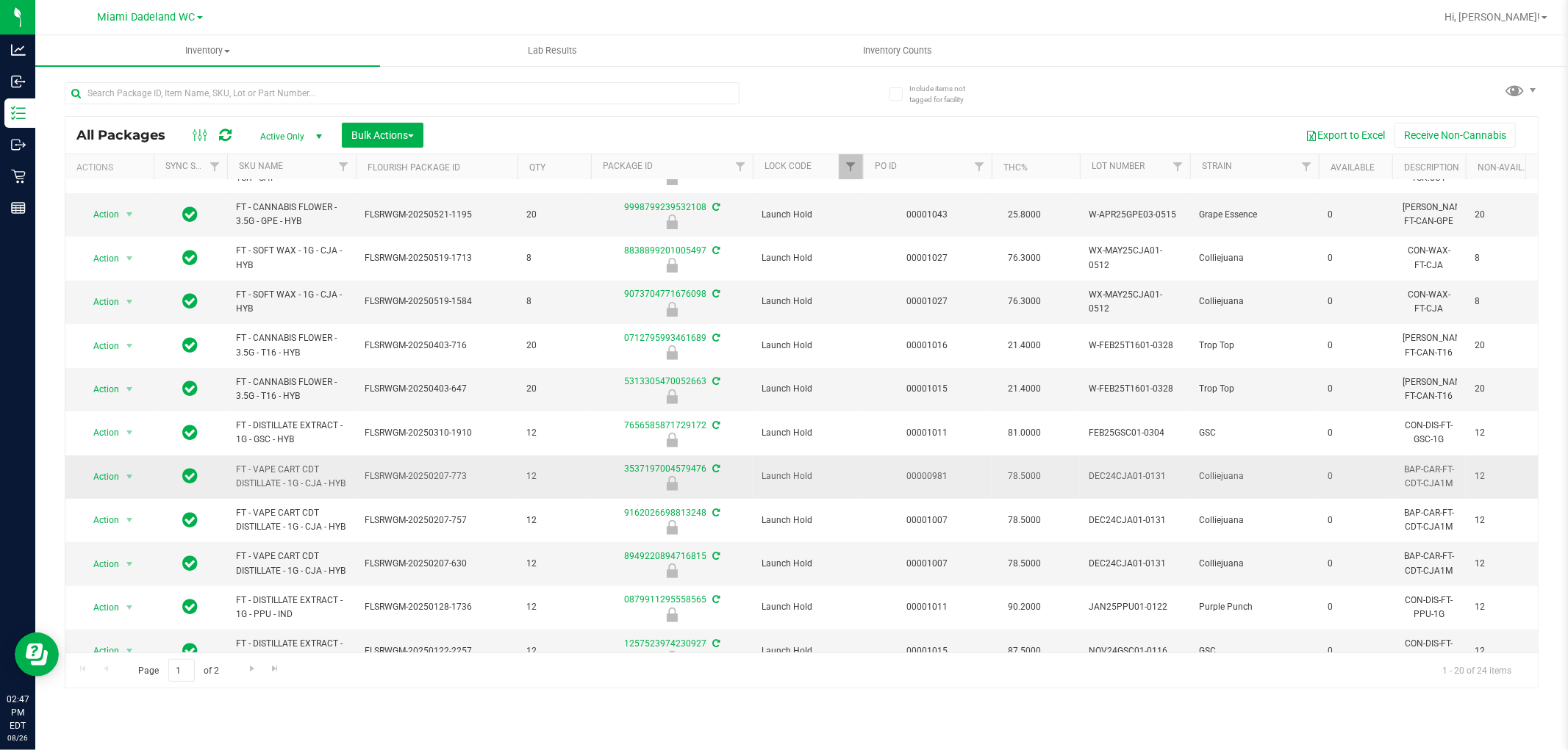
scroll to position [413, 0]
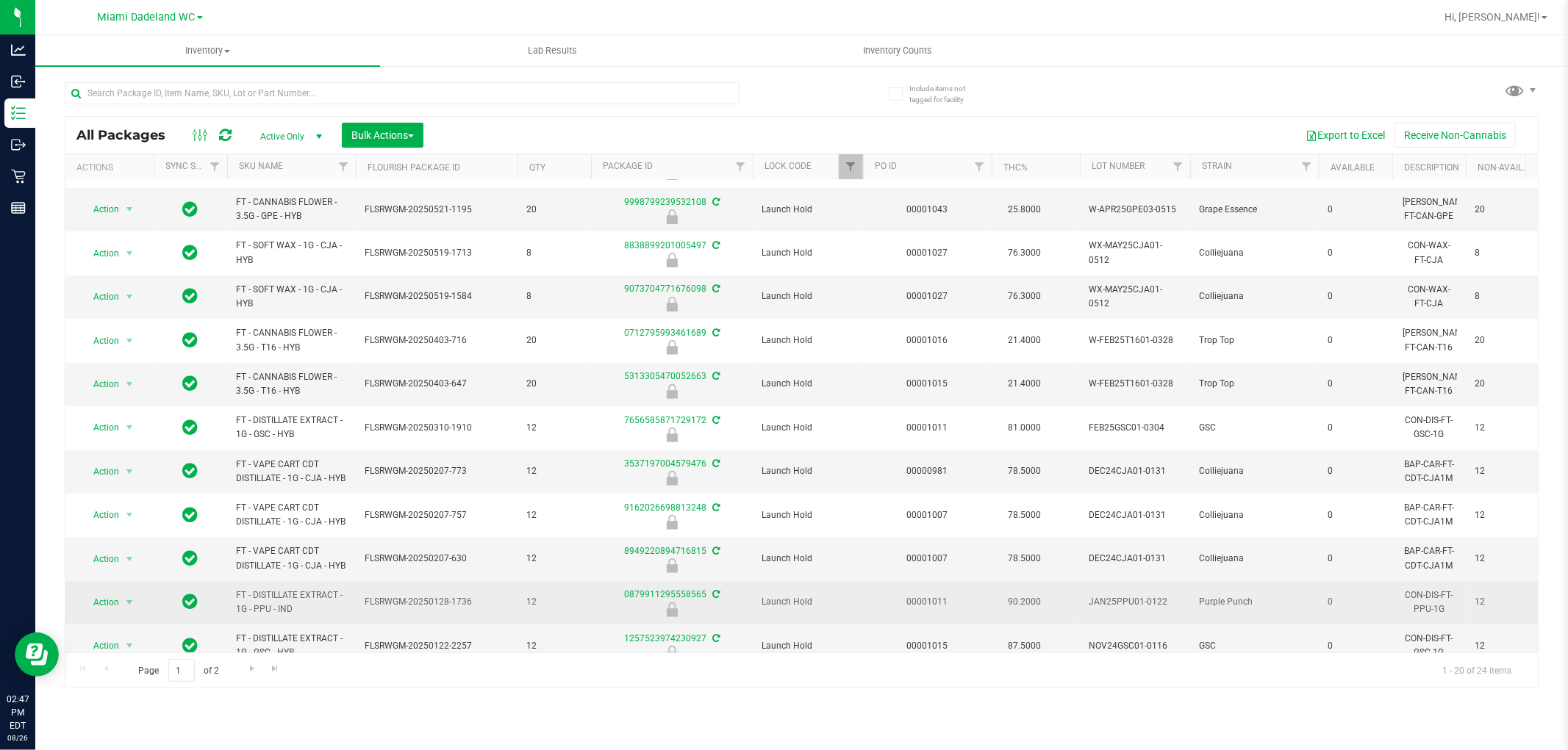
click at [275, 589] on span "FT - DISTILLATE EXTRACT - 1G - PPU - IND" at bounding box center [291, 603] width 111 height 28
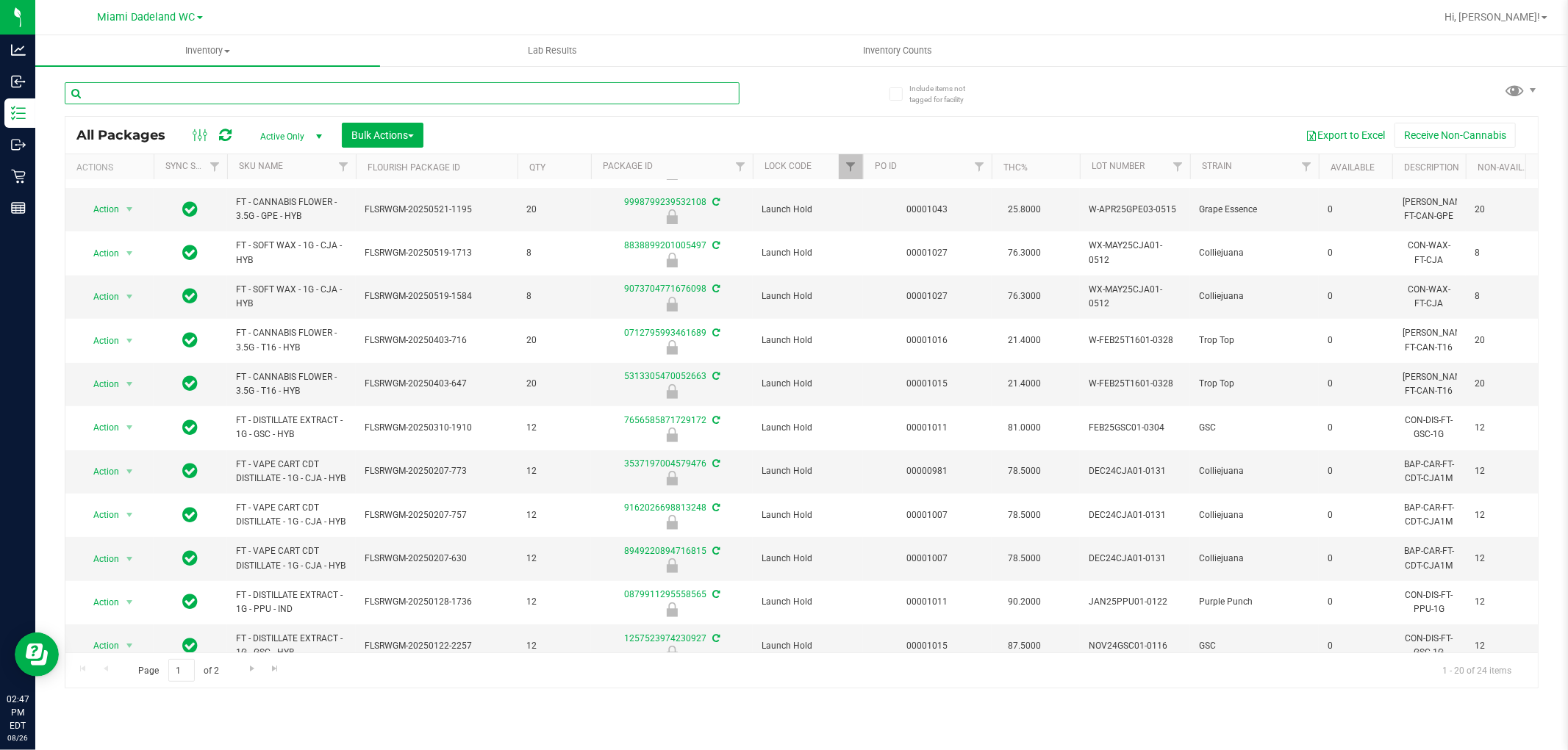
click at [284, 93] on input "text" at bounding box center [402, 93] width 675 height 22
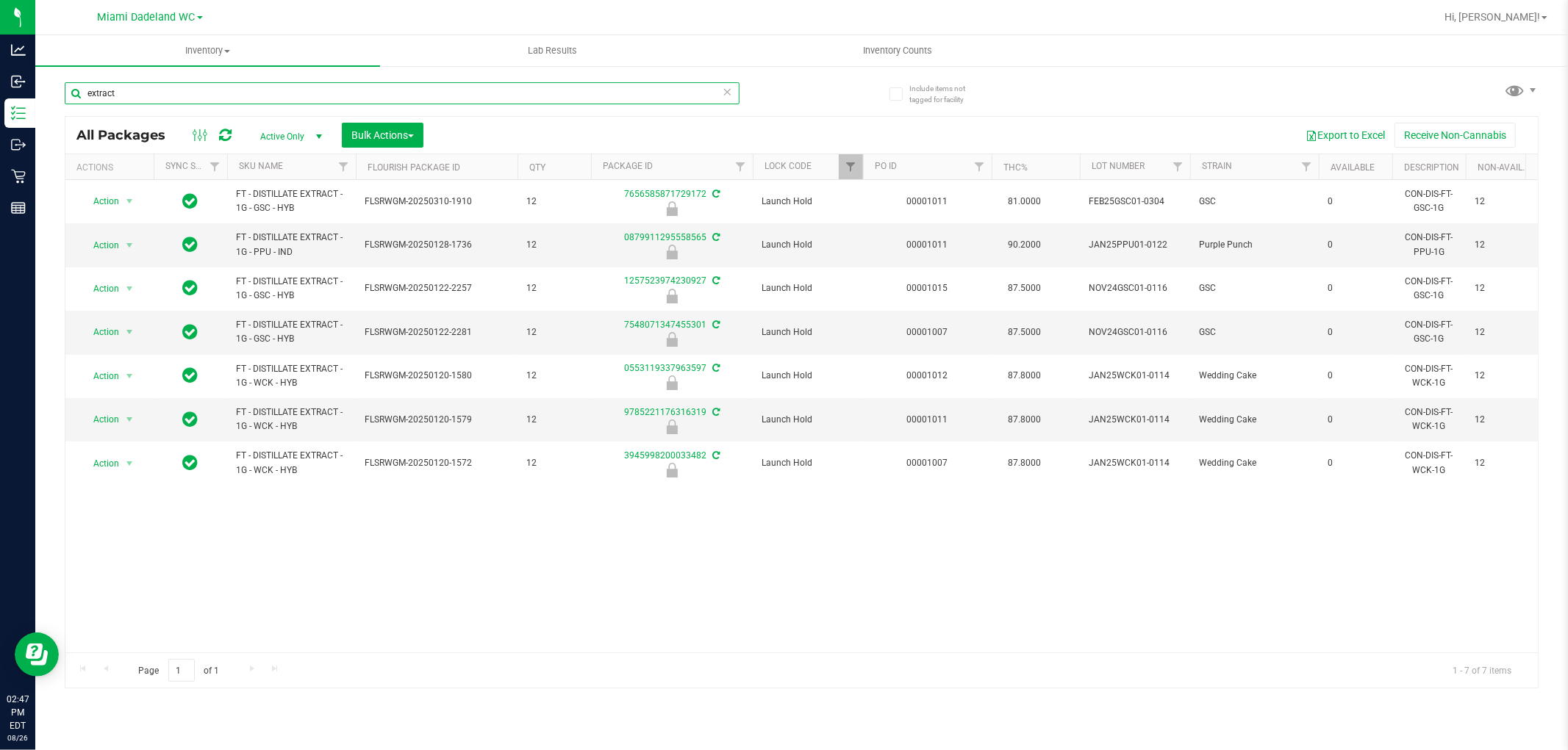
type input "extract"
click at [852, 166] on span "Filter" at bounding box center [851, 167] width 12 height 12
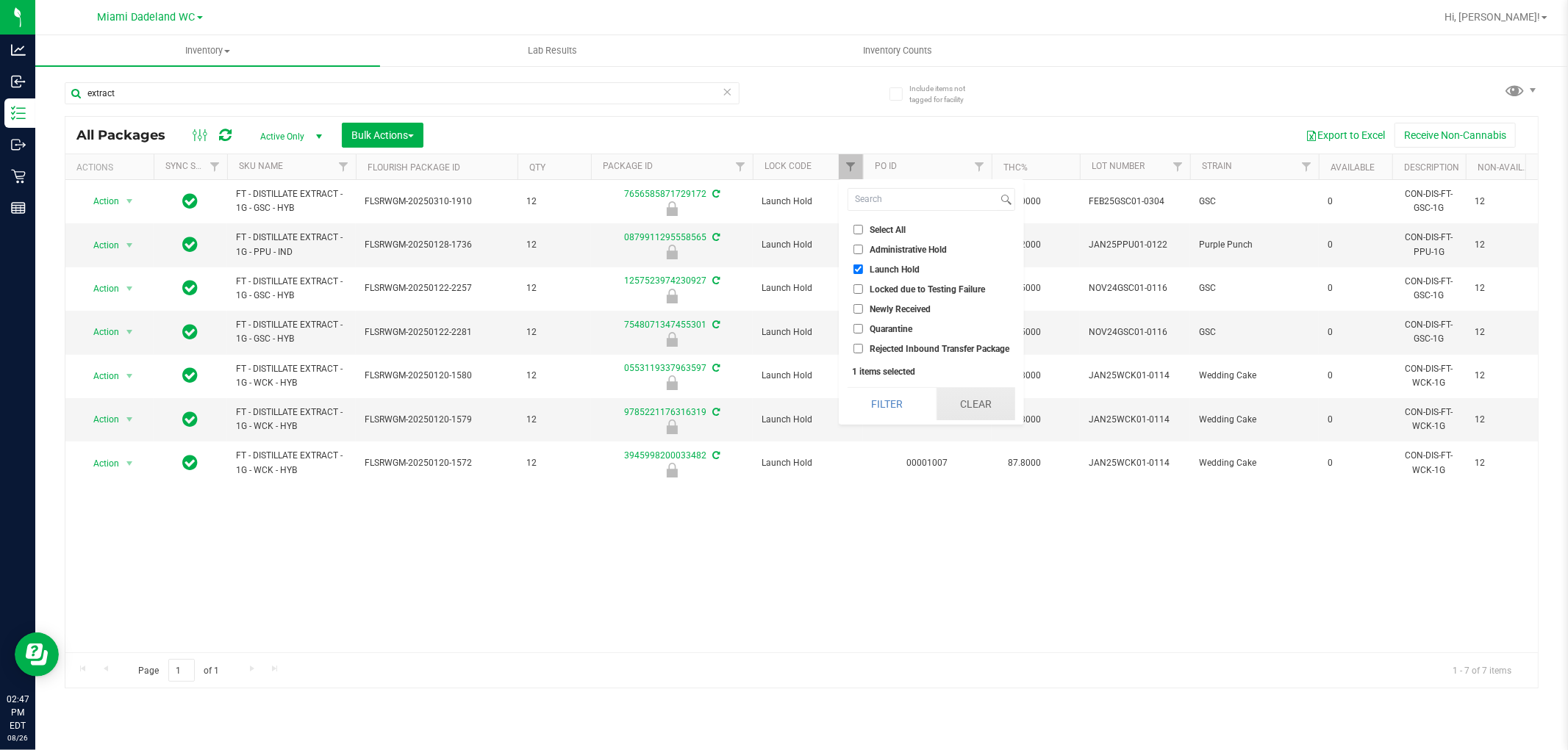
click at [992, 407] on button "Clear" at bounding box center [976, 404] width 79 height 33
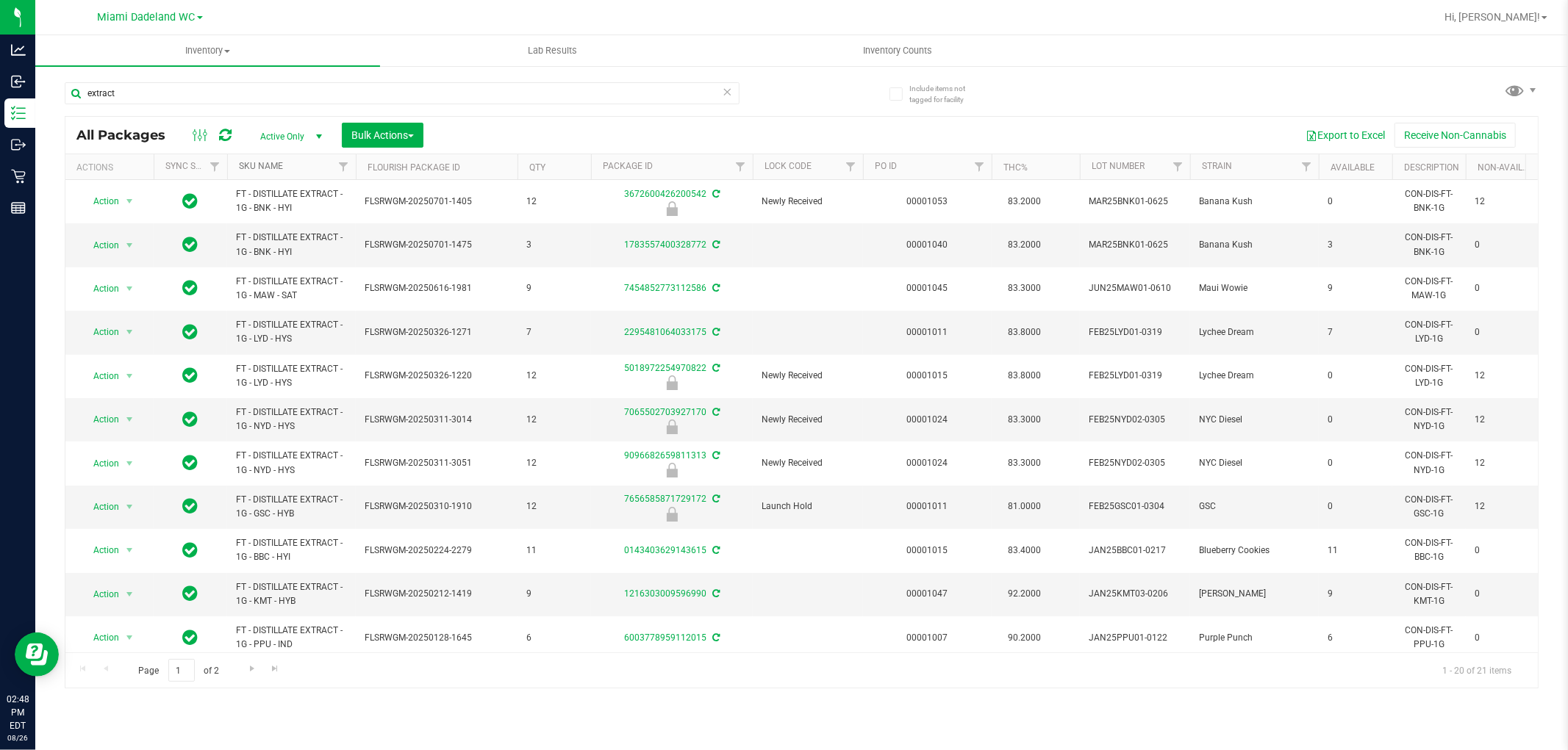
click at [255, 163] on link "SKU Name" at bounding box center [261, 166] width 44 height 11
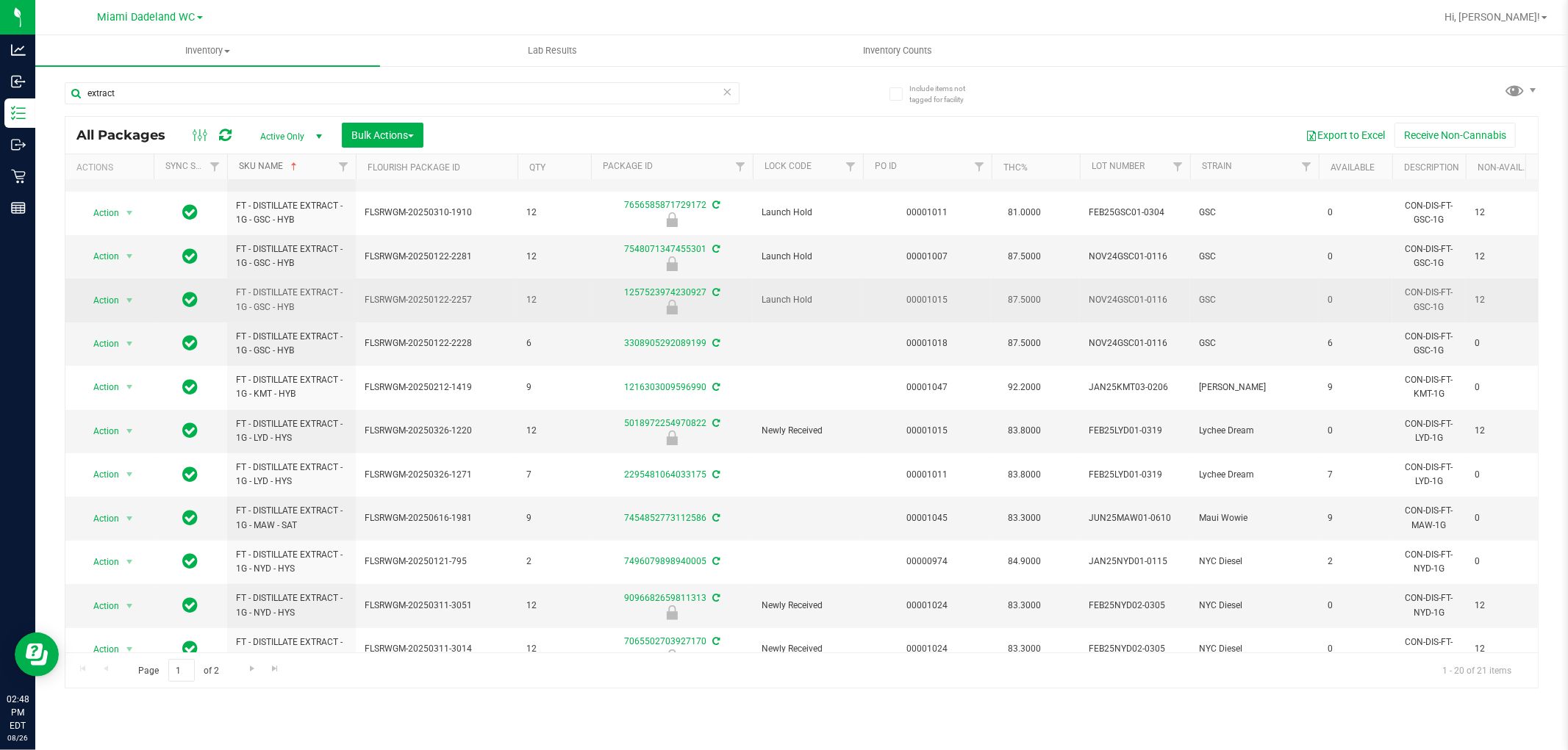
scroll to position [82, 0]
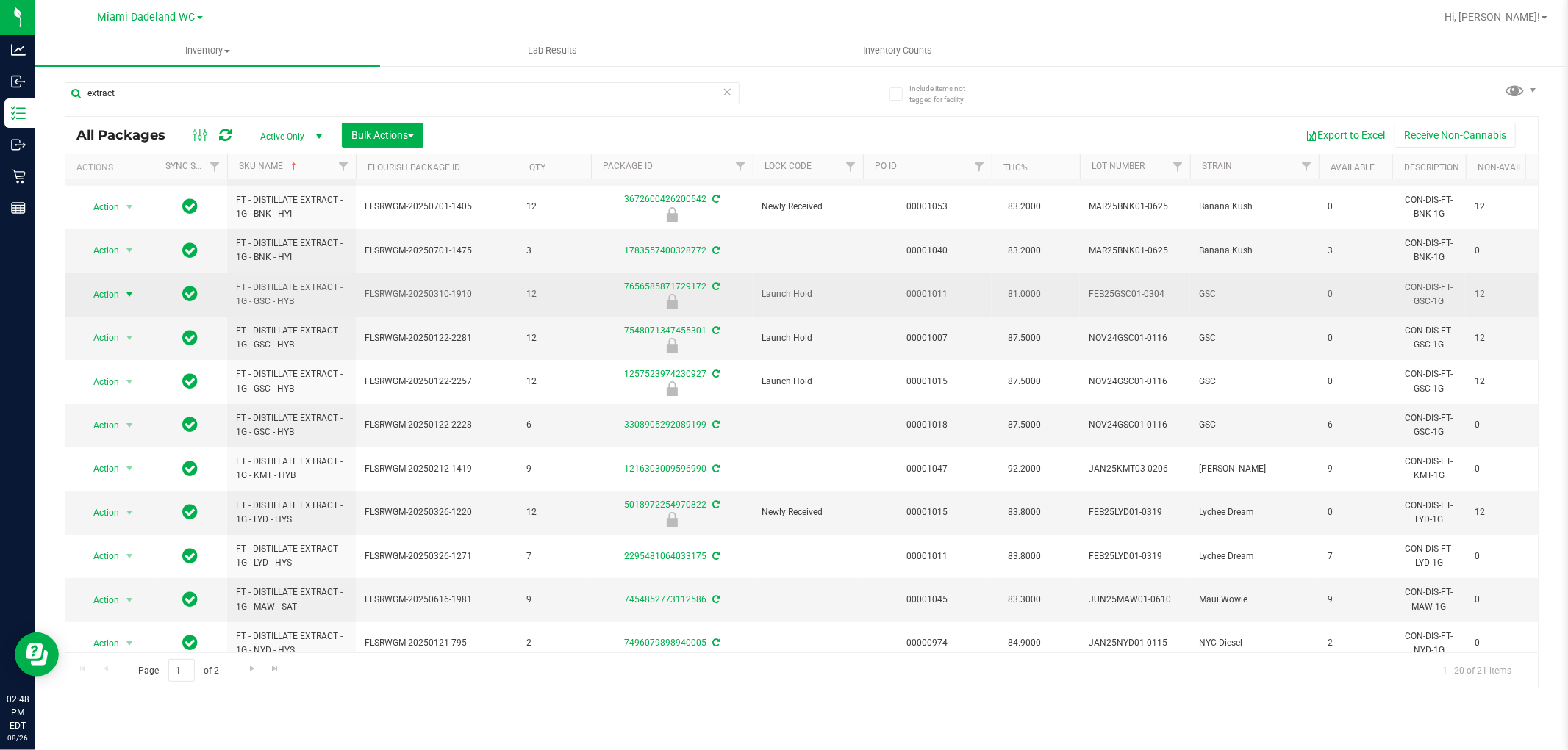
click at [122, 291] on span "select" at bounding box center [129, 294] width 18 height 20
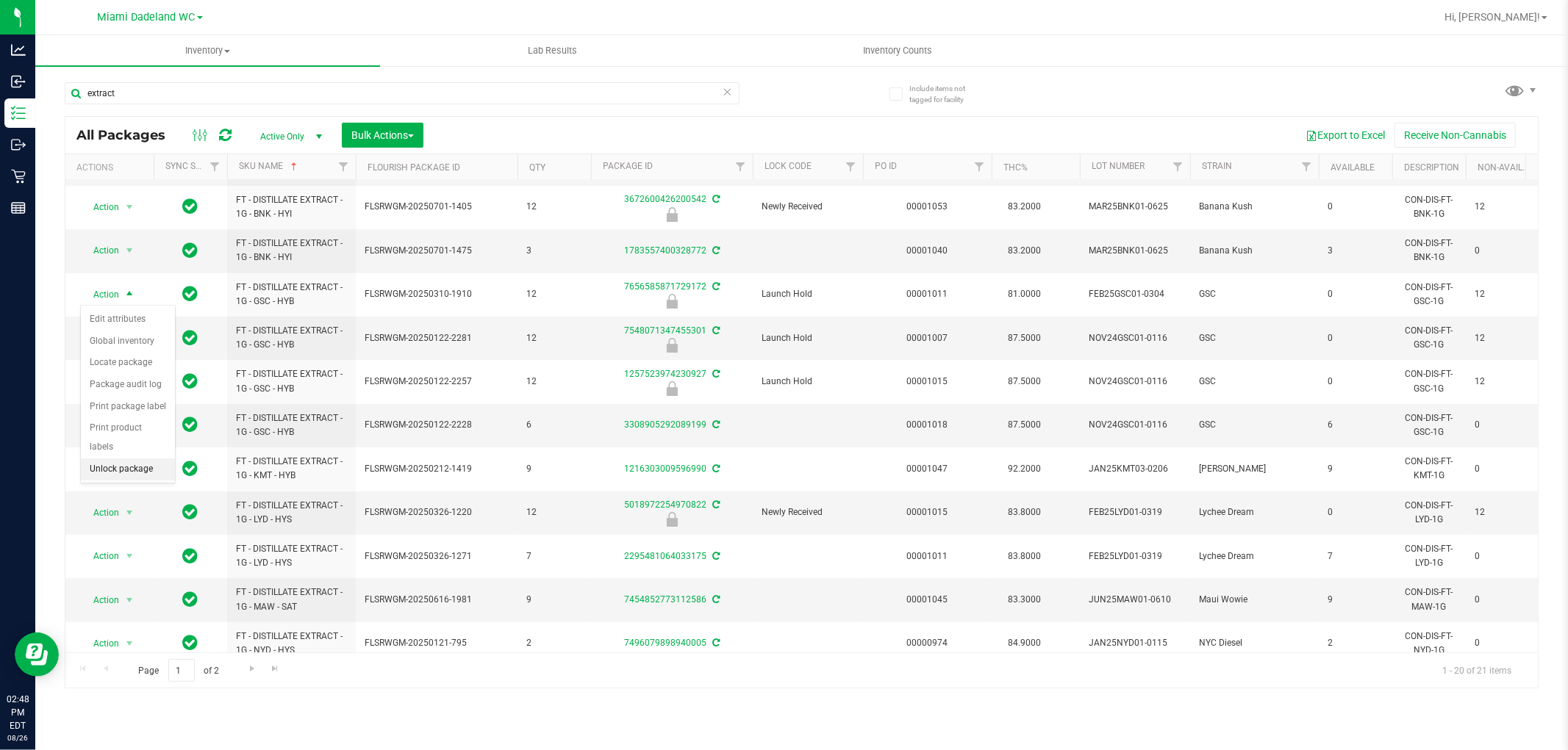
click at [140, 467] on li "Unlock package" at bounding box center [128, 470] width 94 height 22
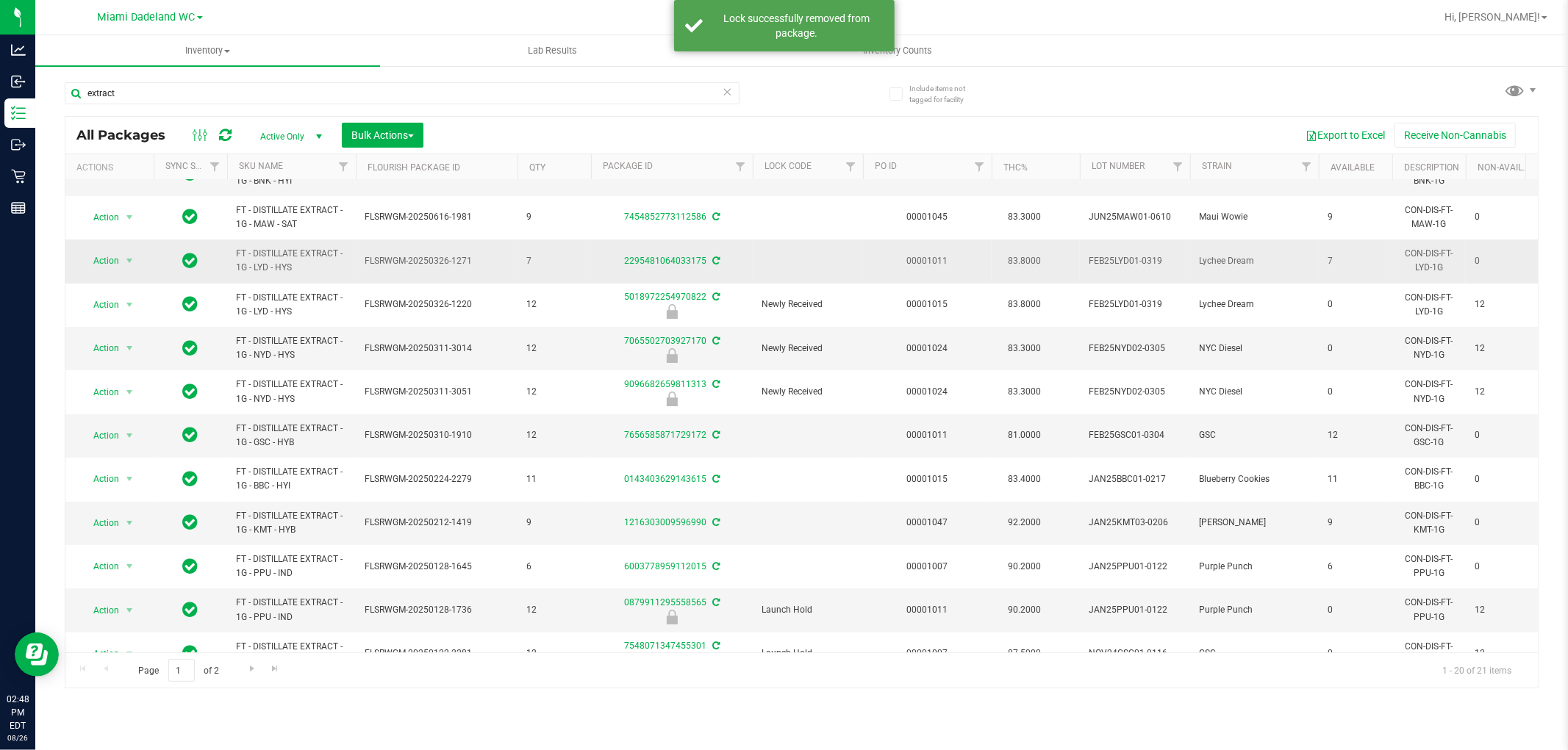
scroll to position [163, 0]
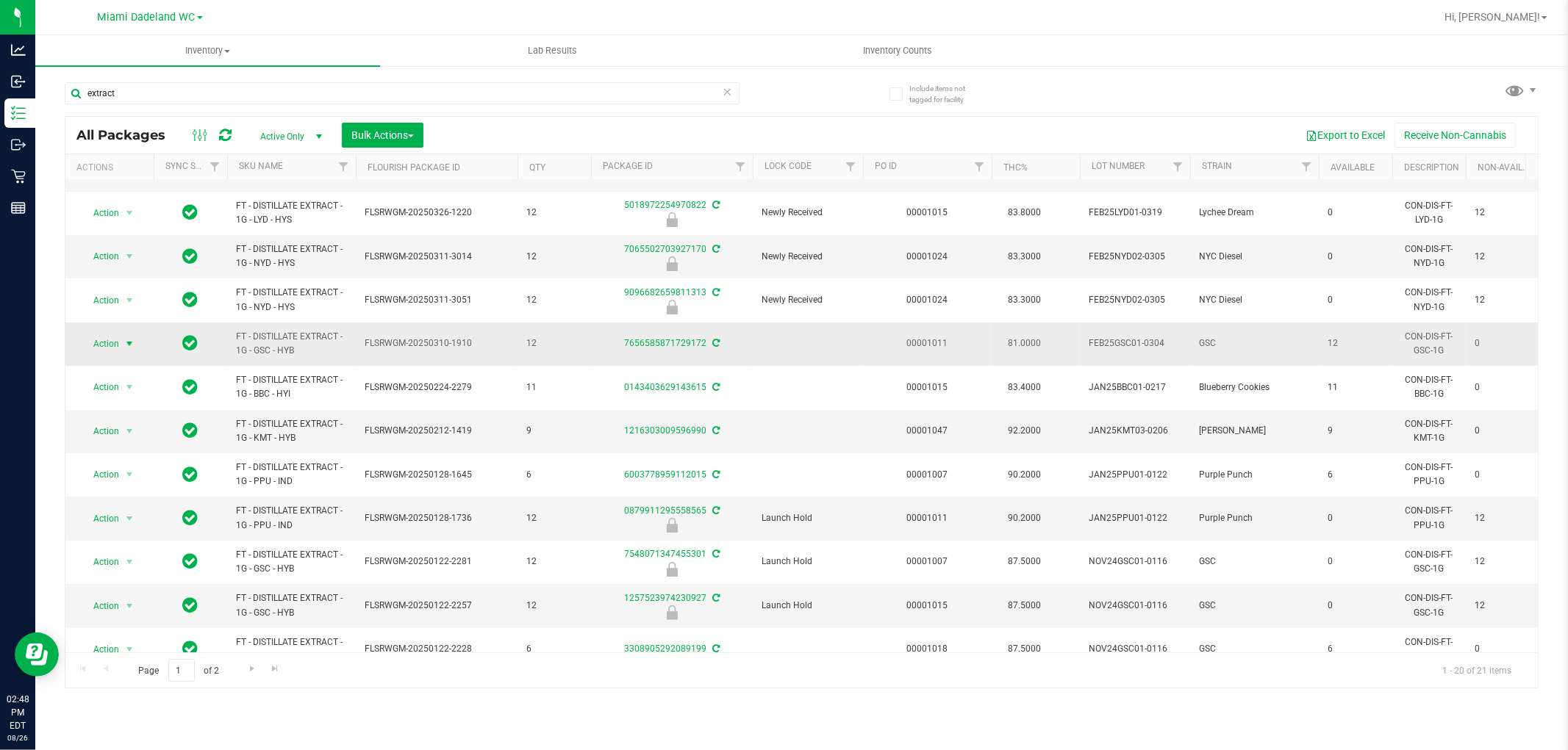
click at [104, 349] on span "Action" at bounding box center [100, 343] width 39 height 20
click at [138, 478] on li "Lock package" at bounding box center [138, 478] width 114 height 22
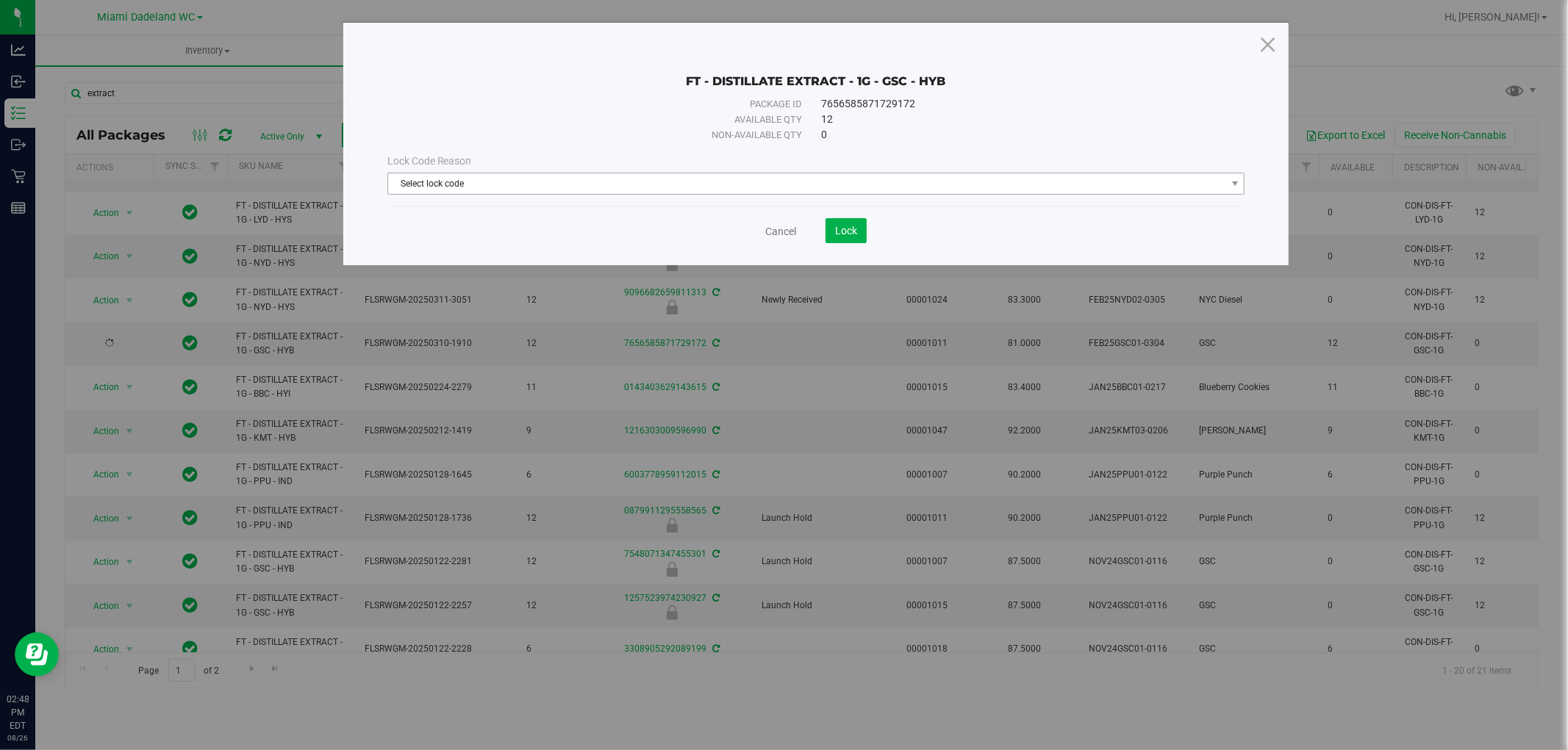
click at [607, 186] on span "Select lock code" at bounding box center [807, 183] width 838 height 20
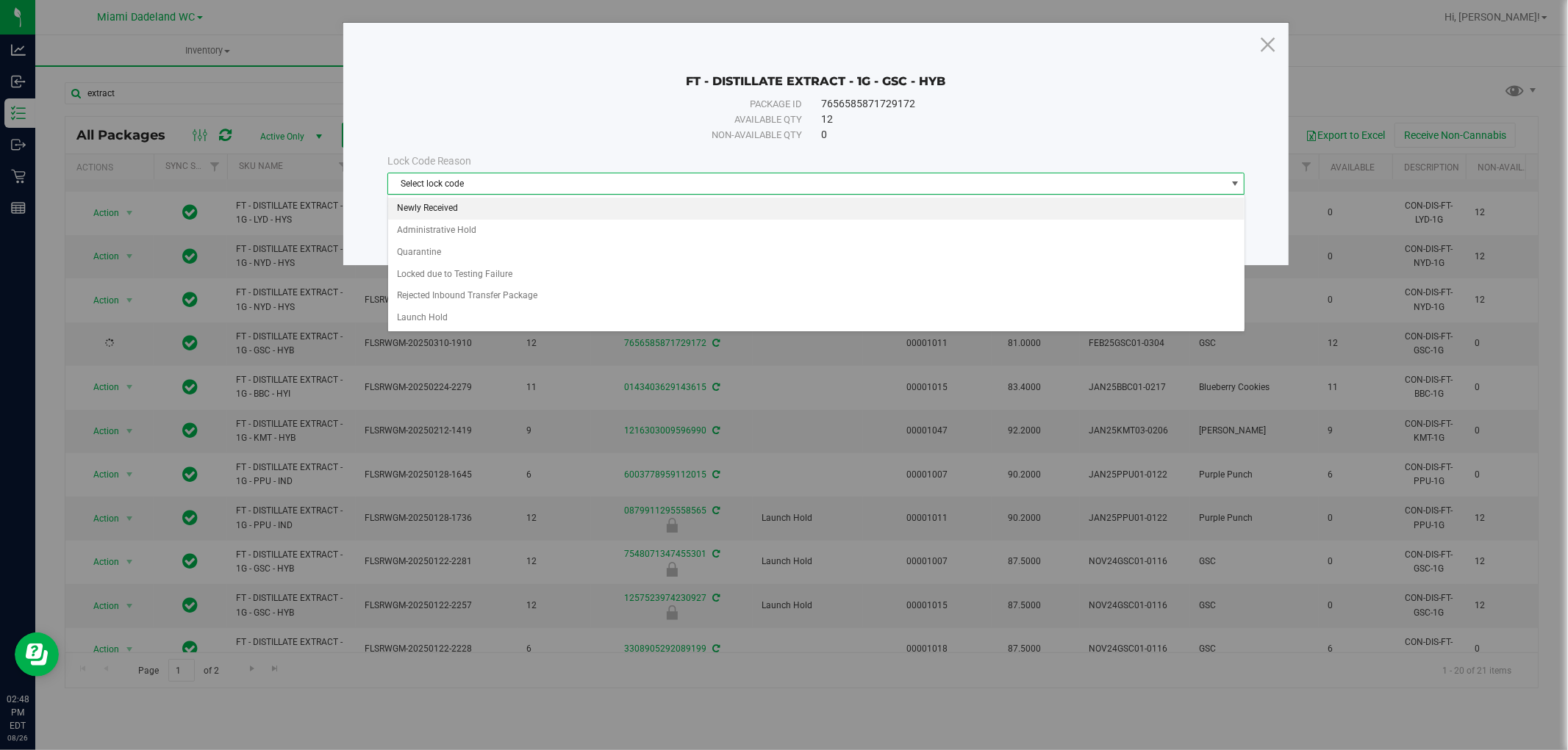
click at [582, 203] on li "Newly Received" at bounding box center [816, 208] width 856 height 22
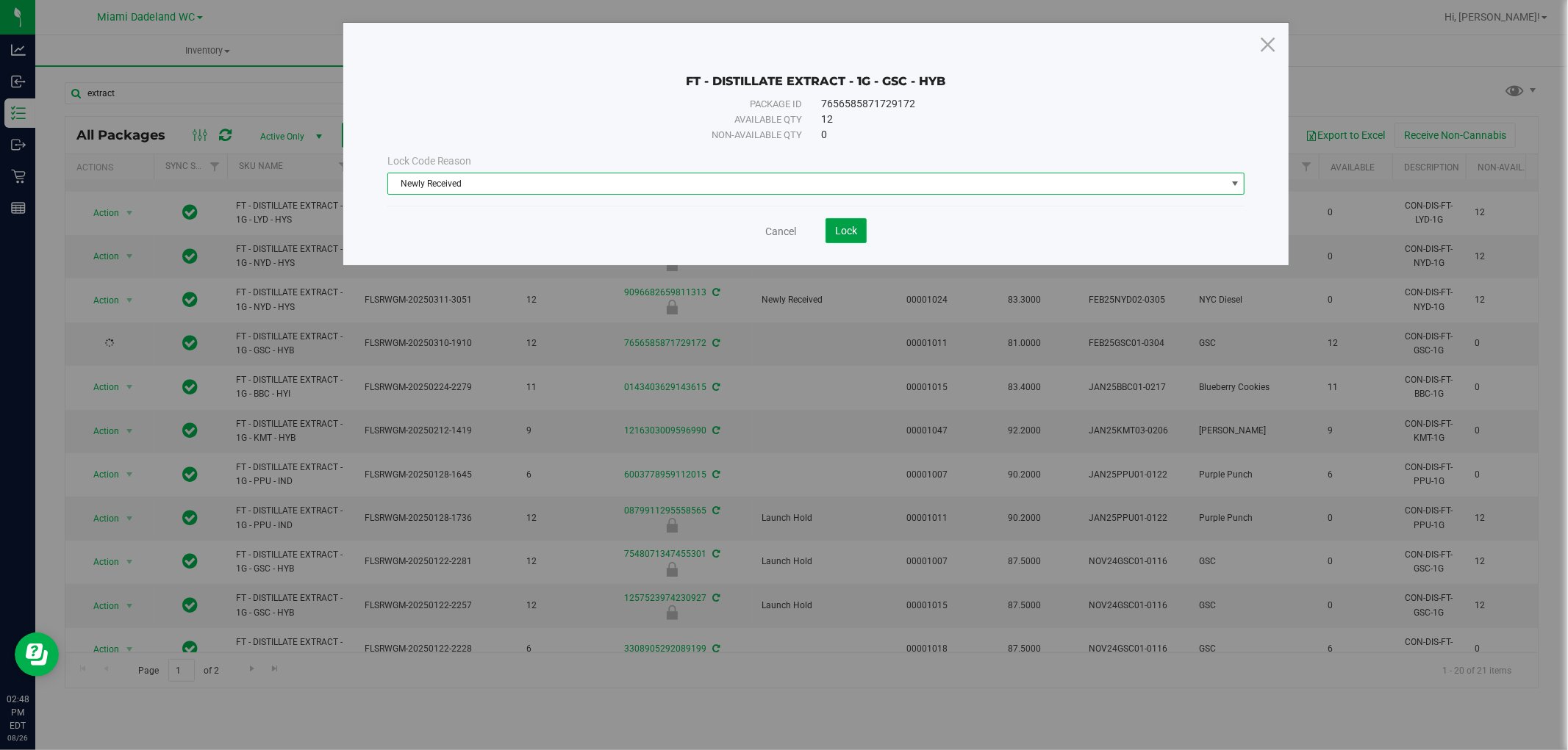
click at [837, 234] on span "Lock" at bounding box center [846, 231] width 22 height 12
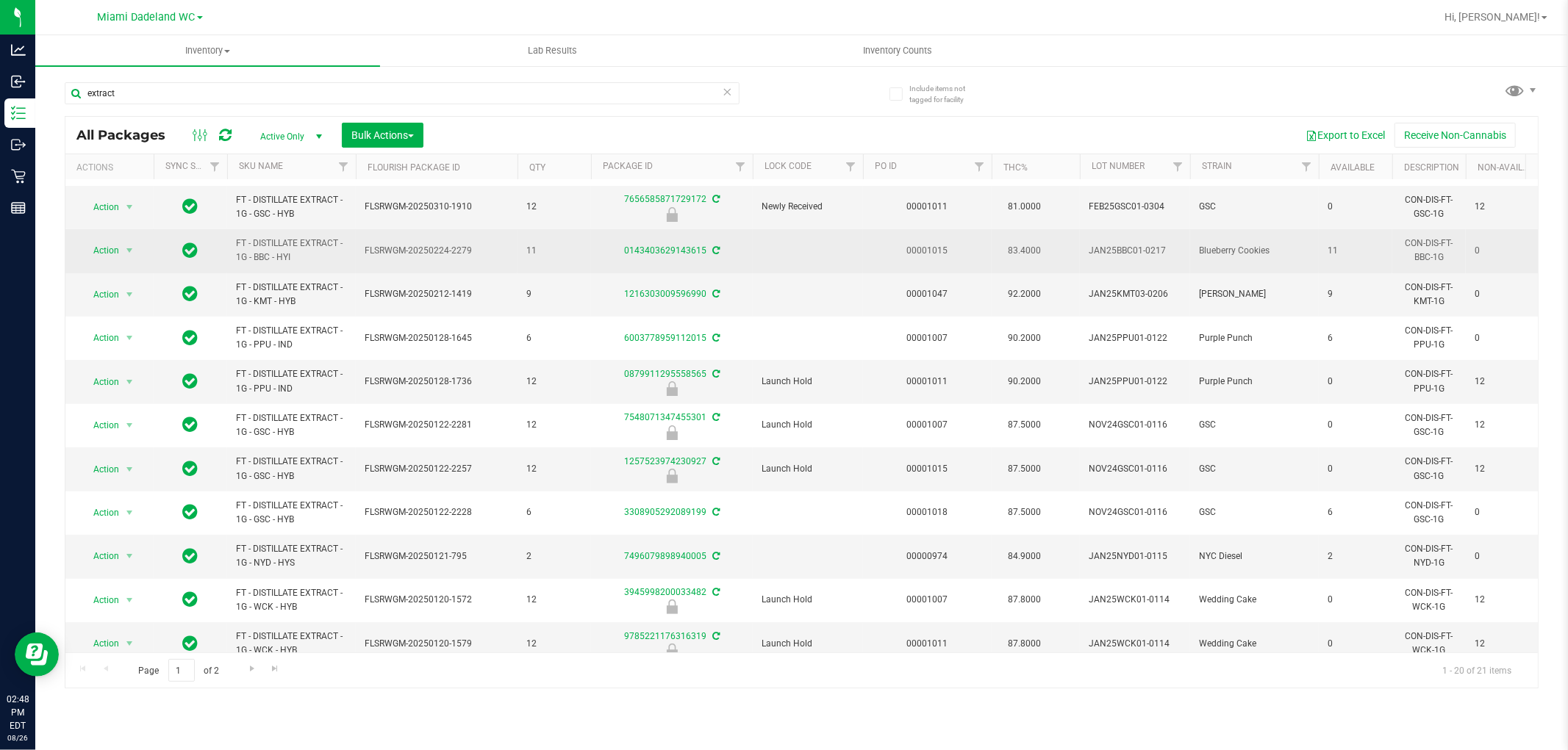
scroll to position [327, 0]
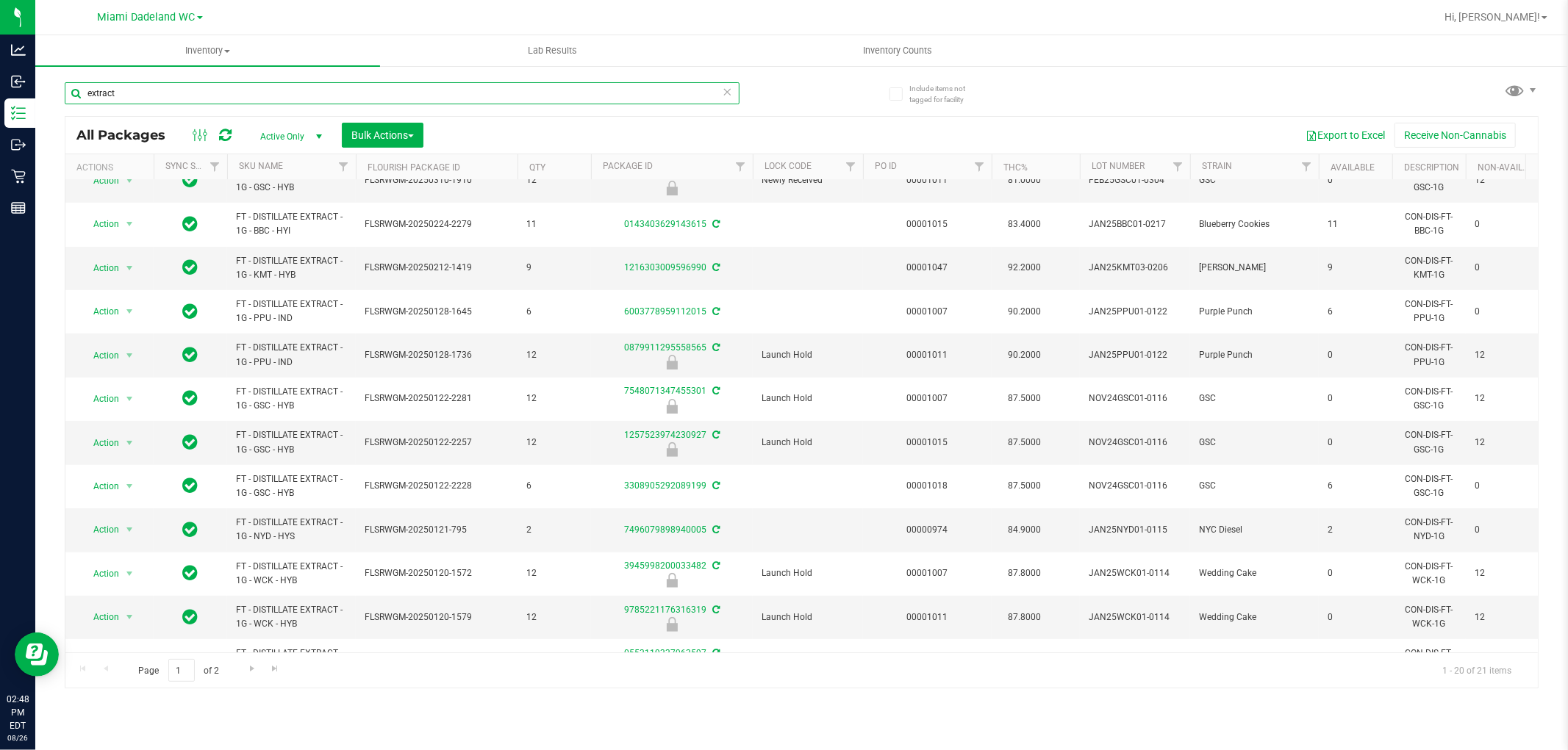
click at [386, 88] on input "extract" at bounding box center [402, 93] width 675 height 22
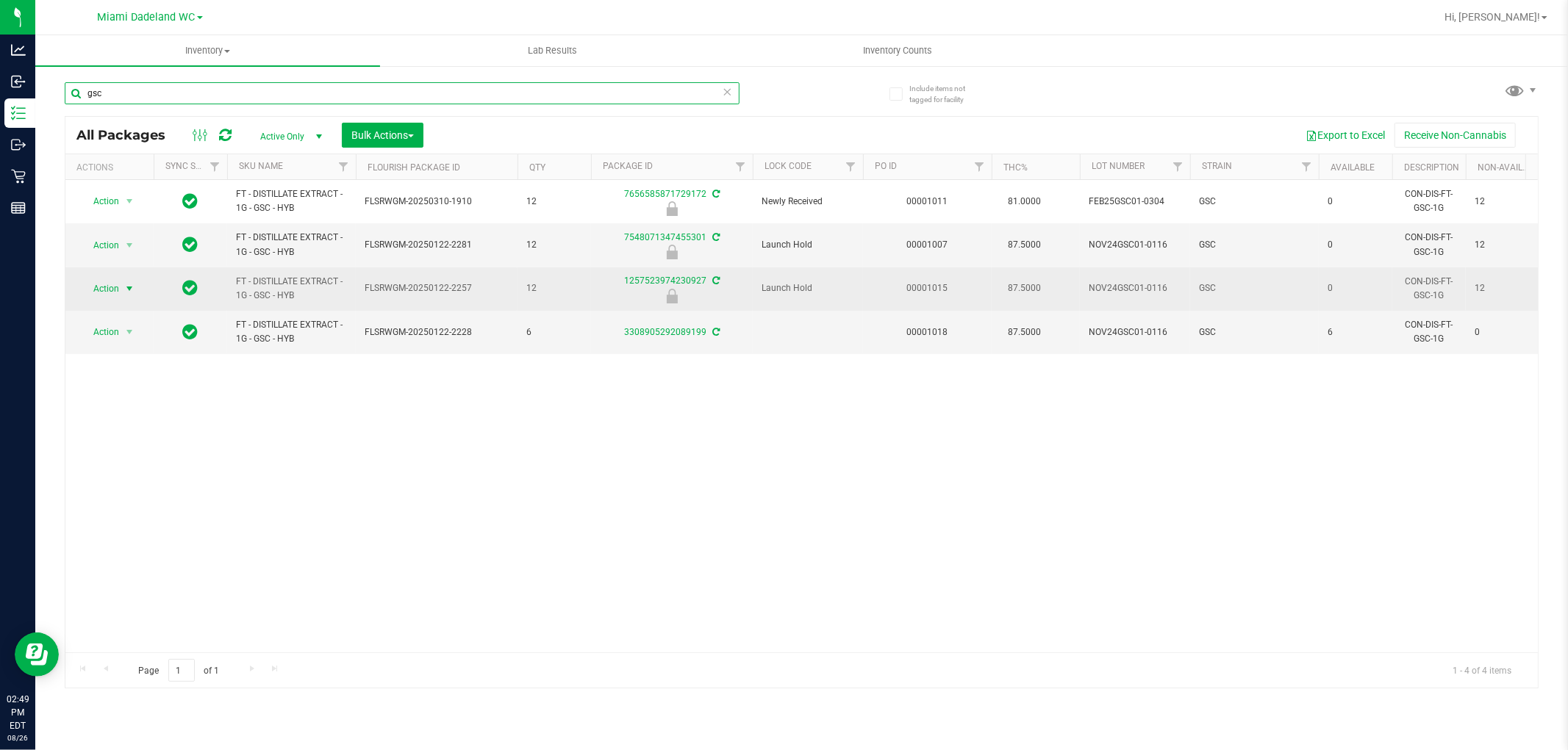
type input "gsc"
click at [98, 280] on span "Action" at bounding box center [100, 288] width 39 height 20
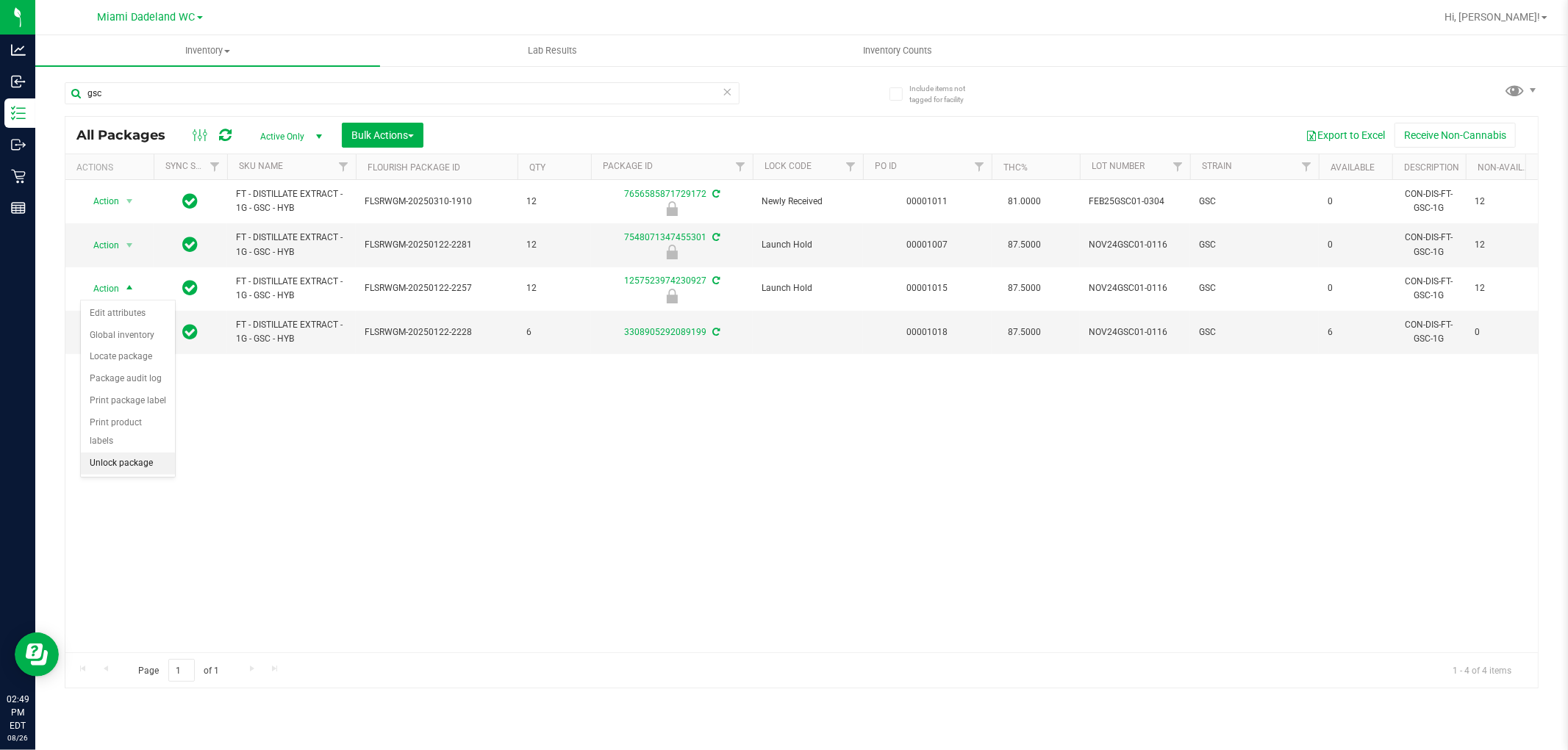
click at [147, 465] on li "Unlock package" at bounding box center [128, 463] width 94 height 22
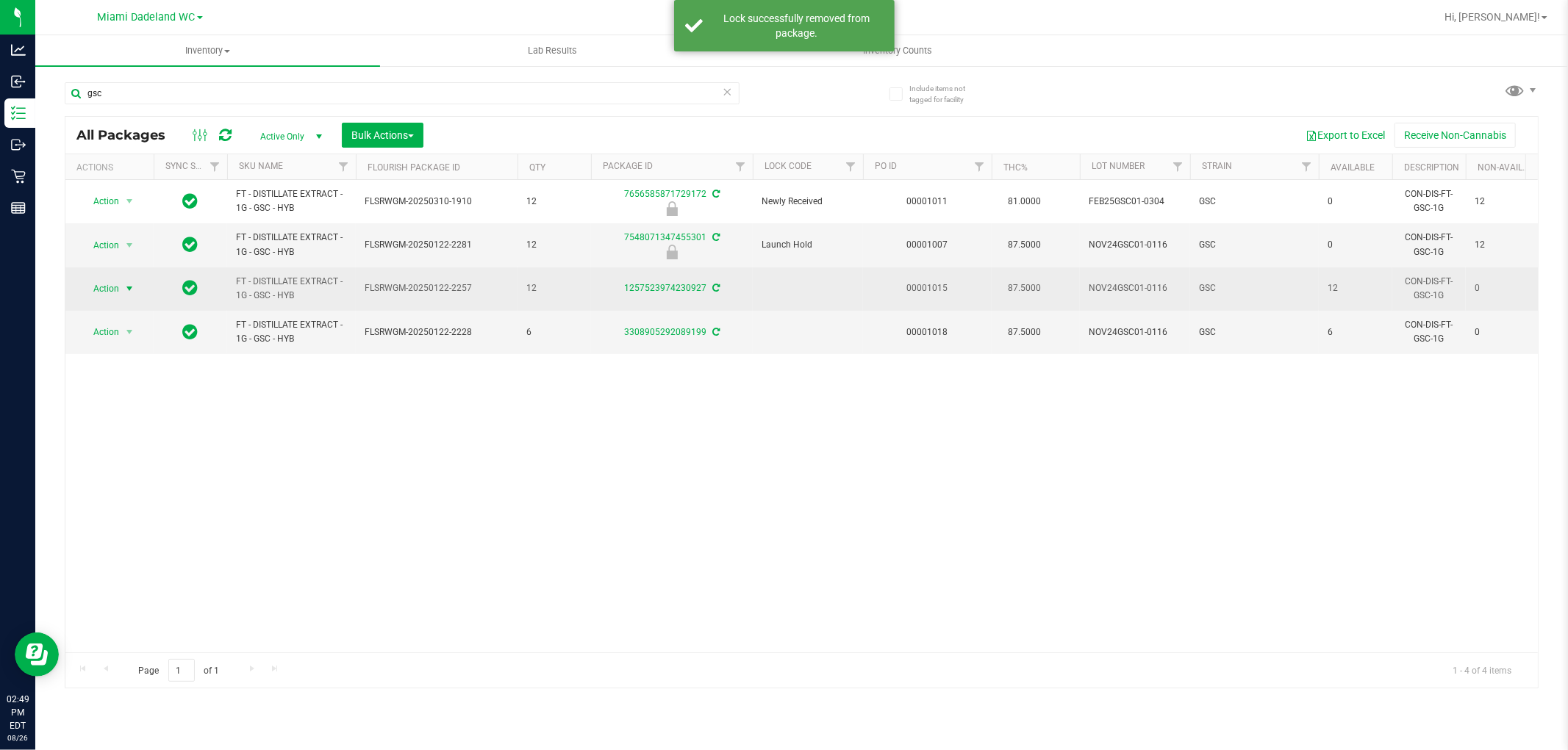
click at [111, 287] on span "Action" at bounding box center [100, 288] width 39 height 20
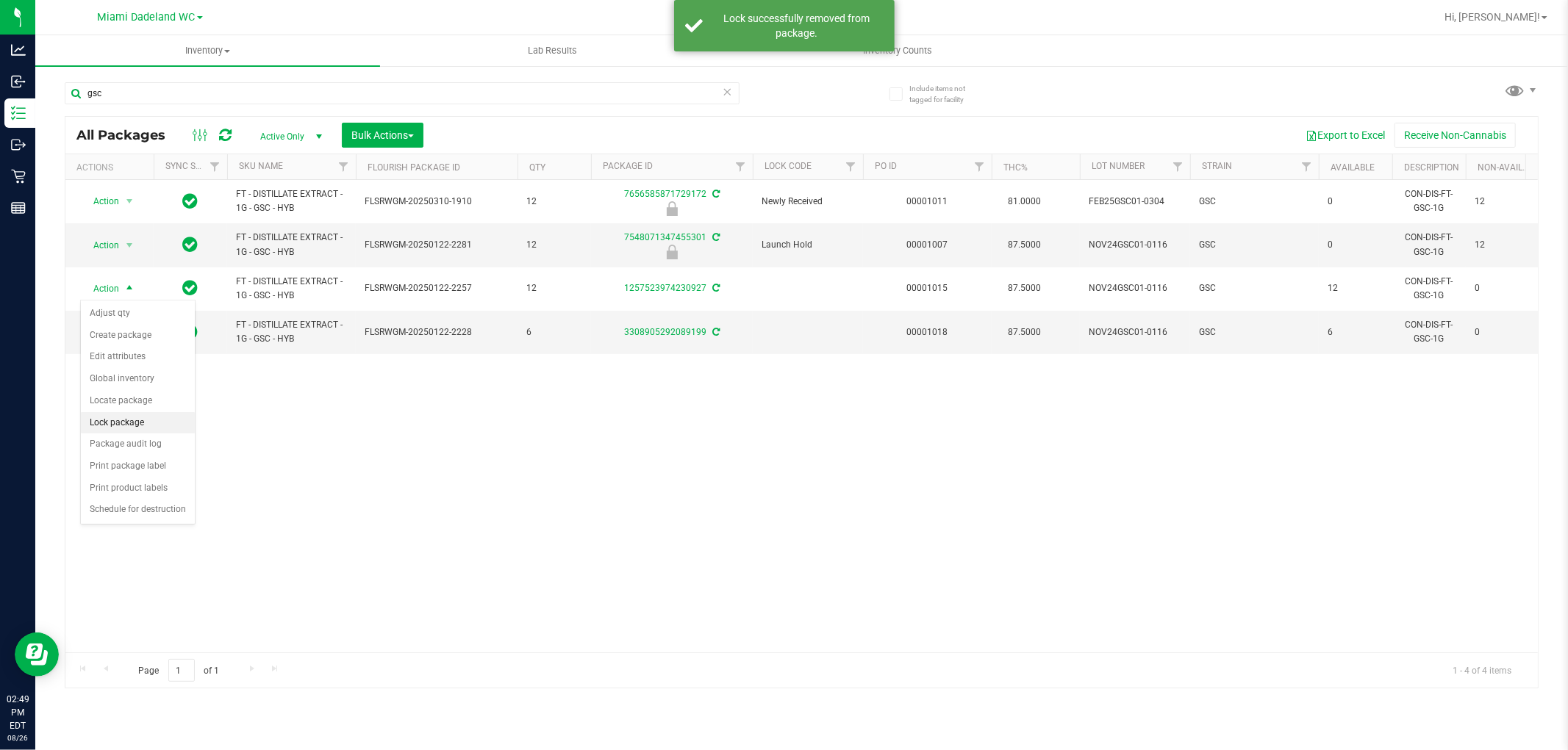
click at [135, 424] on li "Lock package" at bounding box center [138, 423] width 114 height 22
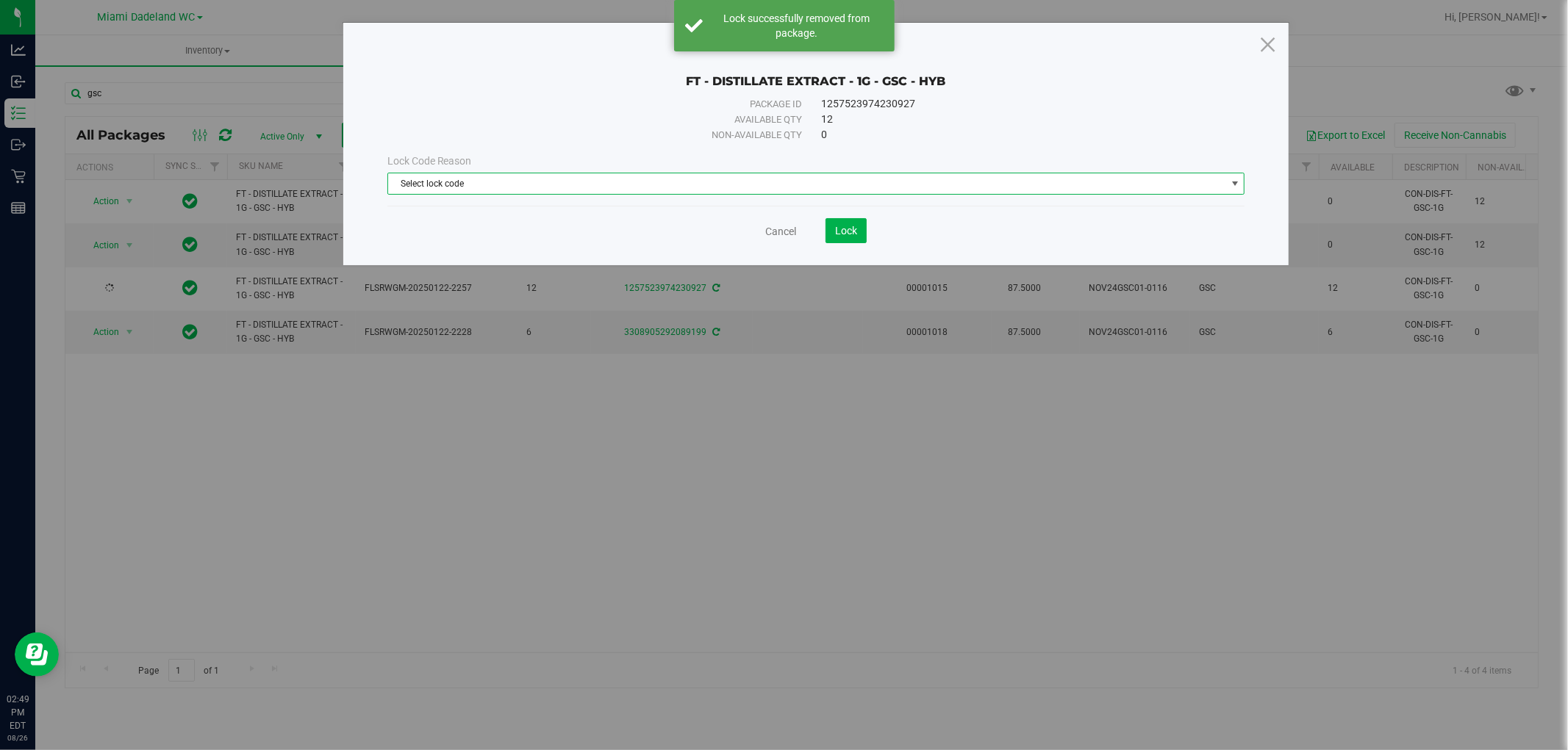
click at [682, 180] on span "Select lock code" at bounding box center [807, 183] width 838 height 20
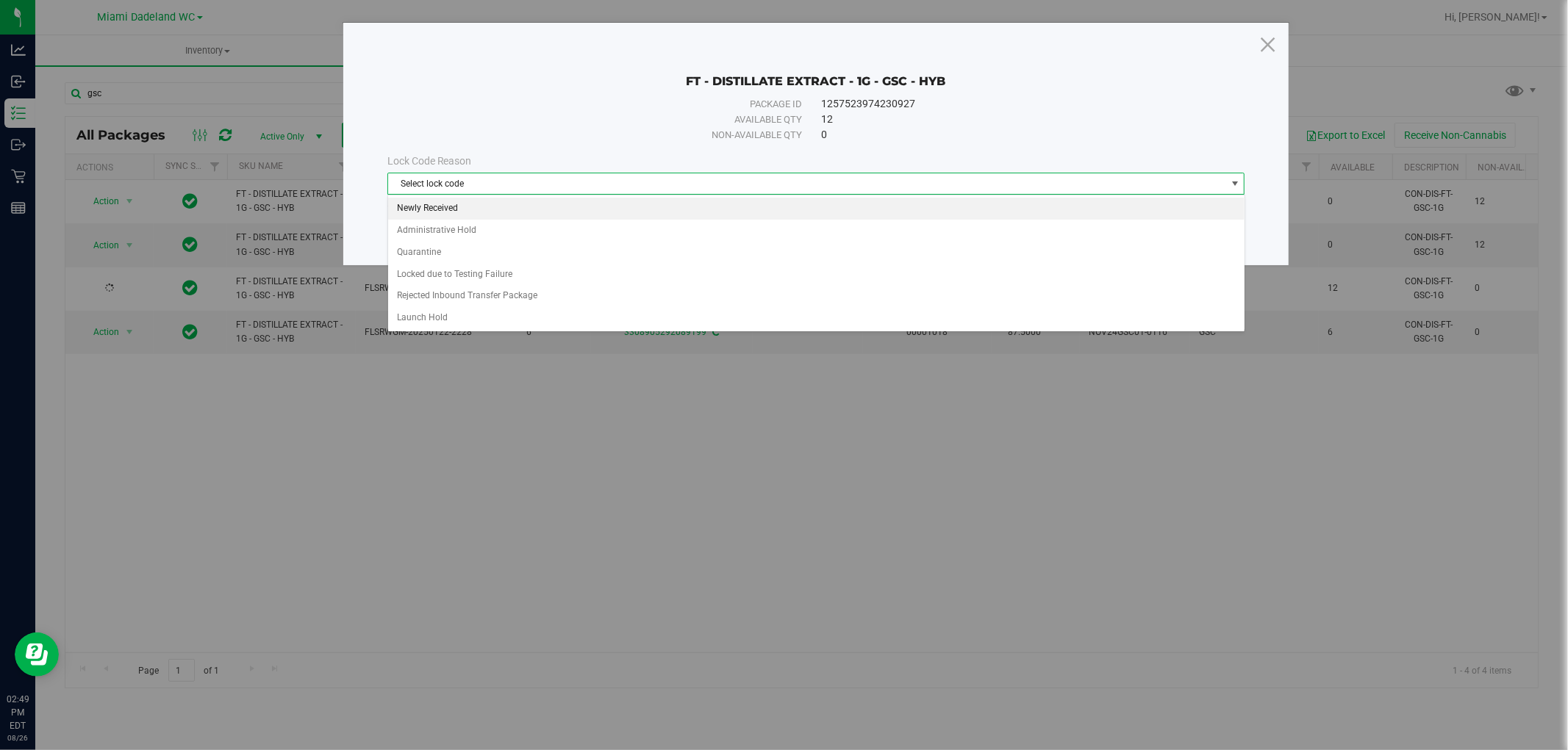
click at [672, 214] on li "Newly Received" at bounding box center [816, 208] width 856 height 22
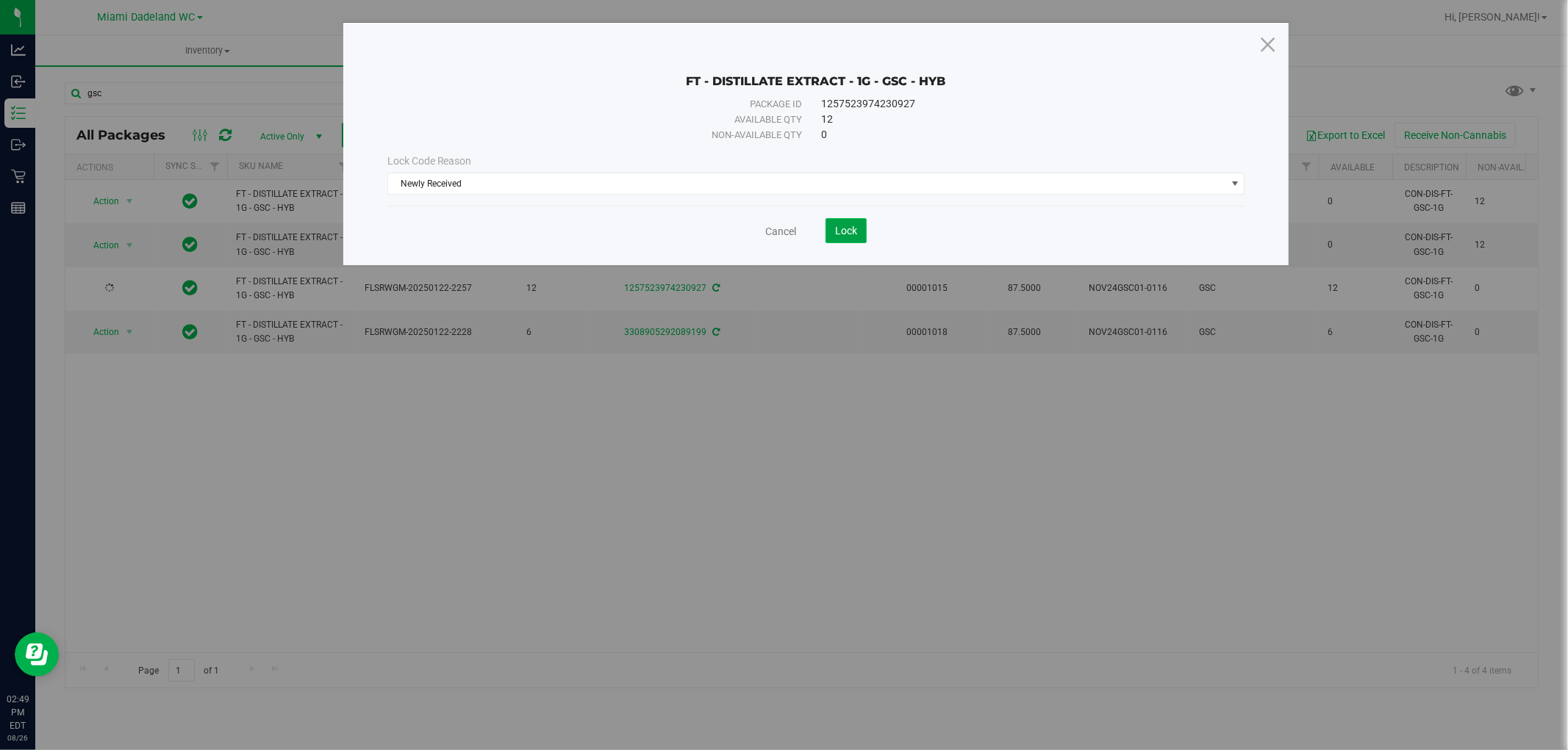
click at [852, 230] on span "Lock" at bounding box center [846, 231] width 22 height 12
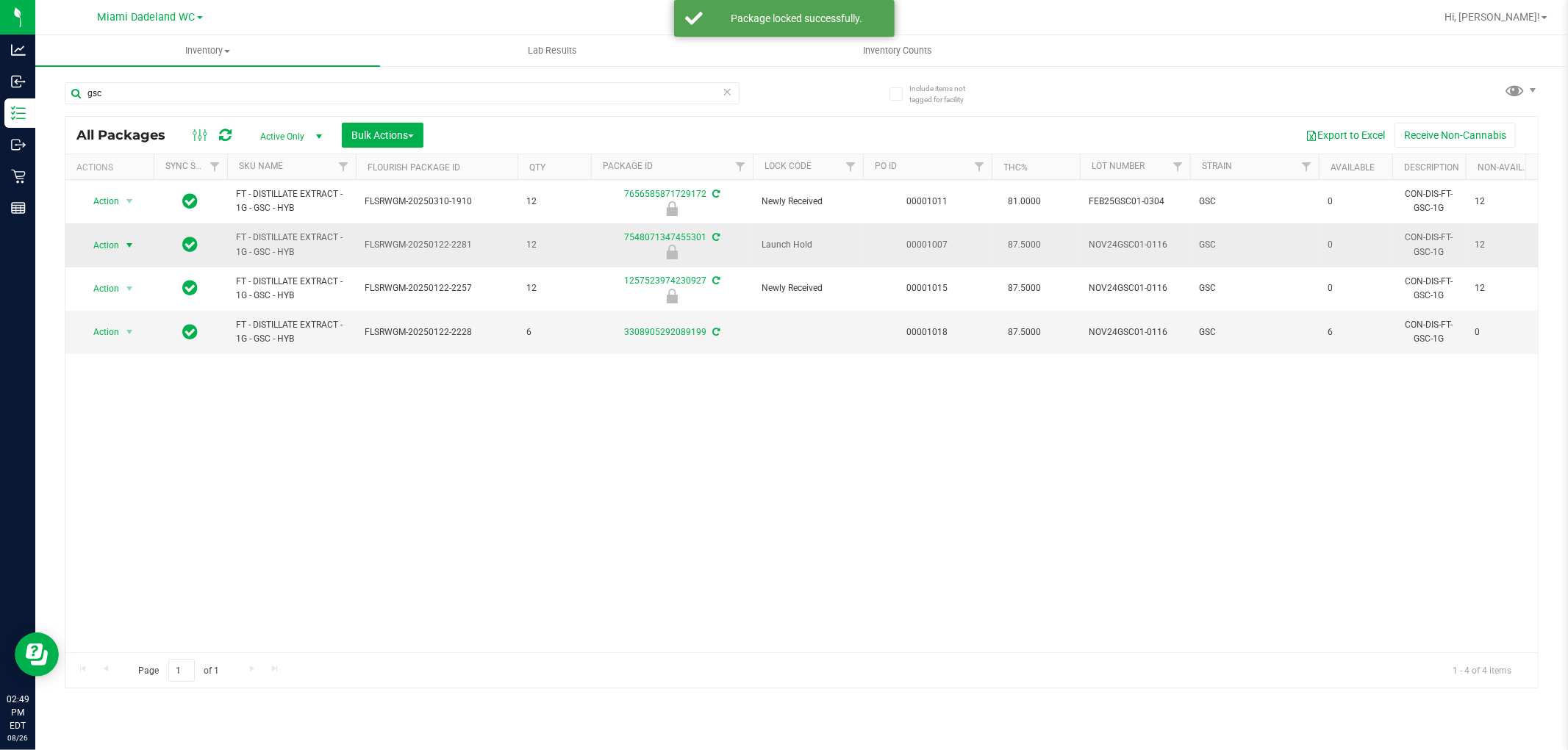
click at [104, 249] on span "Action" at bounding box center [100, 245] width 39 height 20
click at [142, 420] on li "Unlock package" at bounding box center [128, 420] width 94 height 22
click at [119, 245] on span "Action" at bounding box center [100, 245] width 39 height 20
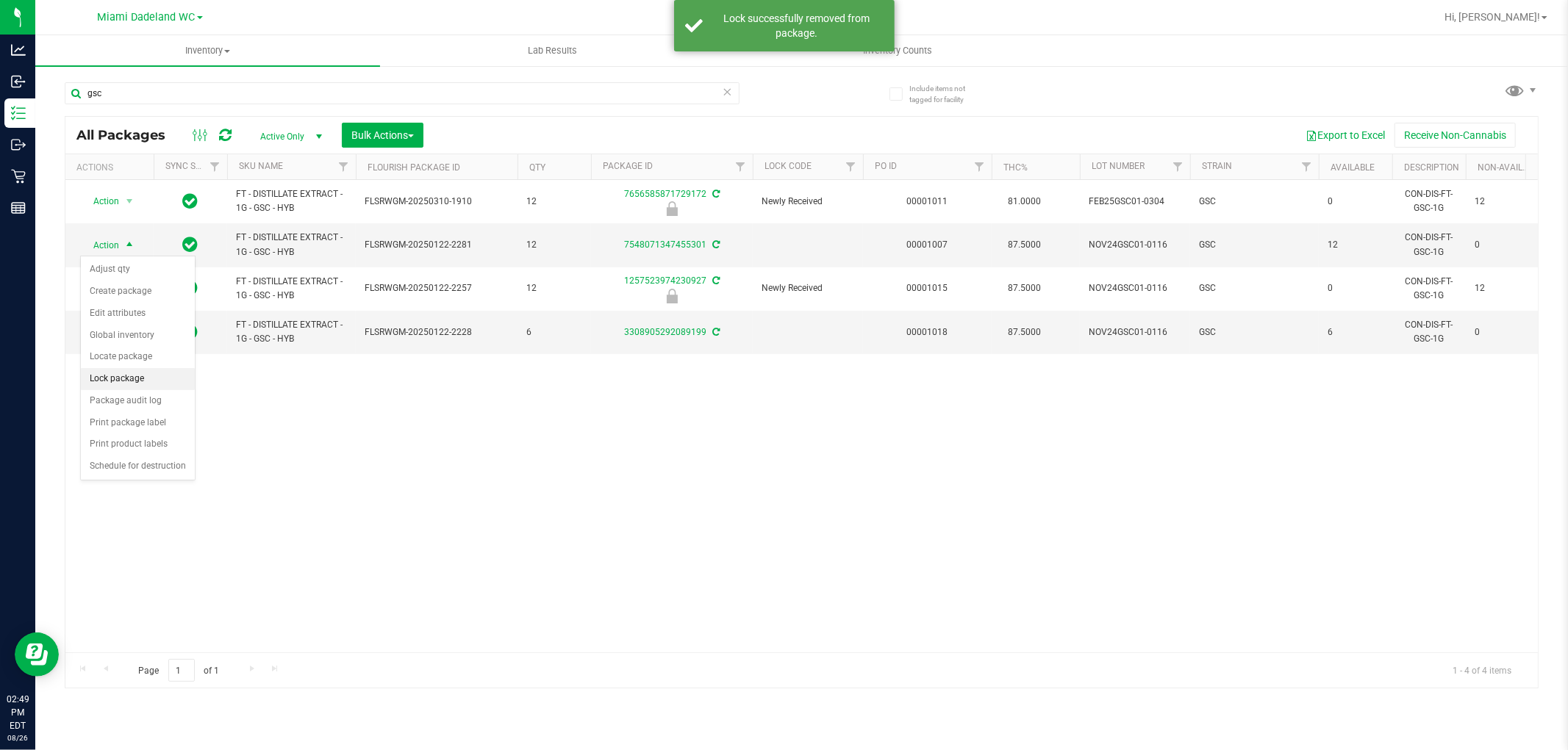
click at [132, 376] on li "Lock package" at bounding box center [138, 379] width 114 height 22
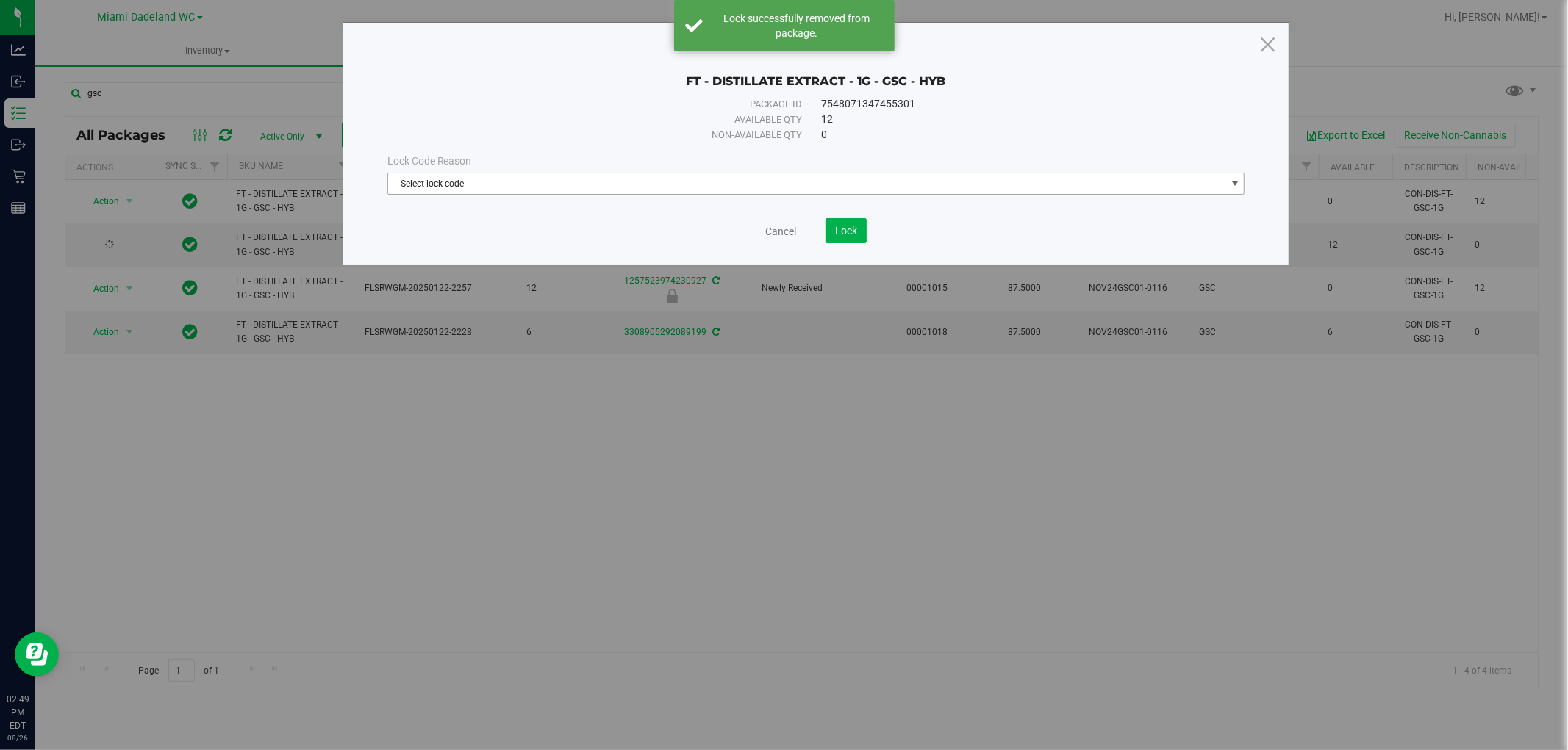
click at [500, 186] on span "Select lock code" at bounding box center [807, 183] width 838 height 20
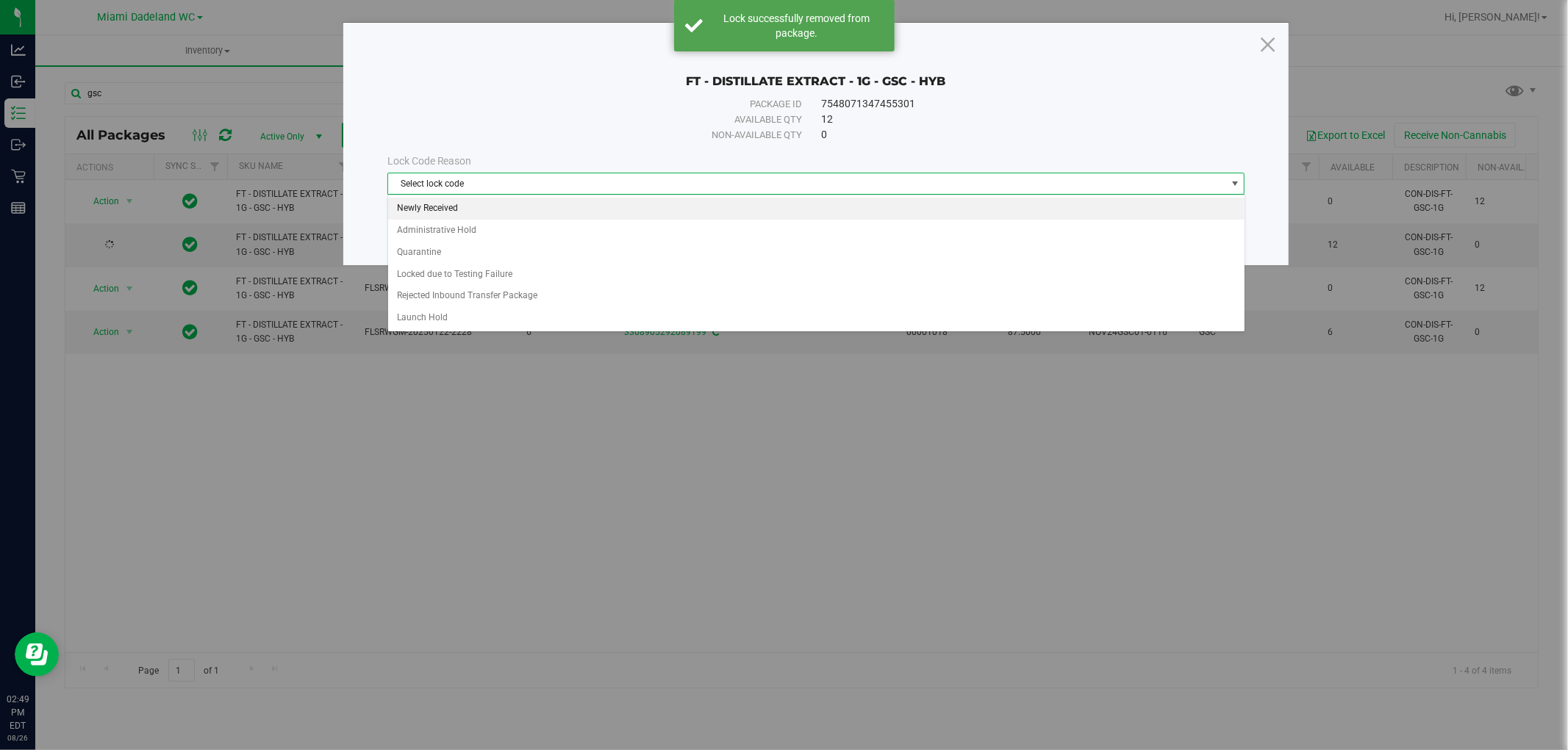
click at [505, 211] on li "Newly Received" at bounding box center [816, 208] width 856 height 22
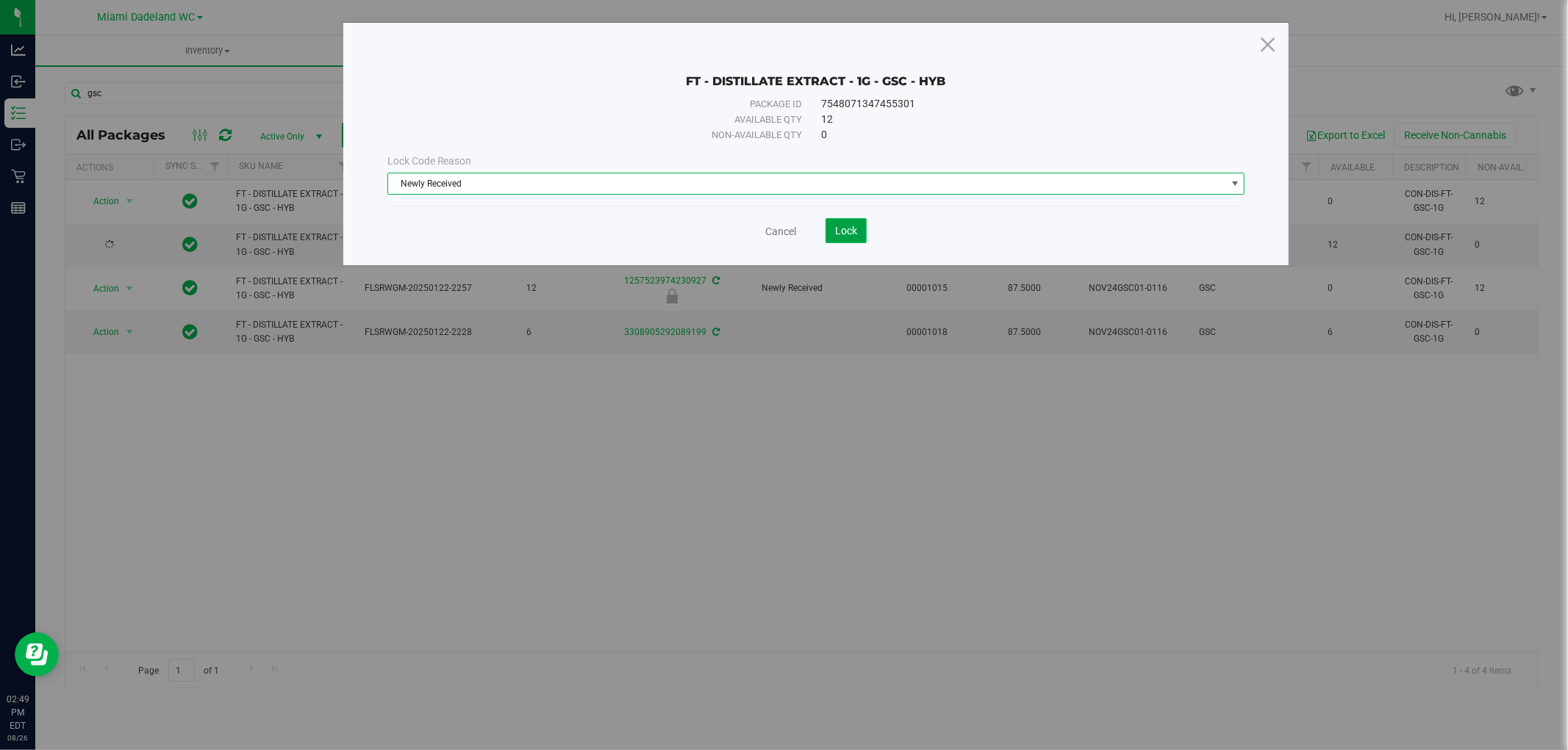
click at [842, 231] on span "Lock" at bounding box center [846, 231] width 22 height 12
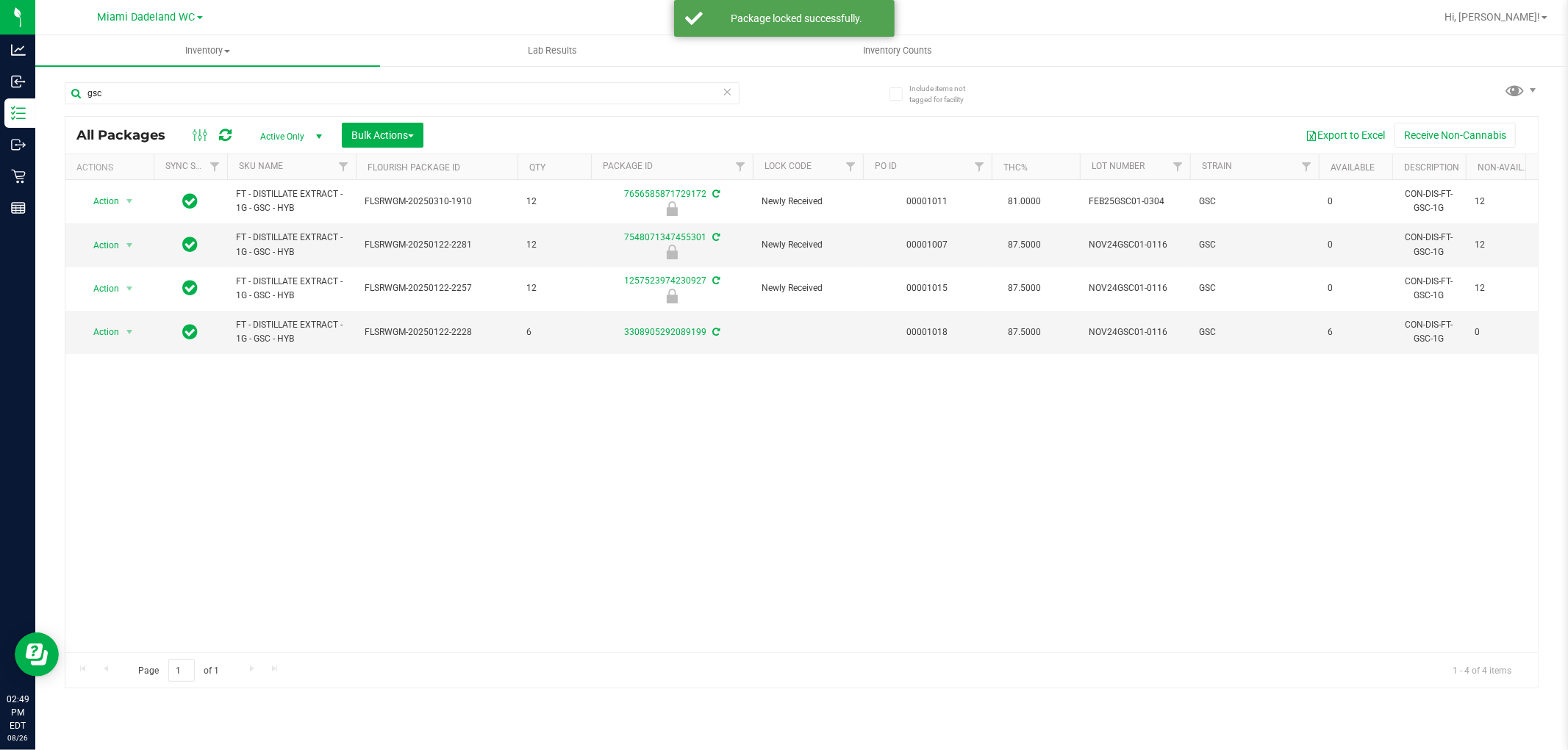
click at [731, 90] on icon at bounding box center [728, 91] width 11 height 17
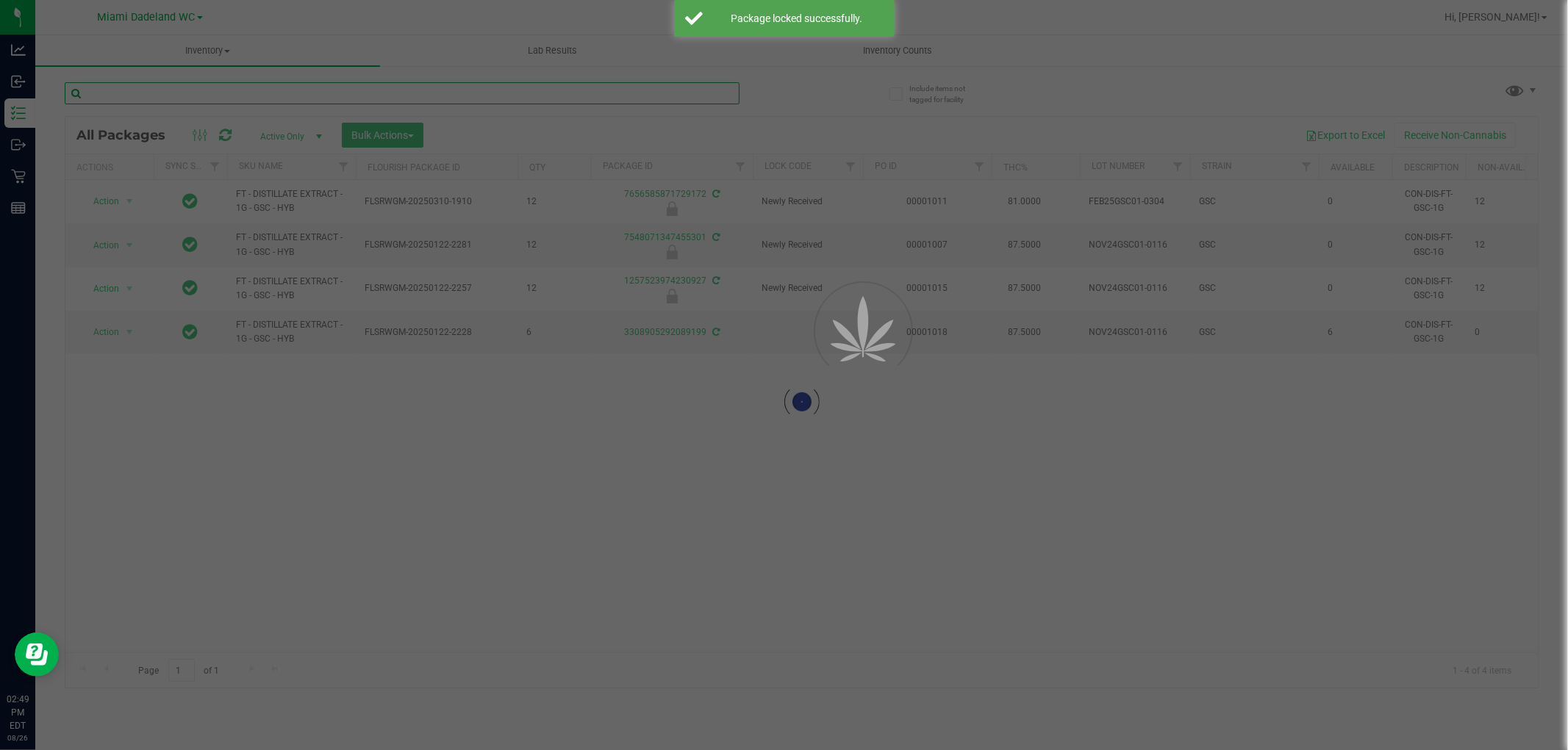
click at [682, 95] on input "text" at bounding box center [402, 93] width 675 height 22
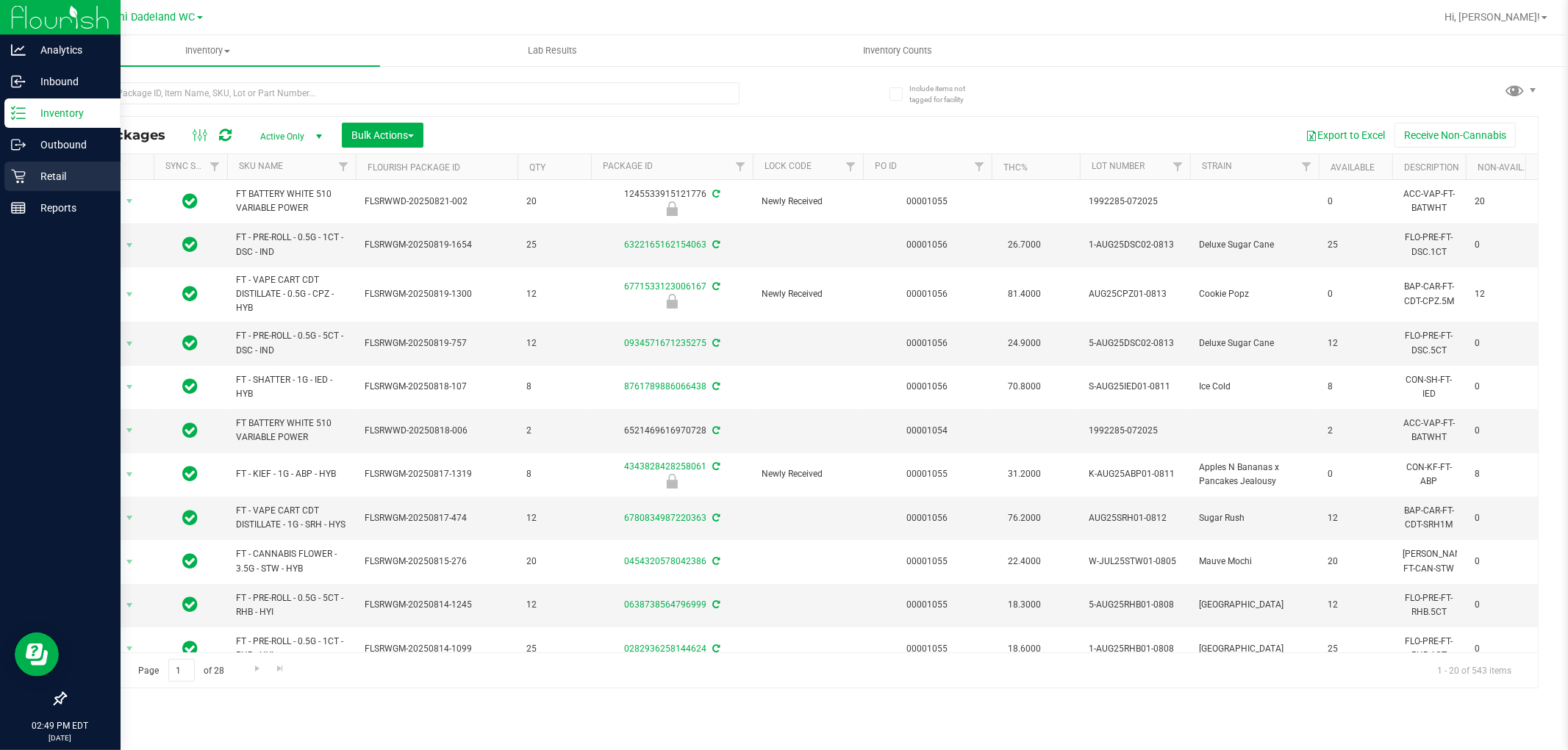
click at [20, 172] on icon at bounding box center [18, 176] width 14 height 14
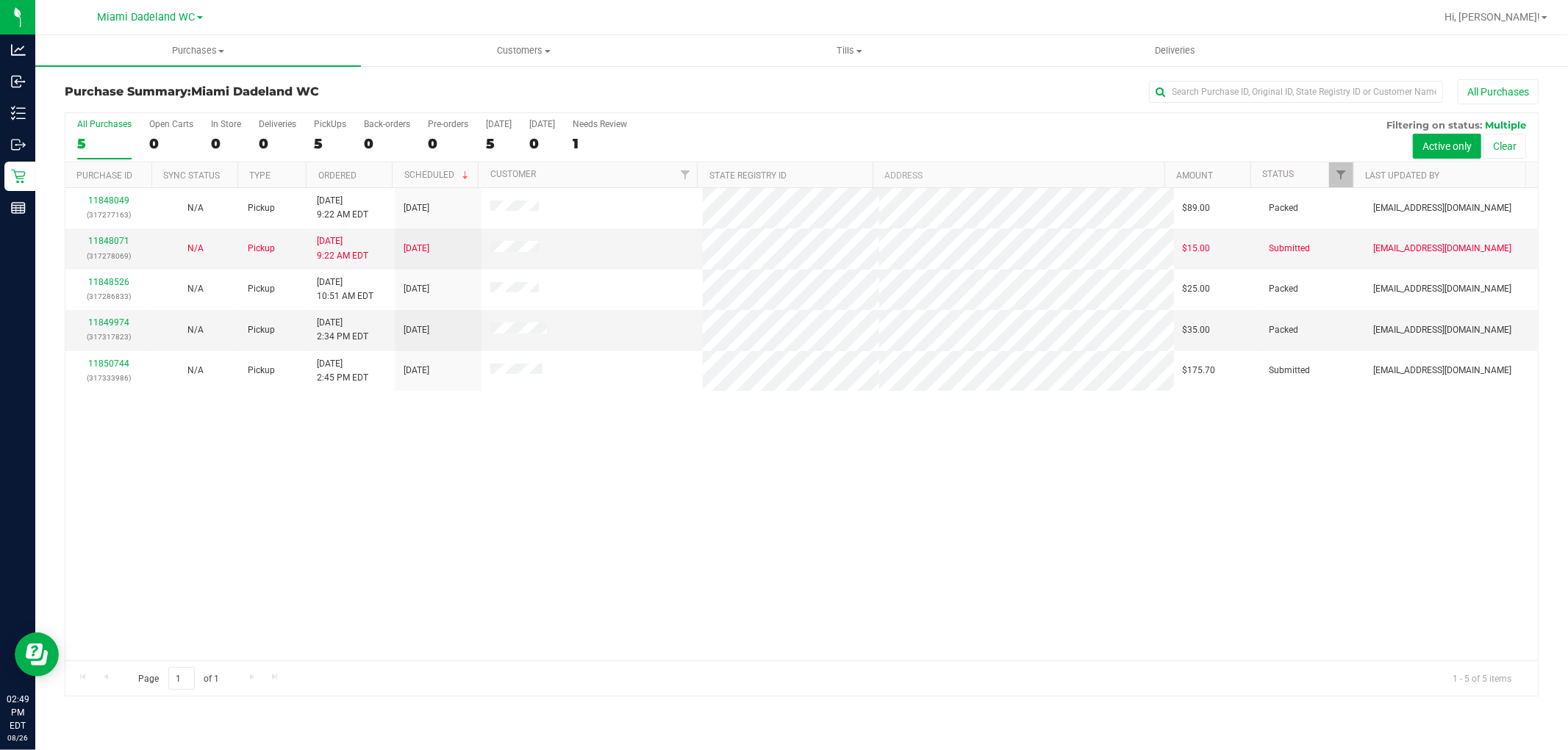
click at [700, 88] on div "All Purchases" at bounding box center [1048, 91] width 983 height 25
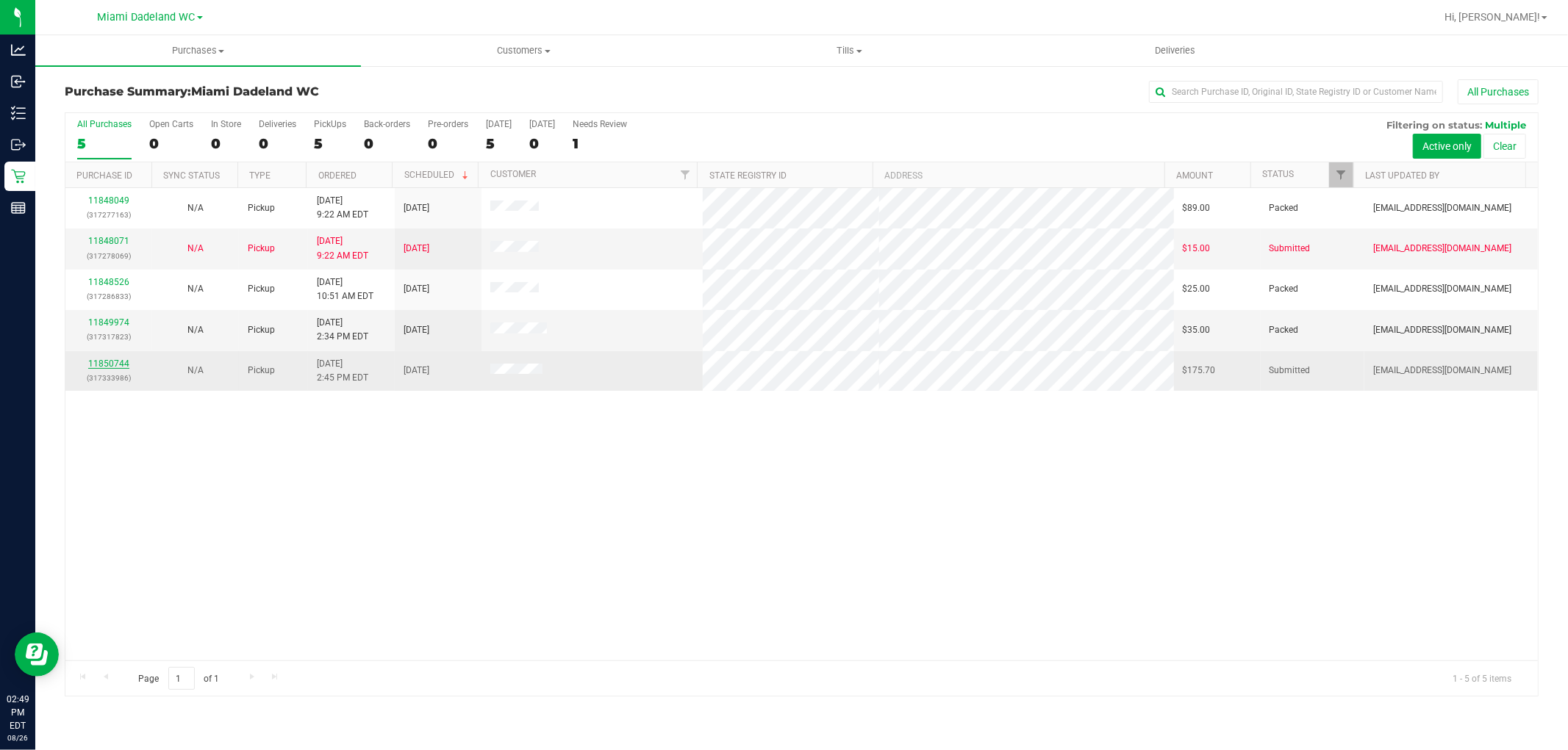
click at [114, 361] on link "11850744" at bounding box center [109, 364] width 41 height 11
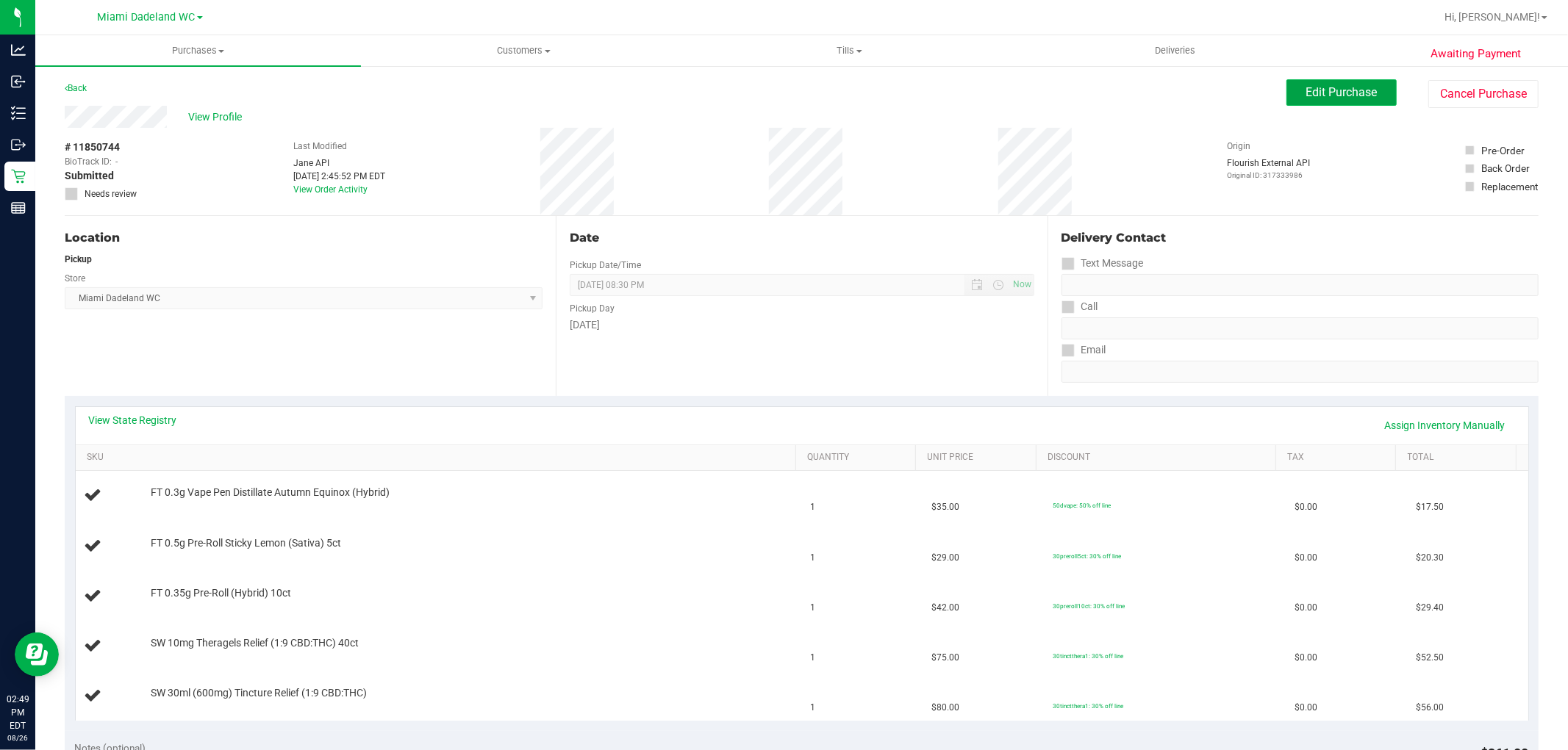
click at [1327, 98] on span "Edit Purchase" at bounding box center [1342, 92] width 71 height 14
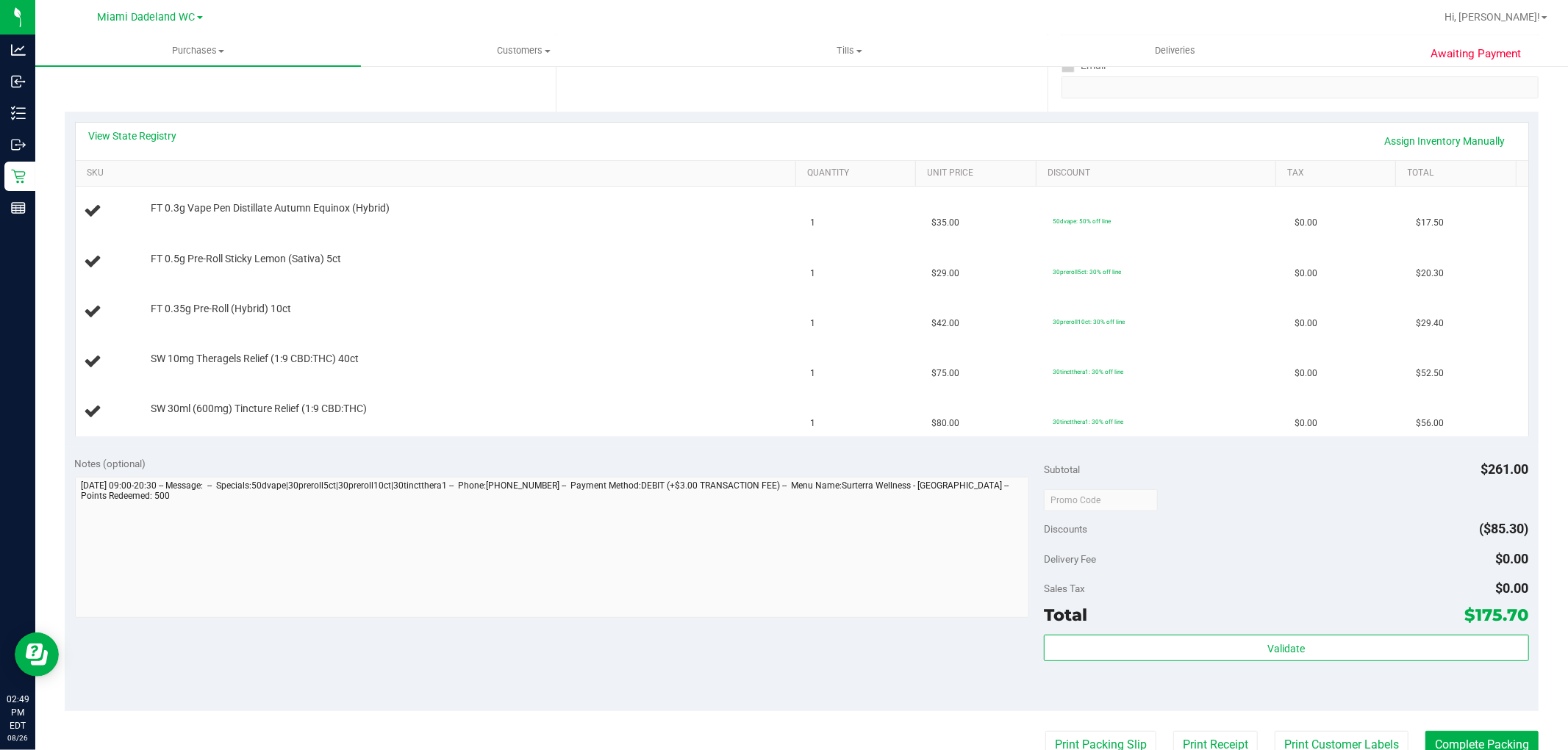
scroll to position [489, 0]
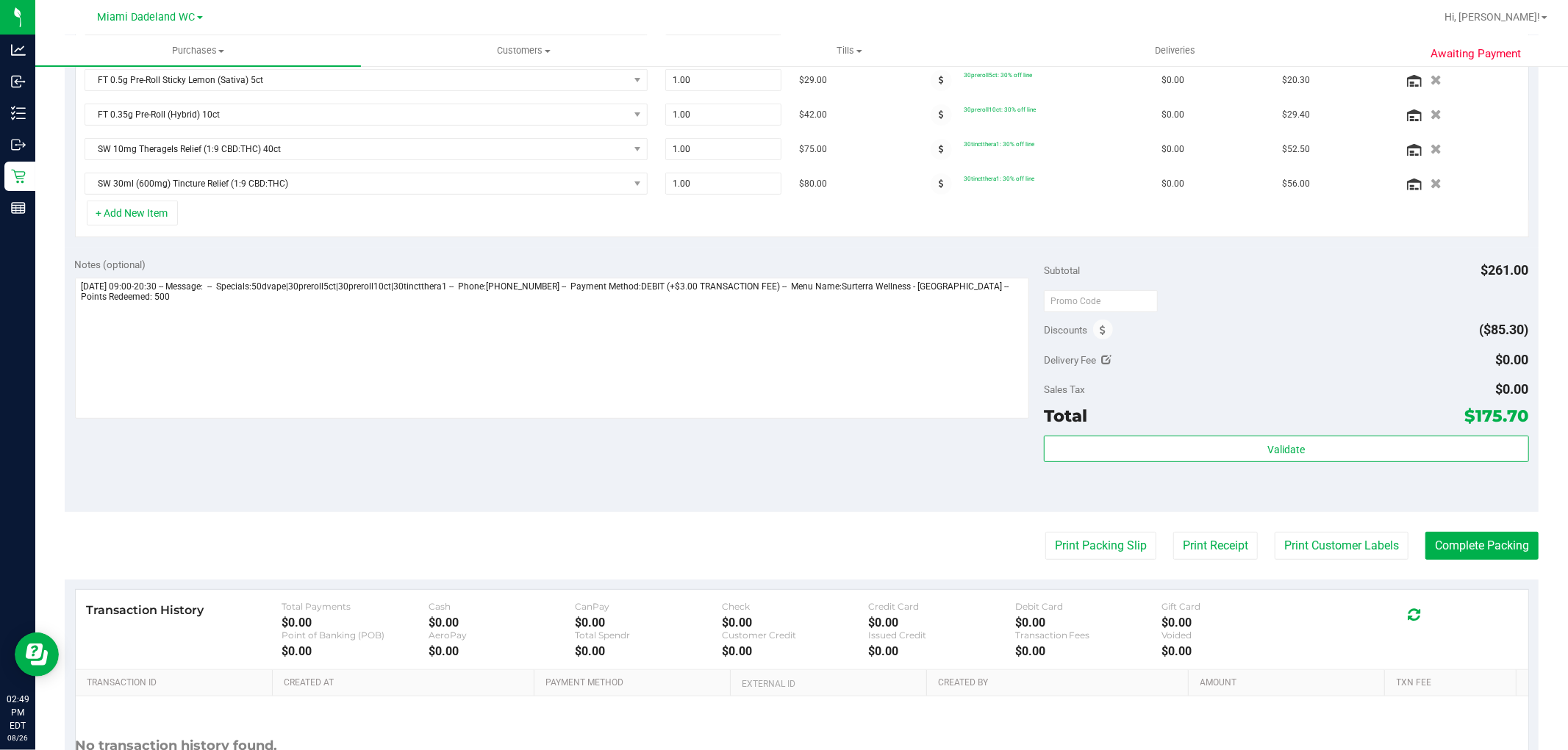
scroll to position [489, 0]
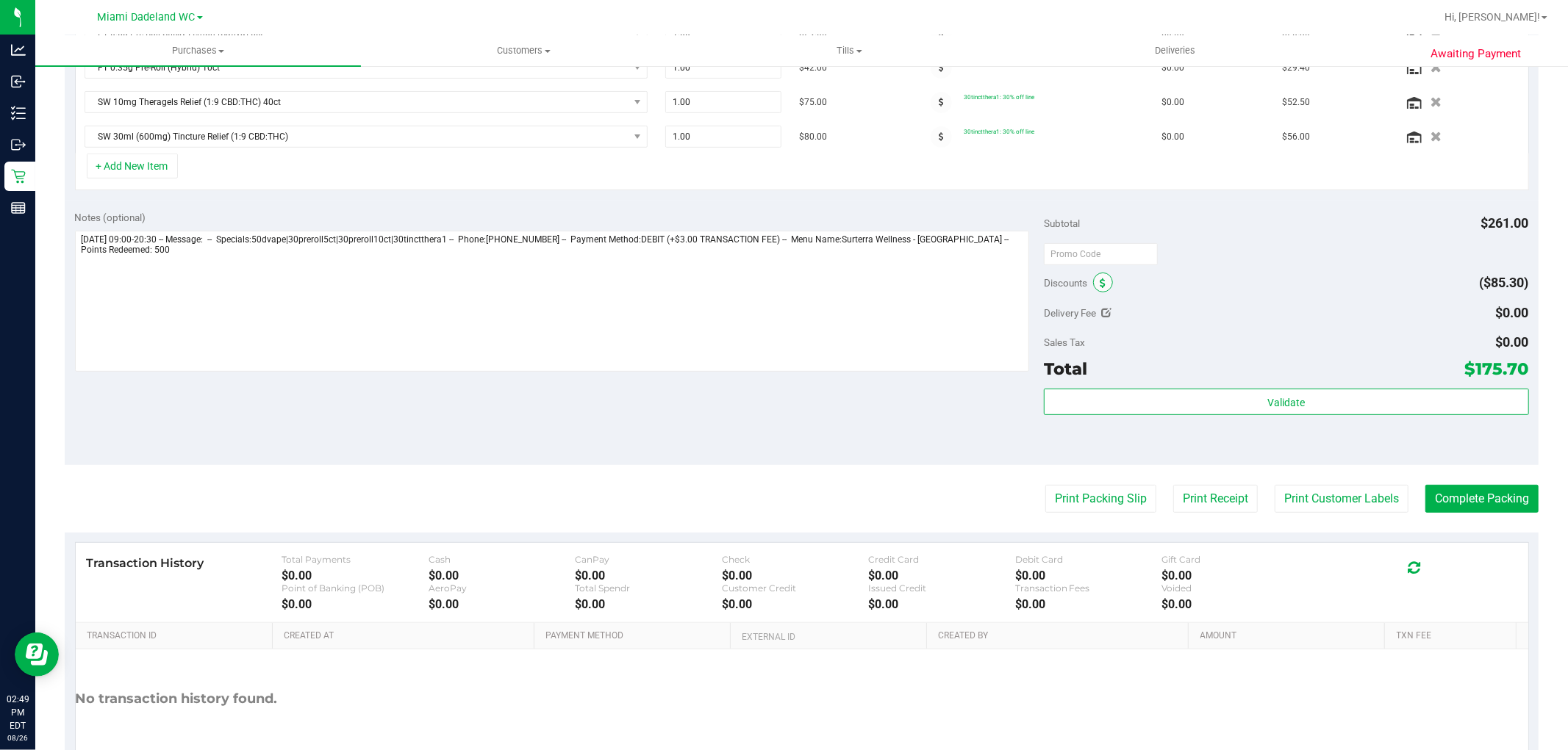
click at [1100, 281] on icon at bounding box center [1103, 284] width 6 height 11
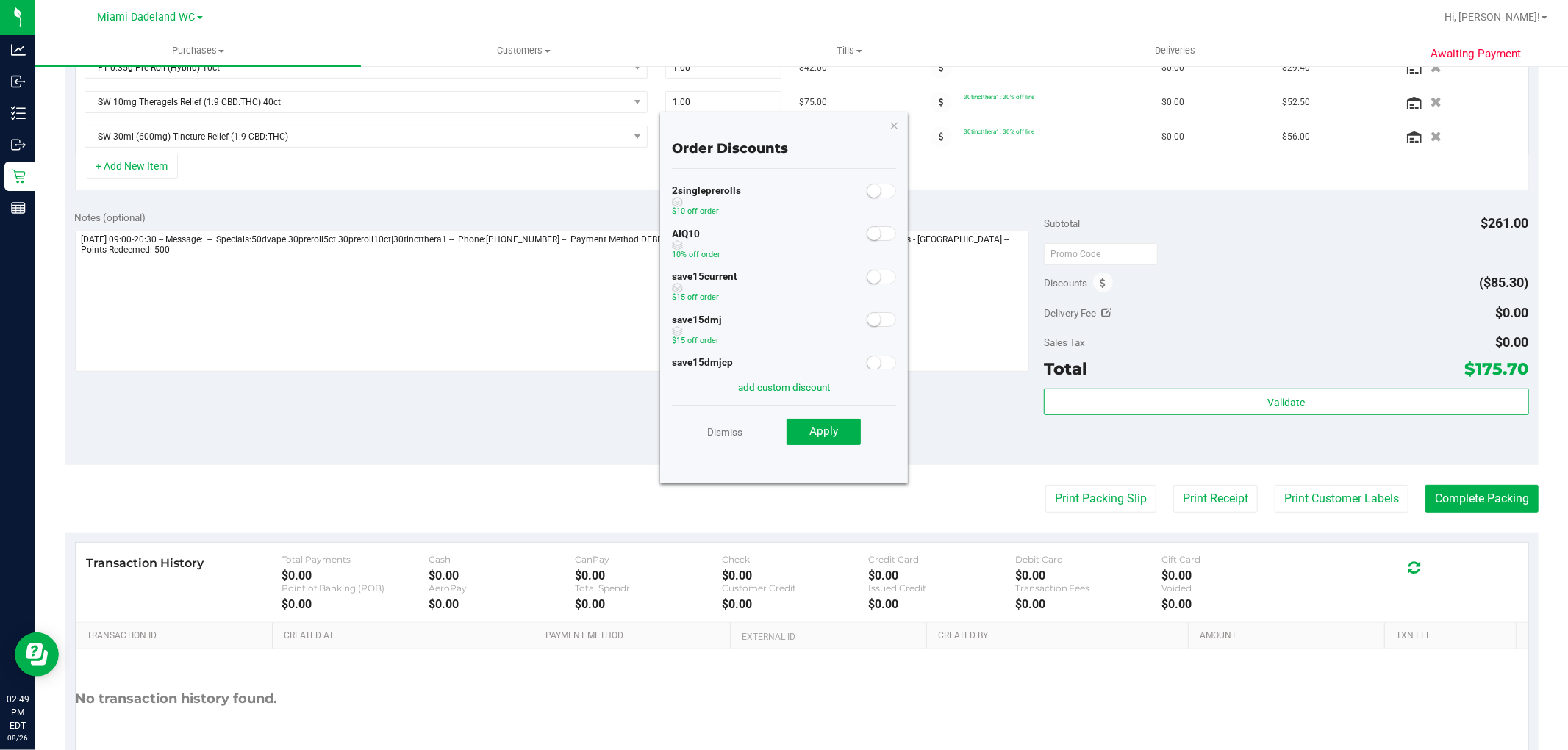
click at [868, 237] on small at bounding box center [874, 233] width 13 height 13
click at [846, 437] on button "Apply" at bounding box center [824, 432] width 74 height 26
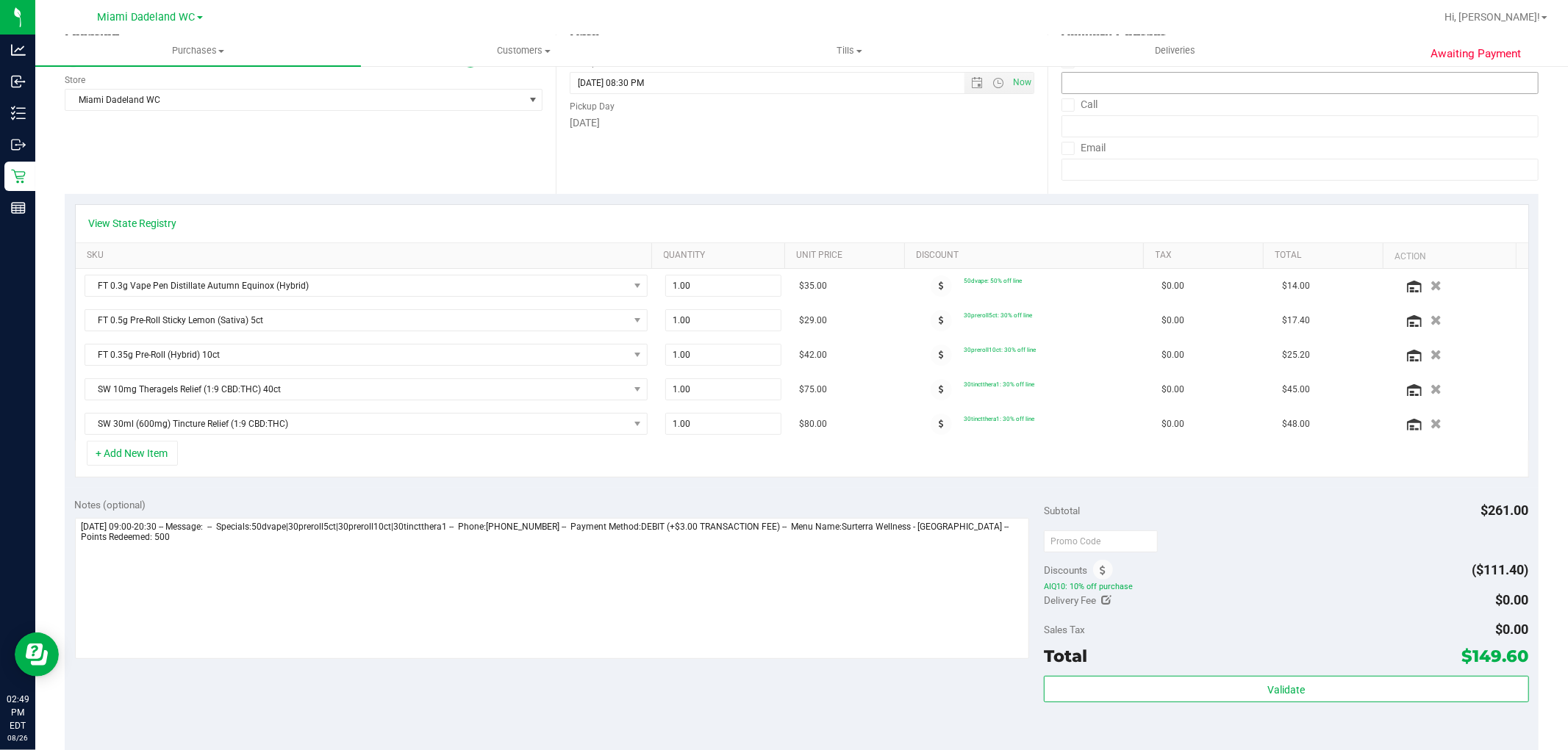
scroll to position [0, 0]
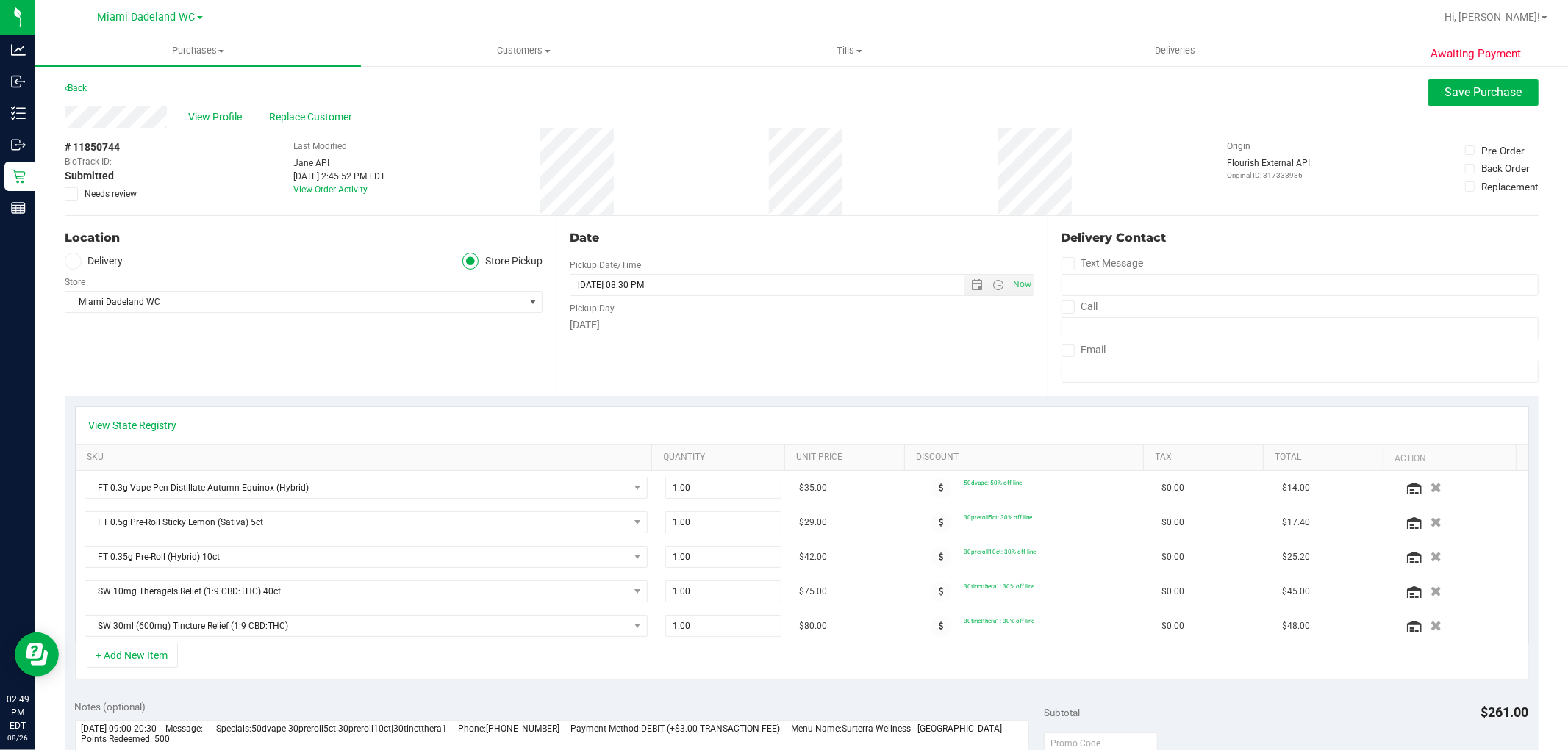
click at [1437, 76] on div "Awaiting Payment Back Save Purchase View Profile Replace Customer # 11850744 Bi…" at bounding box center [802, 696] width 1533 height 1262
click at [1445, 91] on span "Save Purchase" at bounding box center [1484, 92] width 77 height 14
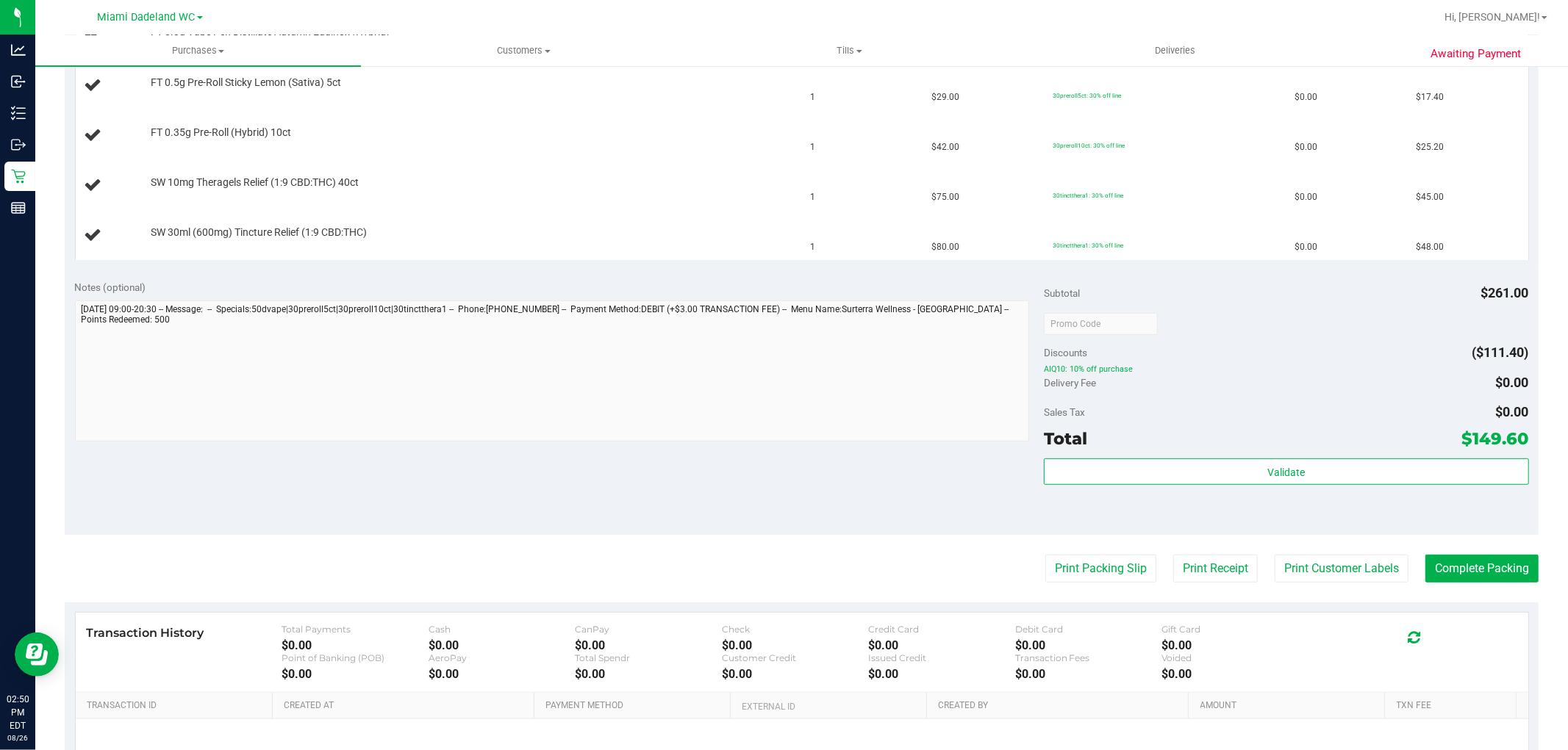
scroll to position [489, 0]
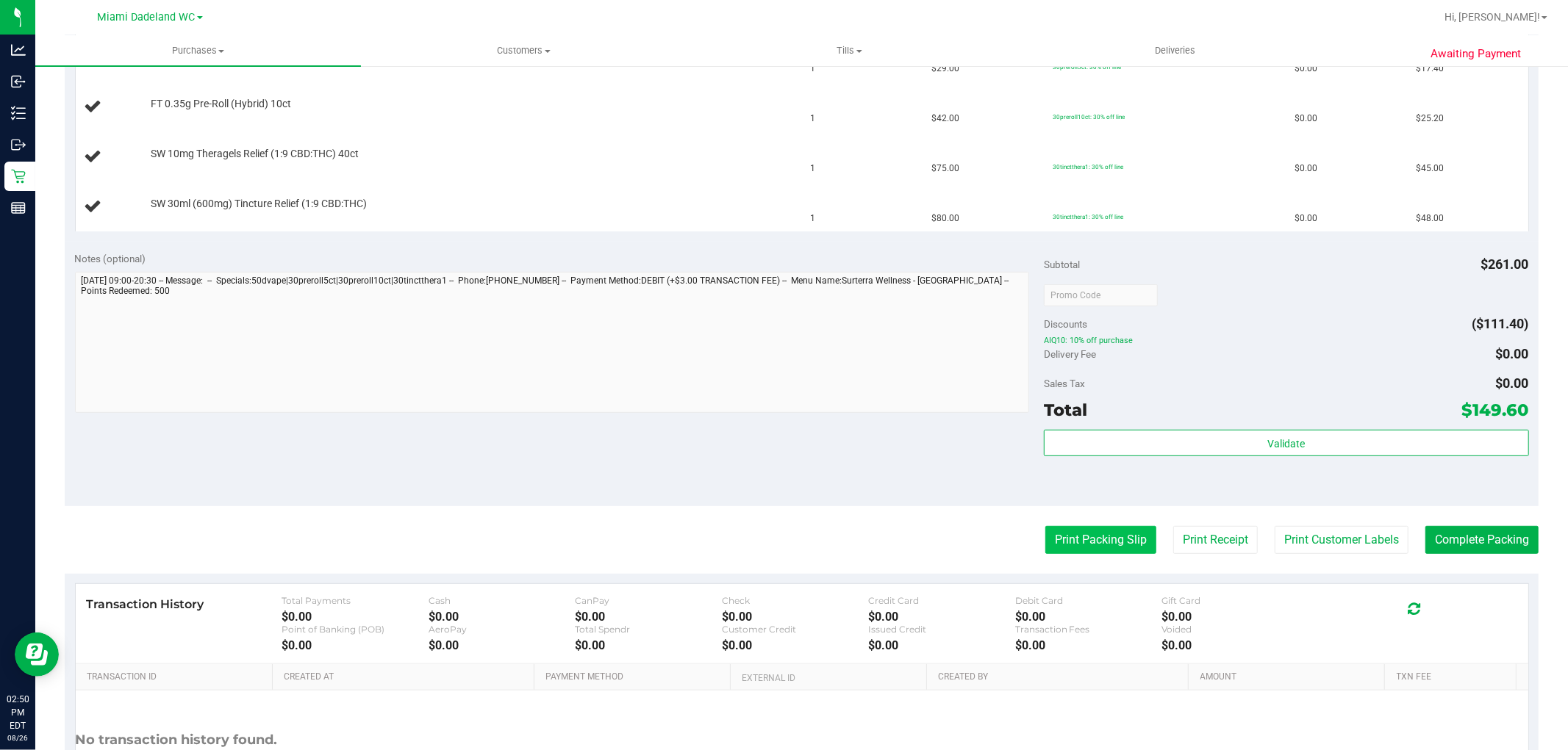
click at [1067, 553] on button "Print Packing Slip" at bounding box center [1101, 540] width 111 height 28
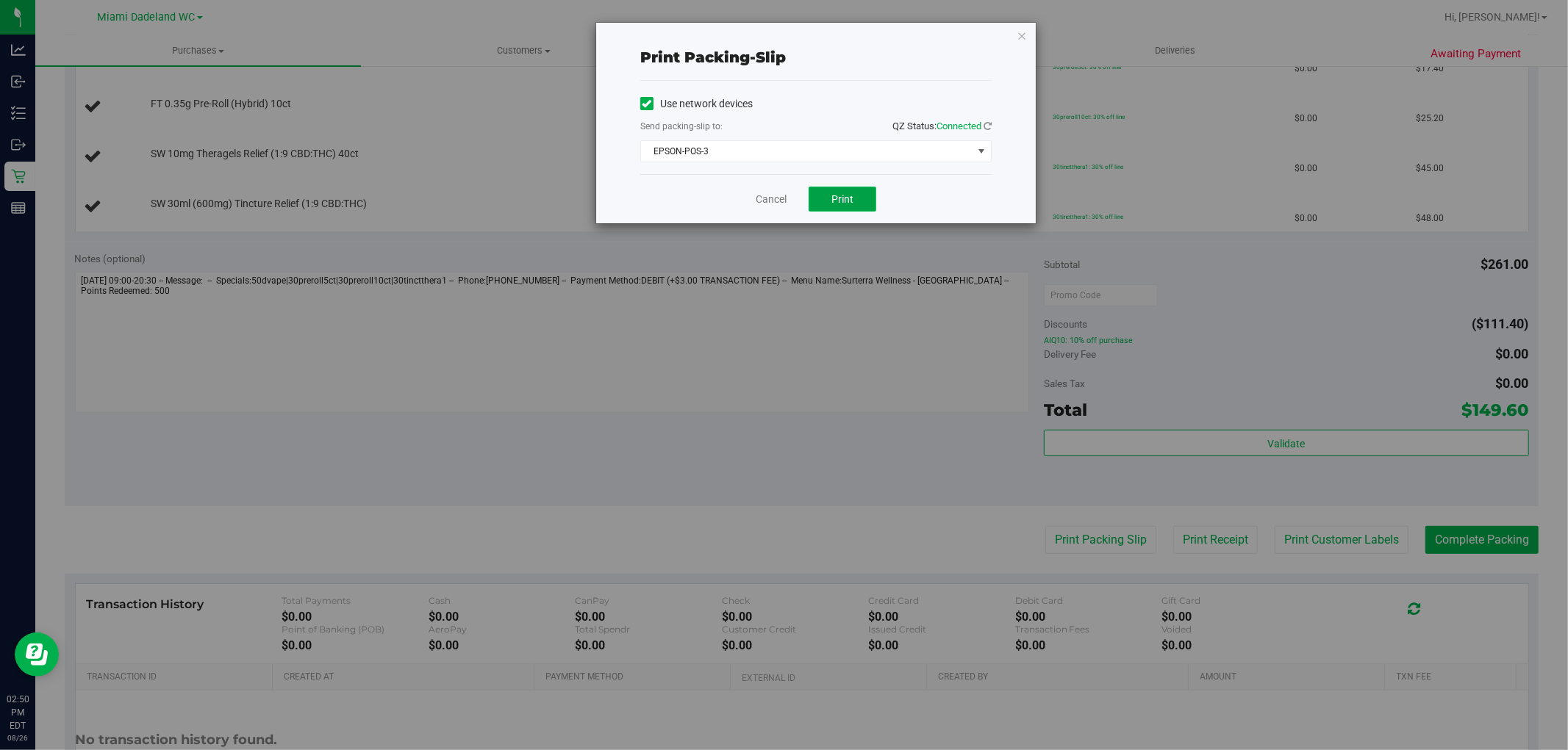
click at [868, 208] on button "Print" at bounding box center [842, 199] width 67 height 25
click at [775, 200] on link "Cancel" at bounding box center [771, 200] width 31 height 15
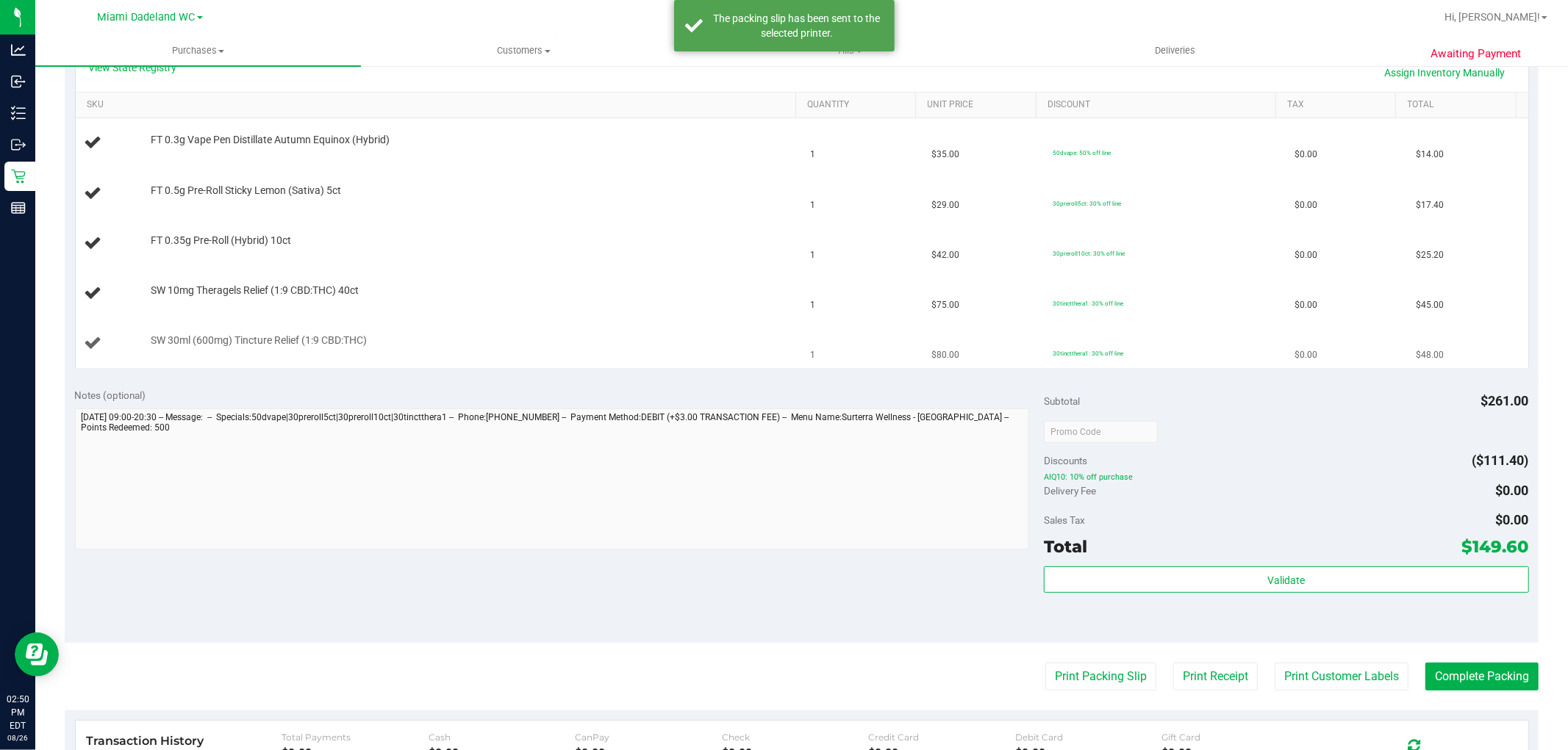
scroll to position [327, 0]
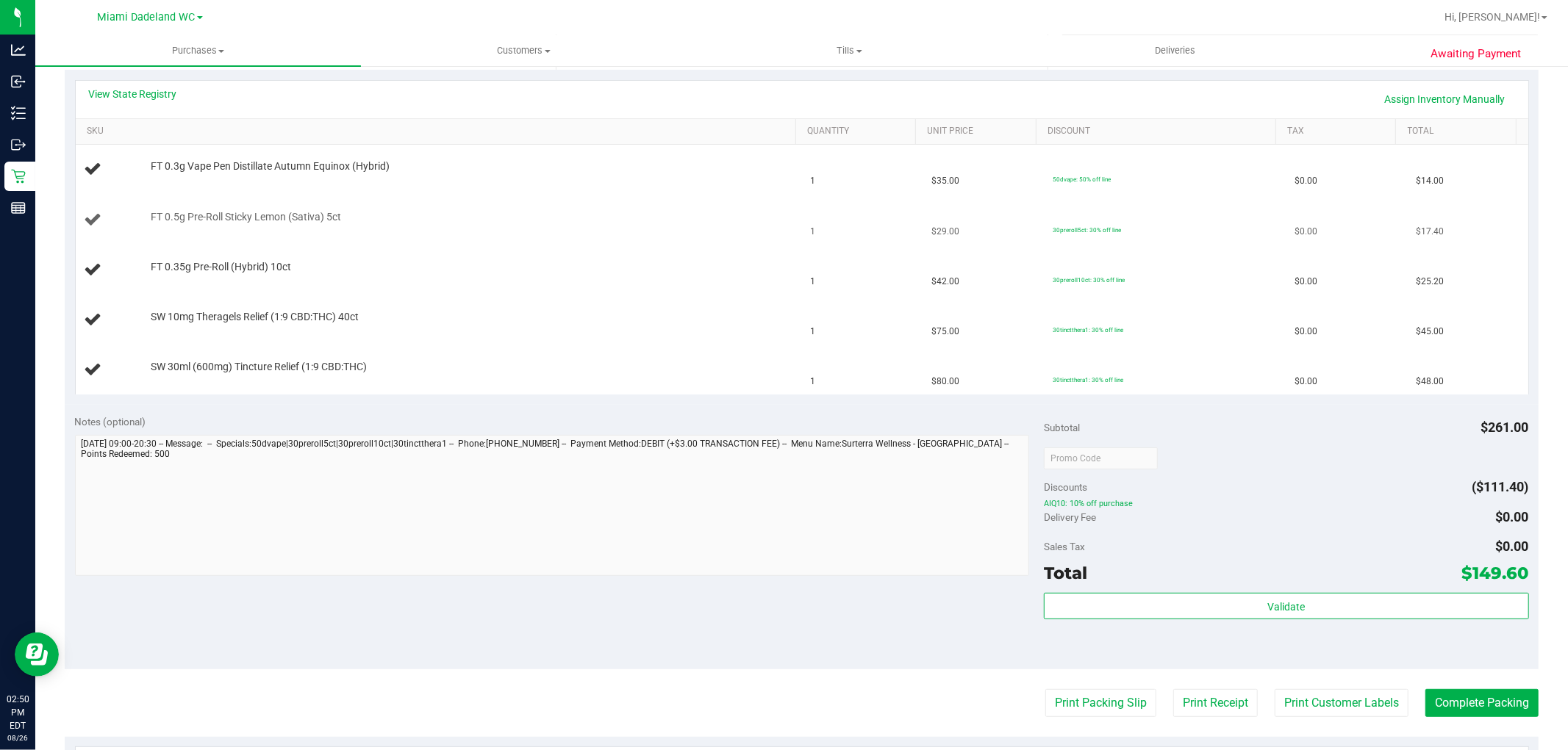
click at [1045, 690] on button "Print Packing Slip" at bounding box center [1101, 703] width 111 height 28
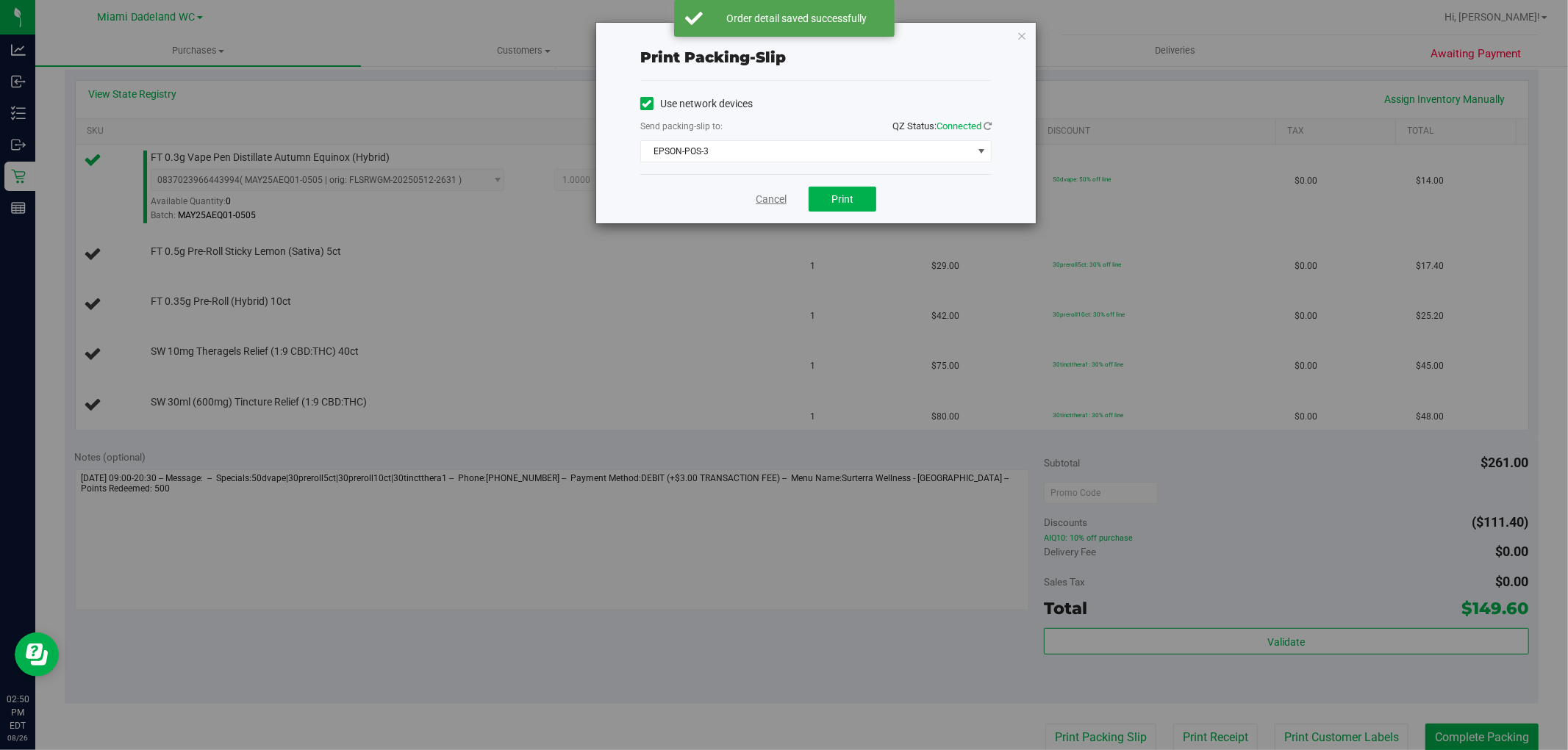
click at [784, 202] on link "Cancel" at bounding box center [771, 200] width 31 height 15
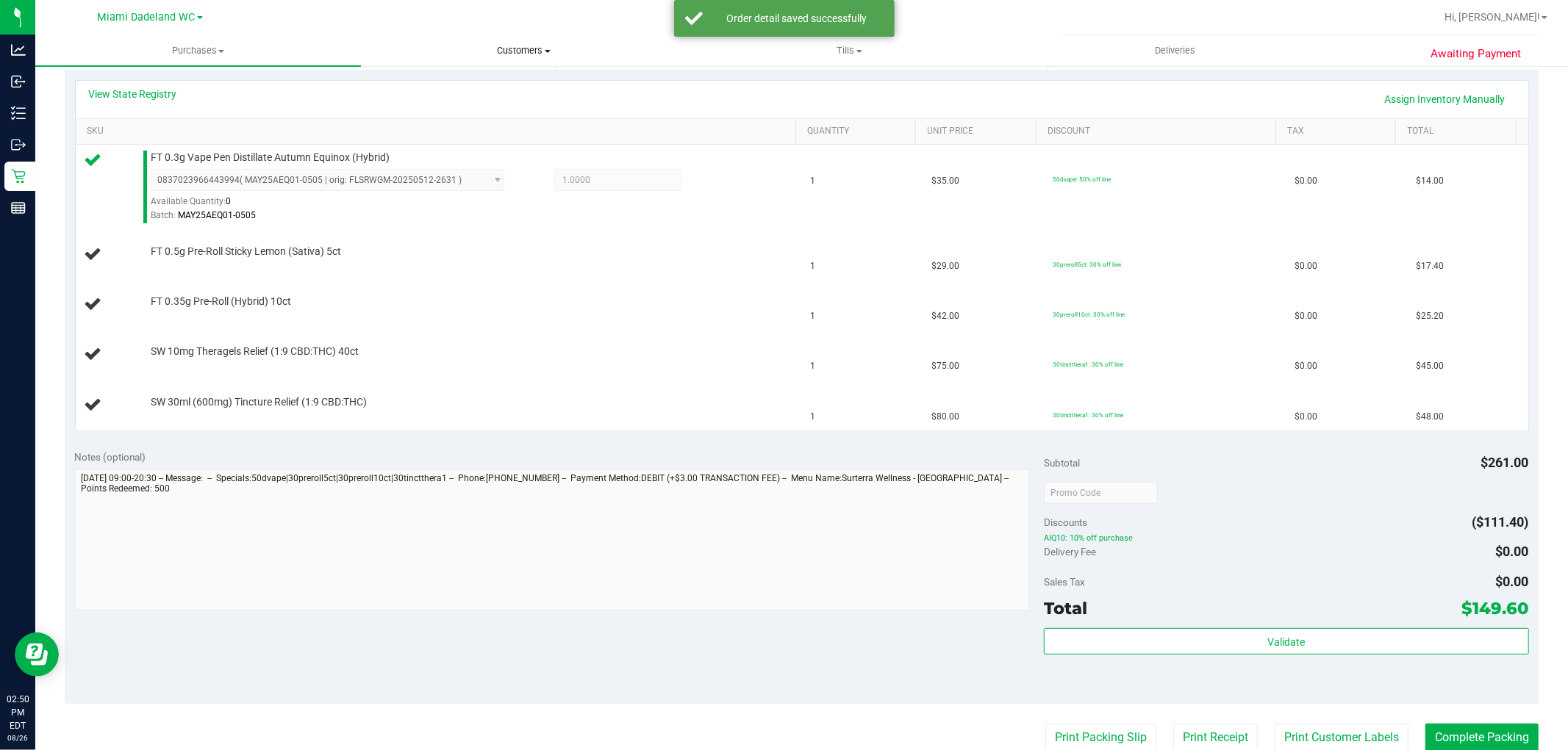
scroll to position [327, 0]
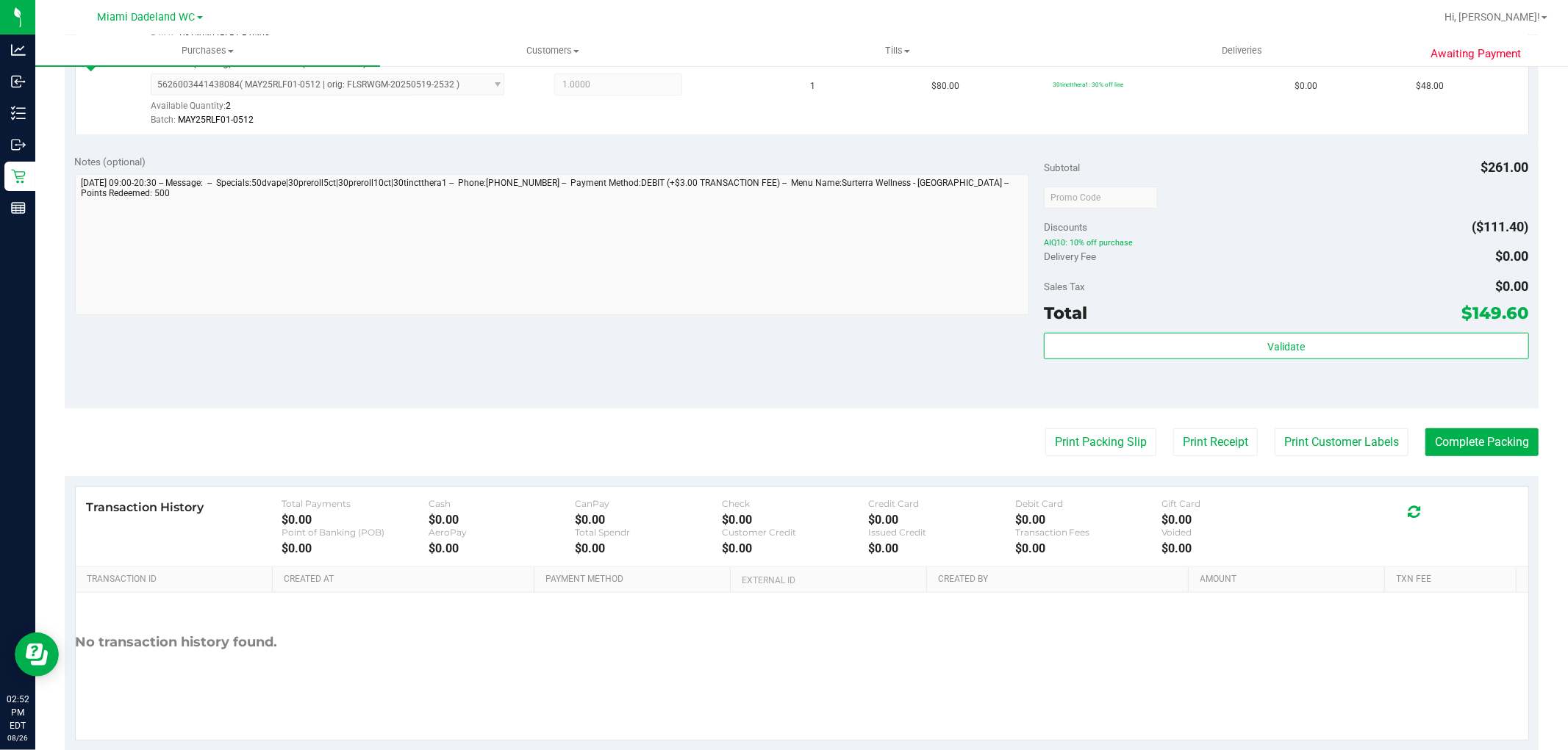
scroll to position [807, 0]
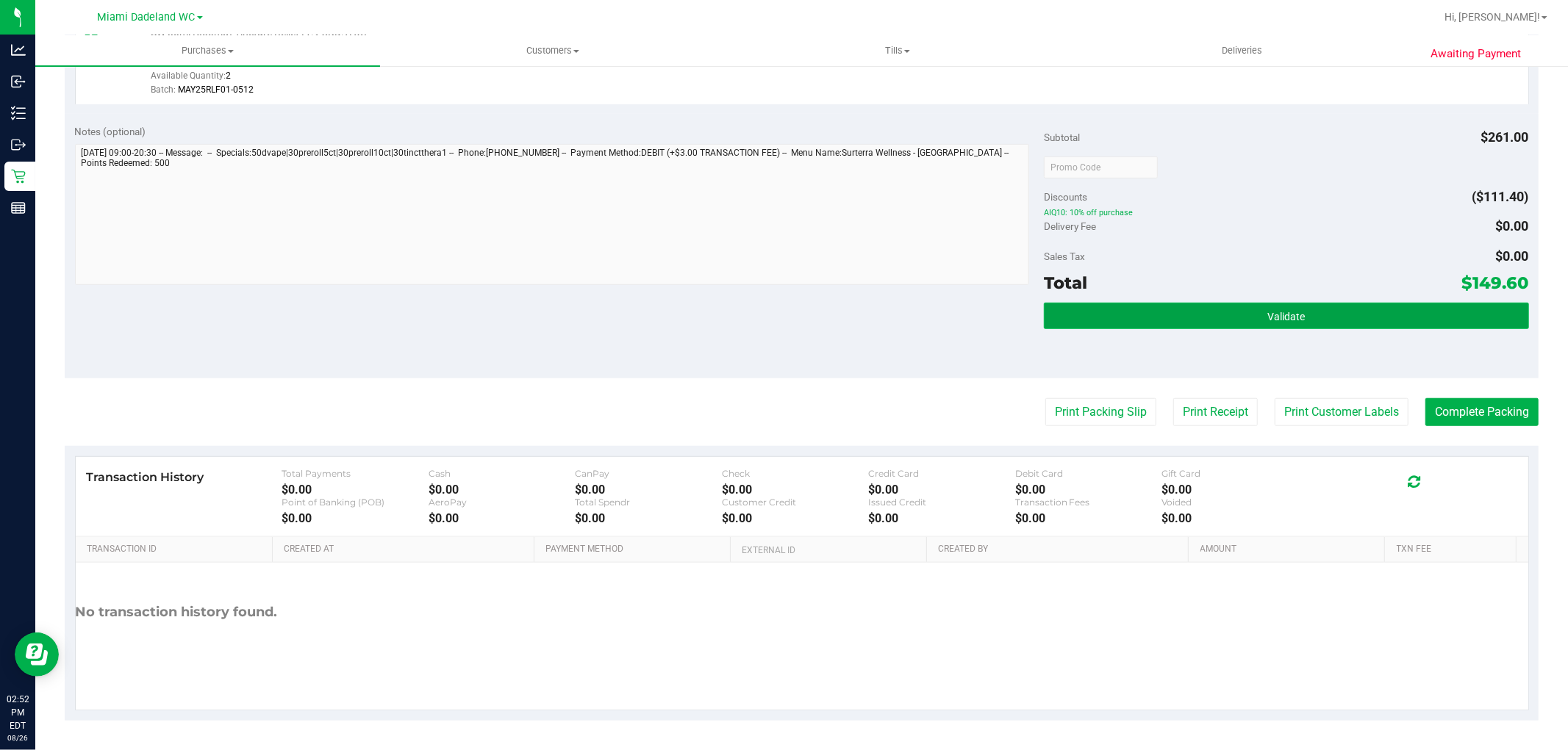
click at [1275, 311] on span "Validate" at bounding box center [1287, 317] width 38 height 12
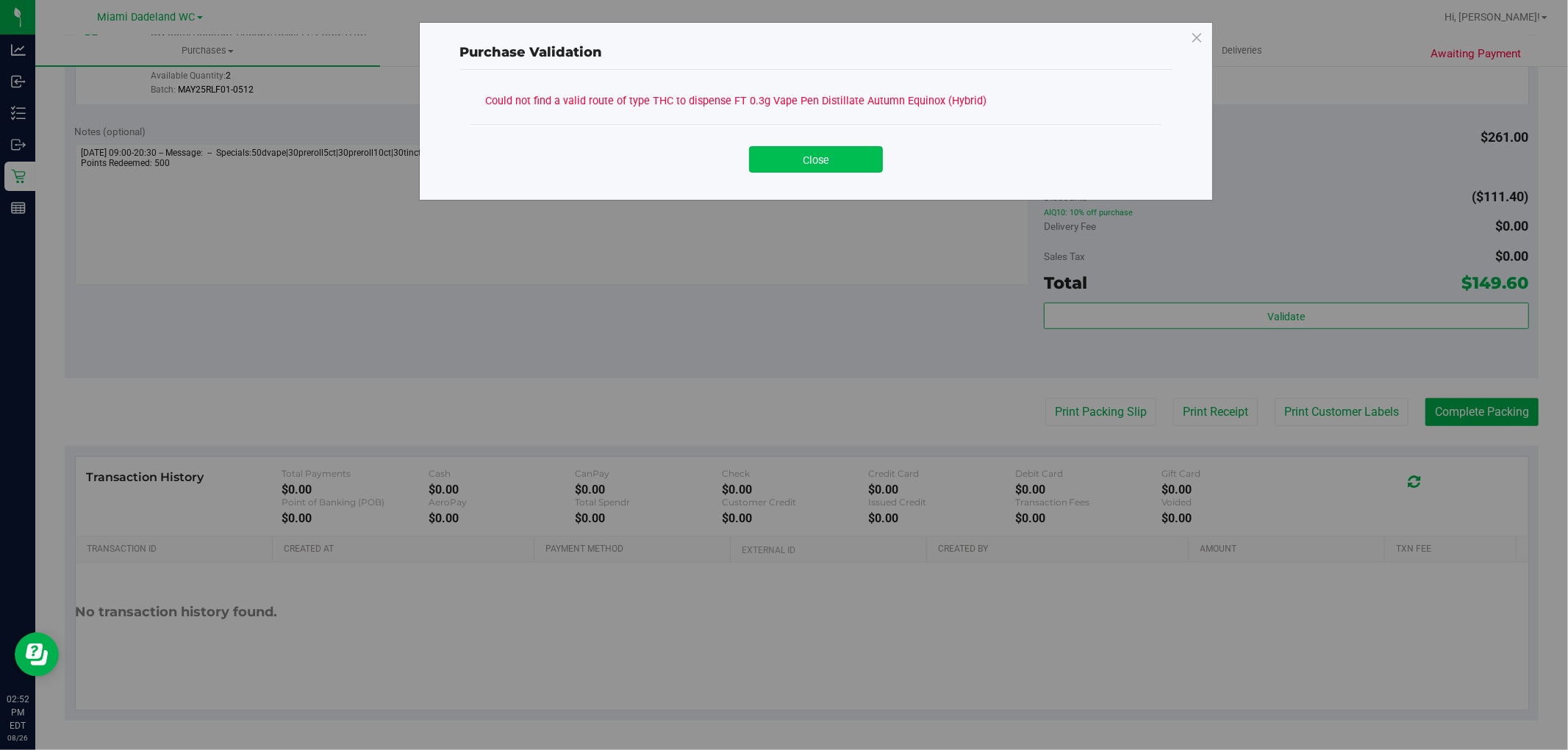
click at [836, 156] on button "Close" at bounding box center [815, 159] width 134 height 26
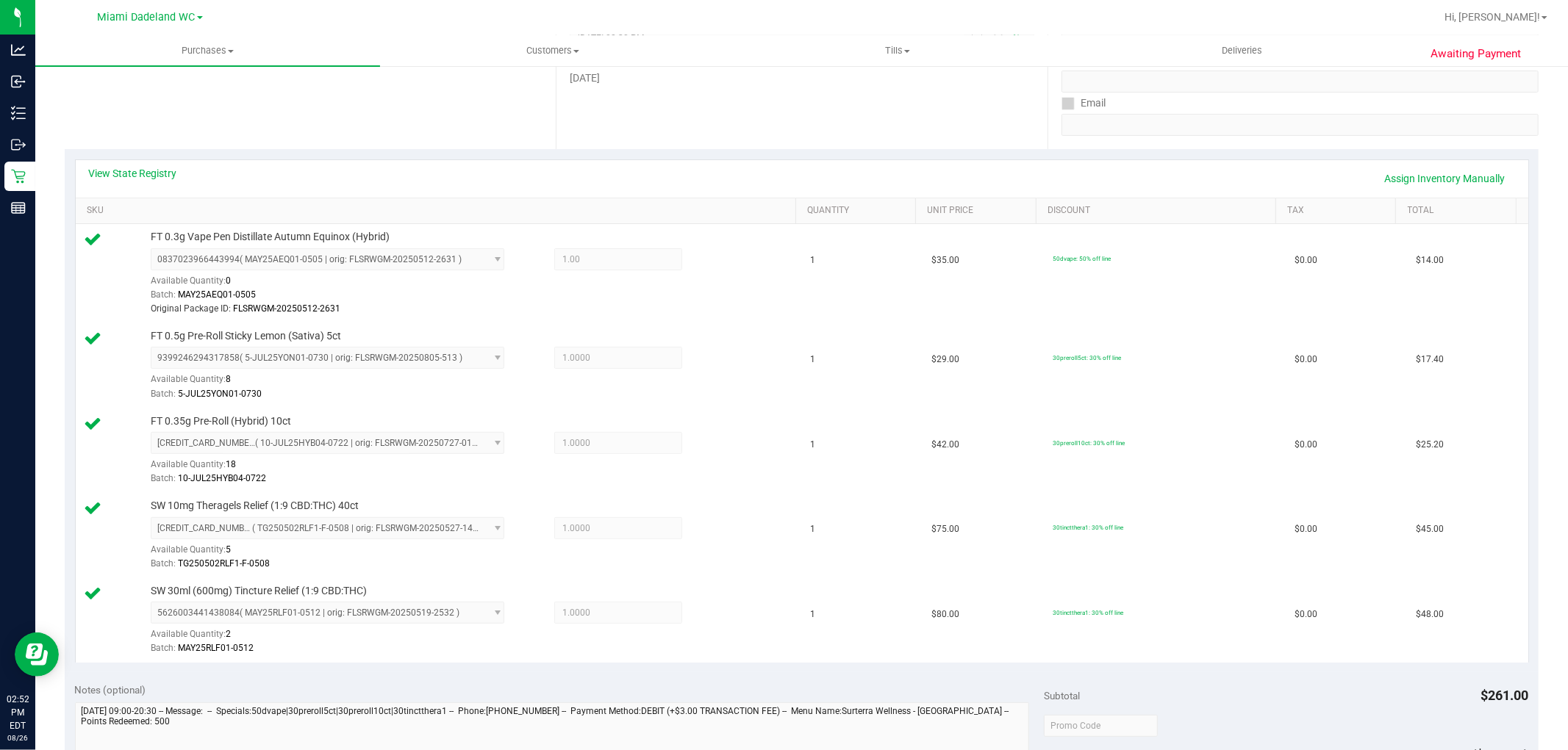
scroll to position [72, 0]
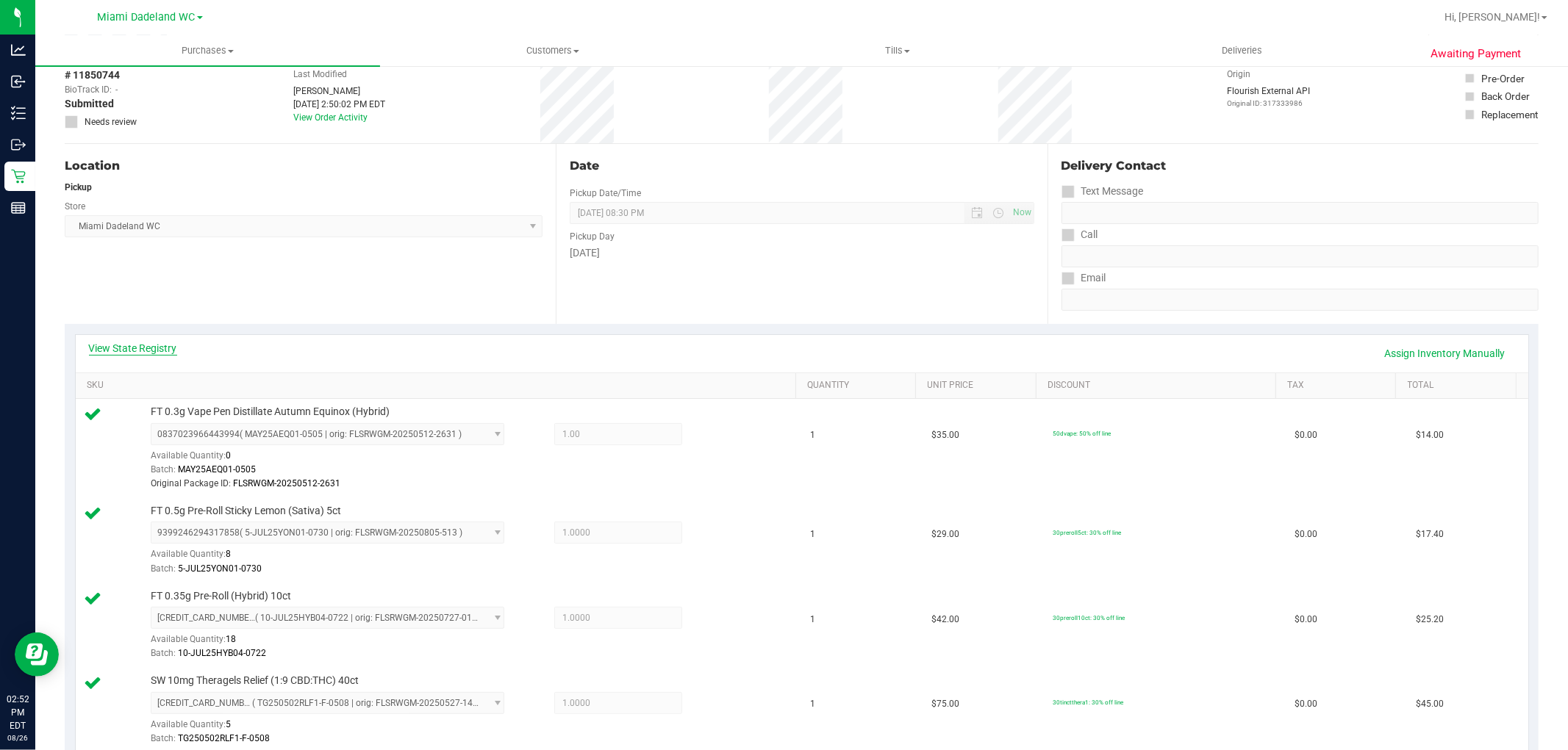
click at [135, 347] on link "View State Registry" at bounding box center [133, 348] width 88 height 14
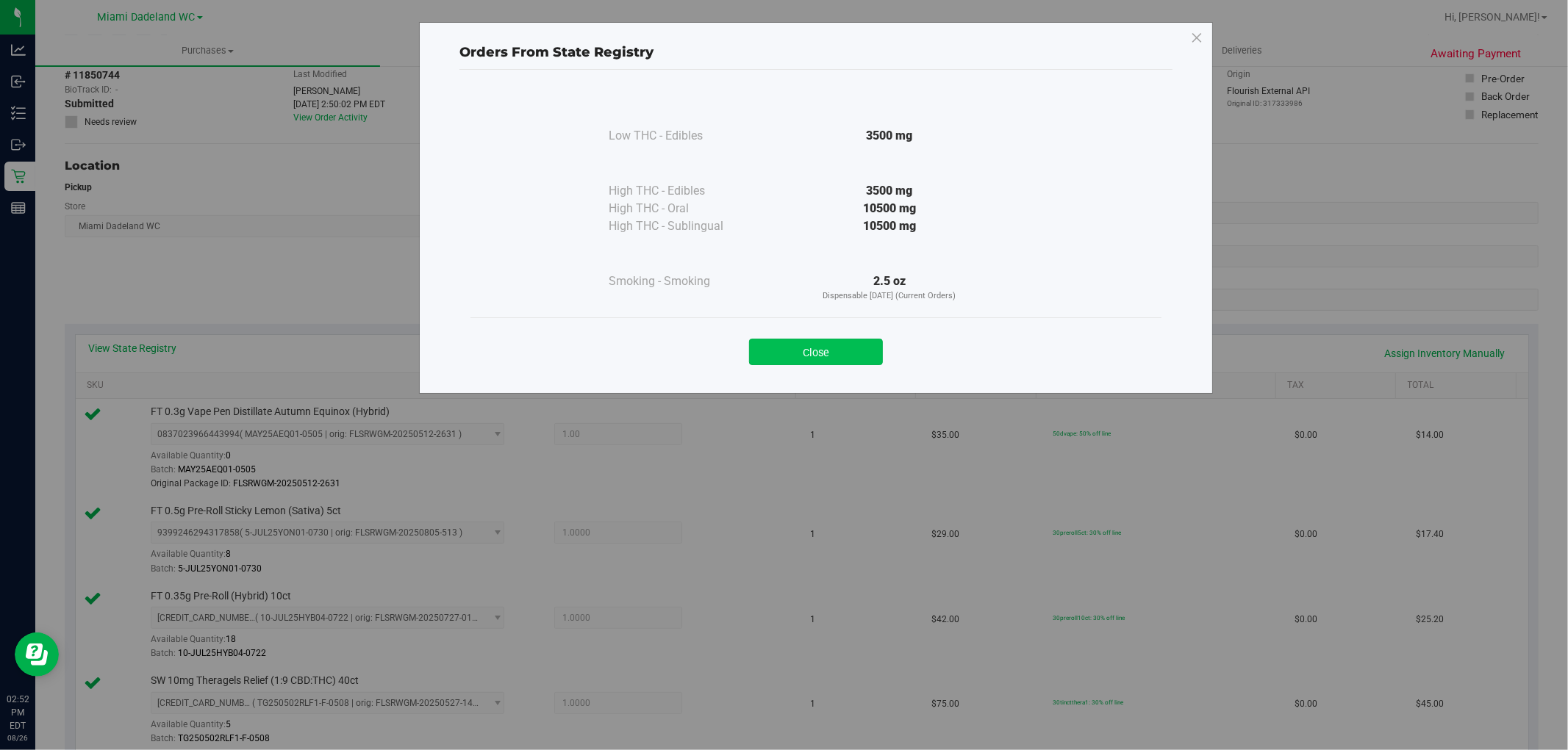
click at [858, 358] on button "Close" at bounding box center [815, 352] width 134 height 26
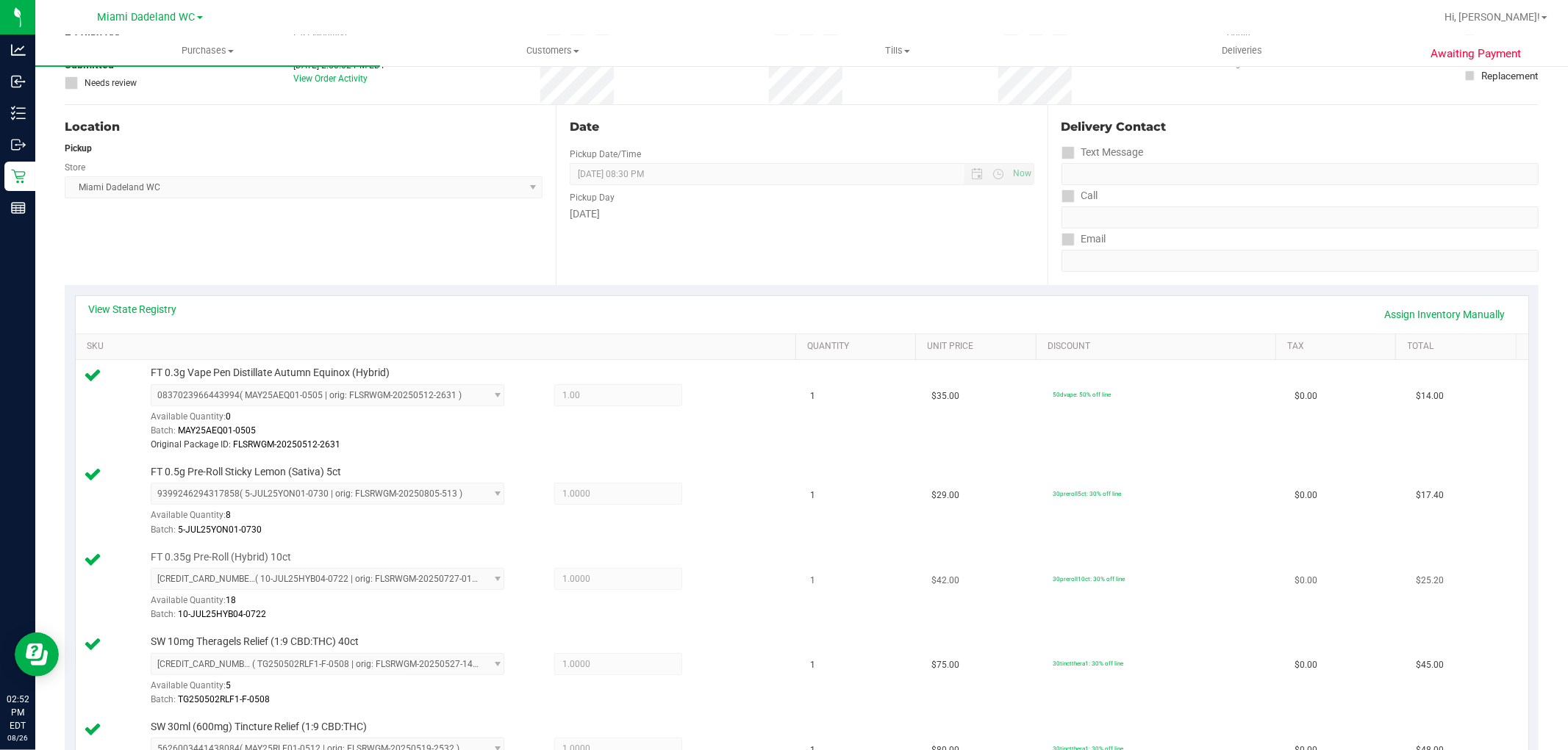
scroll to position [0, 0]
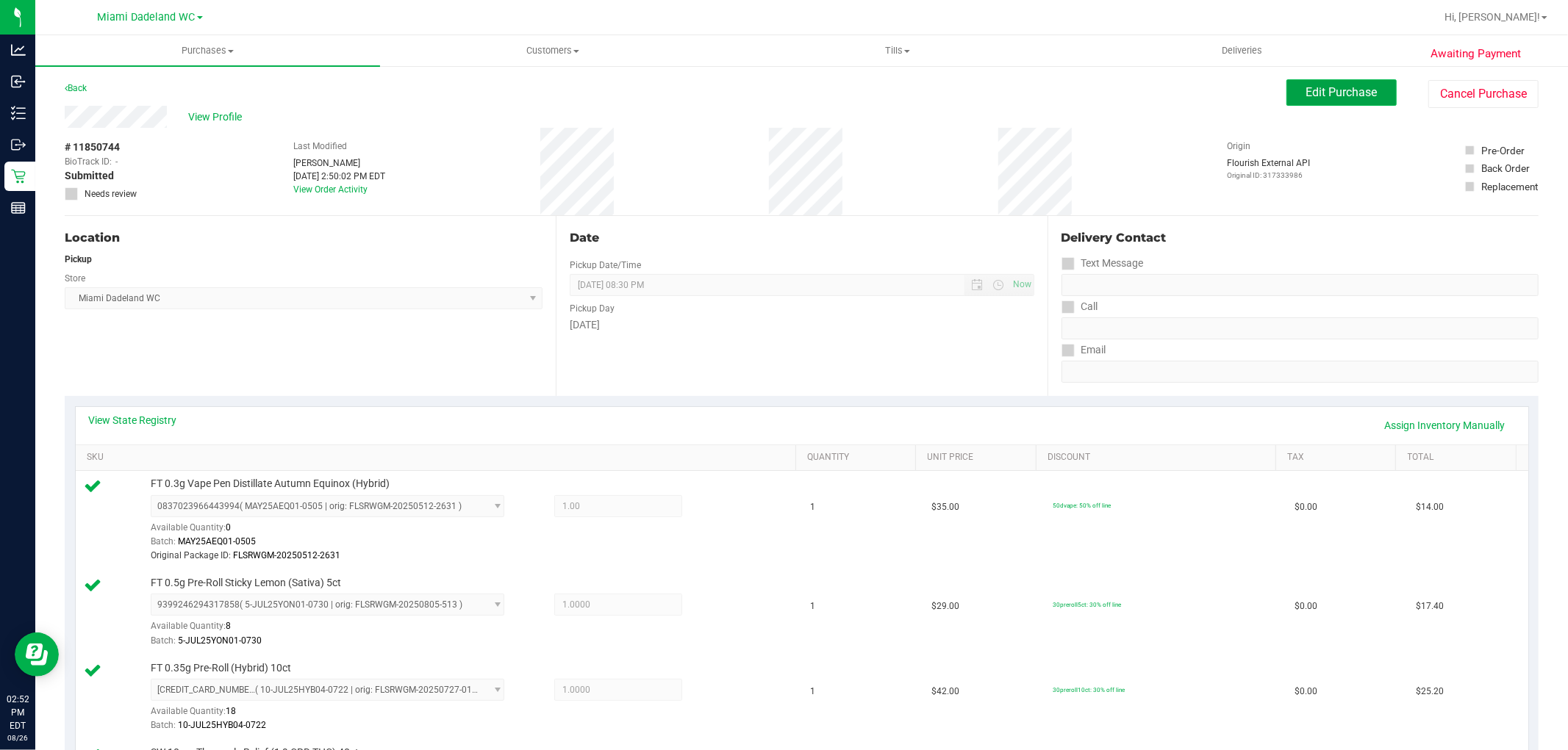
click at [1313, 85] on span "Edit Purchase" at bounding box center [1342, 92] width 71 height 14
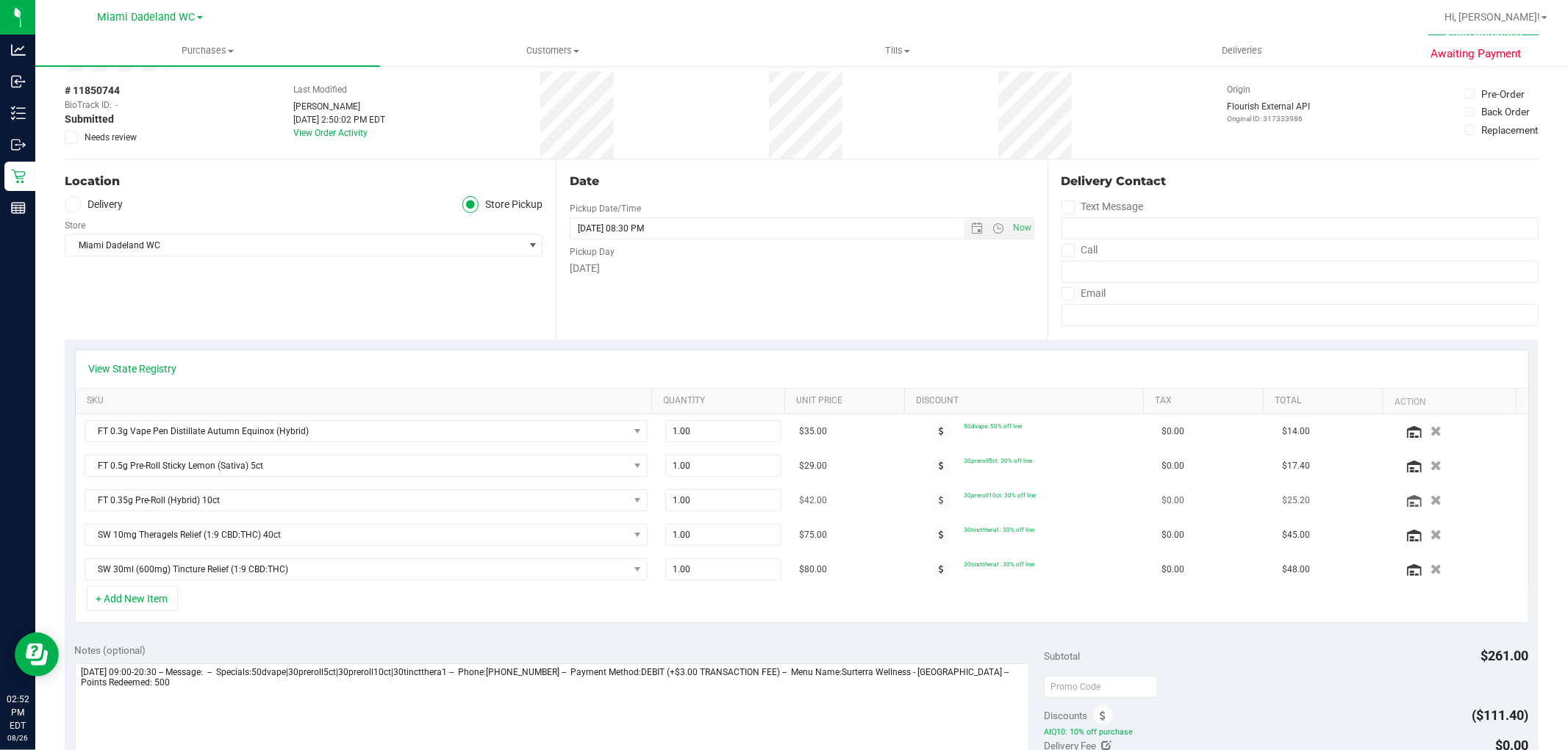
scroll to position [245, 0]
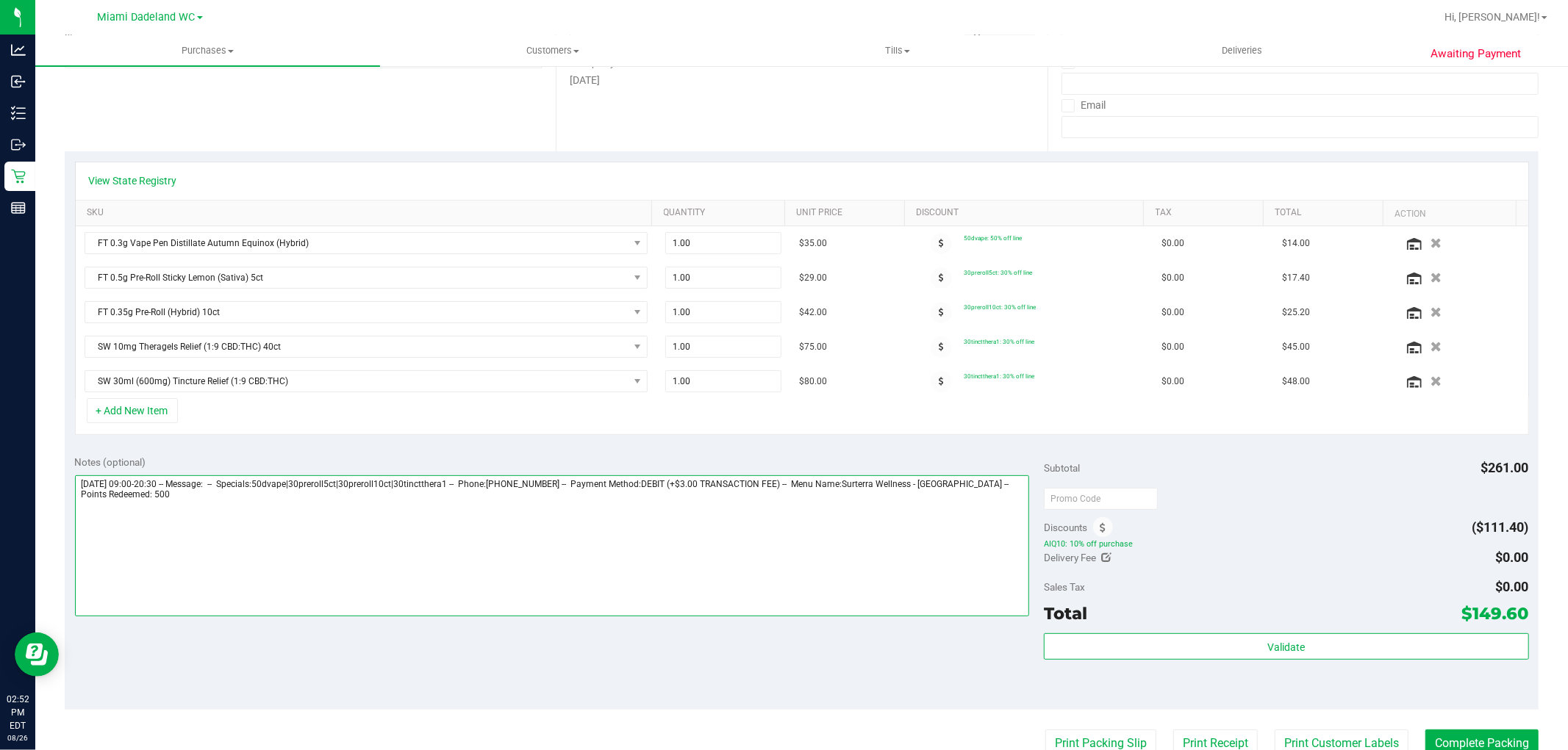
click at [901, 509] on textarea at bounding box center [552, 546] width 955 height 141
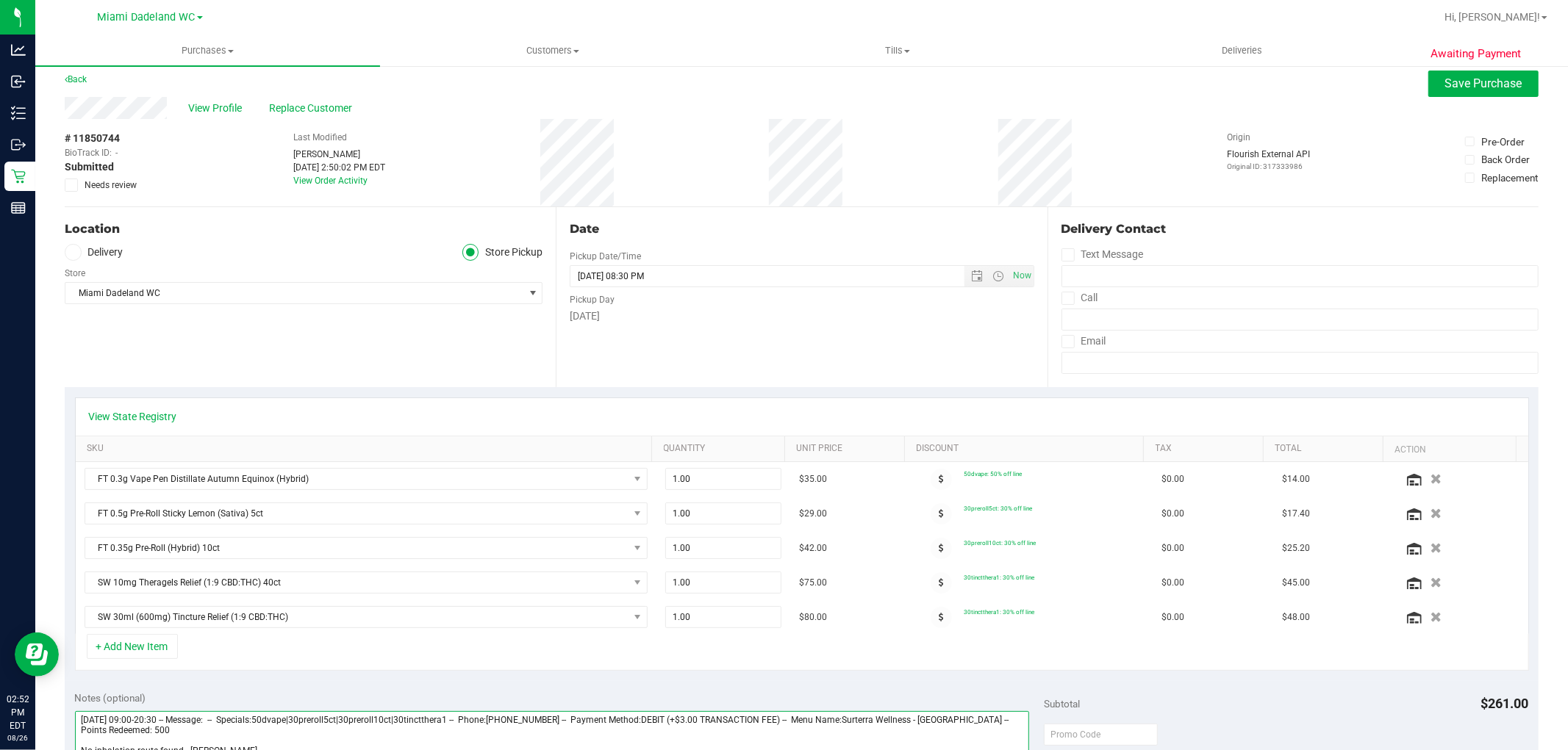
scroll to position [0, 0]
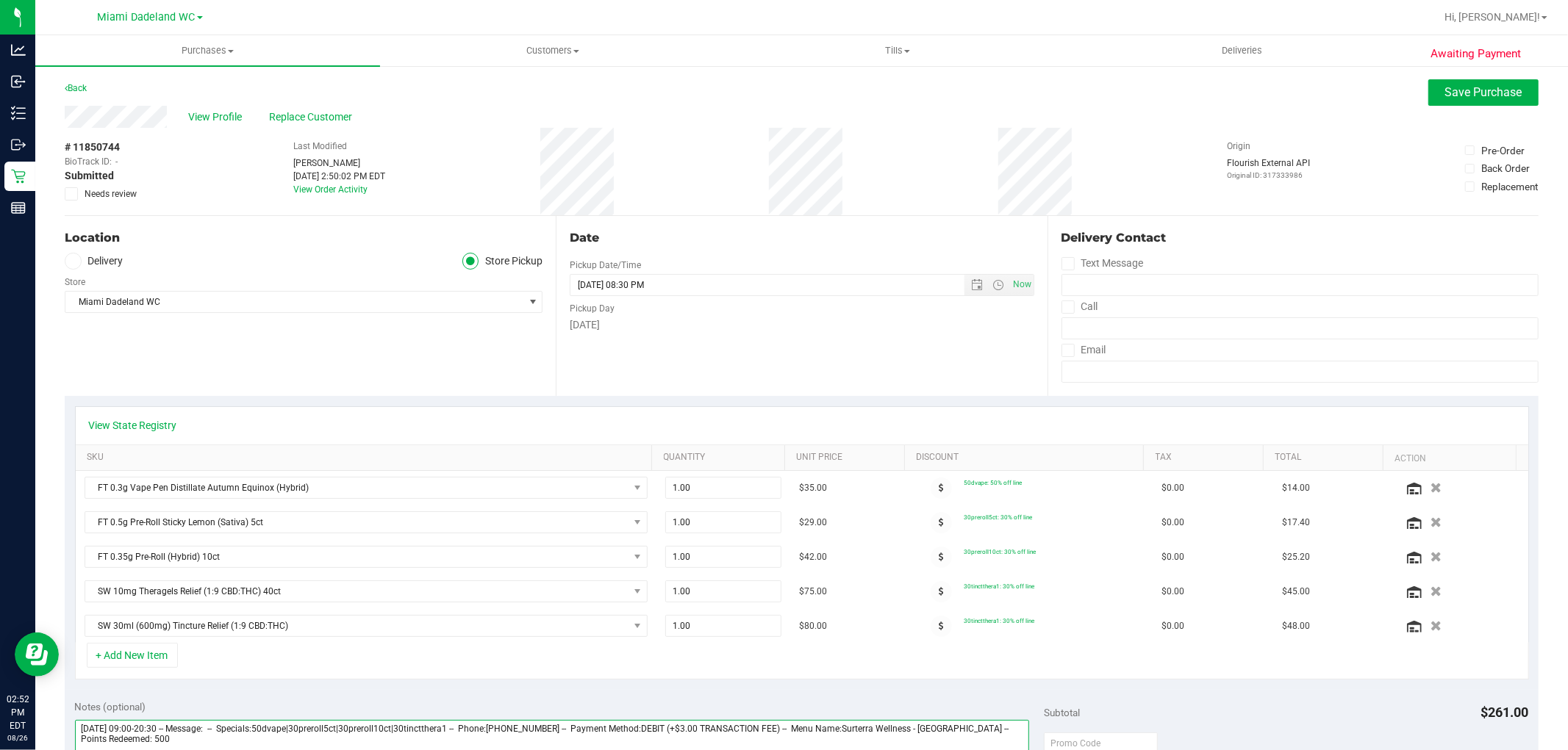
type textarea "[DATE] 09:00-20:30 -- Message: -- Specials:50dvape|30preroll5ct|30preroll10ct|3…"
click at [75, 194] on icon at bounding box center [71, 194] width 10 height 0
click at [0, 0] on input "Needs review" at bounding box center [0, 0] width 0 height 0
click at [1476, 91] on span "Save Purchase" at bounding box center [1484, 92] width 77 height 14
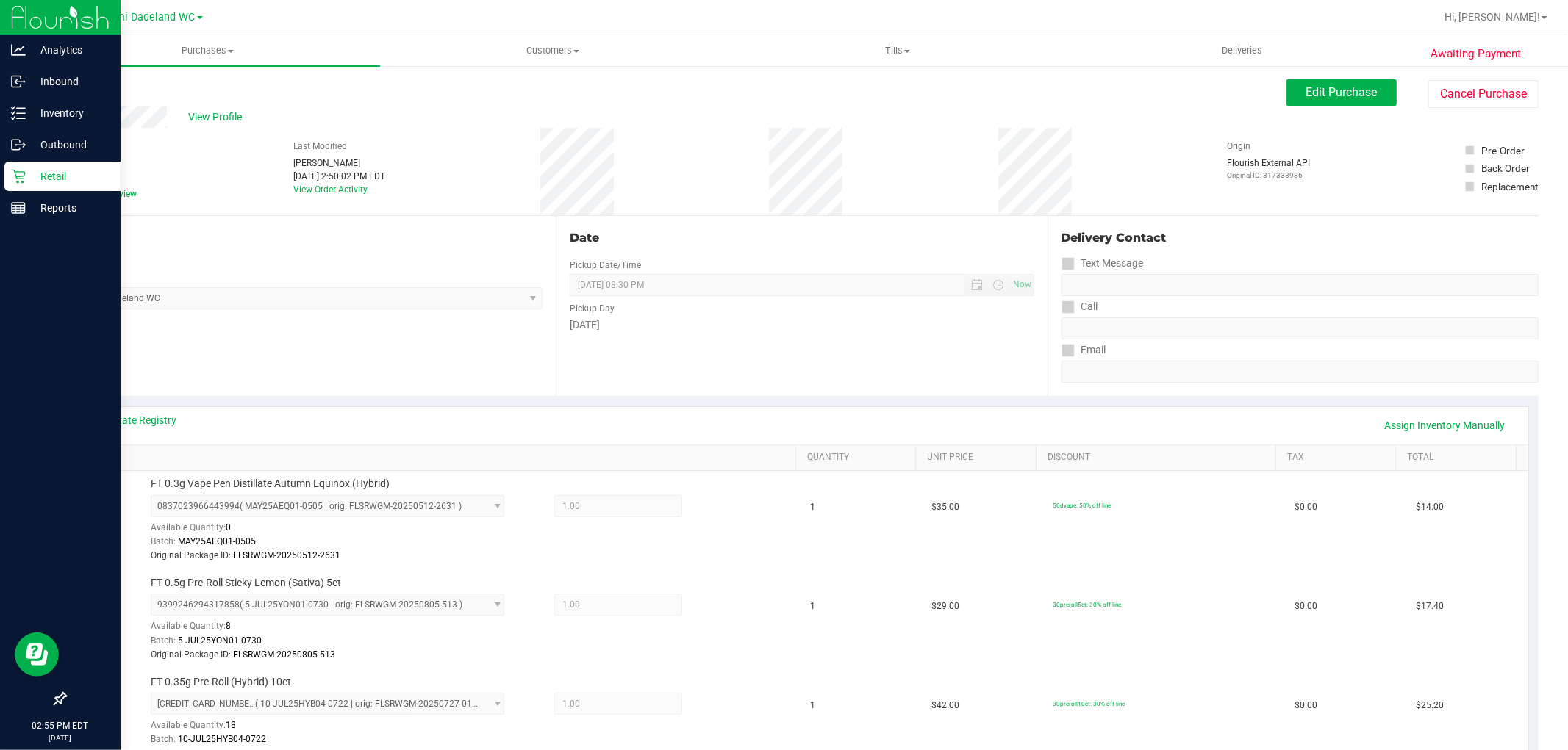
click at [5, 170] on div "Retail" at bounding box center [63, 176] width 116 height 29
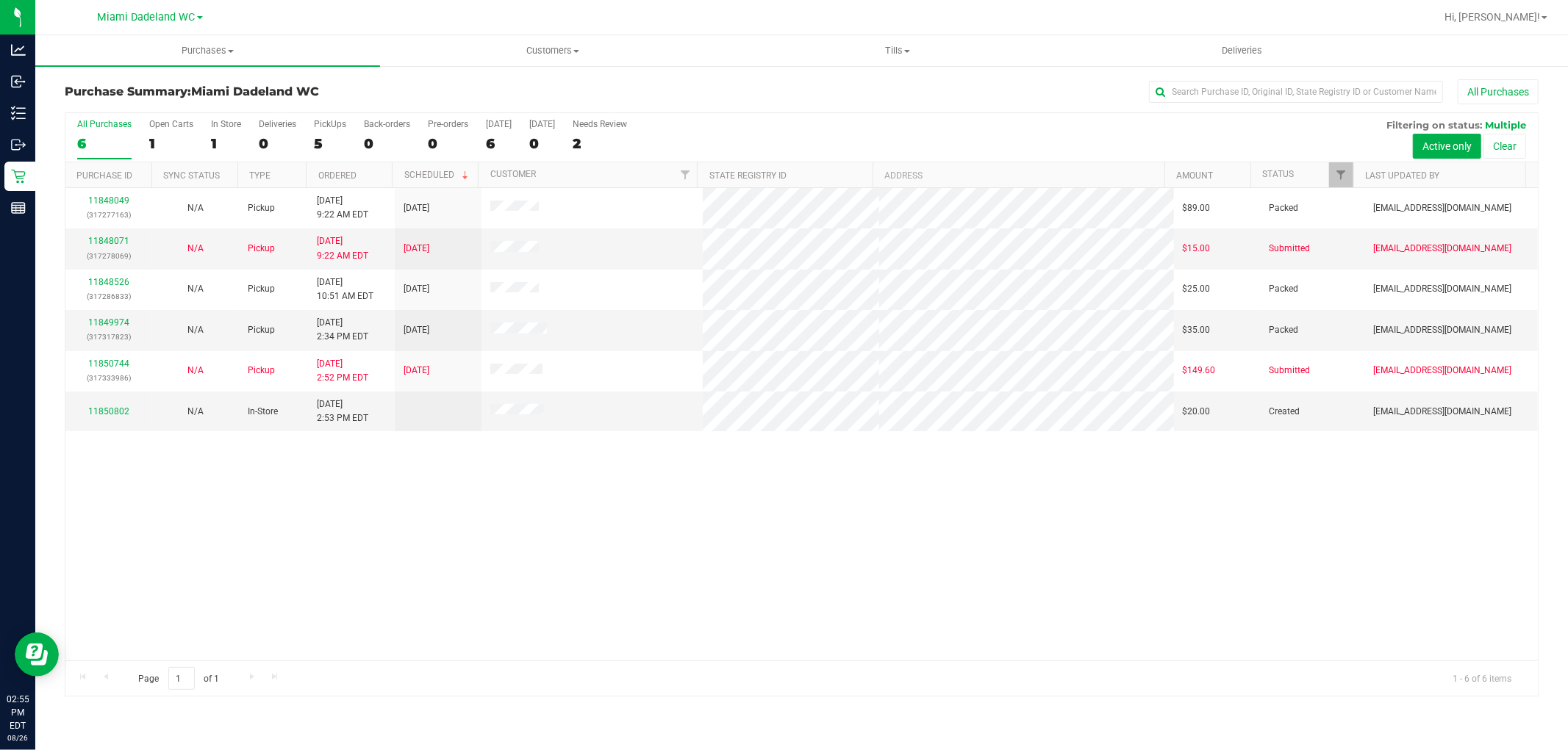
click at [424, 516] on div "11848049 (317277163) N/A Pickup [DATE] 9:22 AM EDT 8/26/2025 $89.00 Packed [EMA…" at bounding box center [802, 424] width 1473 height 473
click at [576, 571] on div "11848049 (317277163) N/A Pickup [DATE] 9:22 AM EDT 8/26/2025 $89.00 Packed [EMA…" at bounding box center [802, 424] width 1473 height 473
click at [781, 575] on div "11848049 (317277163) N/A Pickup [DATE] 9:22 AM EDT 8/26/2025 $89.00 Packed [EMA…" at bounding box center [802, 424] width 1473 height 473
click at [107, 244] on link "11848071" at bounding box center [109, 241] width 41 height 11
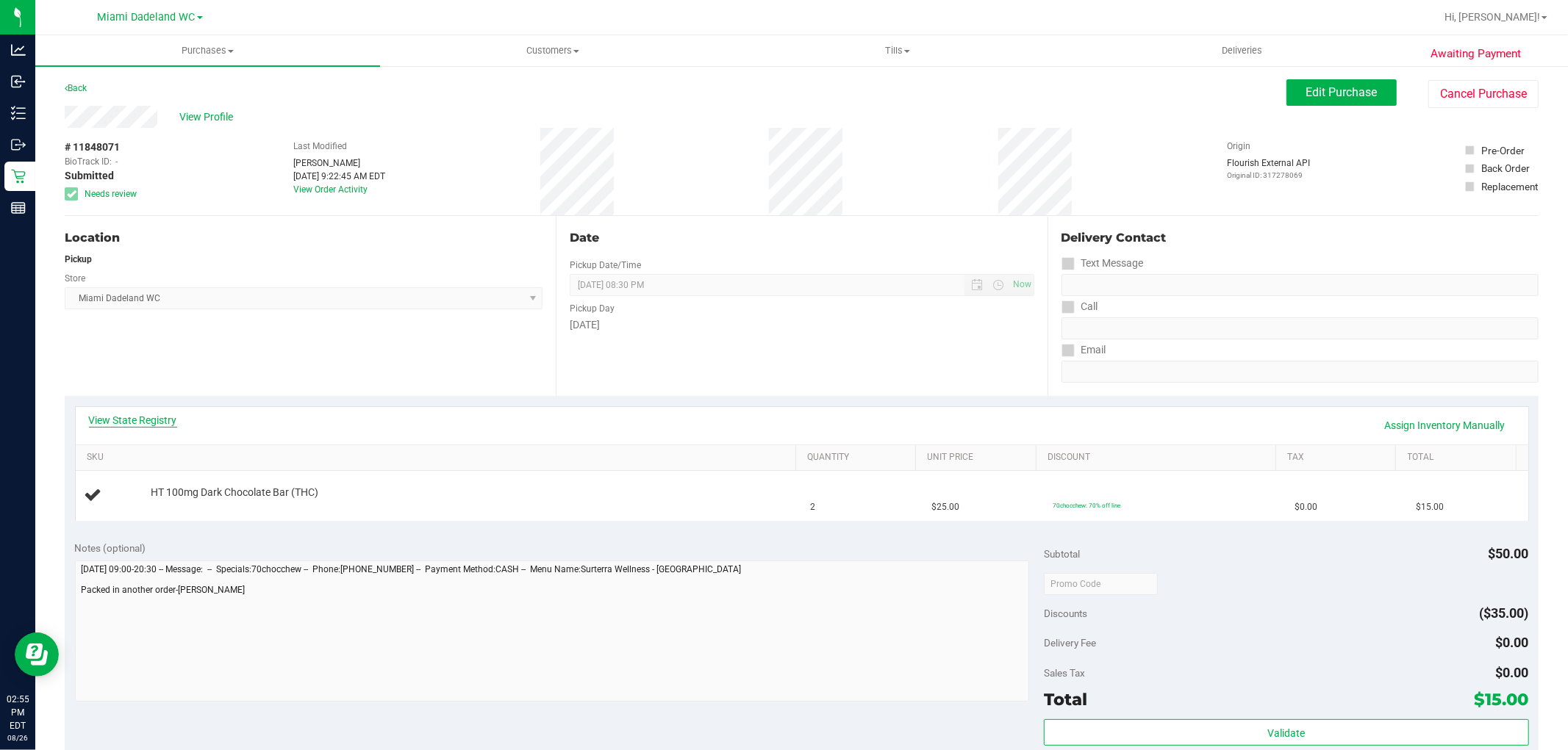
click at [162, 419] on link "View State Registry" at bounding box center [133, 420] width 88 height 14
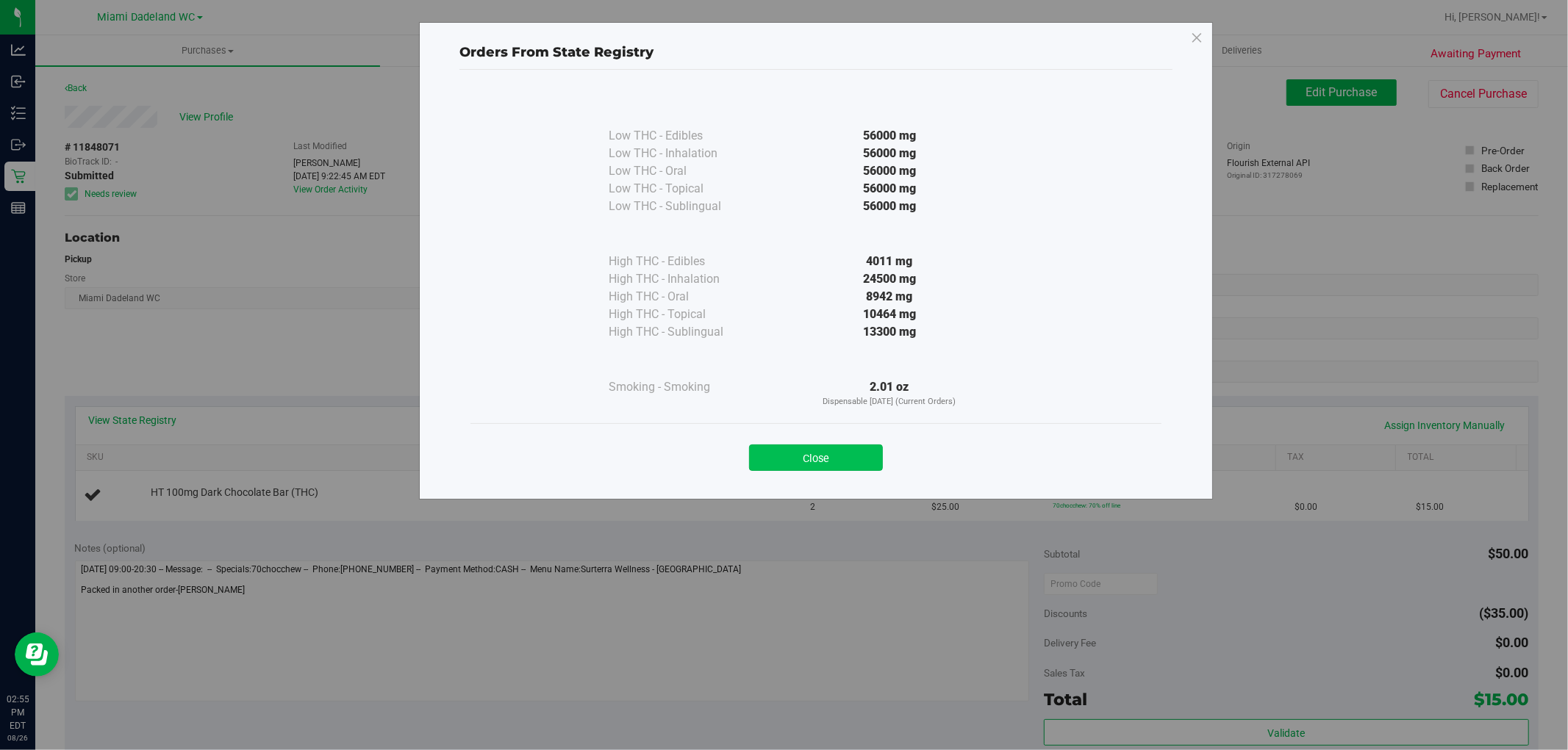
click at [873, 451] on button "Close" at bounding box center [815, 457] width 134 height 26
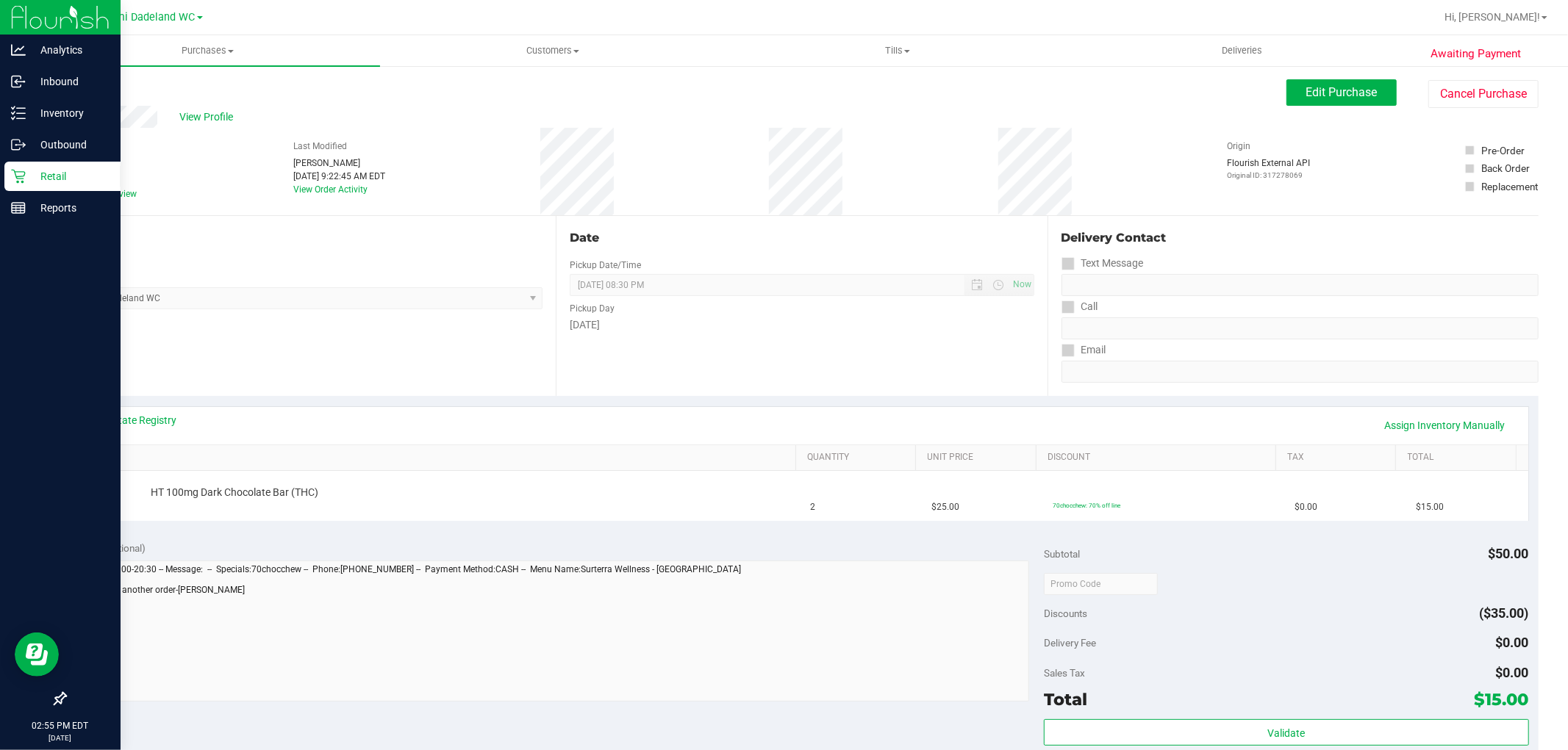
click at [17, 172] on icon at bounding box center [18, 176] width 14 height 14
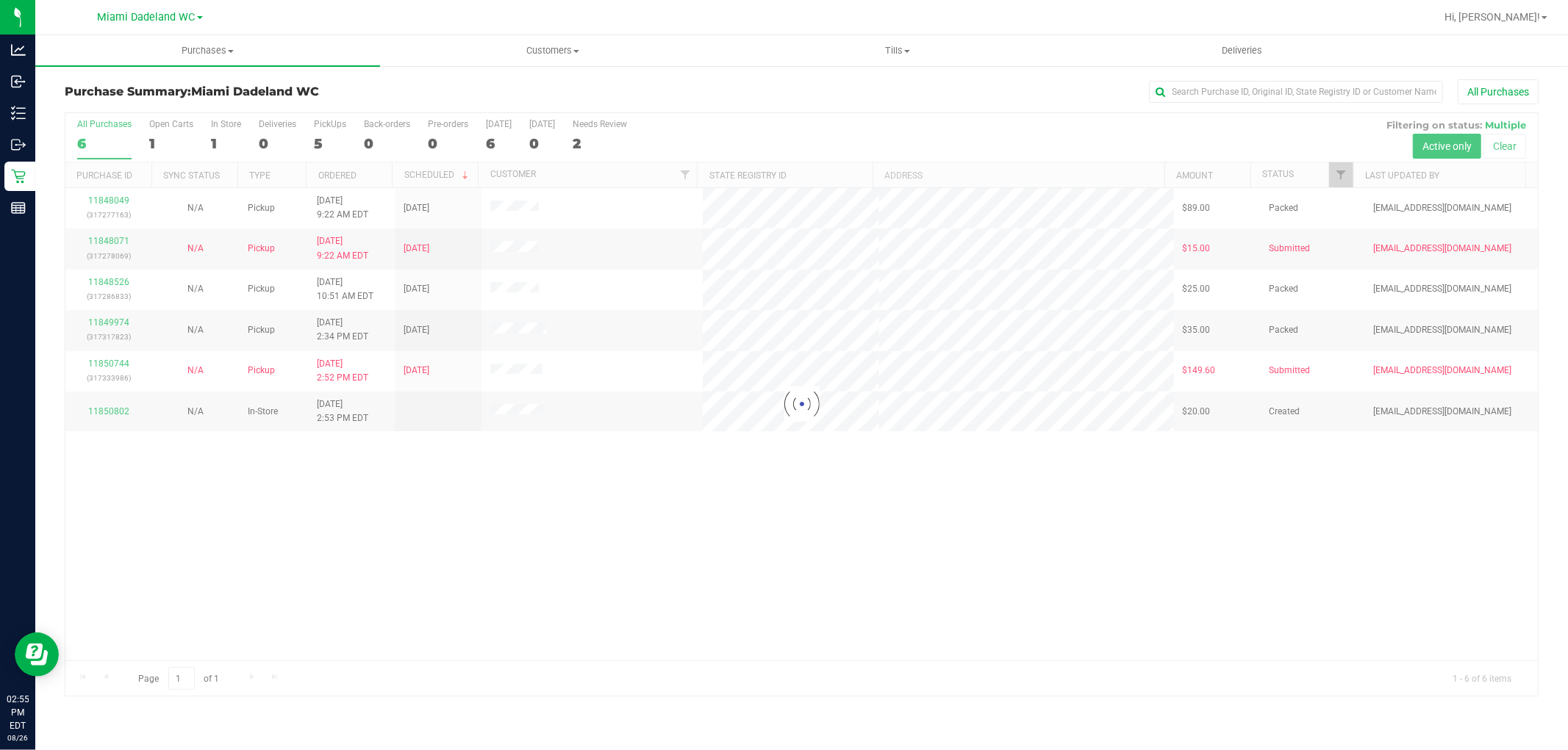
click at [1212, 546] on div at bounding box center [802, 404] width 1473 height 583
click at [114, 365] on div at bounding box center [802, 404] width 1473 height 583
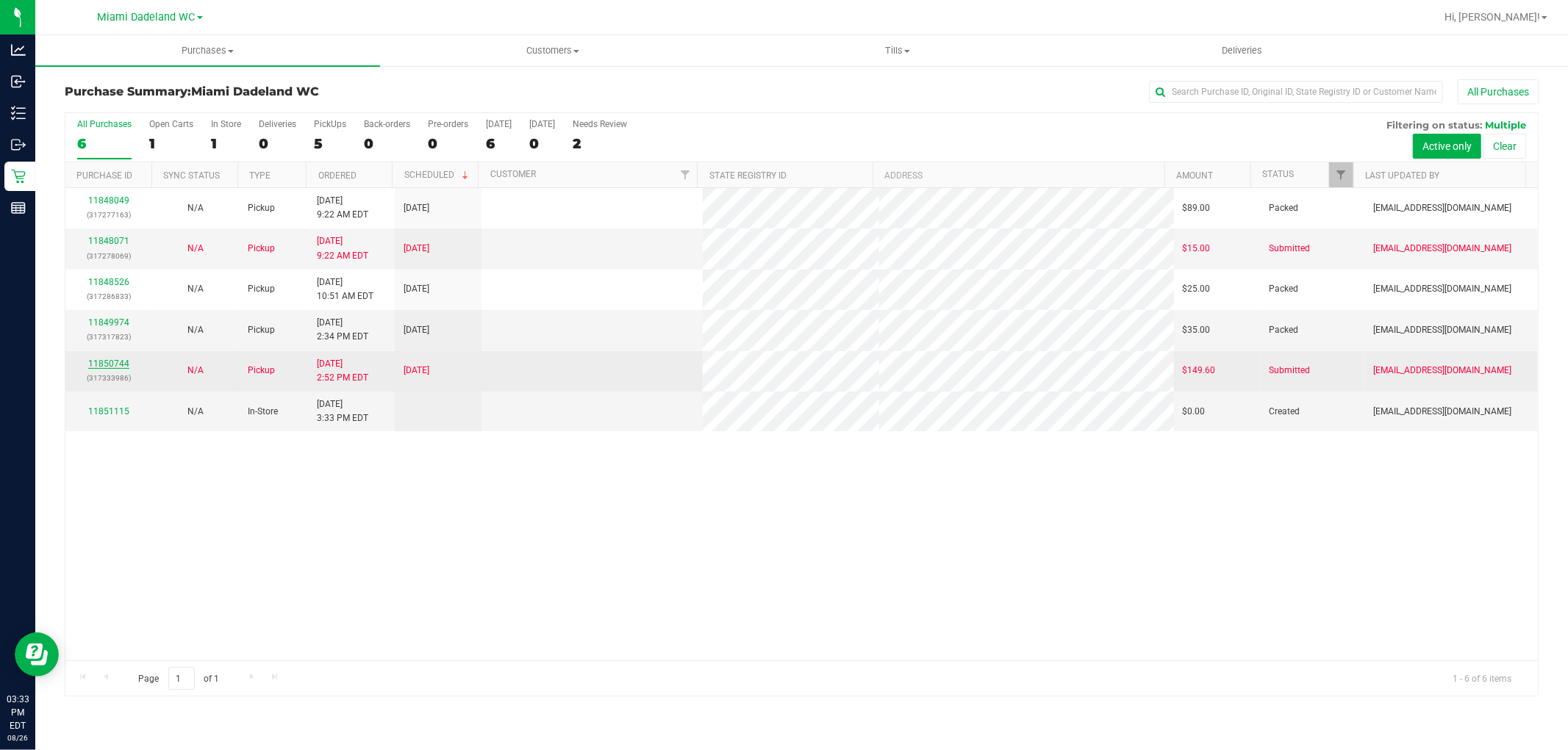
click at [114, 365] on link "11850744" at bounding box center [109, 364] width 41 height 11
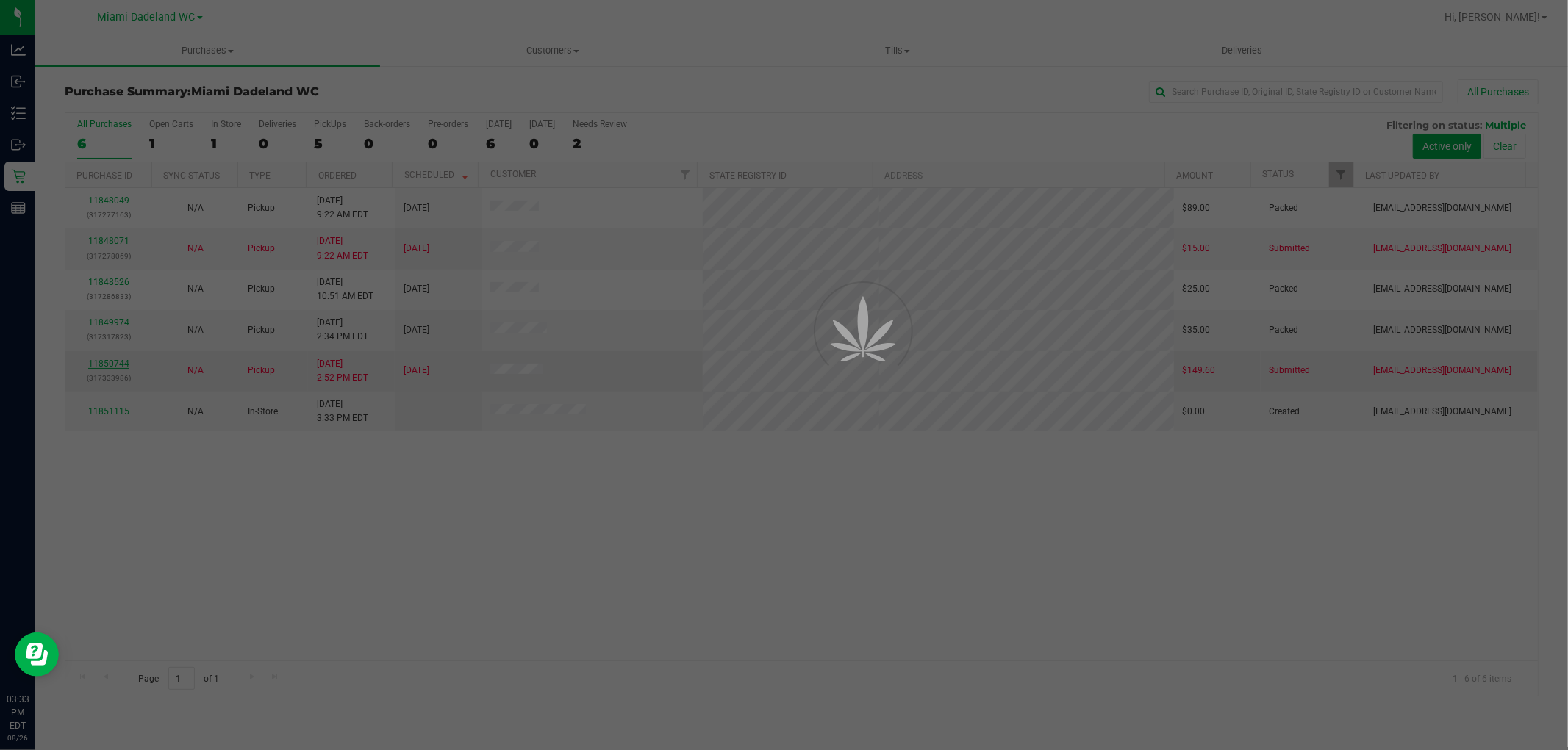
click at [114, 365] on div at bounding box center [784, 375] width 1568 height 750
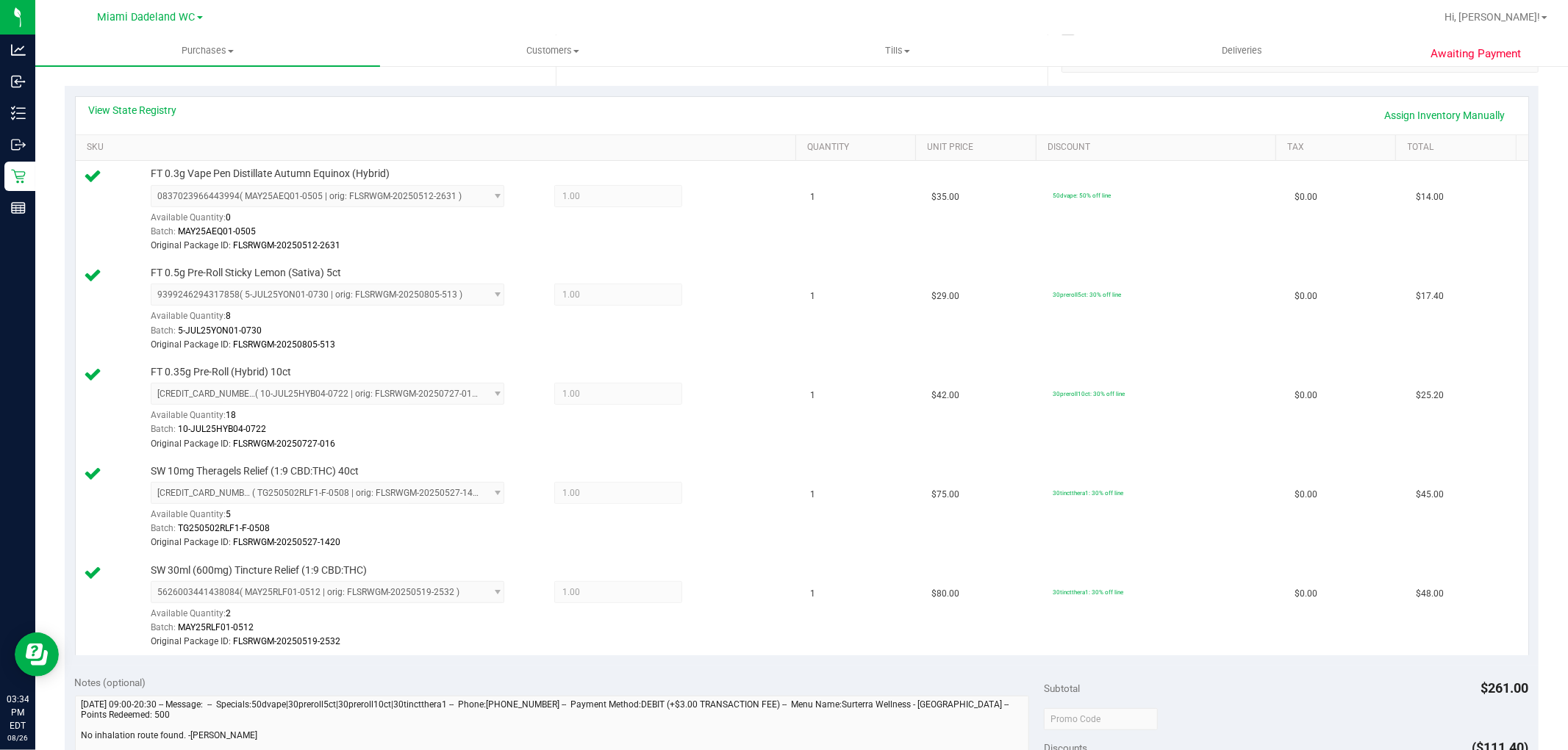
scroll to position [571, 0]
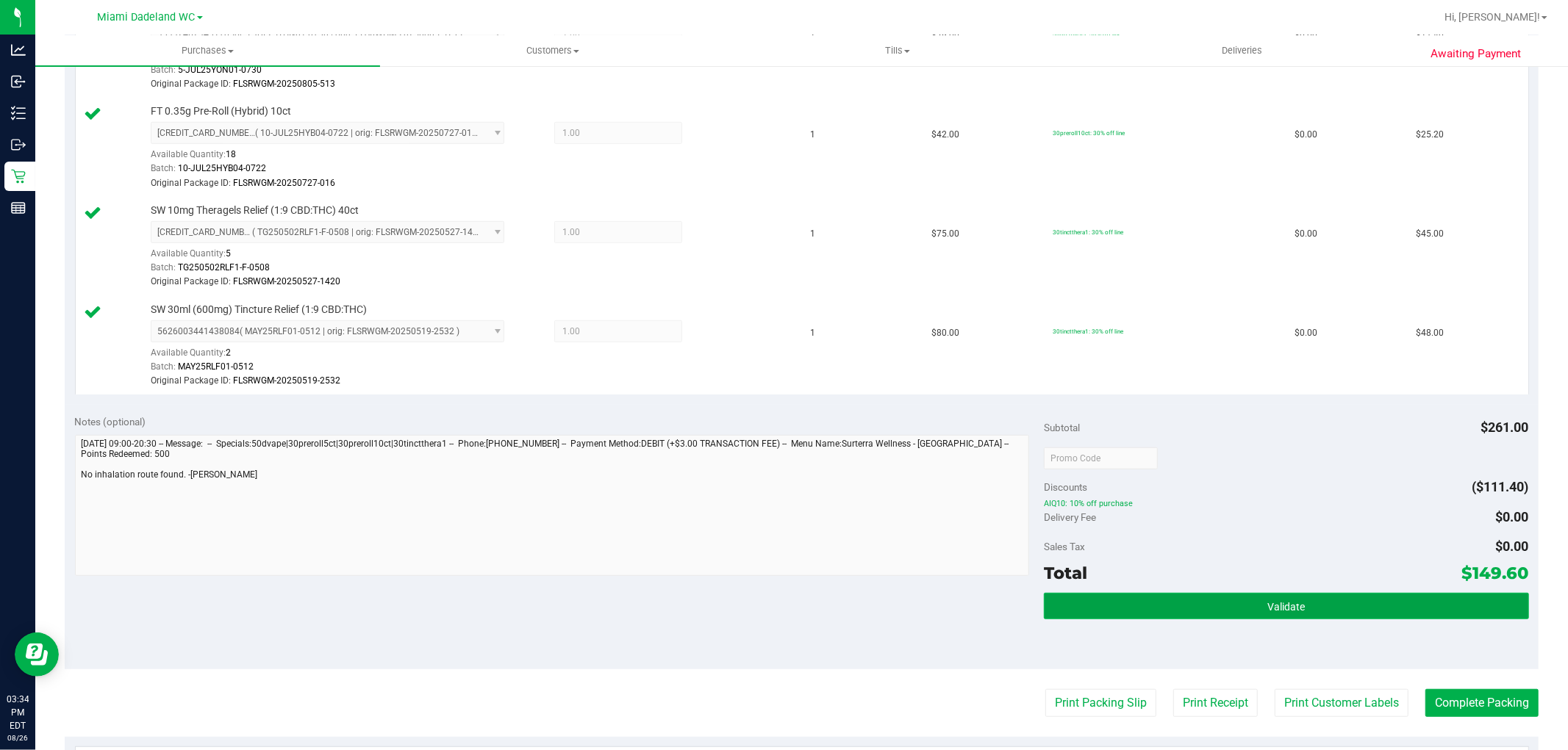
click at [1265, 596] on button "Validate" at bounding box center [1286, 606] width 485 height 26
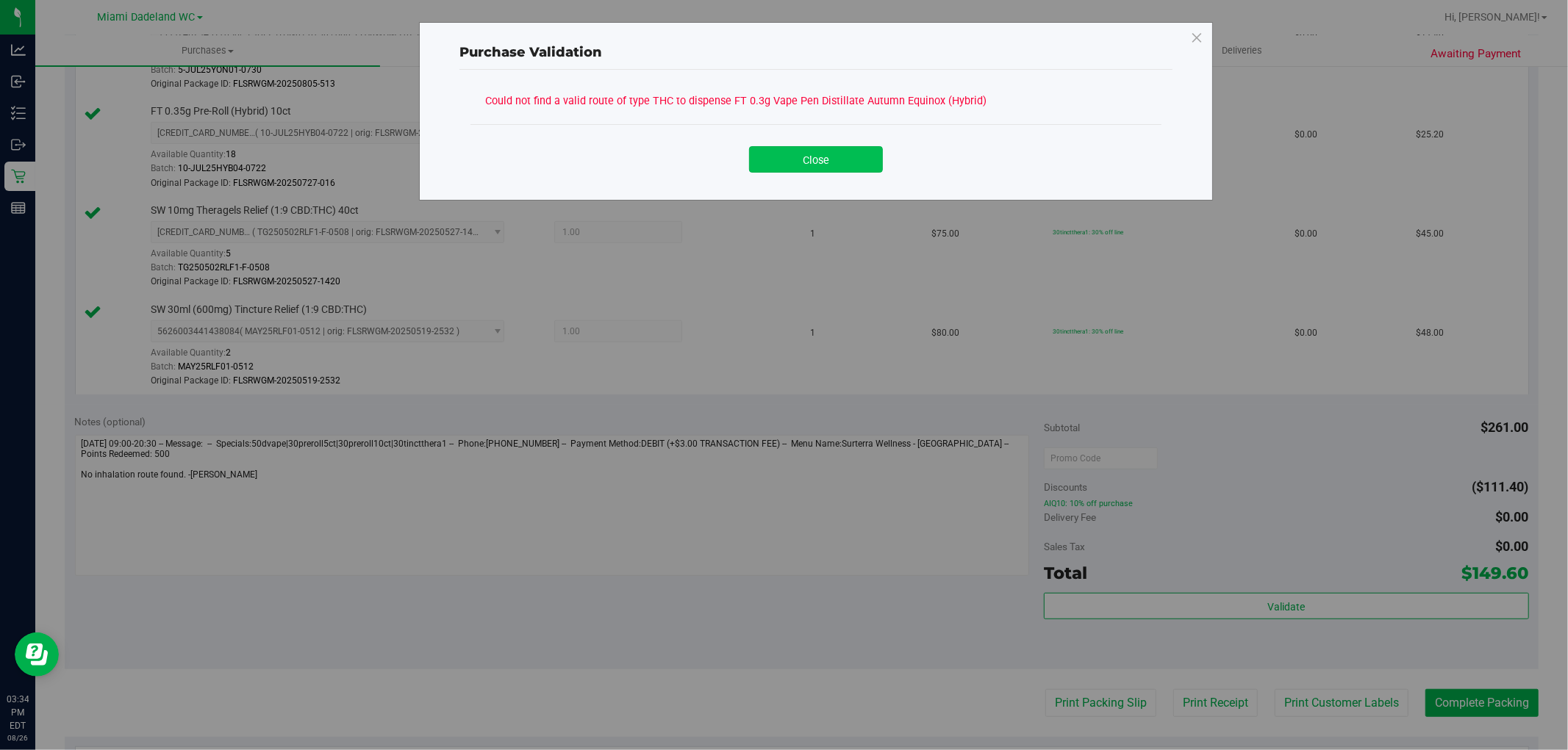
click at [771, 147] on button "Close" at bounding box center [815, 159] width 134 height 26
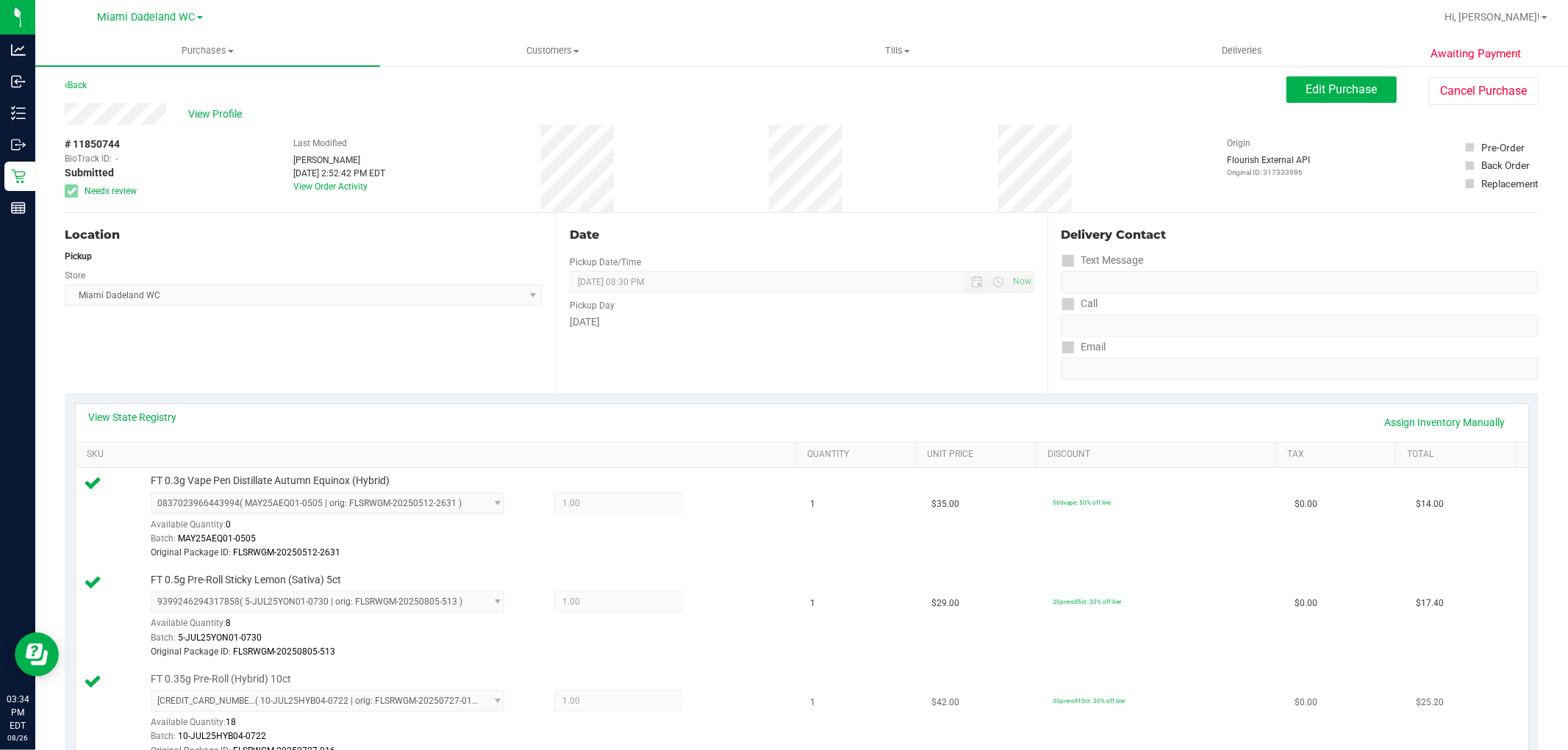
scroll to position [0, 0]
click at [1333, 91] on span "Edit Purchase" at bounding box center [1342, 92] width 71 height 14
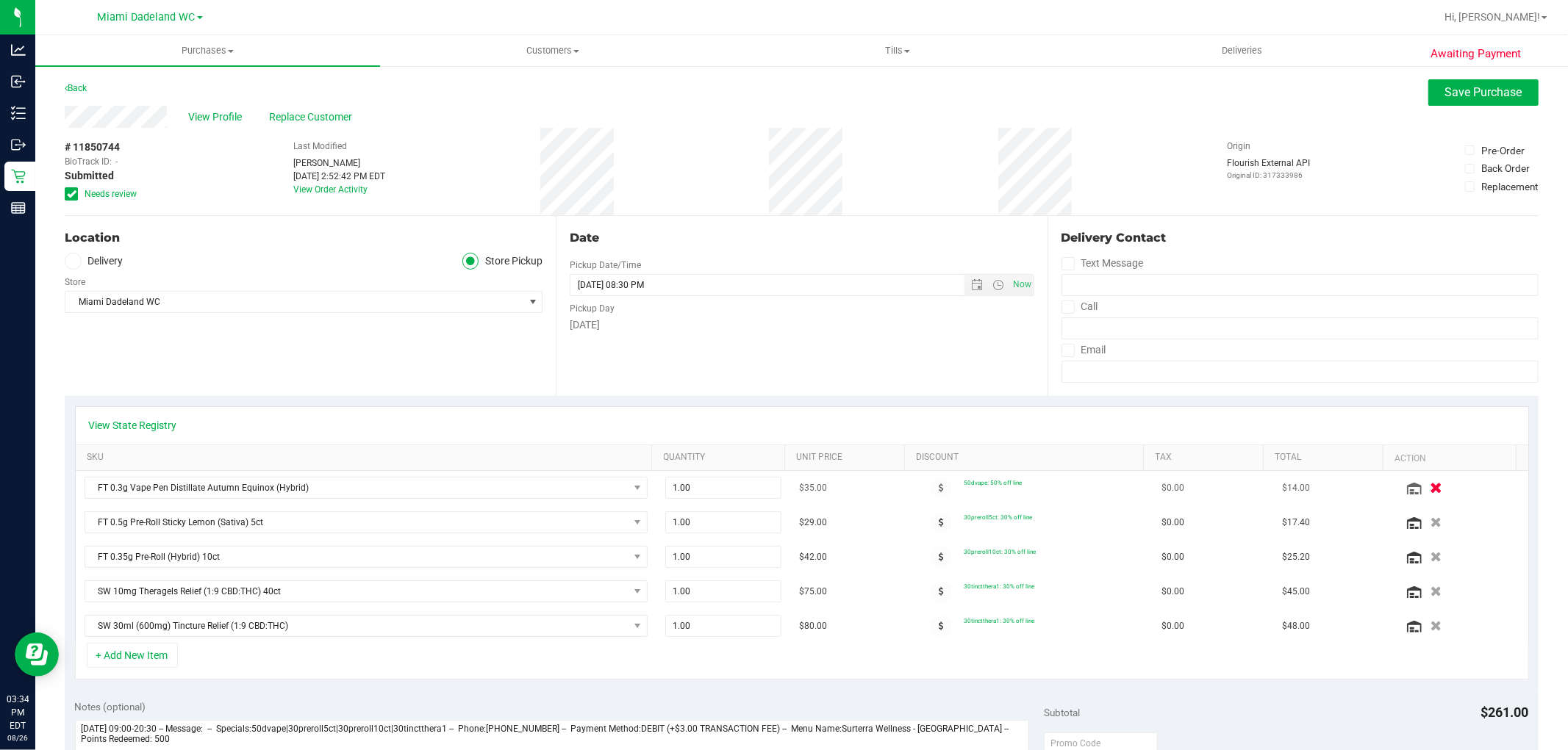
click at [1430, 489] on icon "button" at bounding box center [1436, 488] width 13 height 11
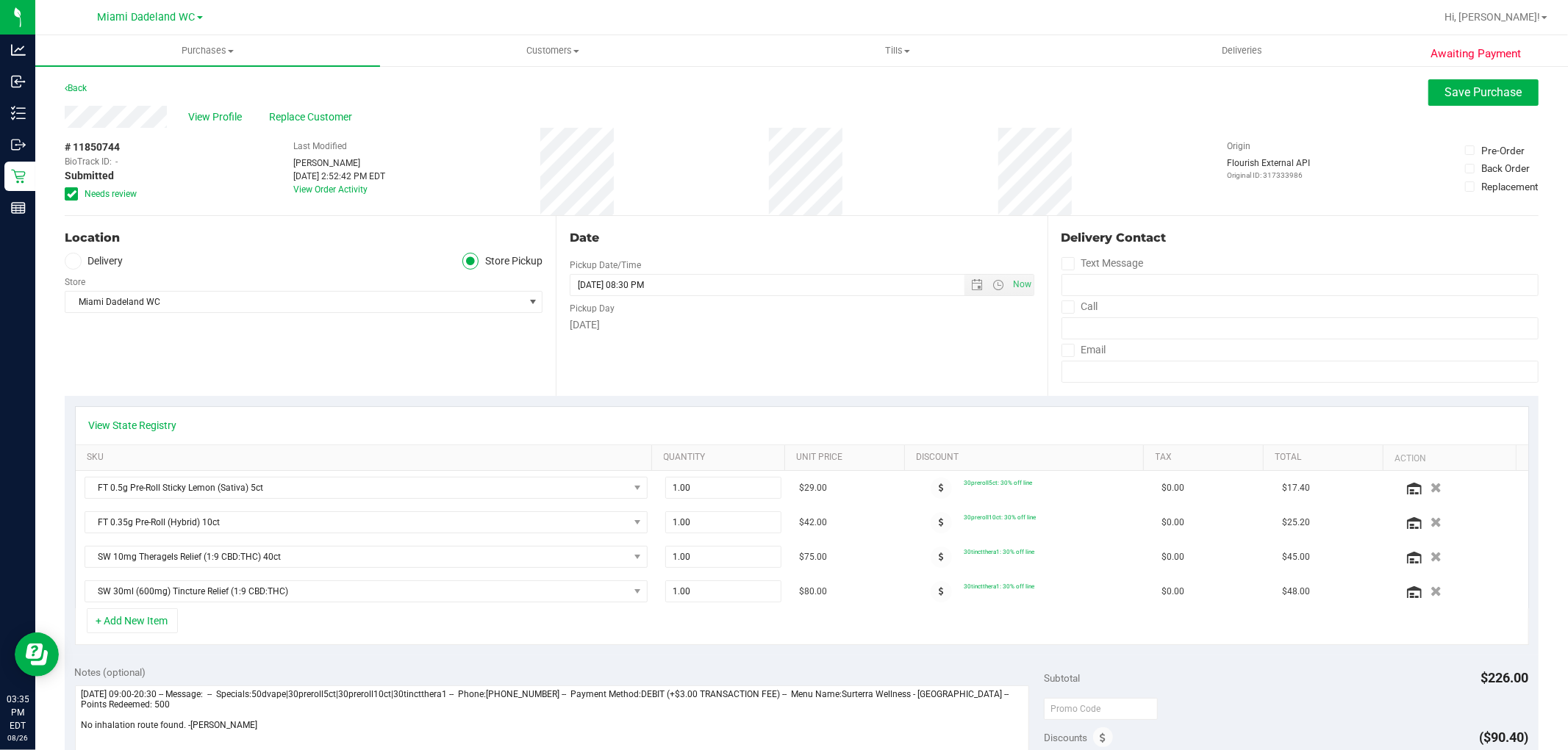
click at [886, 118] on div "View Profile Replace Customer" at bounding box center [802, 116] width 1474 height 22
click at [1446, 98] on span "Save Purchase" at bounding box center [1484, 92] width 77 height 14
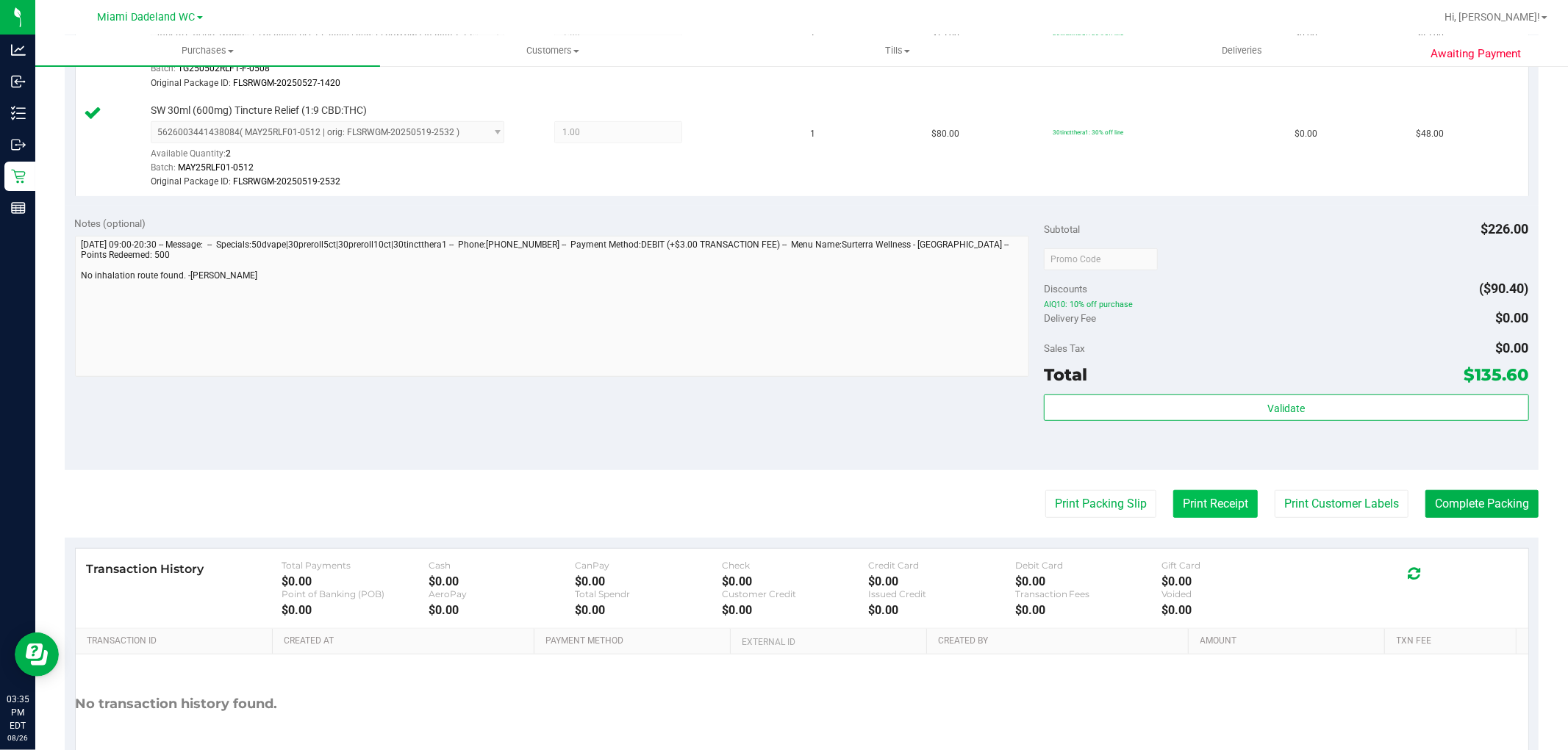
scroll to position [764, 0]
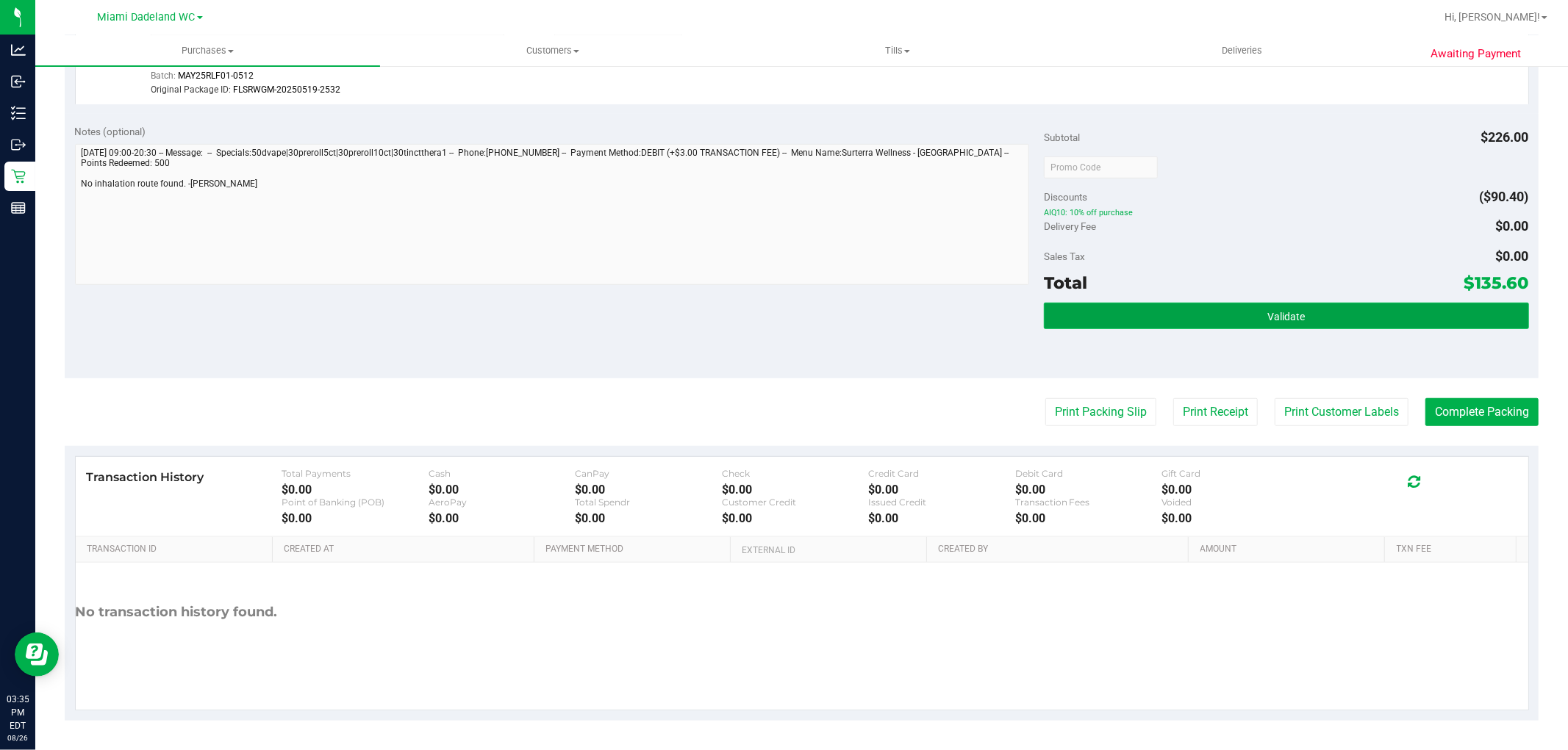
click at [1289, 317] on span "Validate" at bounding box center [1287, 317] width 38 height 12
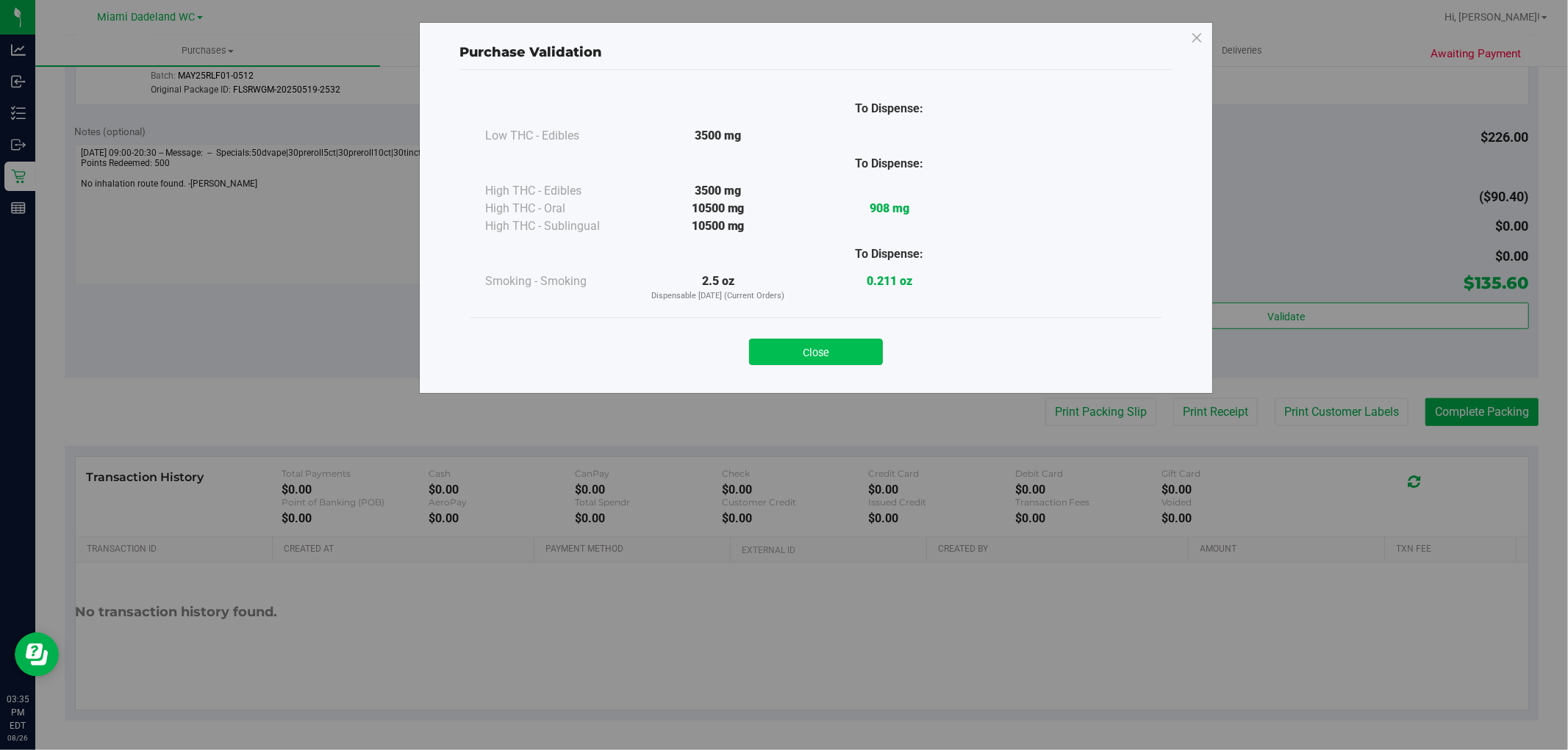
click at [848, 357] on button "Close" at bounding box center [815, 352] width 134 height 26
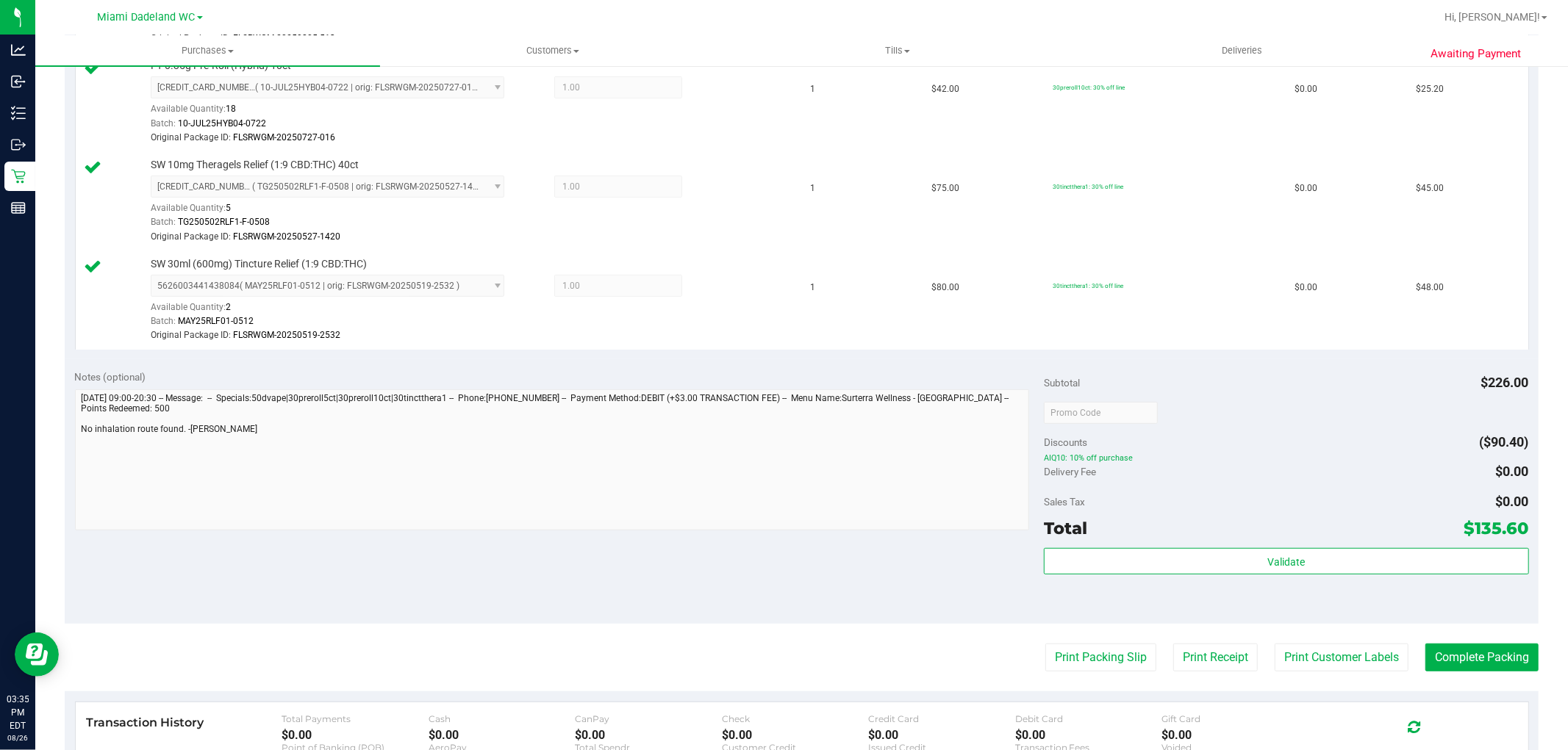
scroll to position [600, 0]
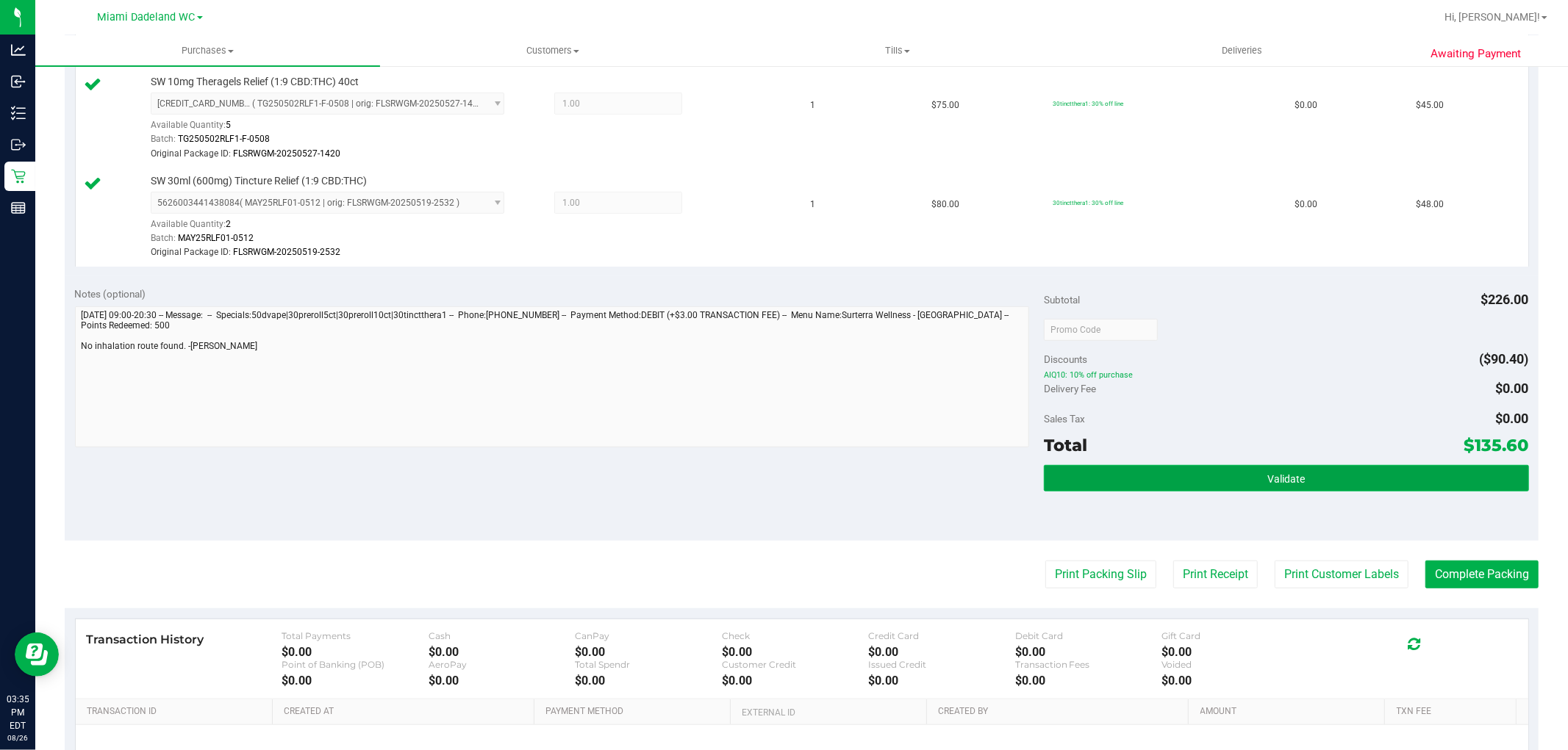
click at [1251, 473] on button "Validate" at bounding box center [1286, 478] width 485 height 26
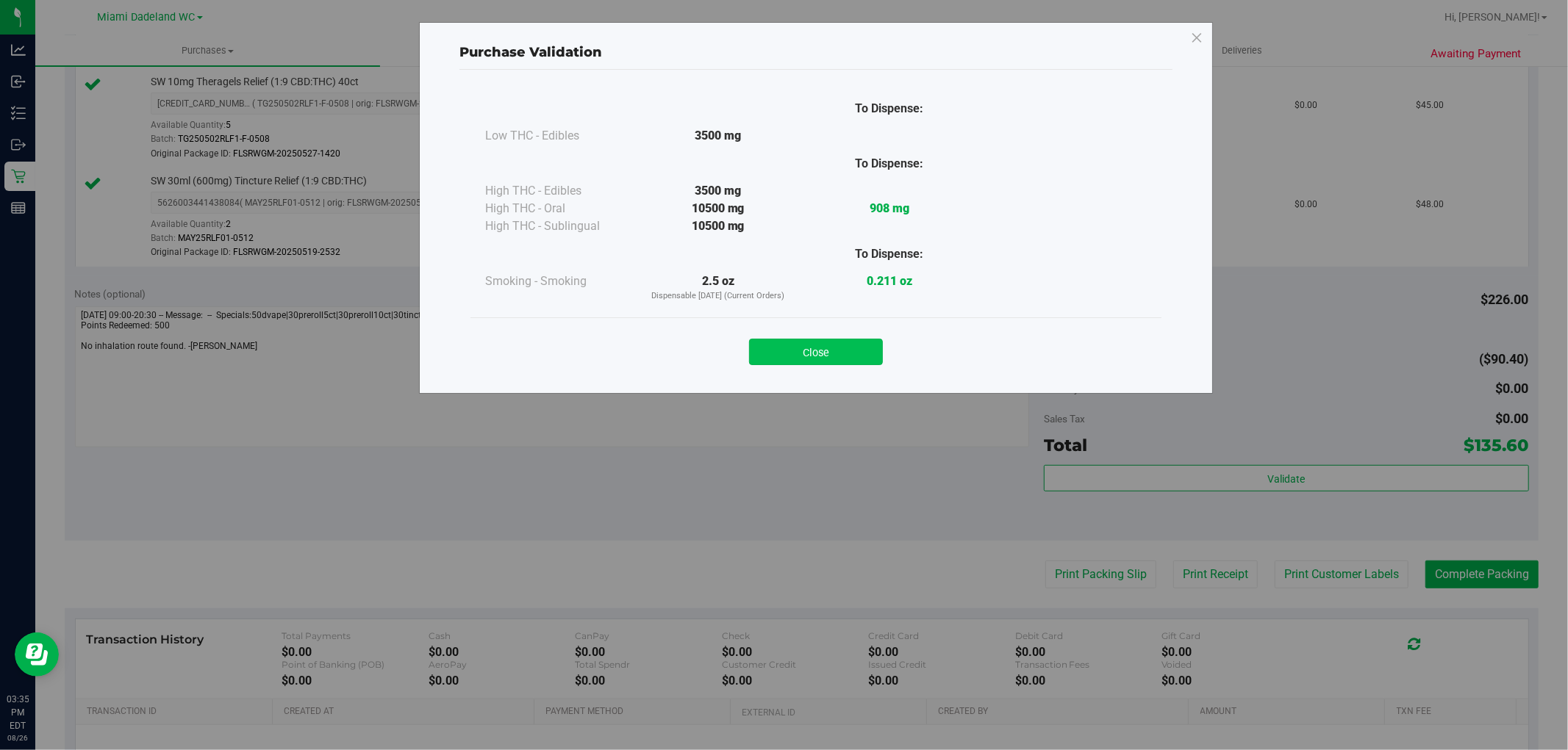
click at [852, 342] on button "Close" at bounding box center [815, 352] width 134 height 26
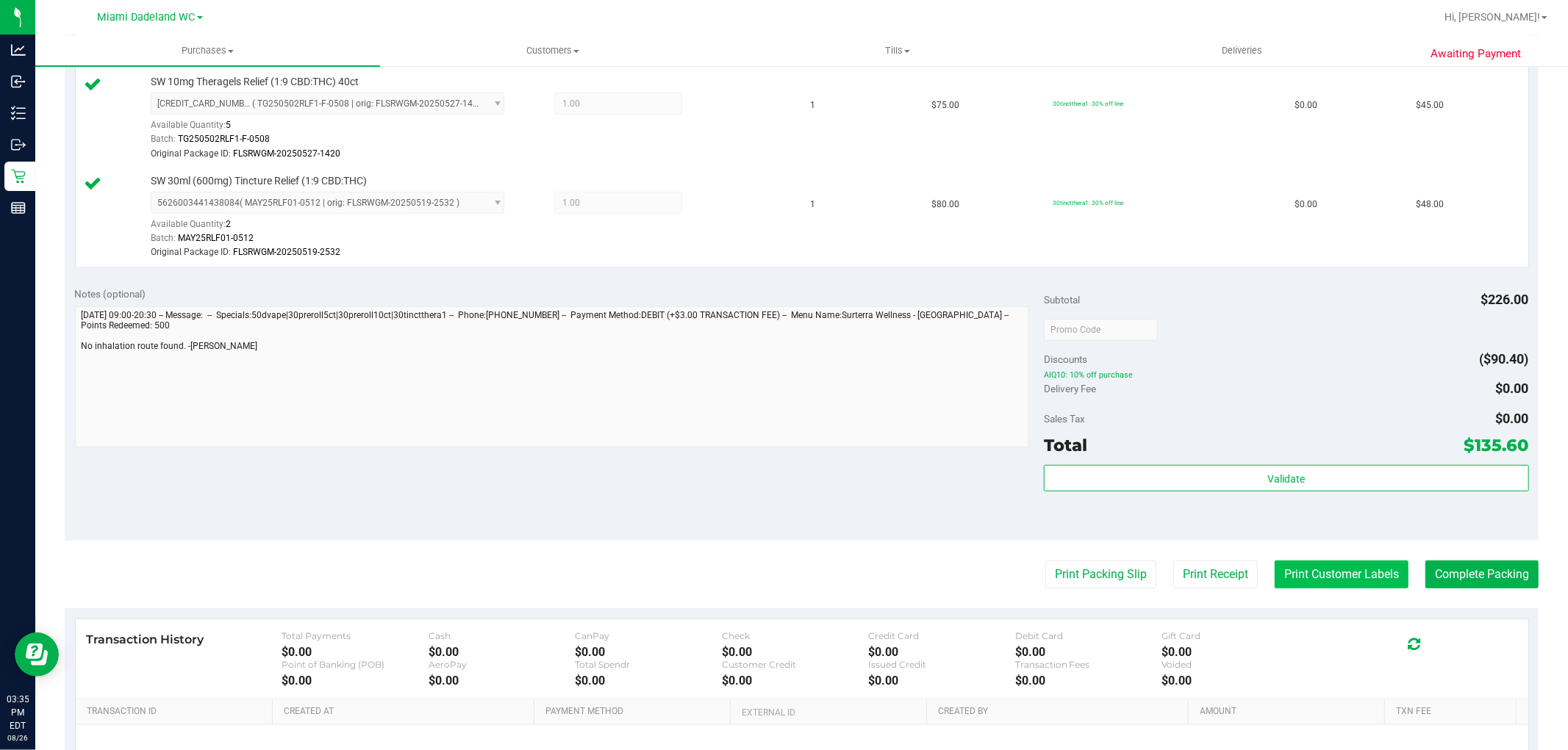
click at [1324, 573] on button "Print Customer Labels" at bounding box center [1341, 575] width 134 height 28
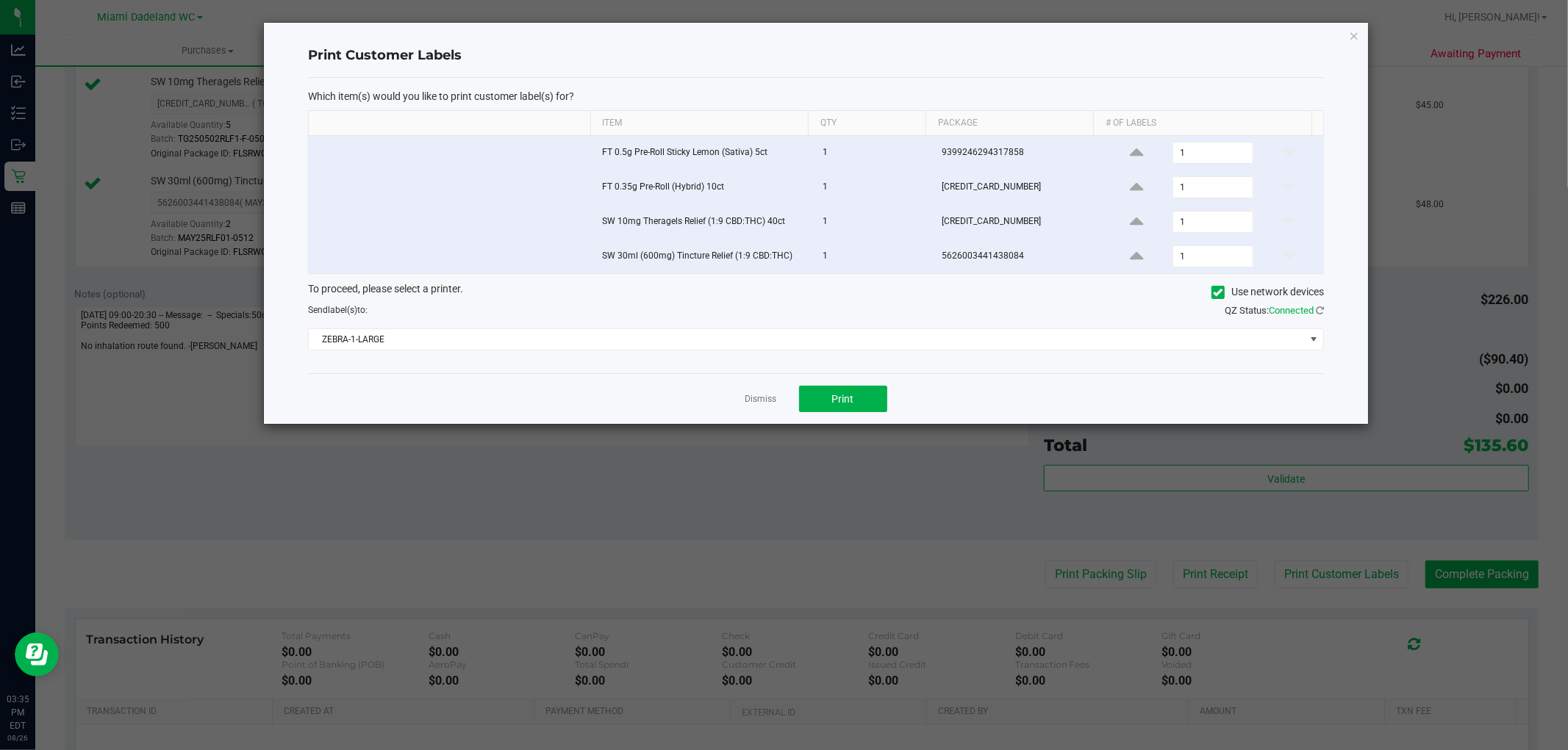
click at [782, 316] on div "Send label(s) to:" at bounding box center [557, 309] width 519 height 13
click at [787, 329] on span "ZEBRA-1-LARGE" at bounding box center [815, 339] width 1016 height 22
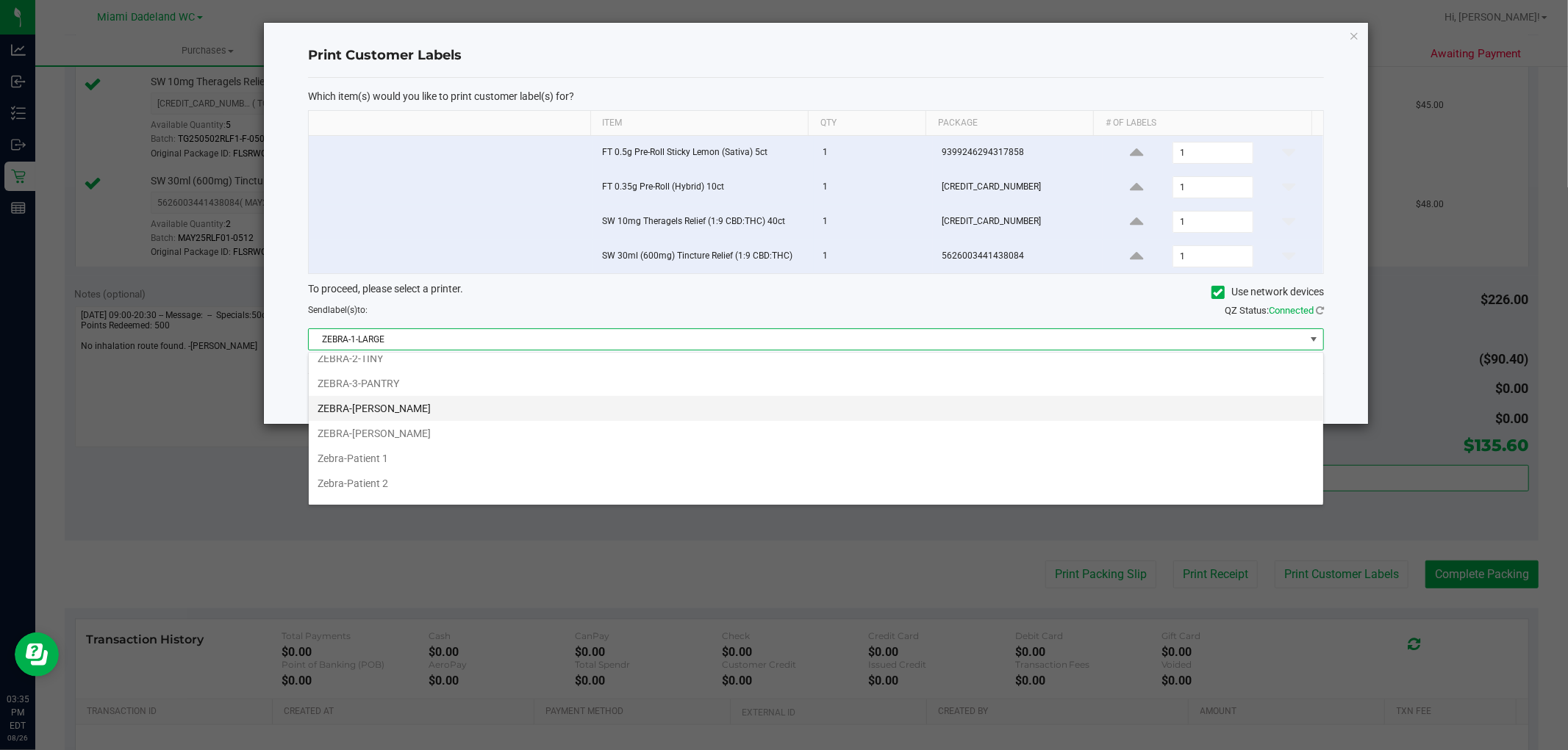
scroll to position [54, 0]
click at [658, 416] on li "ZEBRA-[PERSON_NAME]" at bounding box center [815, 415] width 1014 height 25
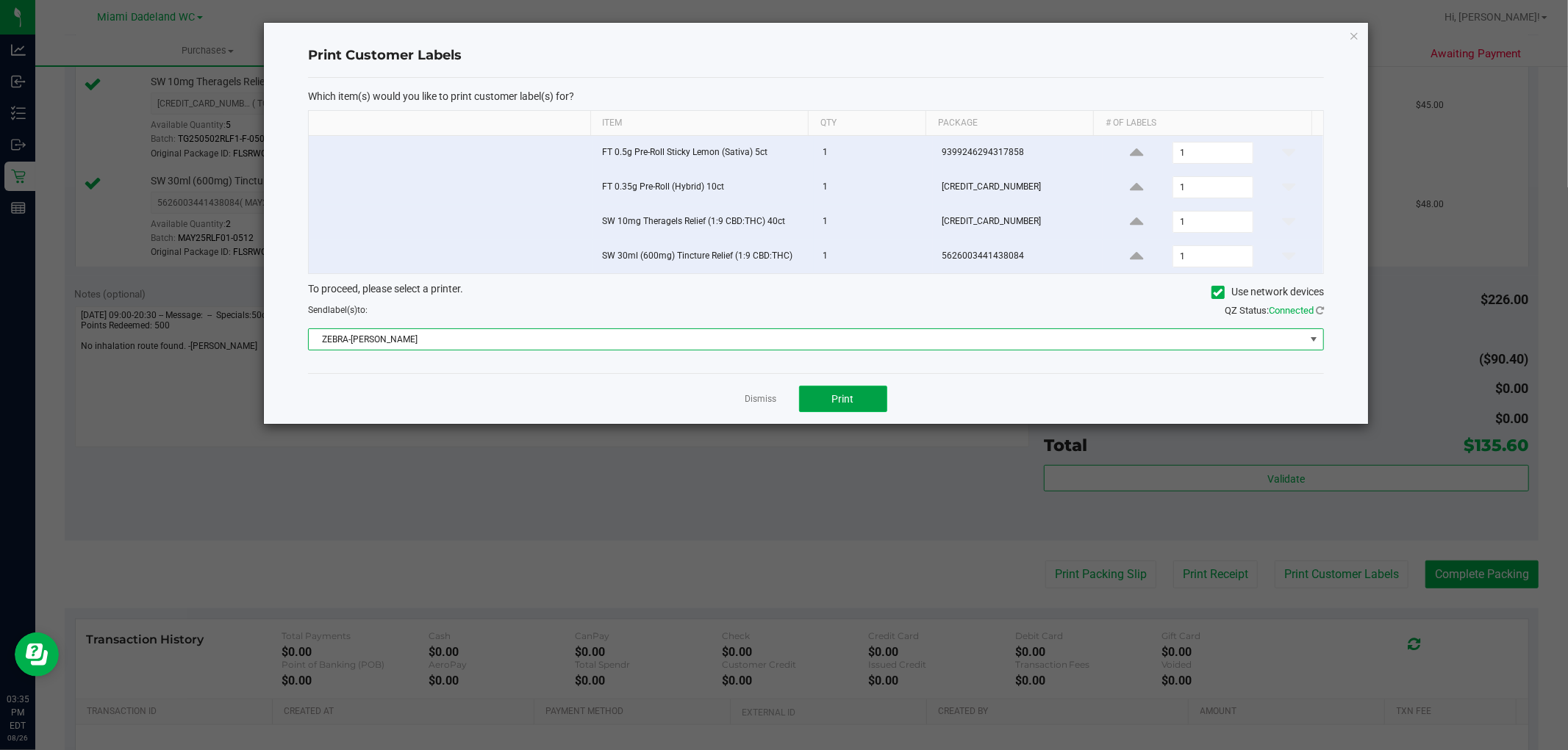
click at [868, 401] on button "Print" at bounding box center [843, 398] width 88 height 26
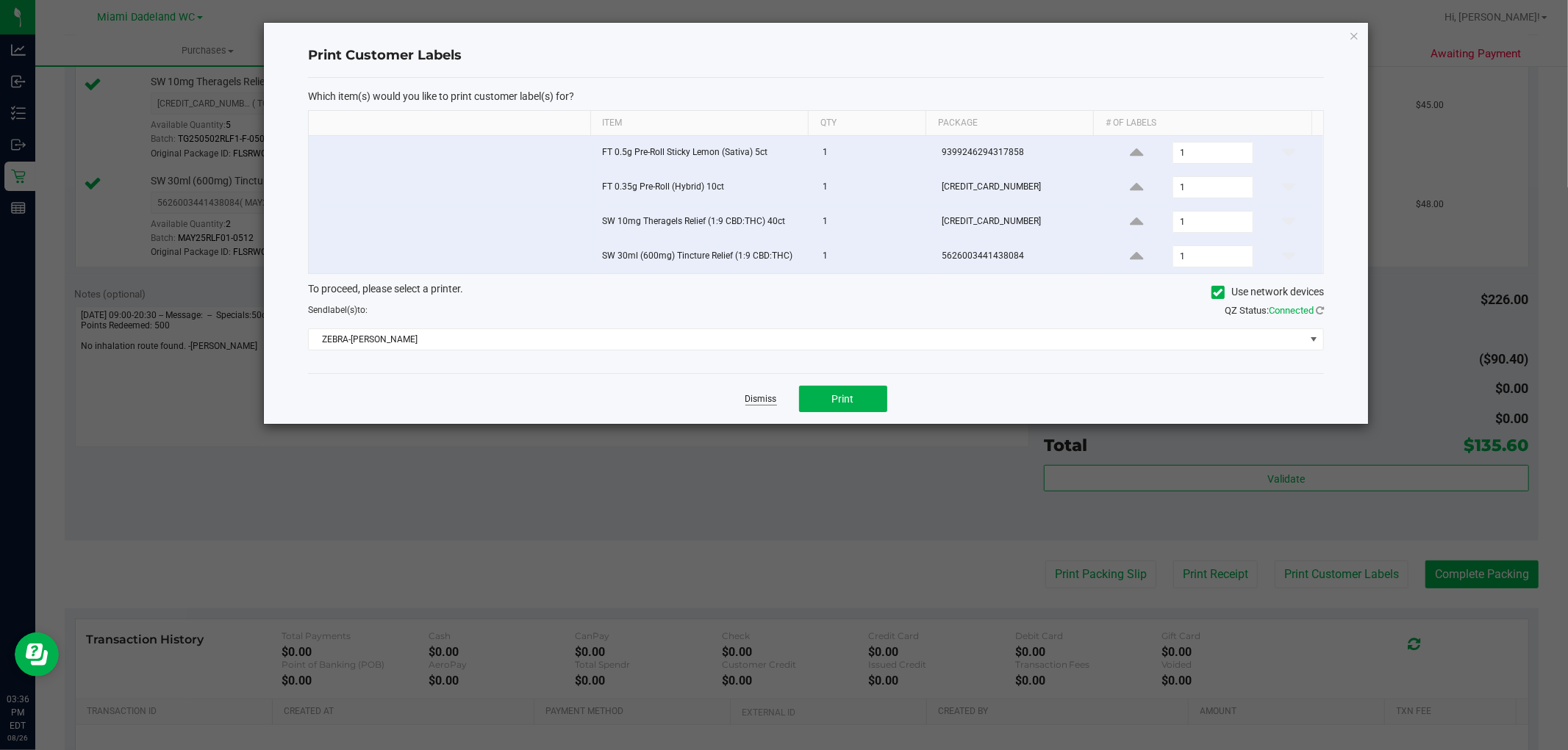
drag, startPoint x: 747, startPoint y: 386, endPoint x: 756, endPoint y: 404, distance: 20.1
click at [752, 401] on div "Dismiss Print" at bounding box center [815, 398] width 1016 height 51
click at [756, 404] on link "Dismiss" at bounding box center [762, 399] width 32 height 13
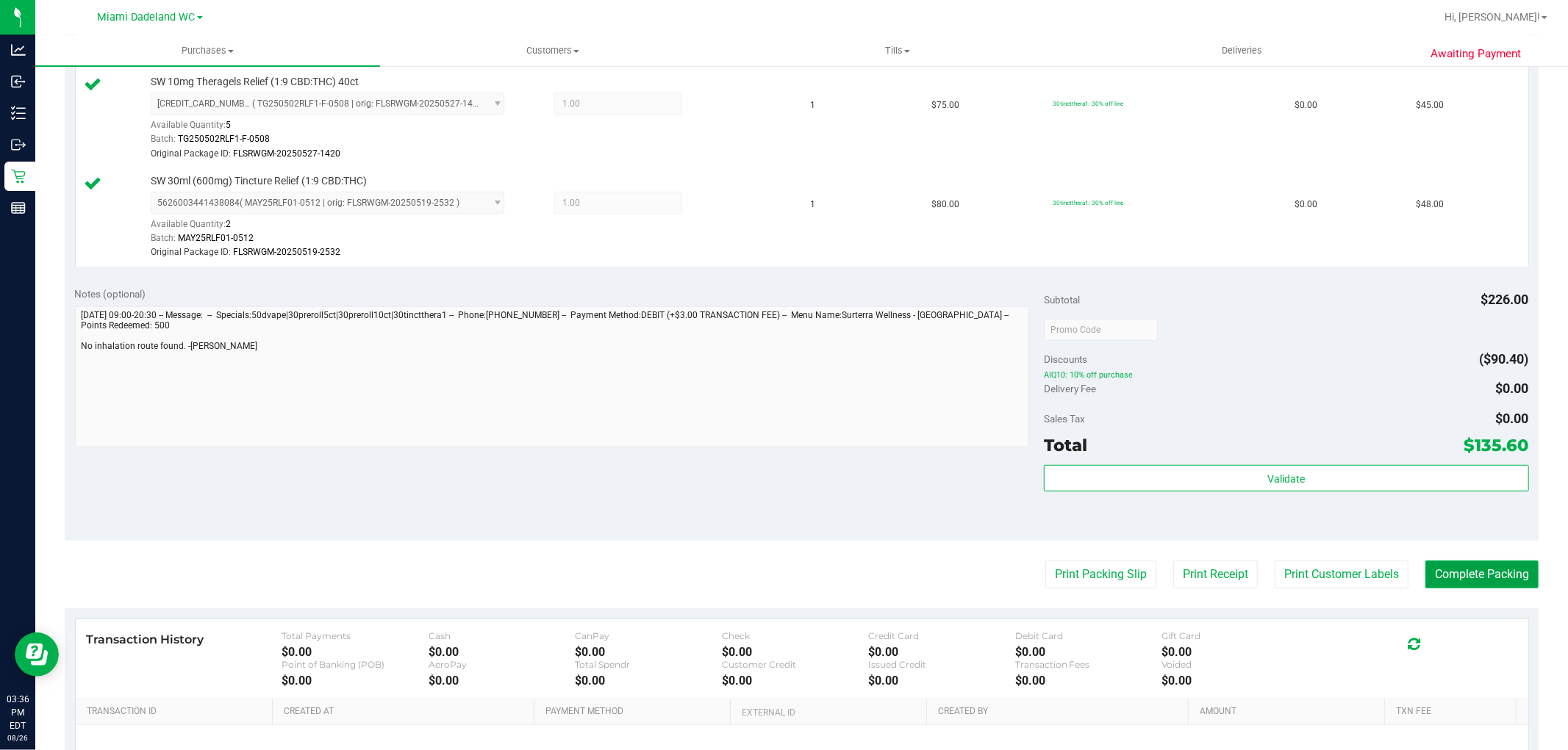
click at [1482, 588] on button "Complete Packing" at bounding box center [1483, 575] width 113 height 28
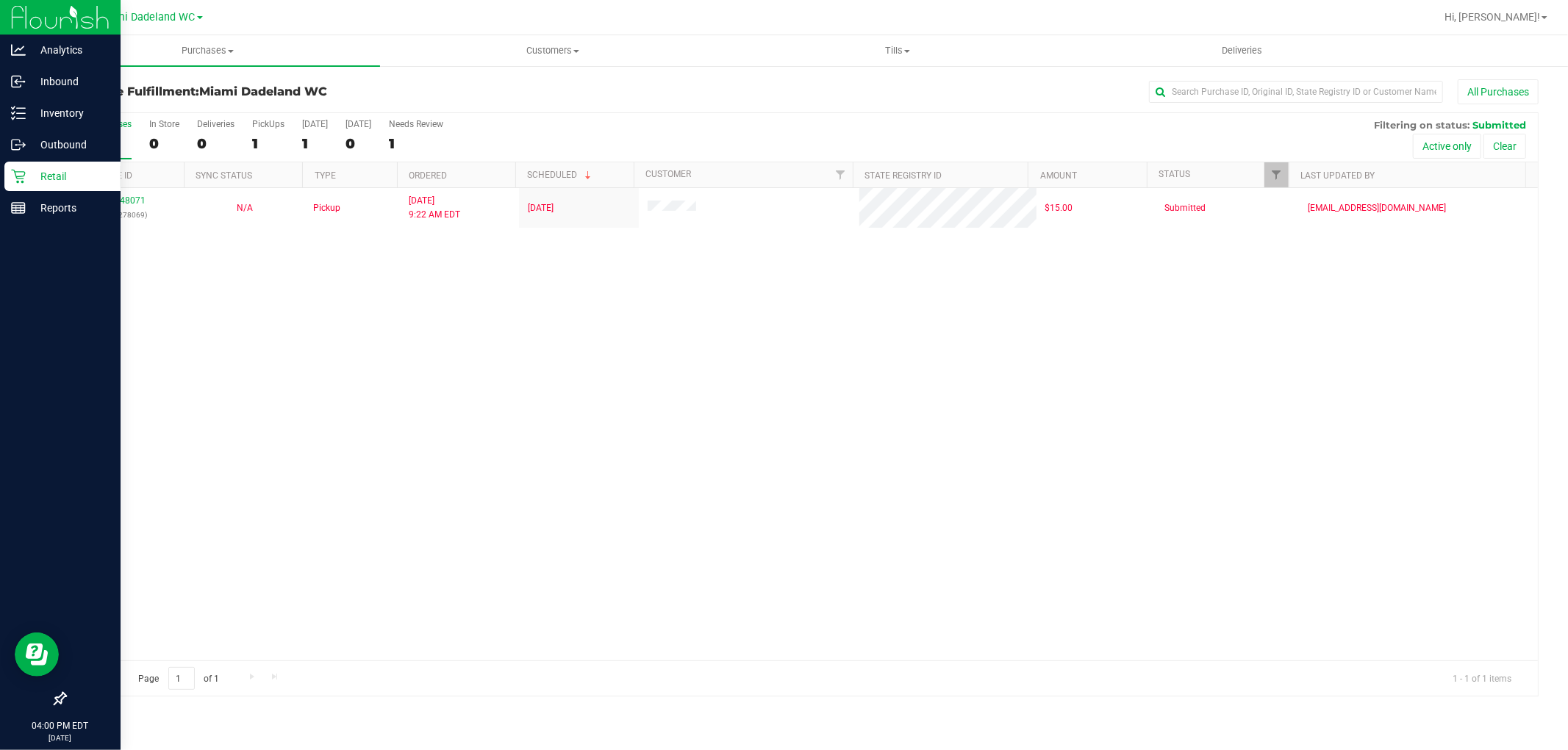
click at [28, 173] on p "Retail" at bounding box center [70, 176] width 88 height 17
